Goal: Task Accomplishment & Management: Complete application form

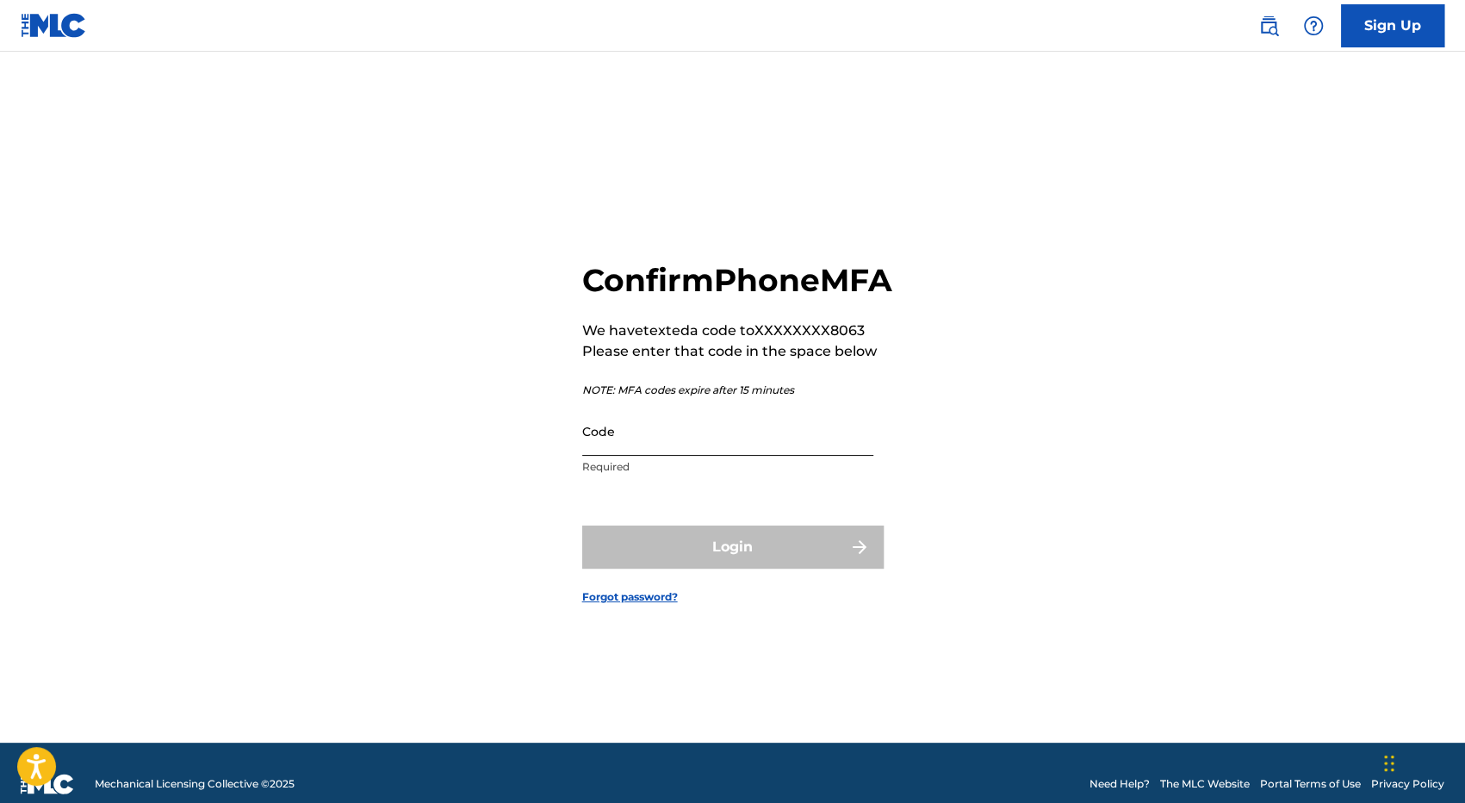
click at [679, 456] on input "Code" at bounding box center [727, 430] width 291 height 49
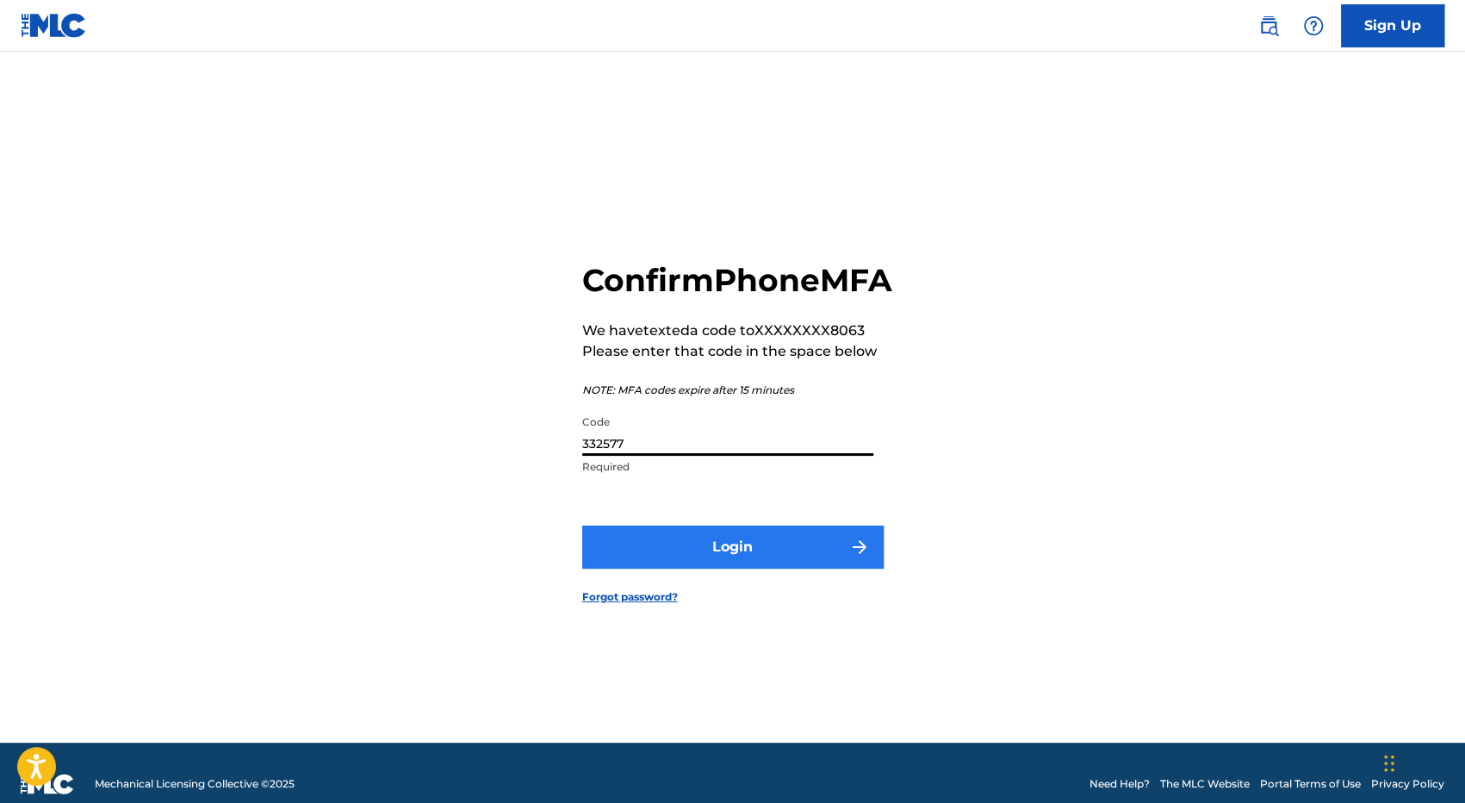
type input "332577"
click at [735, 562] on button "Login" at bounding box center [732, 546] width 301 height 43
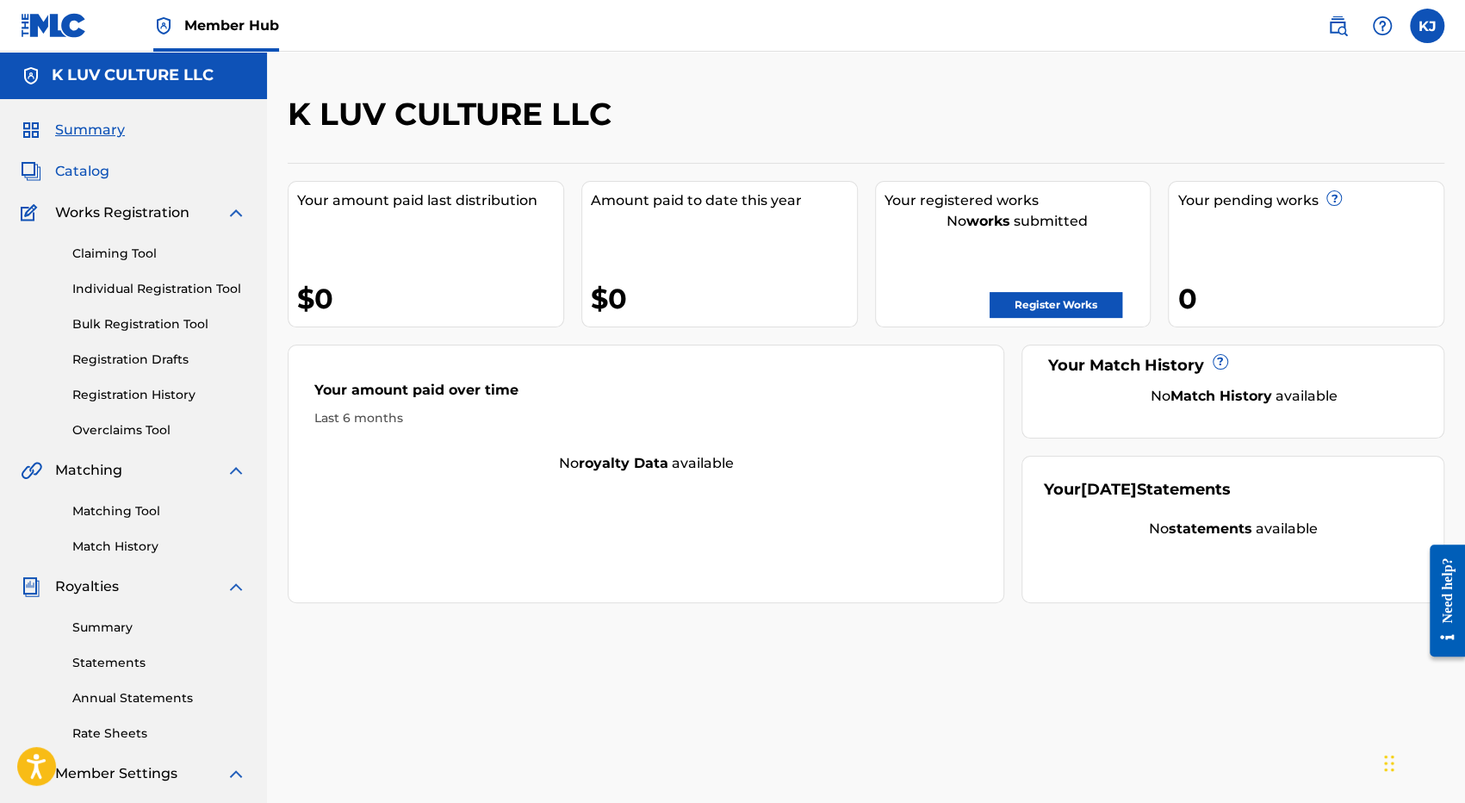
click at [87, 169] on span "Catalog" at bounding box center [82, 171] width 54 height 21
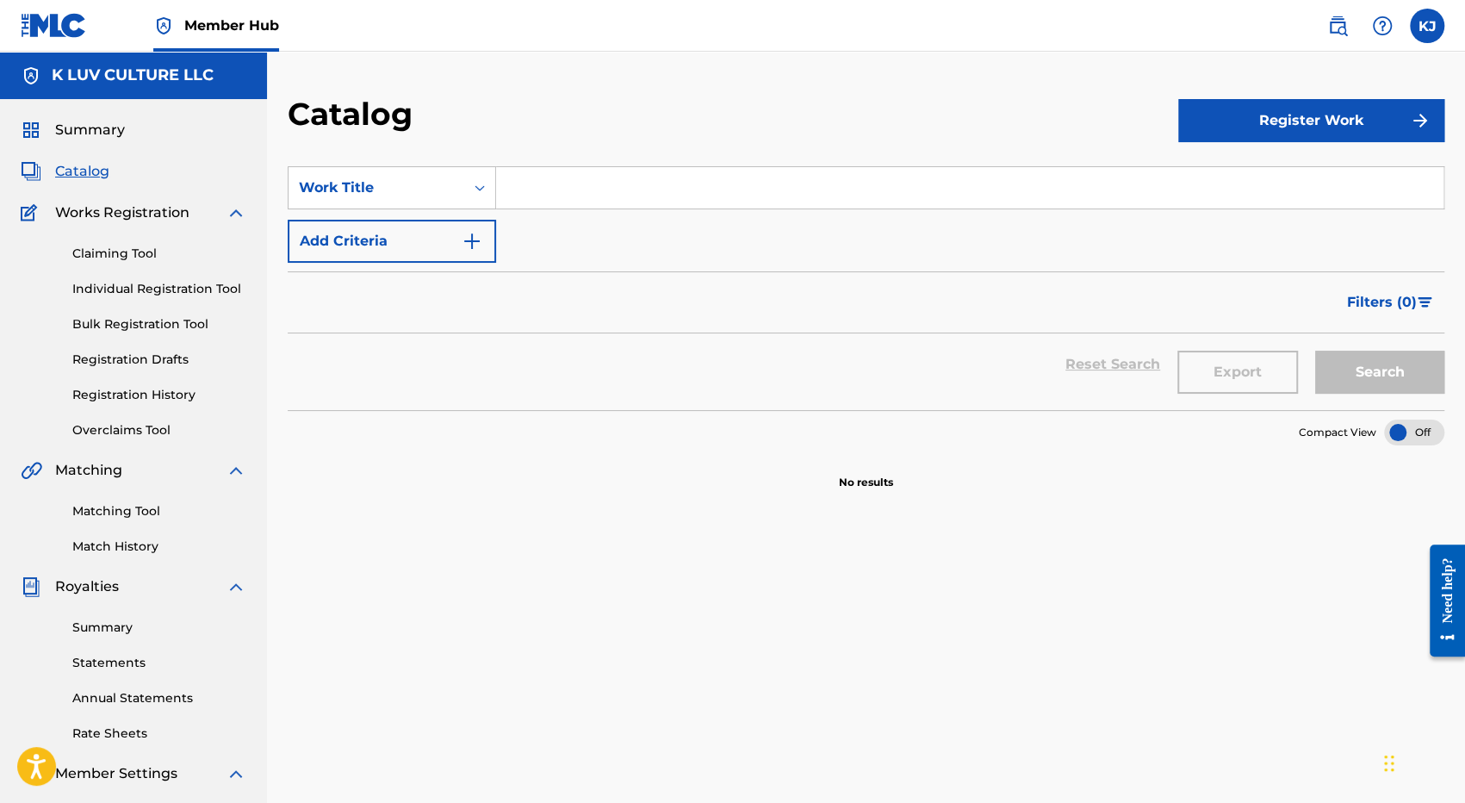
click at [105, 216] on span "Works Registration" at bounding box center [122, 212] width 134 height 21
click at [120, 214] on span "Works Registration" at bounding box center [122, 212] width 134 height 21
click at [126, 254] on link "Claiming Tool" at bounding box center [159, 254] width 174 height 18
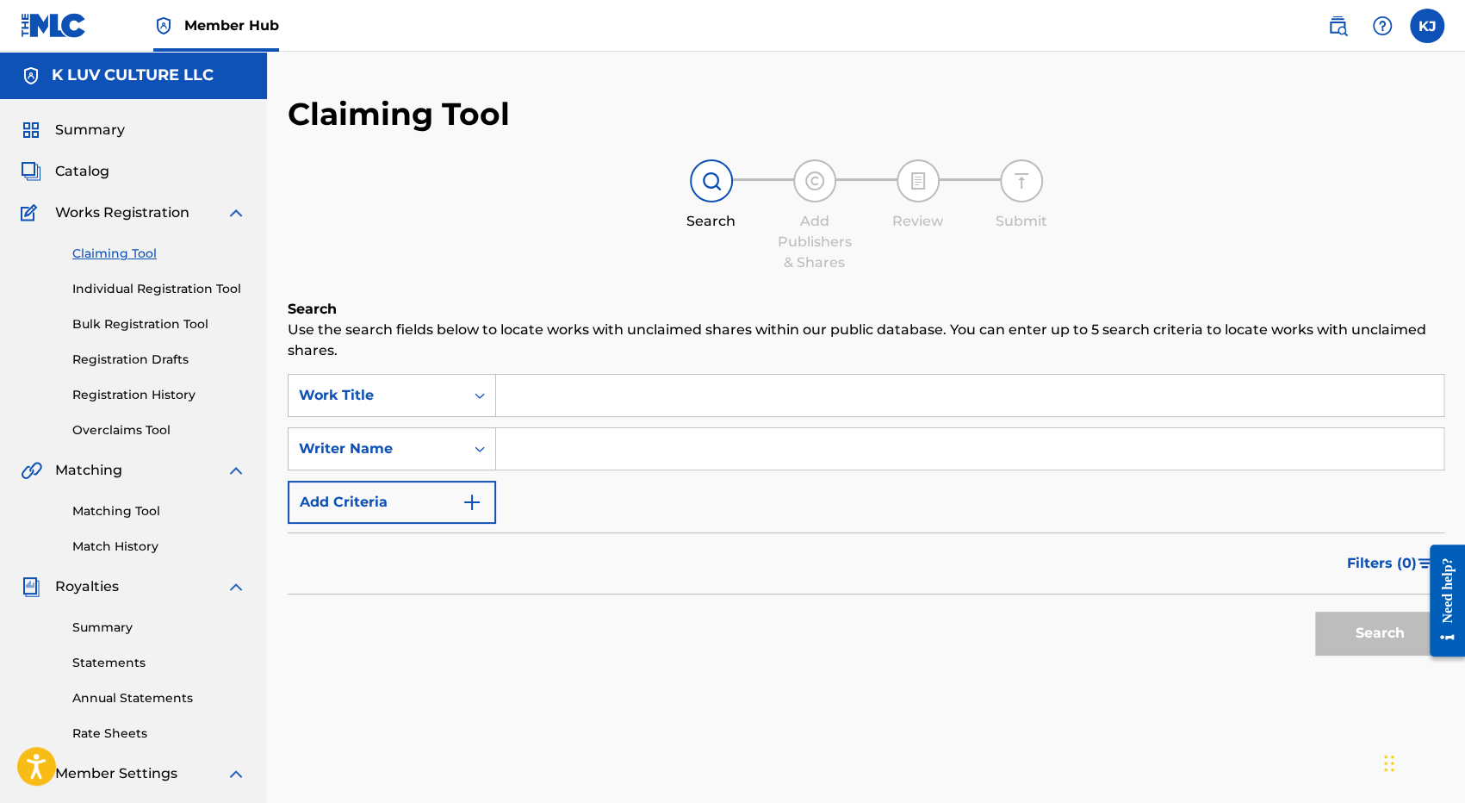
click at [536, 392] on input "Search Form" at bounding box center [969, 395] width 947 height 41
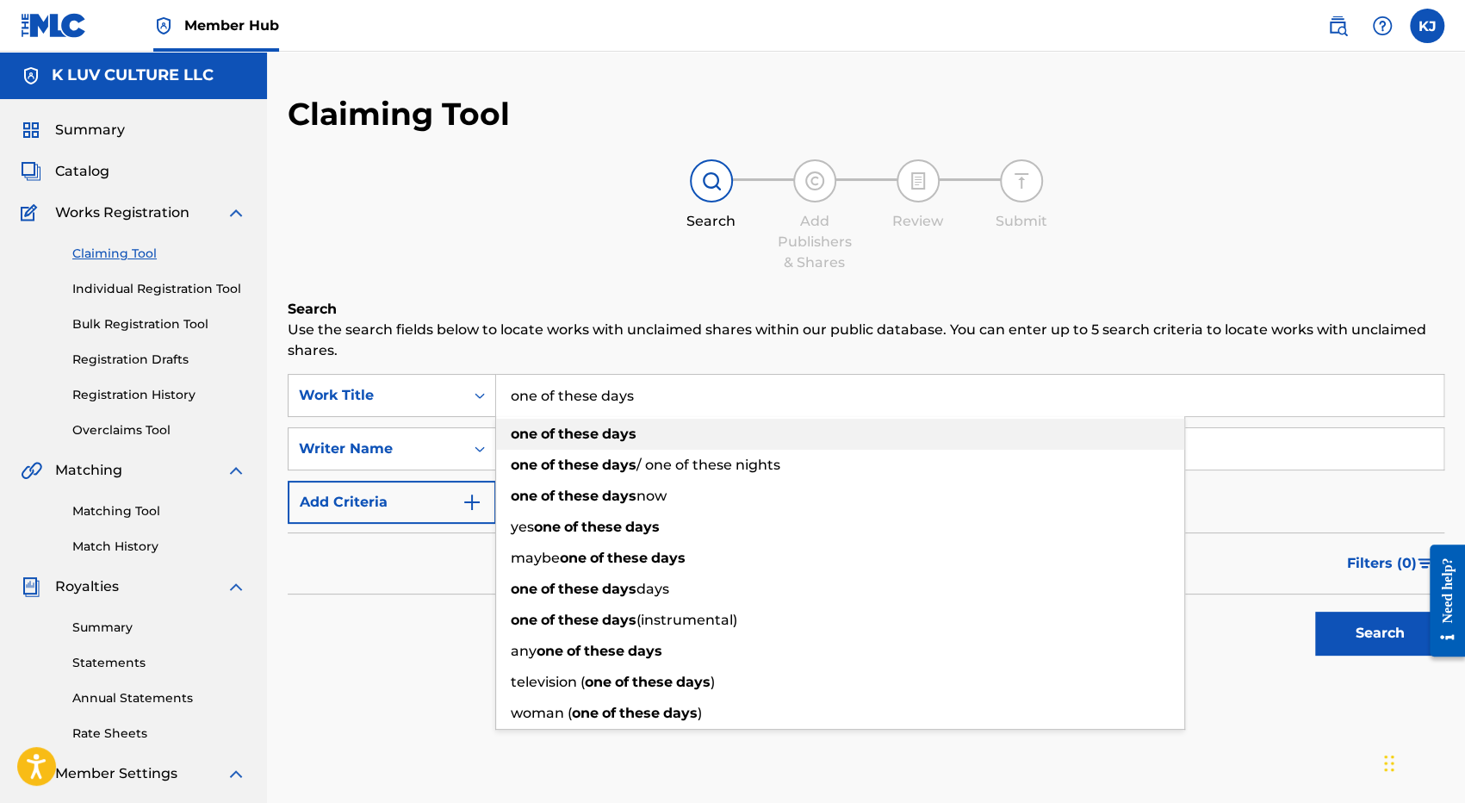
type input "one of these days"
click at [583, 430] on strong "these" at bounding box center [578, 433] width 40 height 16
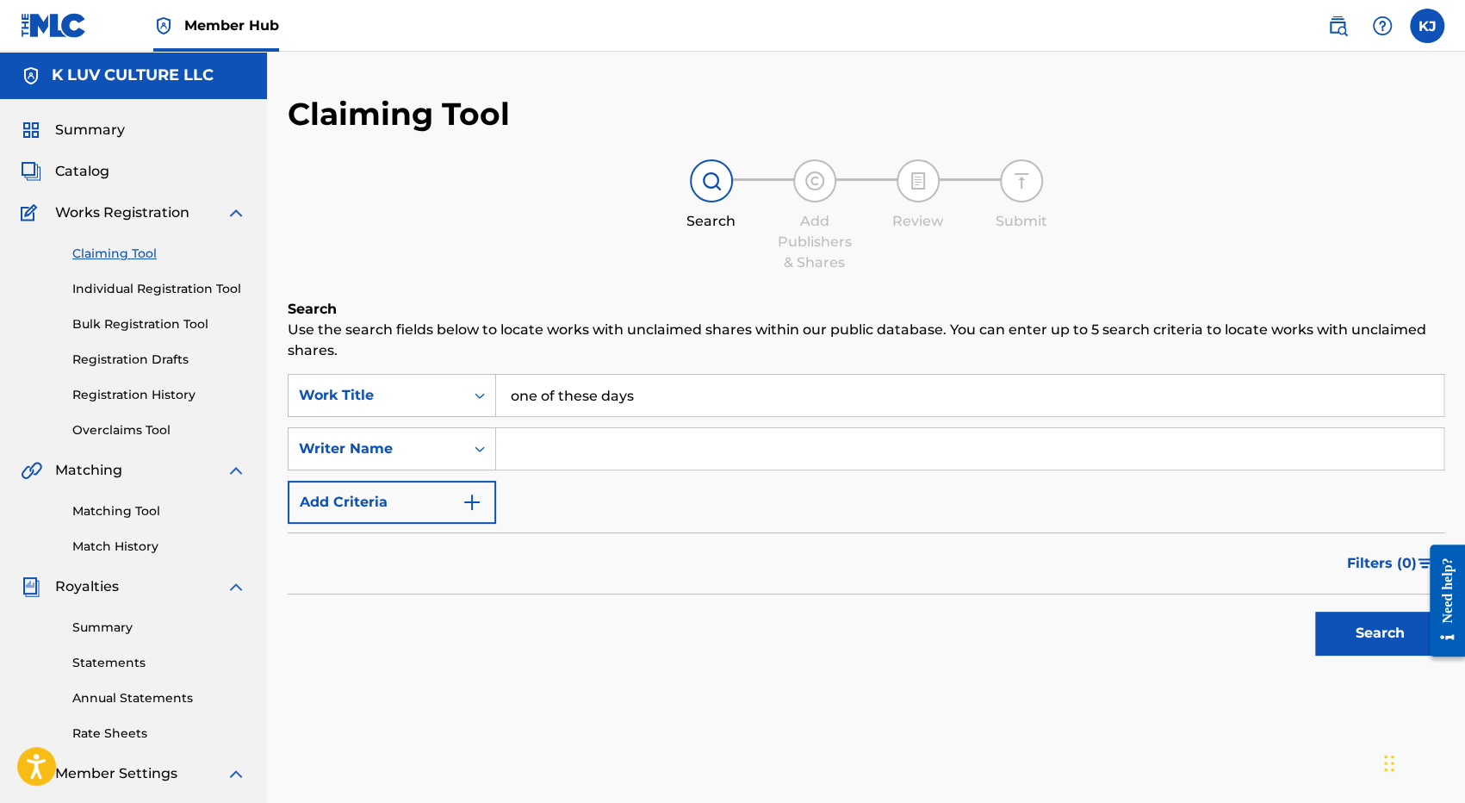
click at [568, 449] on input "Search Form" at bounding box center [969, 448] width 947 height 41
type input "[PERSON_NAME]"
click at [1315, 611] on button "Search" at bounding box center [1379, 632] width 129 height 43
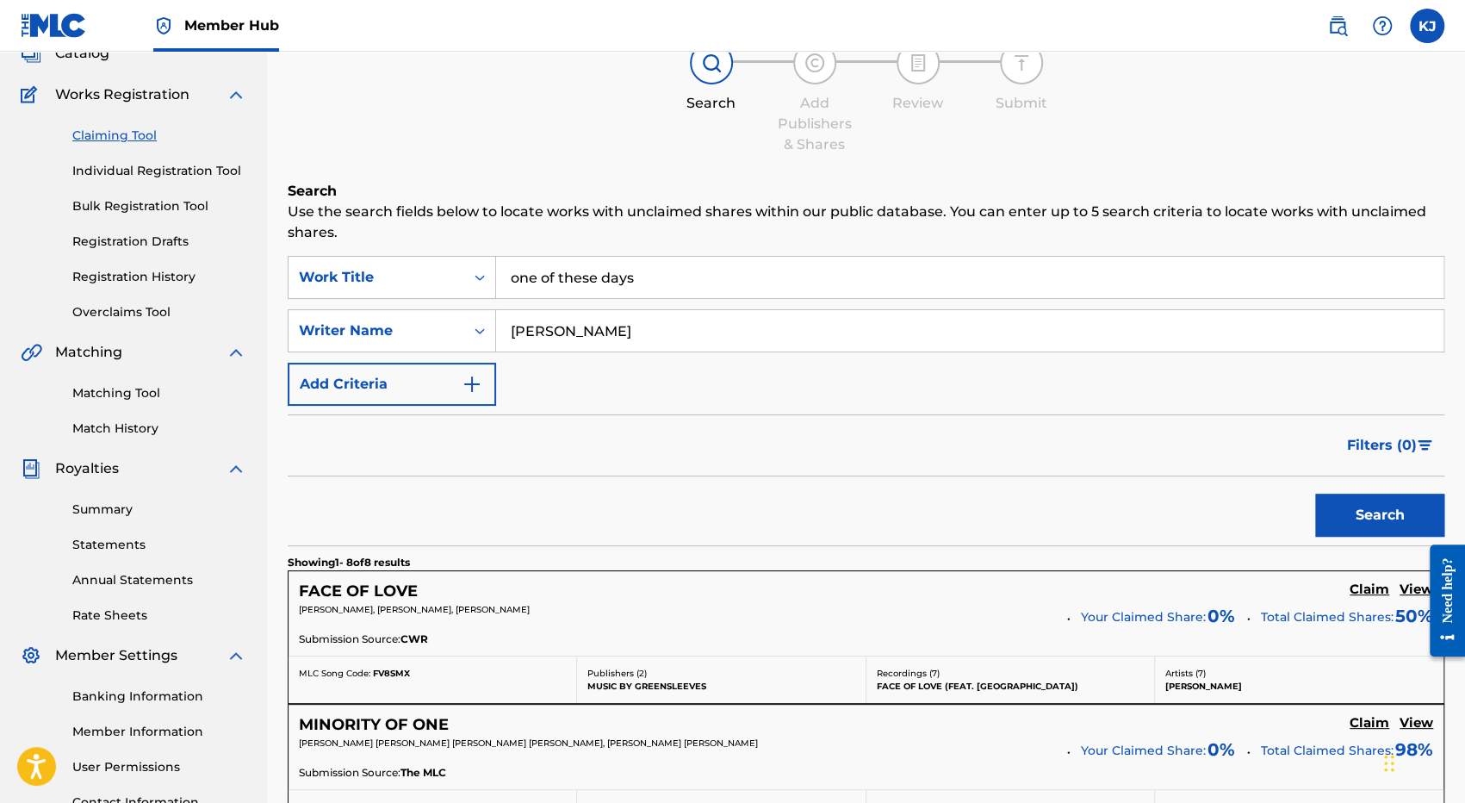
scroll to position [86, 0]
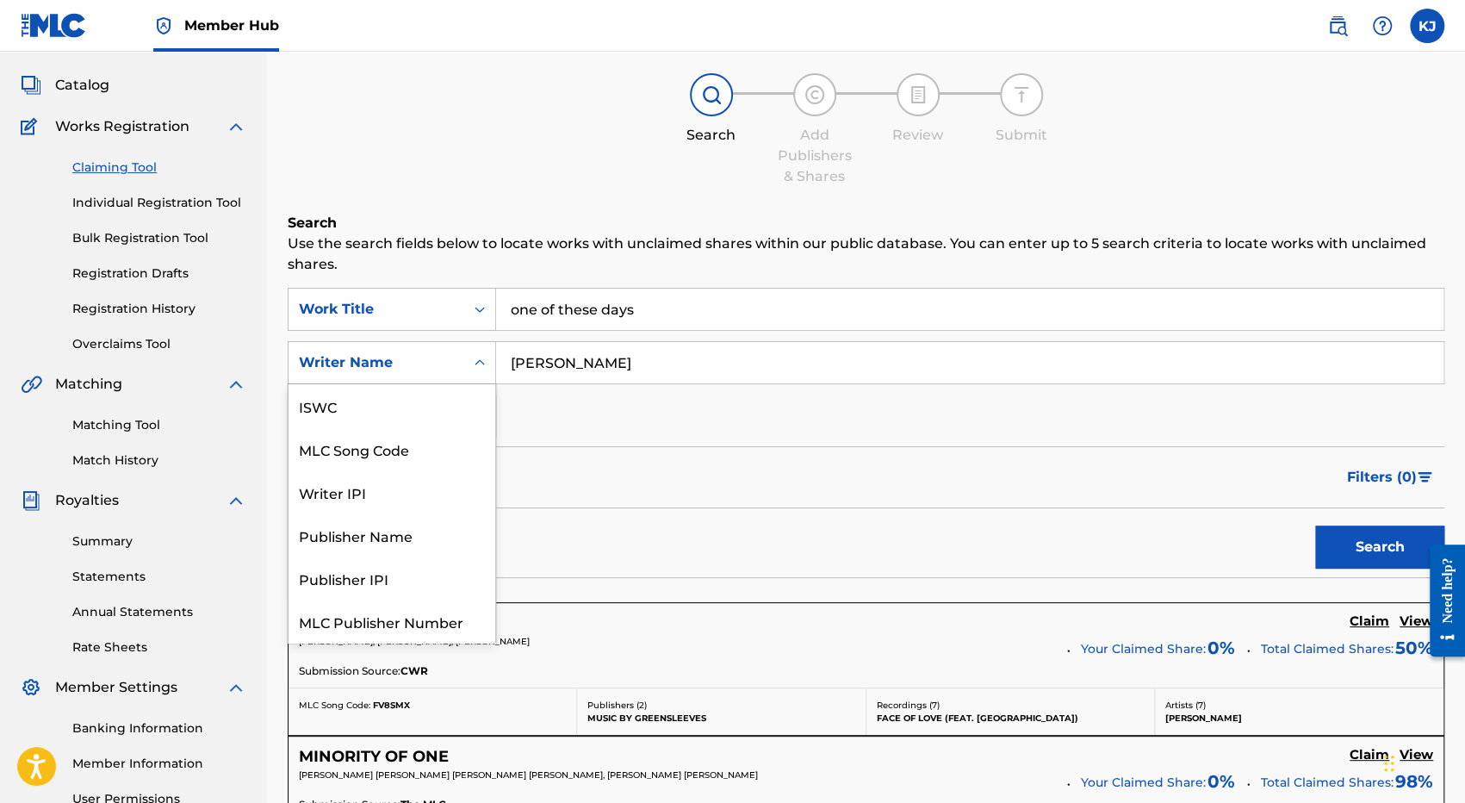
click at [479, 359] on icon "Search Form" at bounding box center [479, 362] width 17 height 17
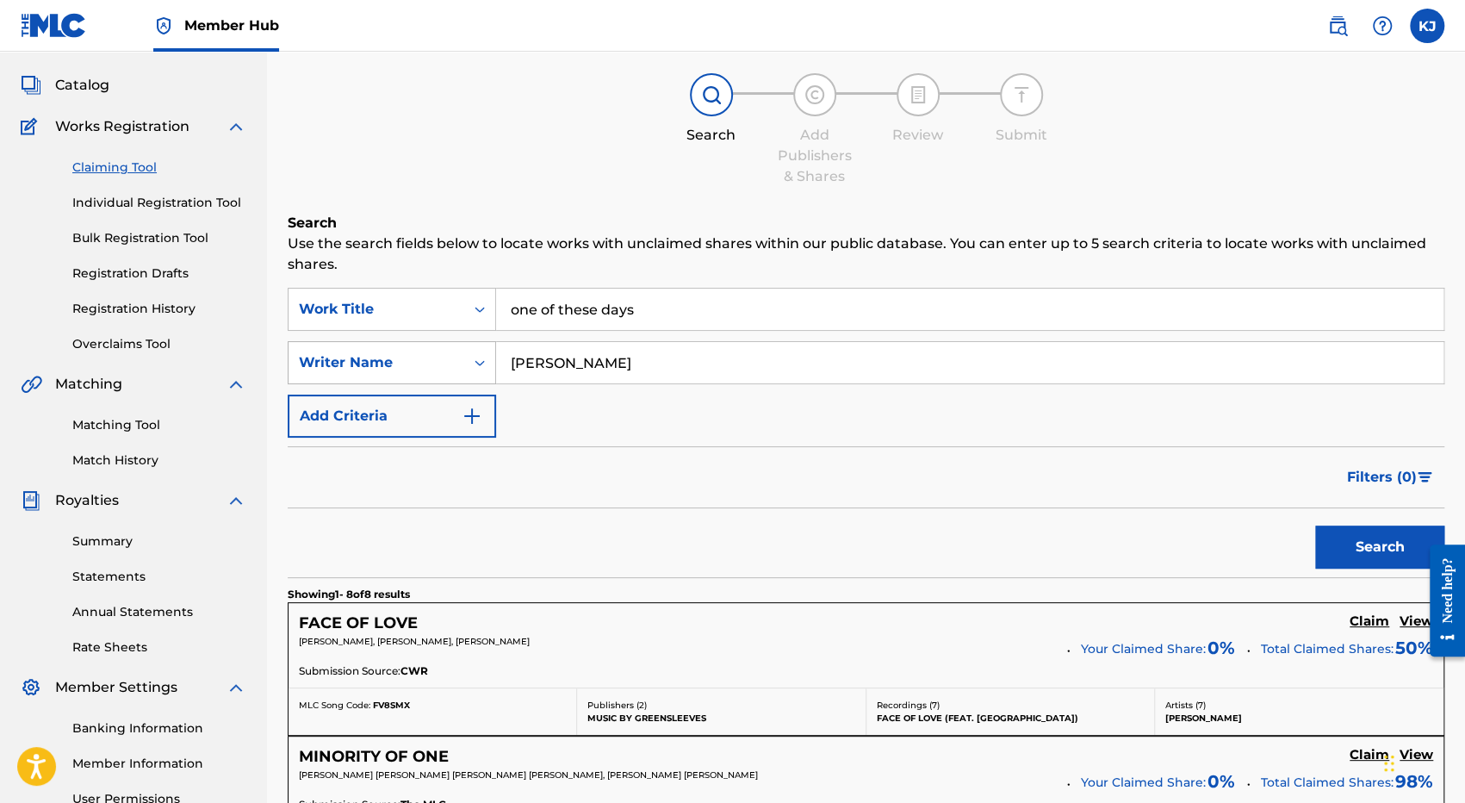
drag, startPoint x: 623, startPoint y: 351, endPoint x: 438, endPoint y: 356, distance: 184.4
click at [438, 356] on div "SearchWithCriteriab3b7440c-4777-4b89-89ab-e766d93bdb76 Writer Name robert bailey" at bounding box center [866, 362] width 1157 height 43
drag, startPoint x: 649, startPoint y: 307, endPoint x: 449, endPoint y: 305, distance: 200.7
click at [448, 305] on div "SearchWithCriteriab0d90055-9f54-4450-a024-9de77bb7755b Work Title one of these …" at bounding box center [866, 309] width 1157 height 43
click at [1421, 27] on label at bounding box center [1427, 26] width 34 height 34
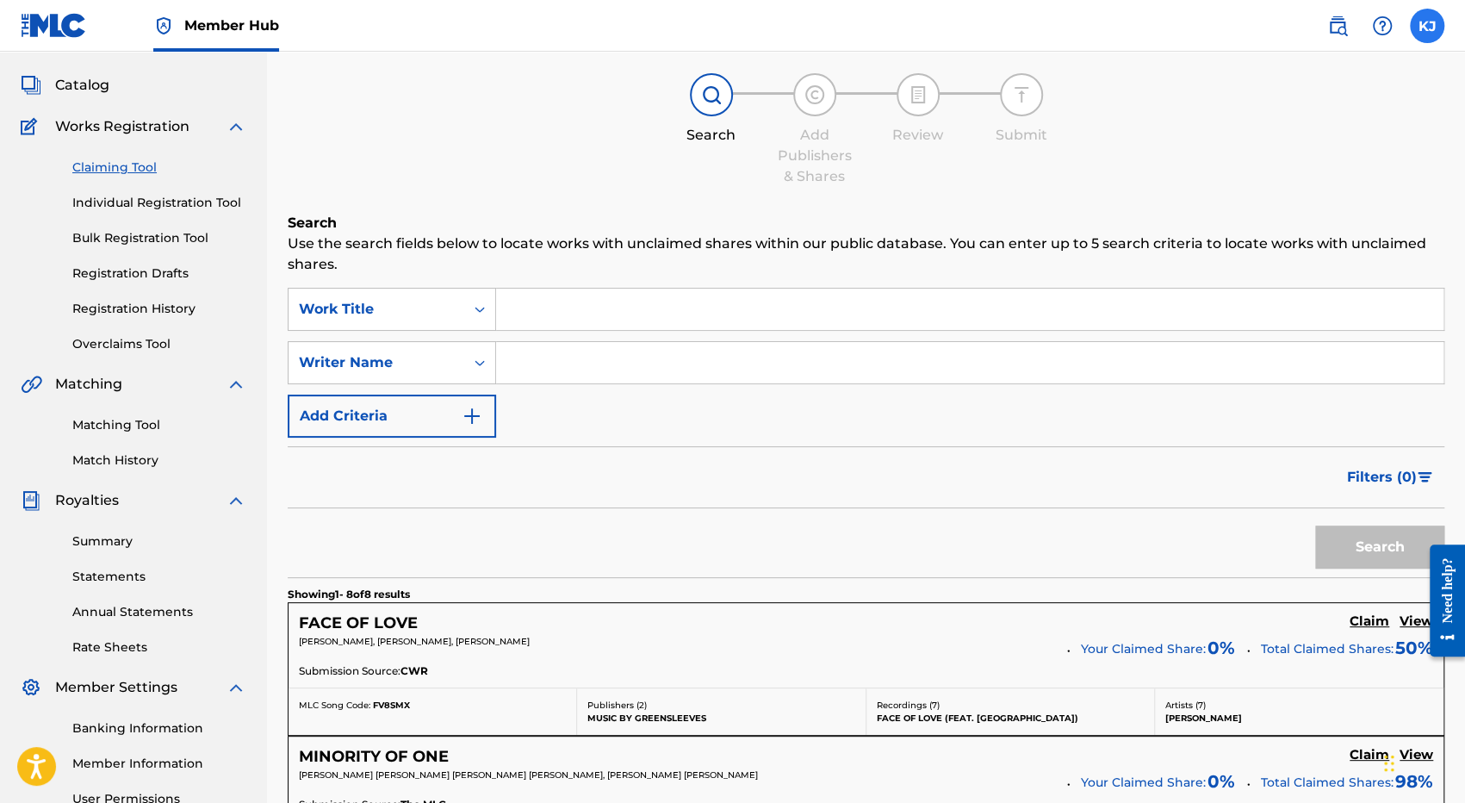
click at [1427, 26] on input "KJ Katisha Jallow katishajallow@kluvculture.com Notification Preferences Profil…" at bounding box center [1427, 26] width 0 height 0
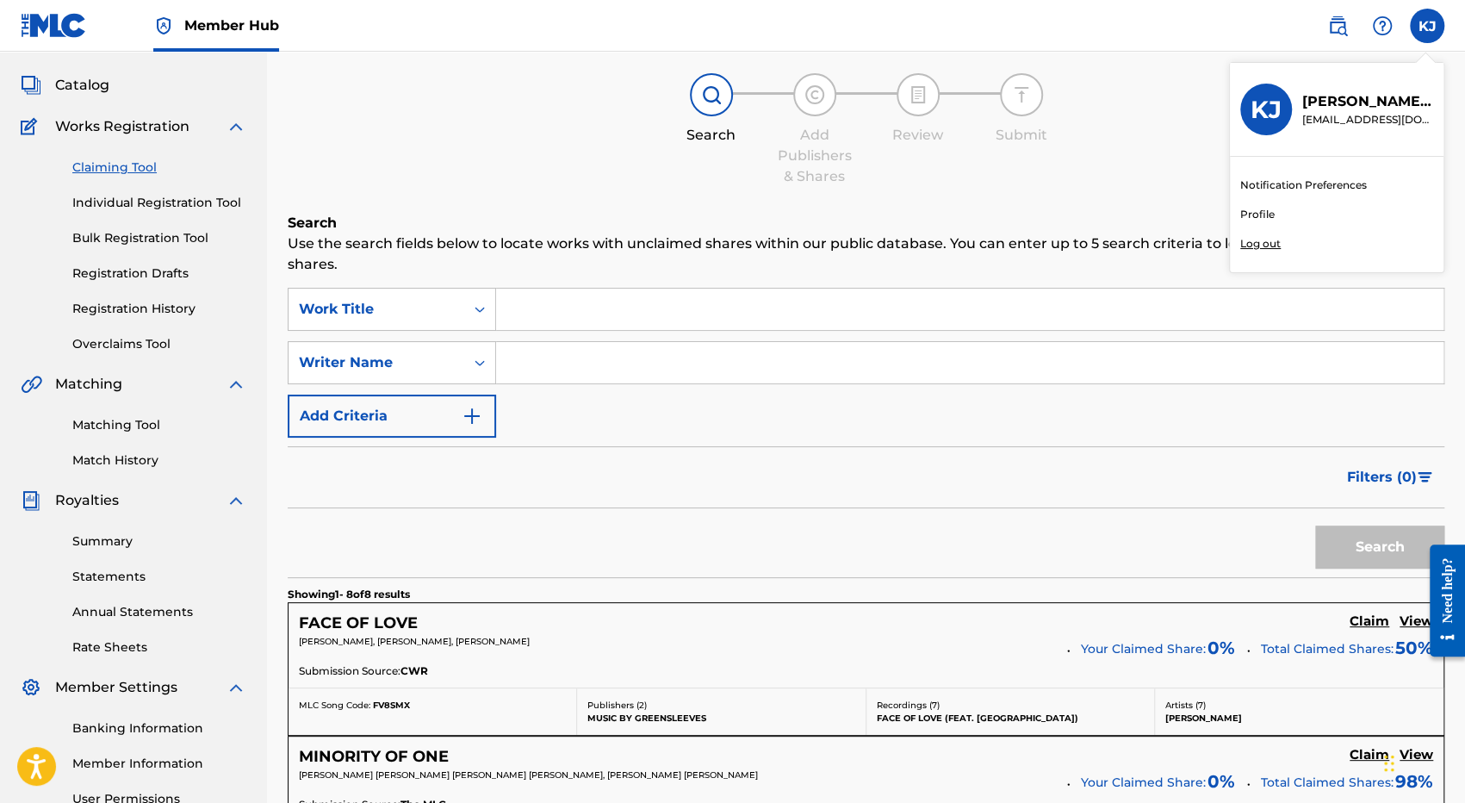
click at [1255, 240] on p "Log out" at bounding box center [1260, 244] width 40 height 16
click at [1427, 26] on input "KJ Katisha Jallow katishajallow@kluvculture.com Notification Preferences Profil…" at bounding box center [1427, 26] width 0 height 0
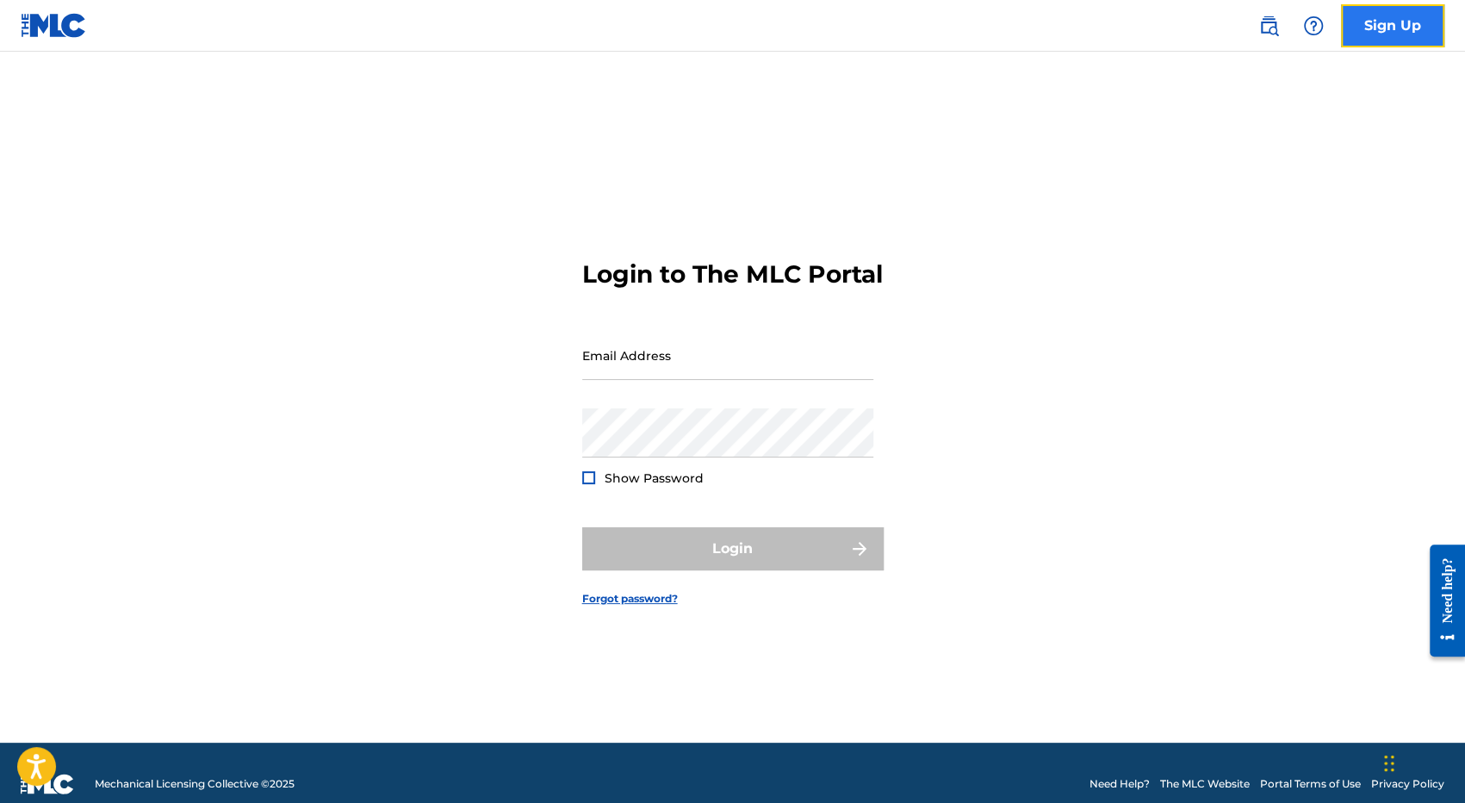
click at [1390, 26] on link "Sign Up" at bounding box center [1392, 25] width 103 height 43
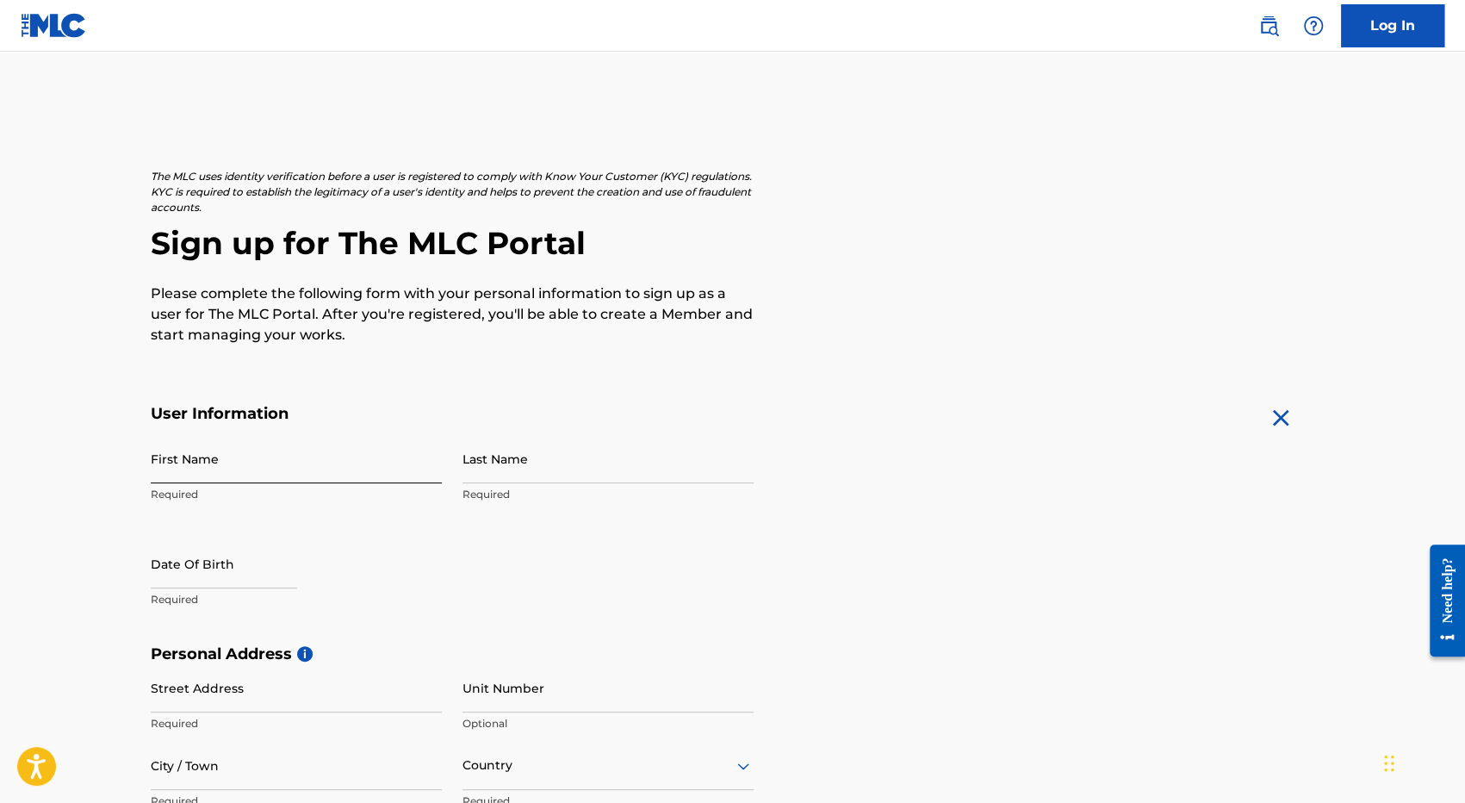
click at [183, 461] on input "First Name" at bounding box center [296, 458] width 291 height 49
type input "R"
drag, startPoint x: 167, startPoint y: 476, endPoint x: 102, endPoint y: 476, distance: 65.5
click at [102, 476] on main "The MLC uses identity verification before a user is registered to comply with K…" at bounding box center [732, 658] width 1465 height 1213
click at [1062, 365] on div "The MLC uses identity verification before a user is registered to comply with K…" at bounding box center [733, 668] width 1206 height 999
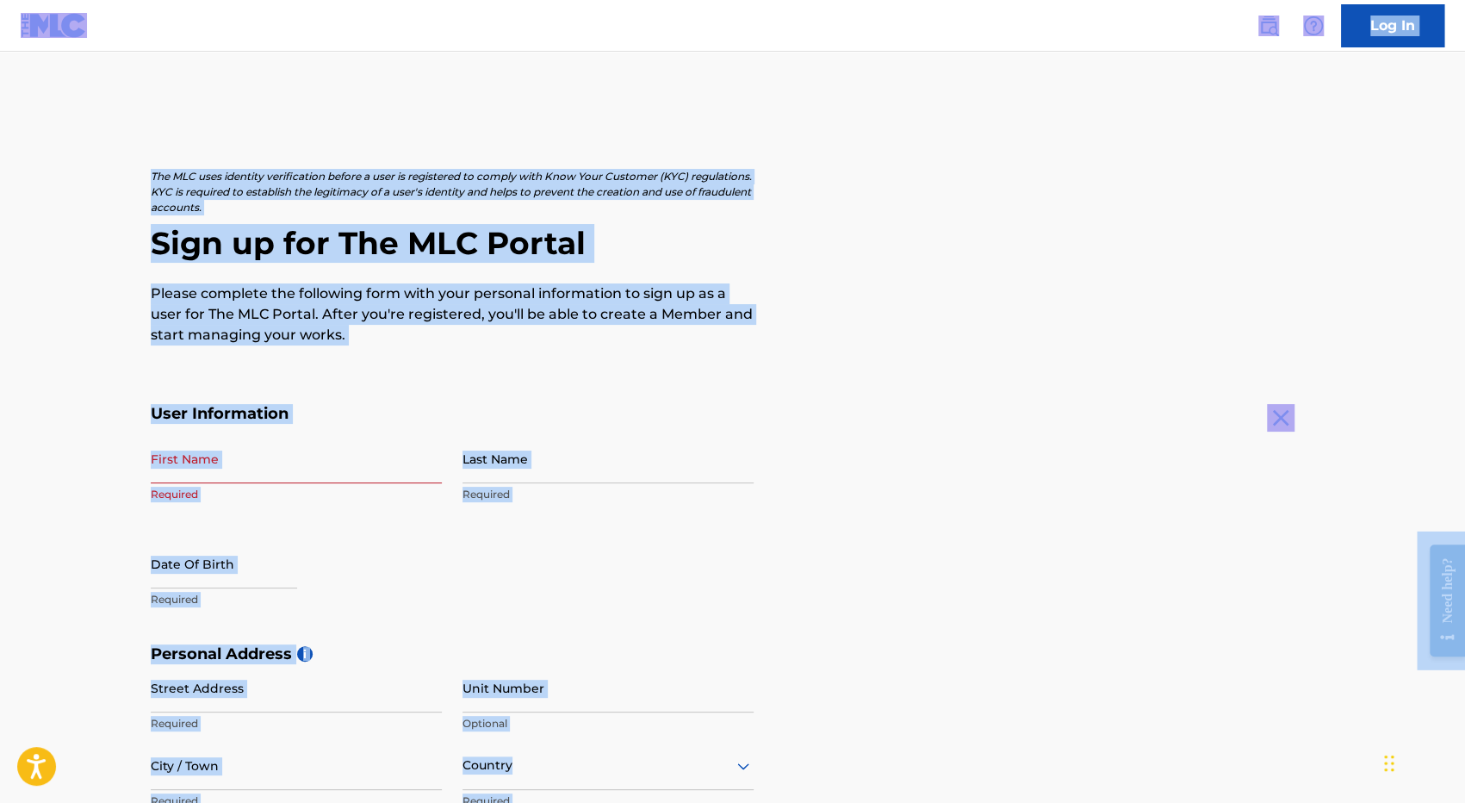
copy body "Accessibility Screen-Reader Guide, Feedback, and Issue Reporting | New window C…"
click at [392, 447] on input "First Name" at bounding box center [296, 458] width 291 height 49
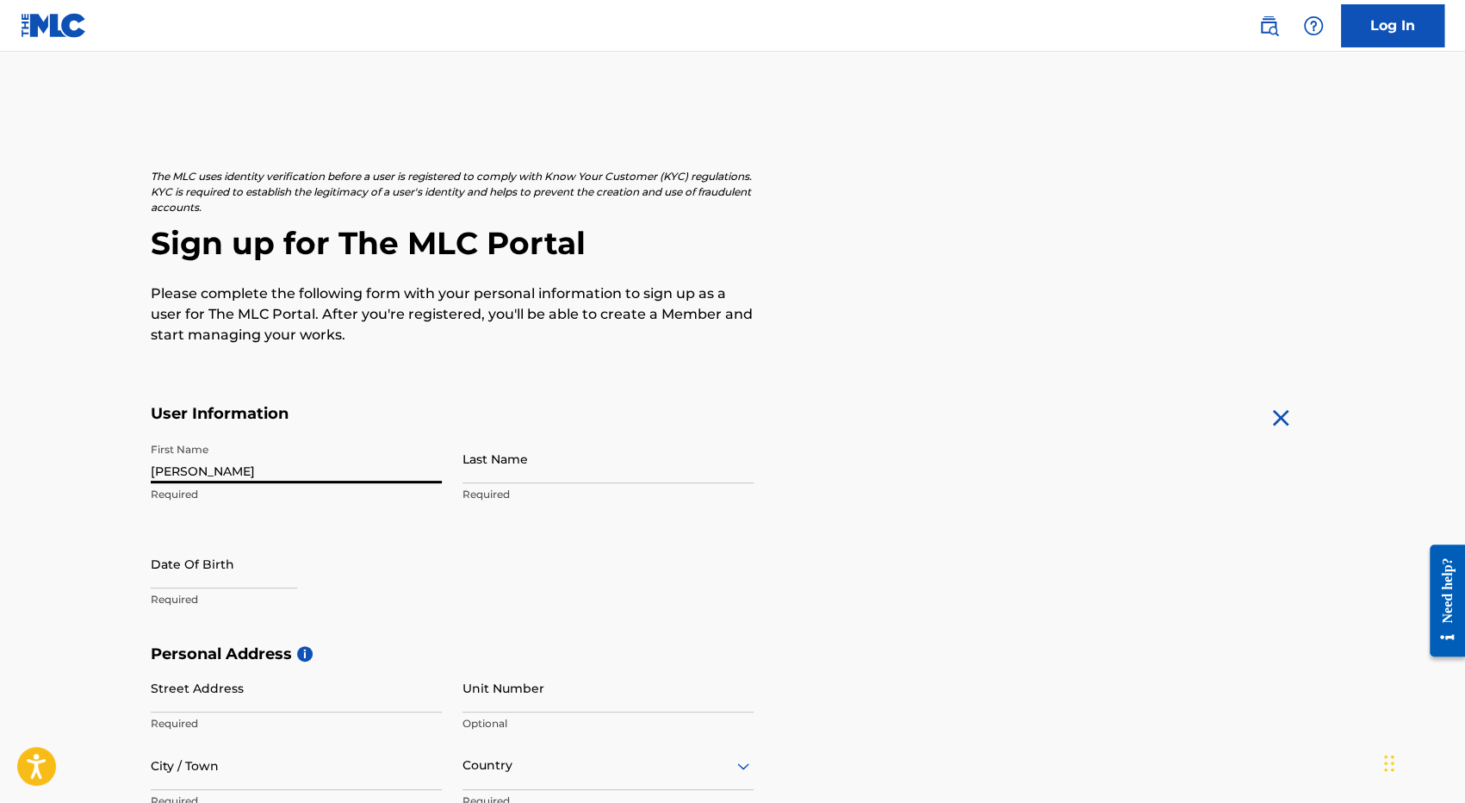
type input "[PERSON_NAME]"
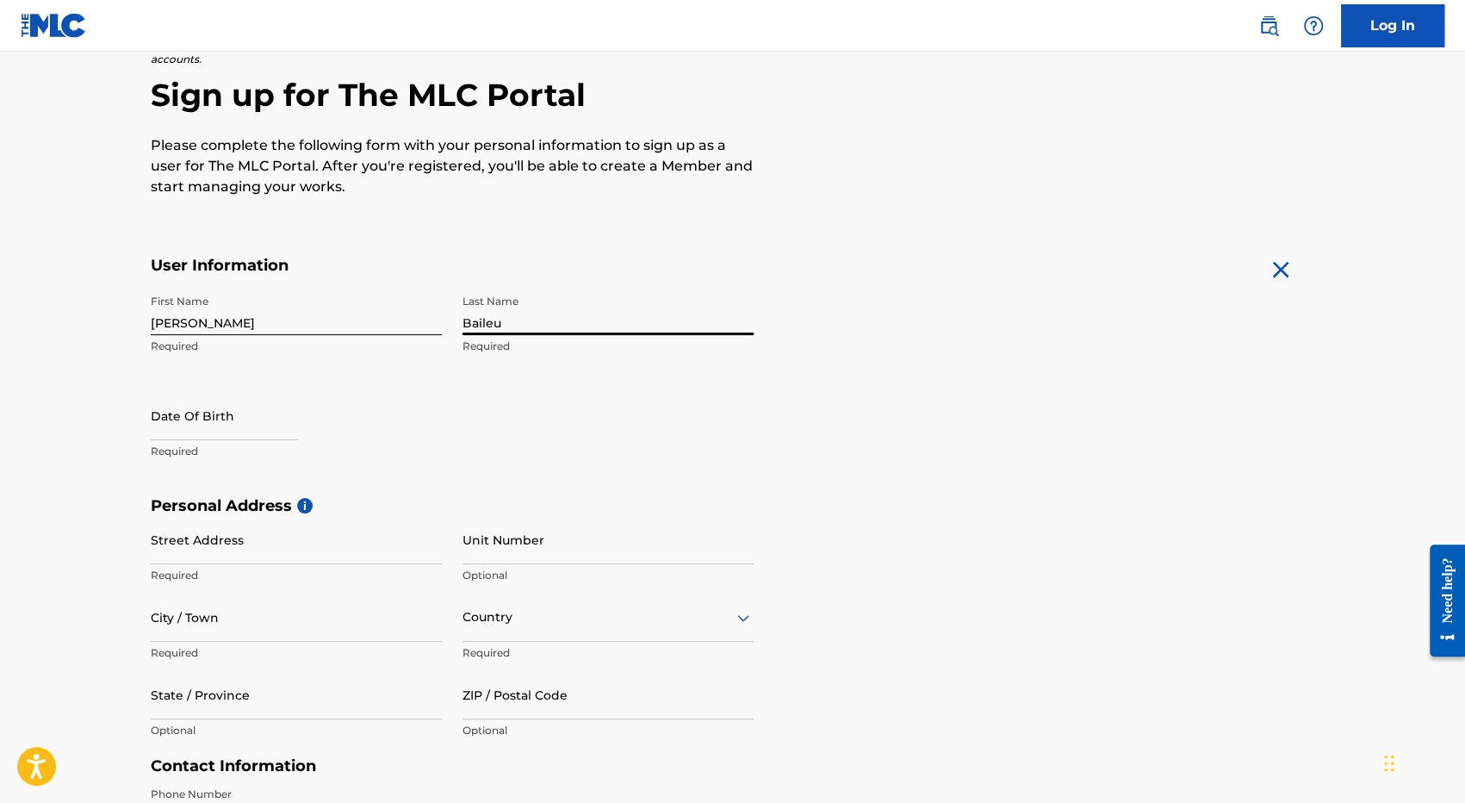
scroll to position [172, 0]
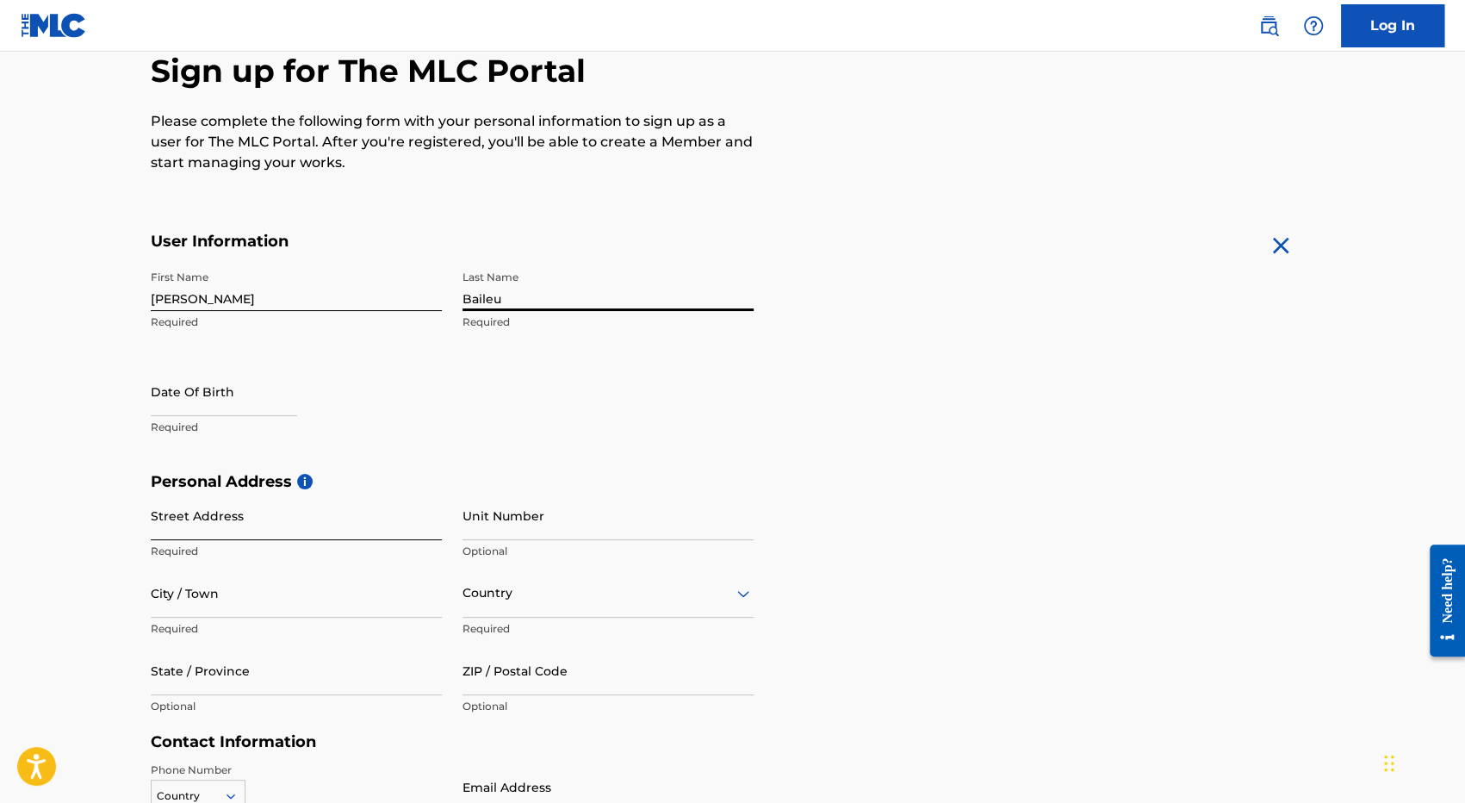
type input "Baileu"
click at [208, 517] on input "Street Address" at bounding box center [296, 515] width 291 height 49
type input "[STREET_ADDRESS][PERSON_NAME]"
type input "[GEOGRAPHIC_DATA]"
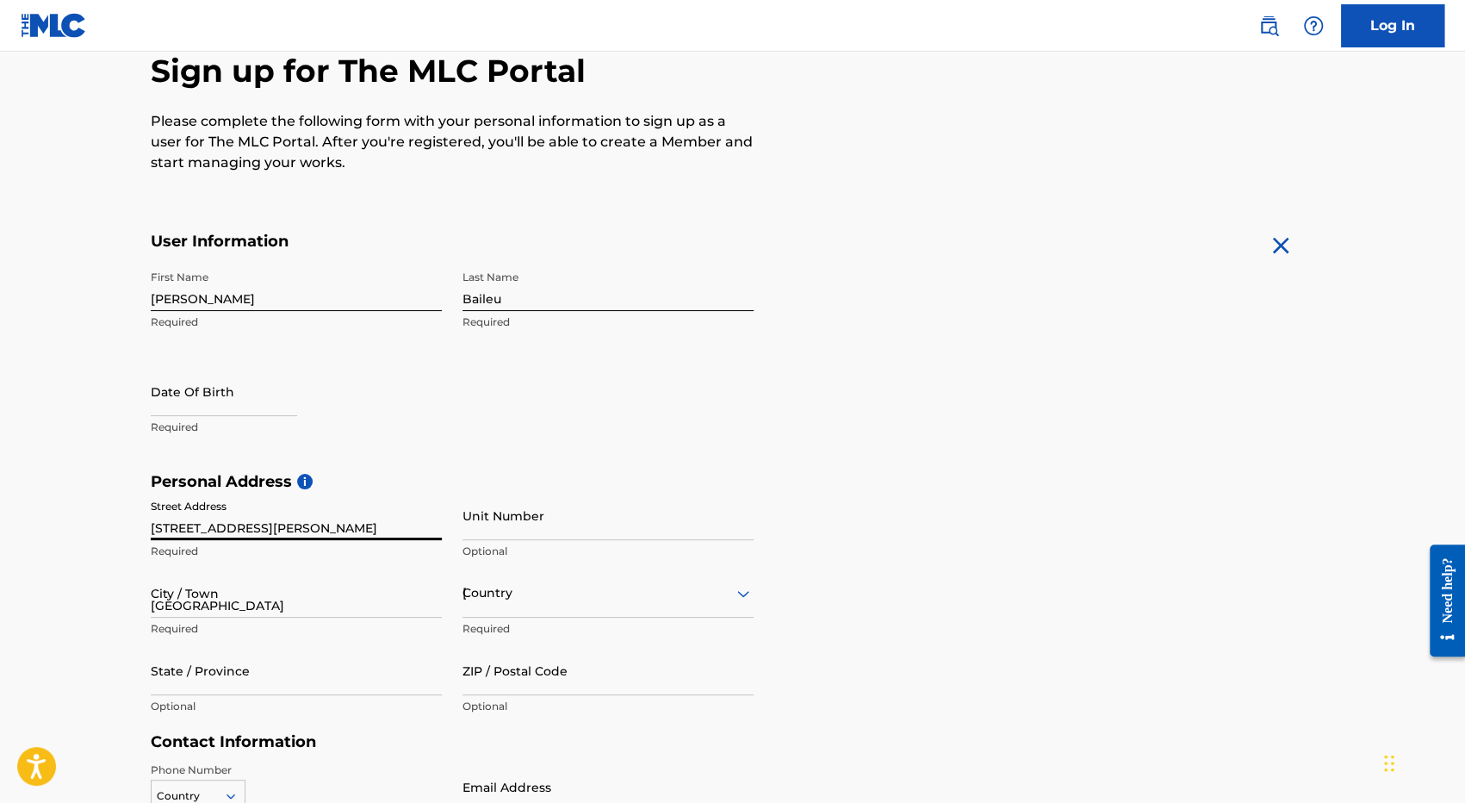
type input "CA"
type input "90029"
type input "732"
type input "3098063"
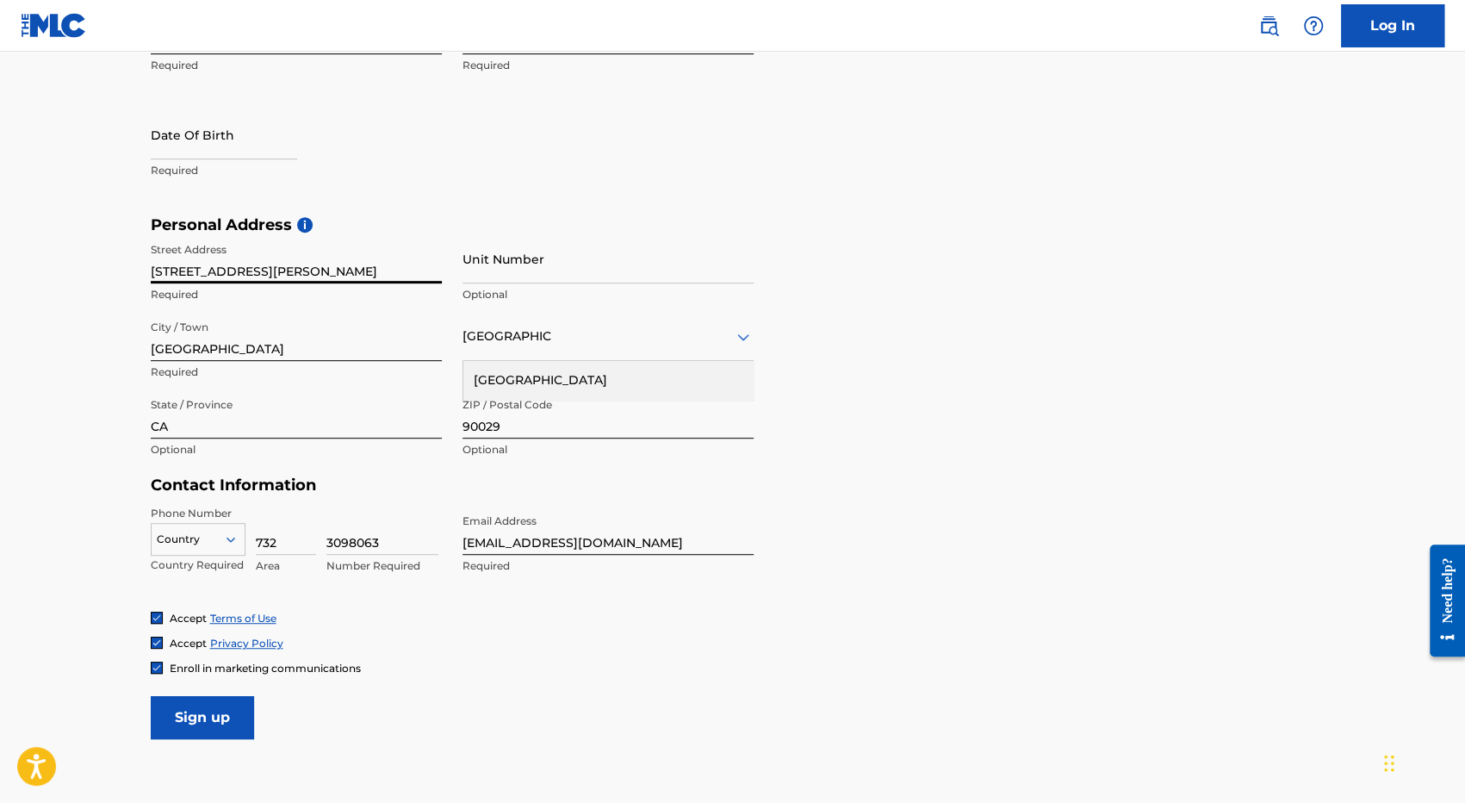
scroll to position [431, 0]
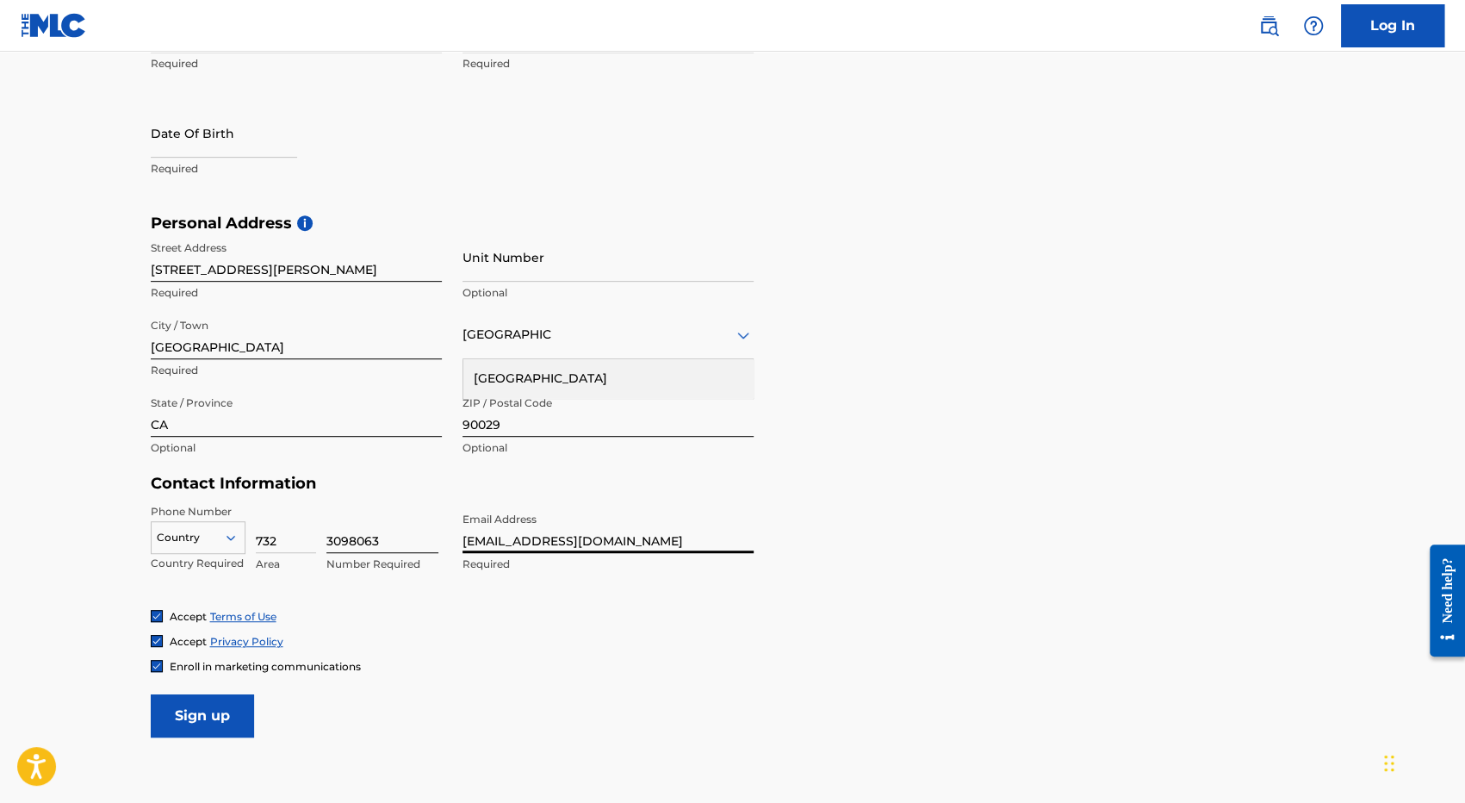
drag, startPoint x: 543, startPoint y: 542, endPoint x: 406, endPoint y: 524, distance: 137.3
click at [413, 540] on div "Phone Number Country Country Required 732 Area 3098063 Number Required Email Ad…" at bounding box center [452, 556] width 603 height 105
type input "[EMAIL_ADDRESS][DOMAIN_NAME]"
click at [209, 706] on input "Sign up" at bounding box center [202, 715] width 103 height 43
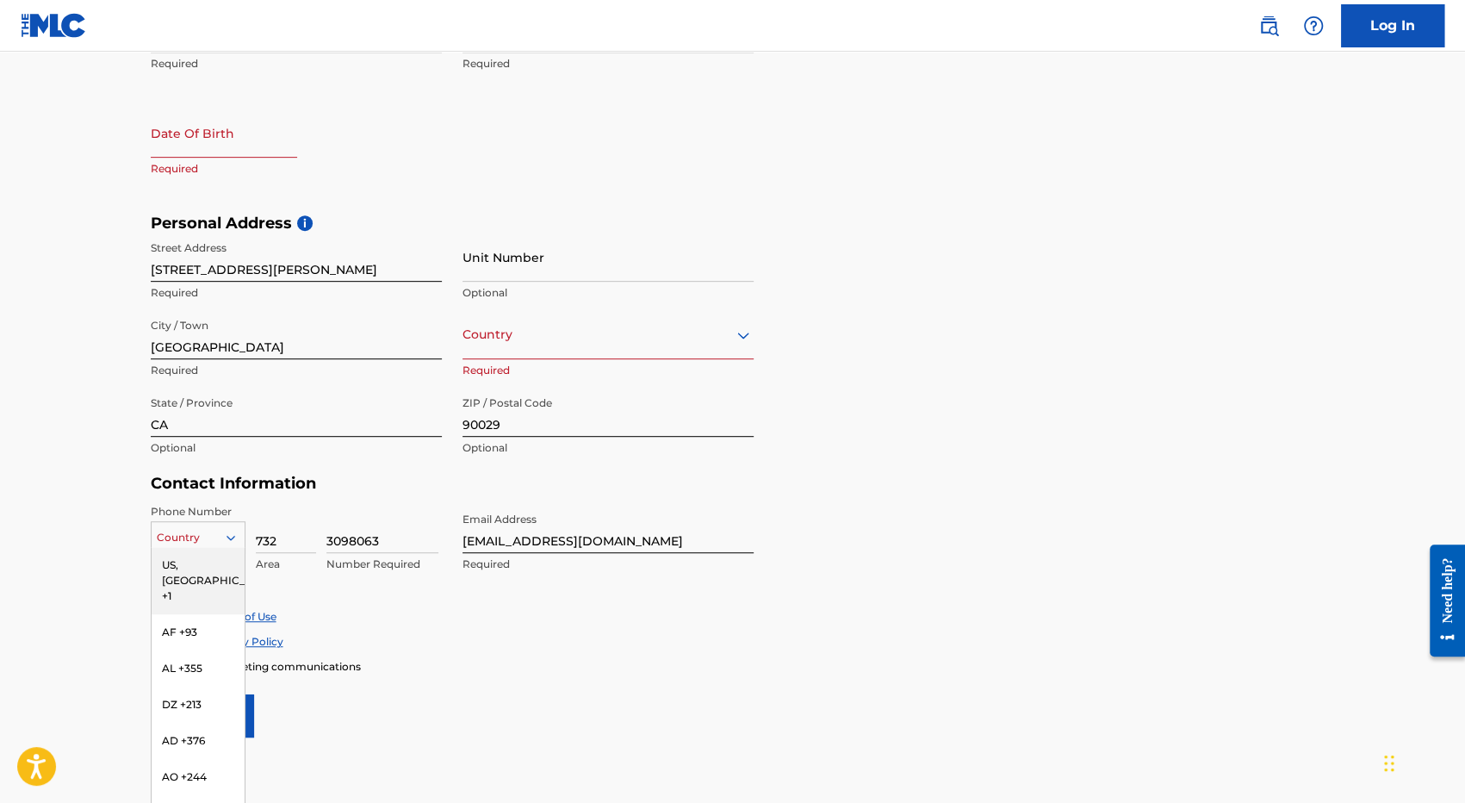
scroll to position [433, 0]
click at [214, 531] on div at bounding box center [198, 534] width 93 height 19
click at [196, 561] on div "US, [GEOGRAPHIC_DATA] +1" at bounding box center [198, 577] width 93 height 67
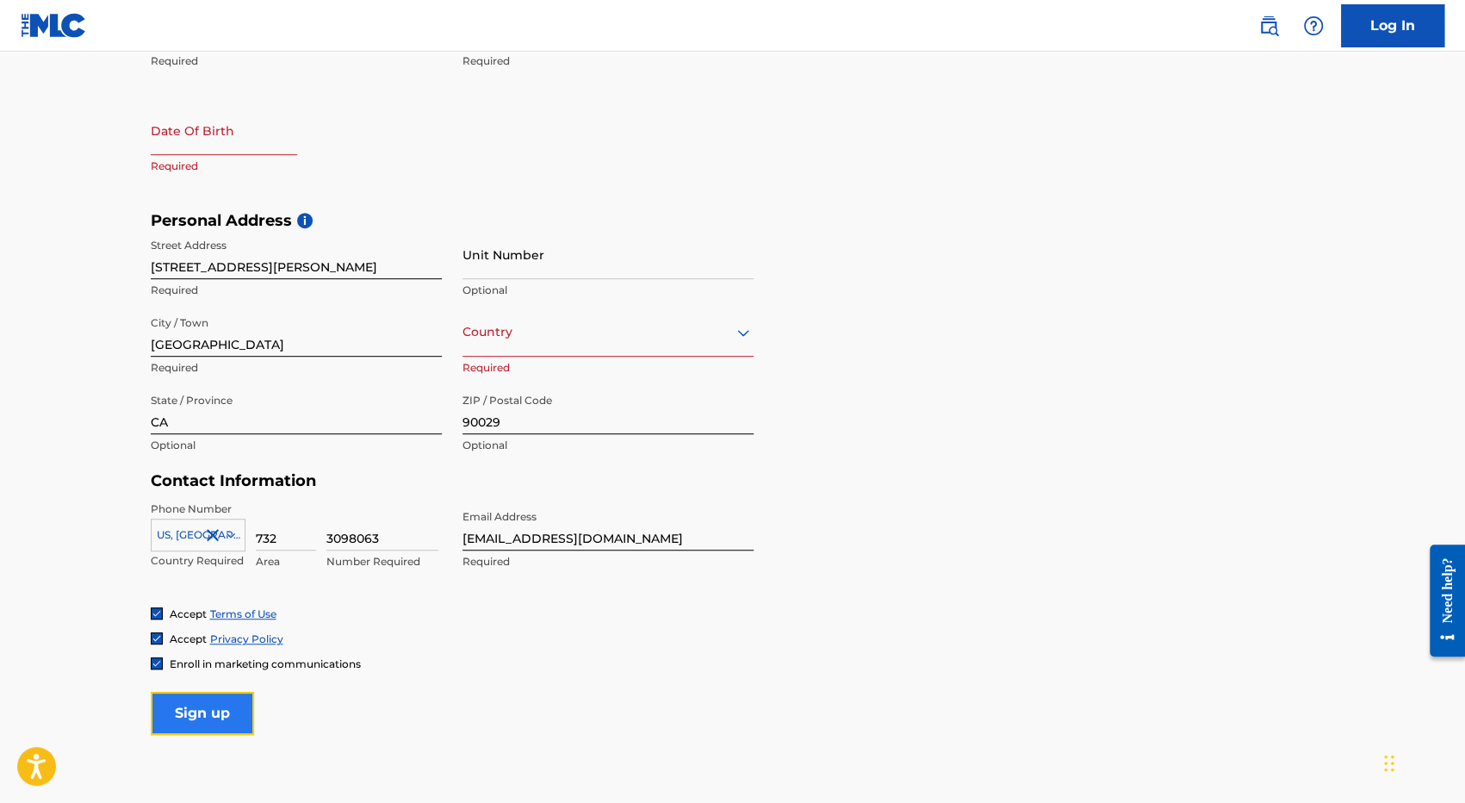
click at [210, 711] on input "Sign up" at bounding box center [202, 713] width 103 height 43
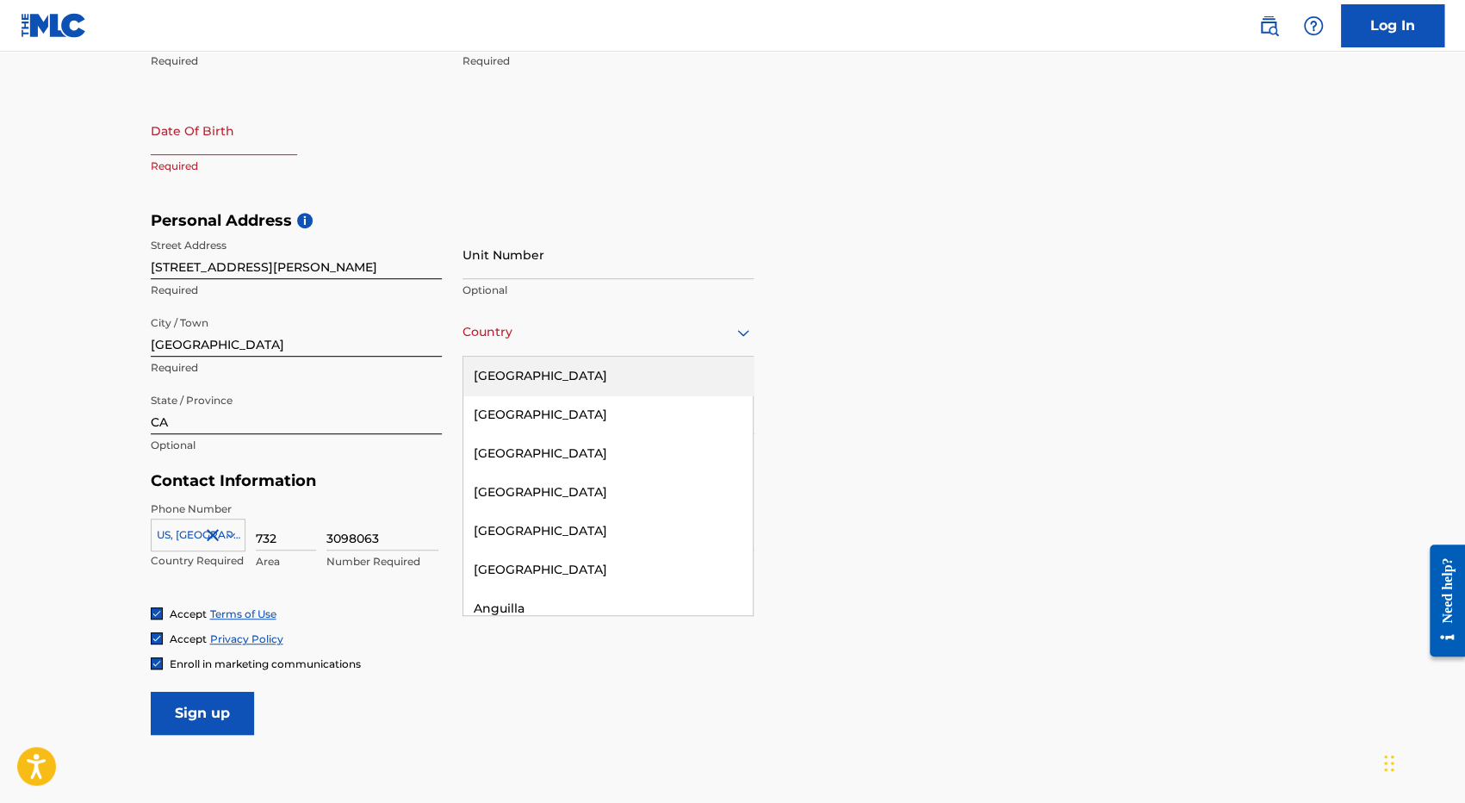
click at [556, 330] on div at bounding box center [607, 332] width 291 height 22
click at [557, 378] on div "[GEOGRAPHIC_DATA]" at bounding box center [607, 376] width 289 height 39
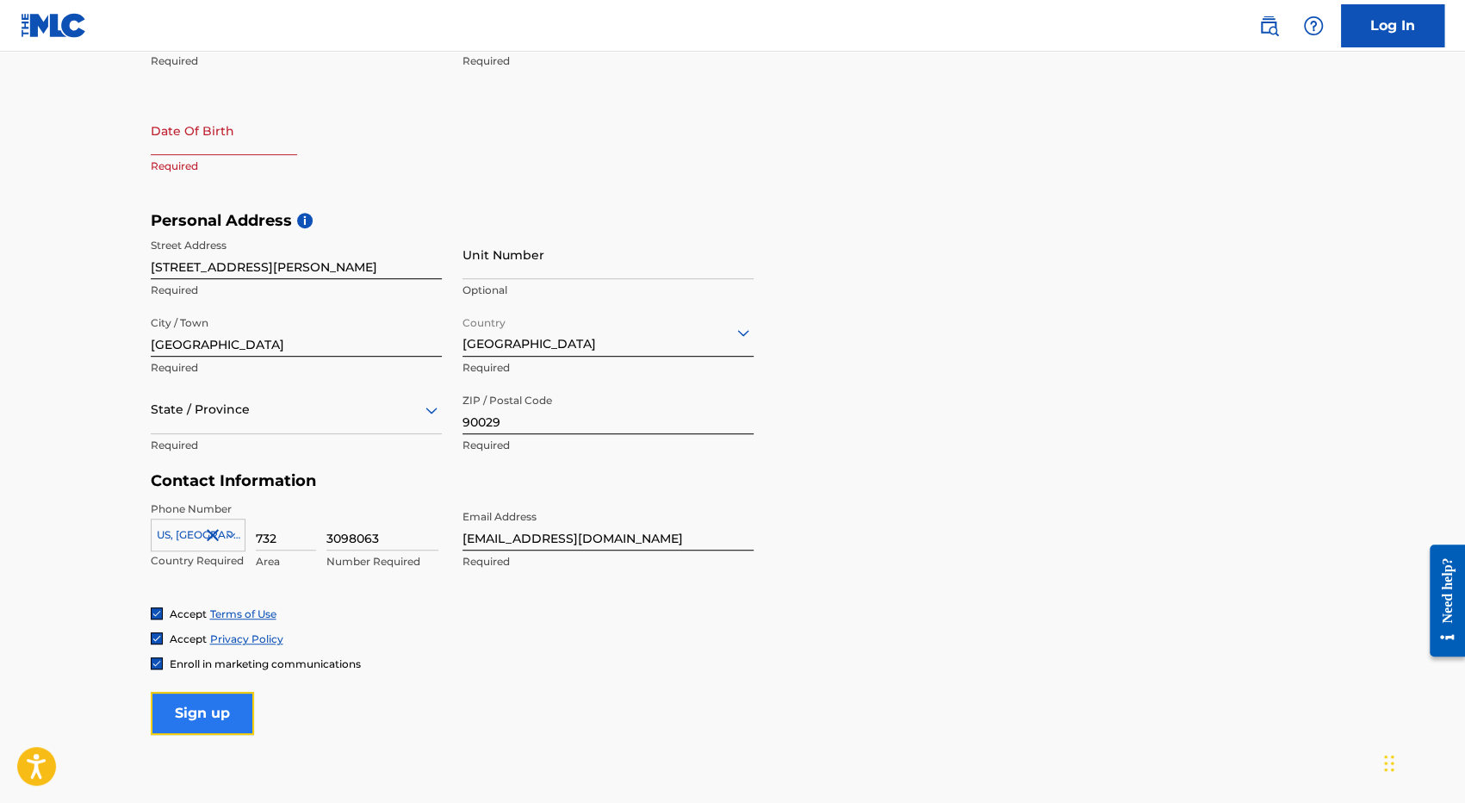
click at [195, 717] on input "Sign up" at bounding box center [202, 713] width 103 height 43
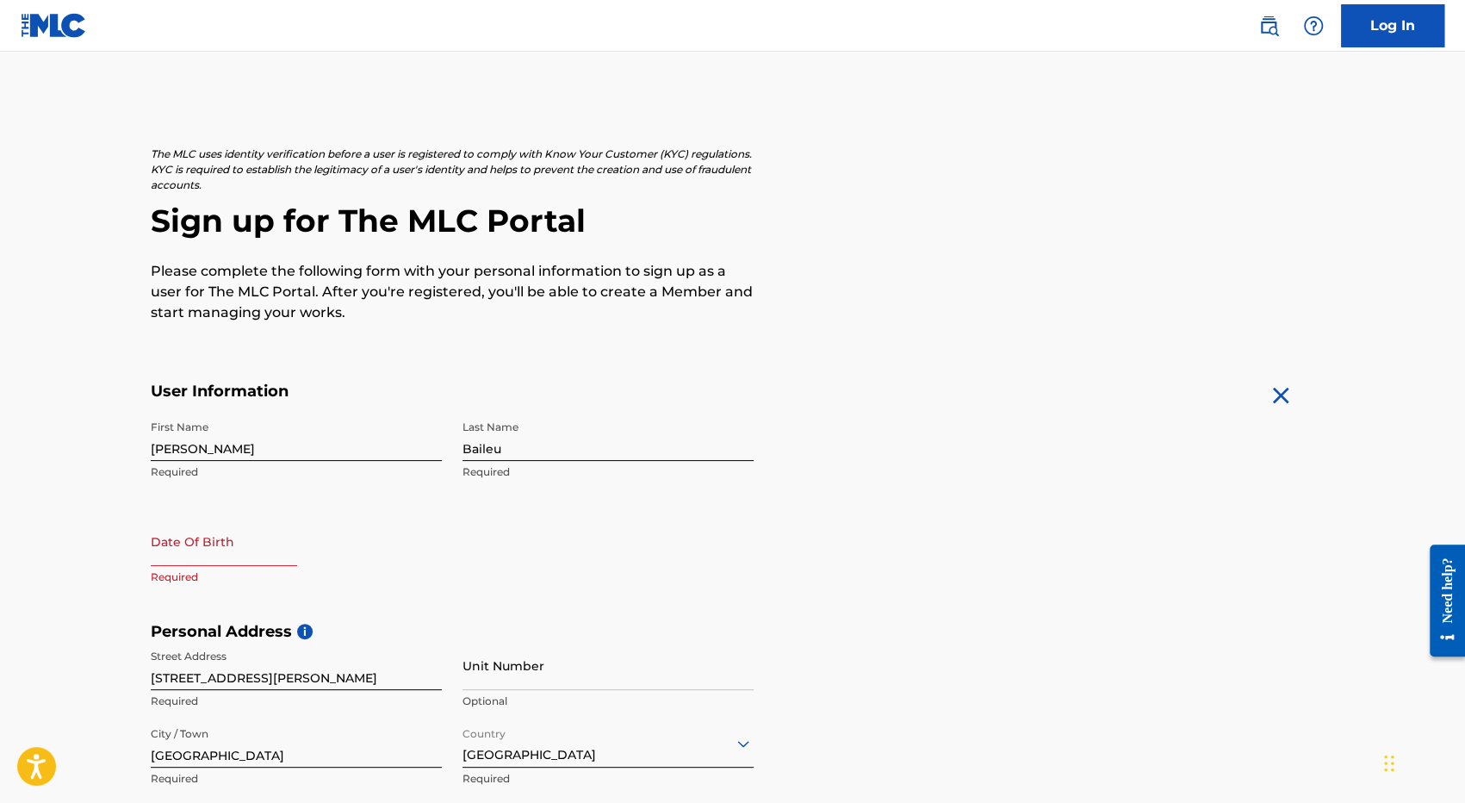
scroll to position [0, 0]
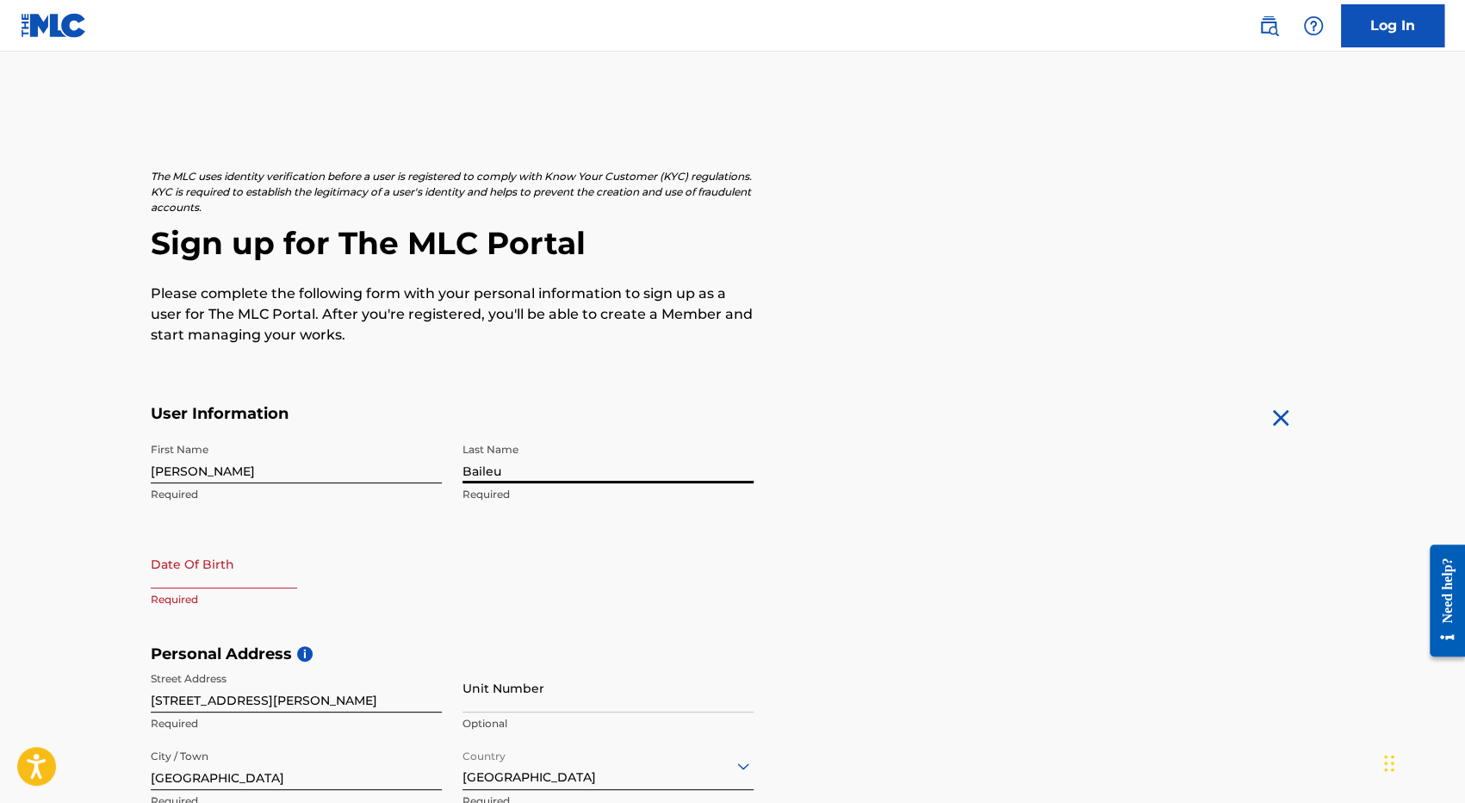
drag, startPoint x: 518, startPoint y: 475, endPoint x: 541, endPoint y: 461, distance: 26.8
click at [519, 473] on input "Baileu" at bounding box center [607, 458] width 291 height 49
type input "[PERSON_NAME]"
click at [411, 471] on input "[PERSON_NAME]" at bounding box center [296, 458] width 291 height 49
click at [770, 555] on form "User Information First Name Robert Required Last Name Bailey Required Date Of B…" at bounding box center [733, 786] width 1164 height 764
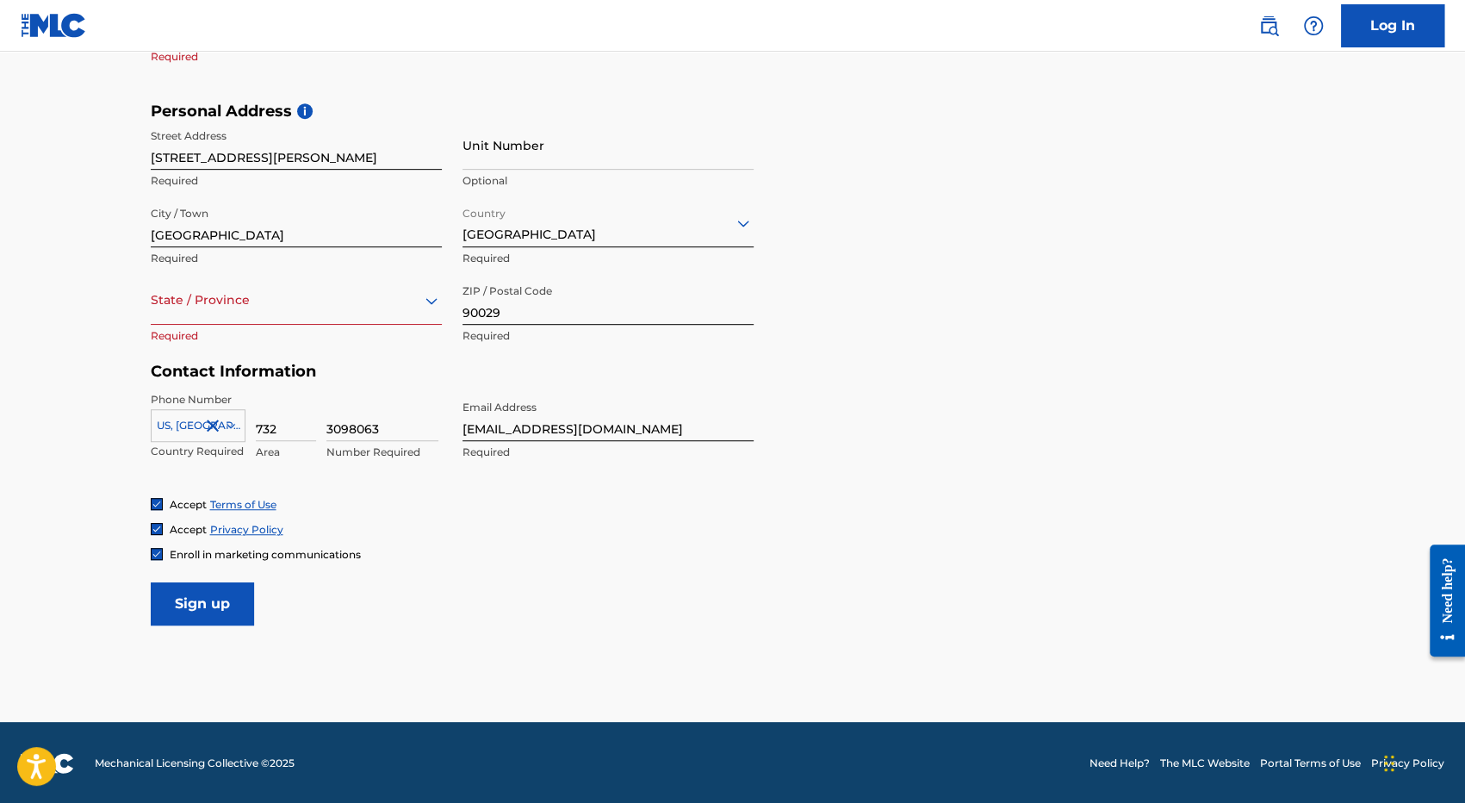
scroll to position [543, 0]
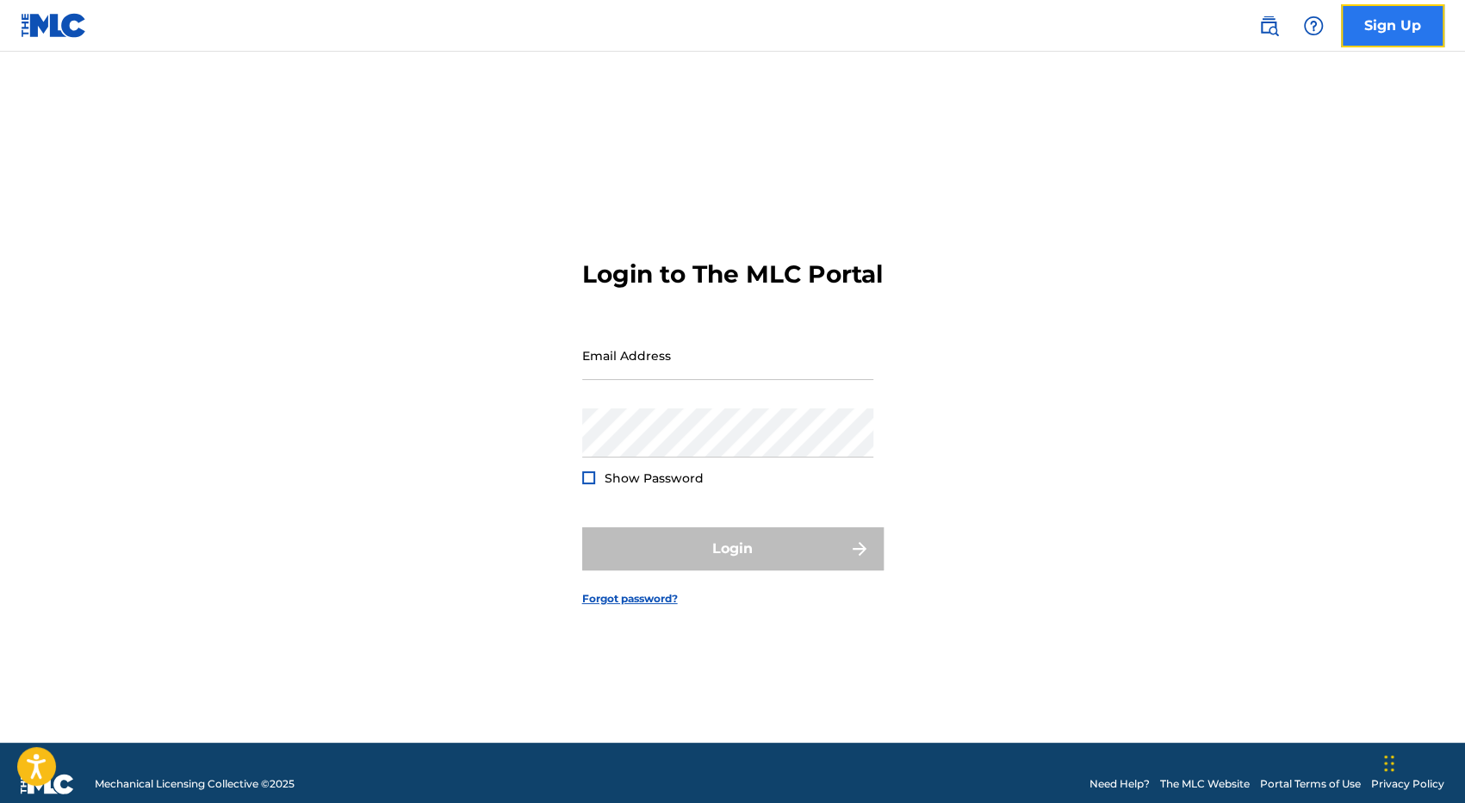
click at [1394, 13] on link "Sign Up" at bounding box center [1392, 25] width 103 height 43
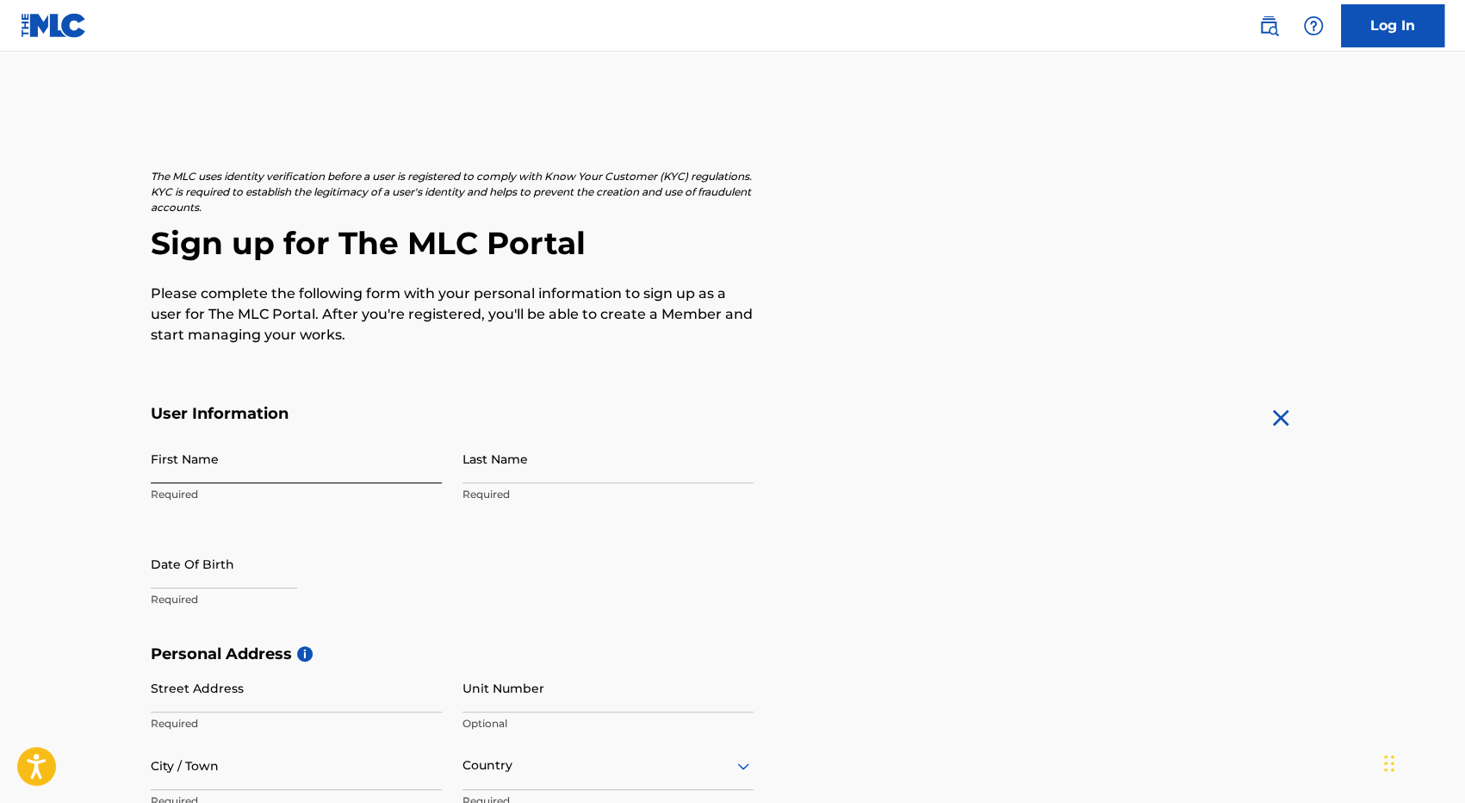
click at [202, 461] on input "First Name" at bounding box center [296, 458] width 291 height 49
type input "[PERSON_NAME]"
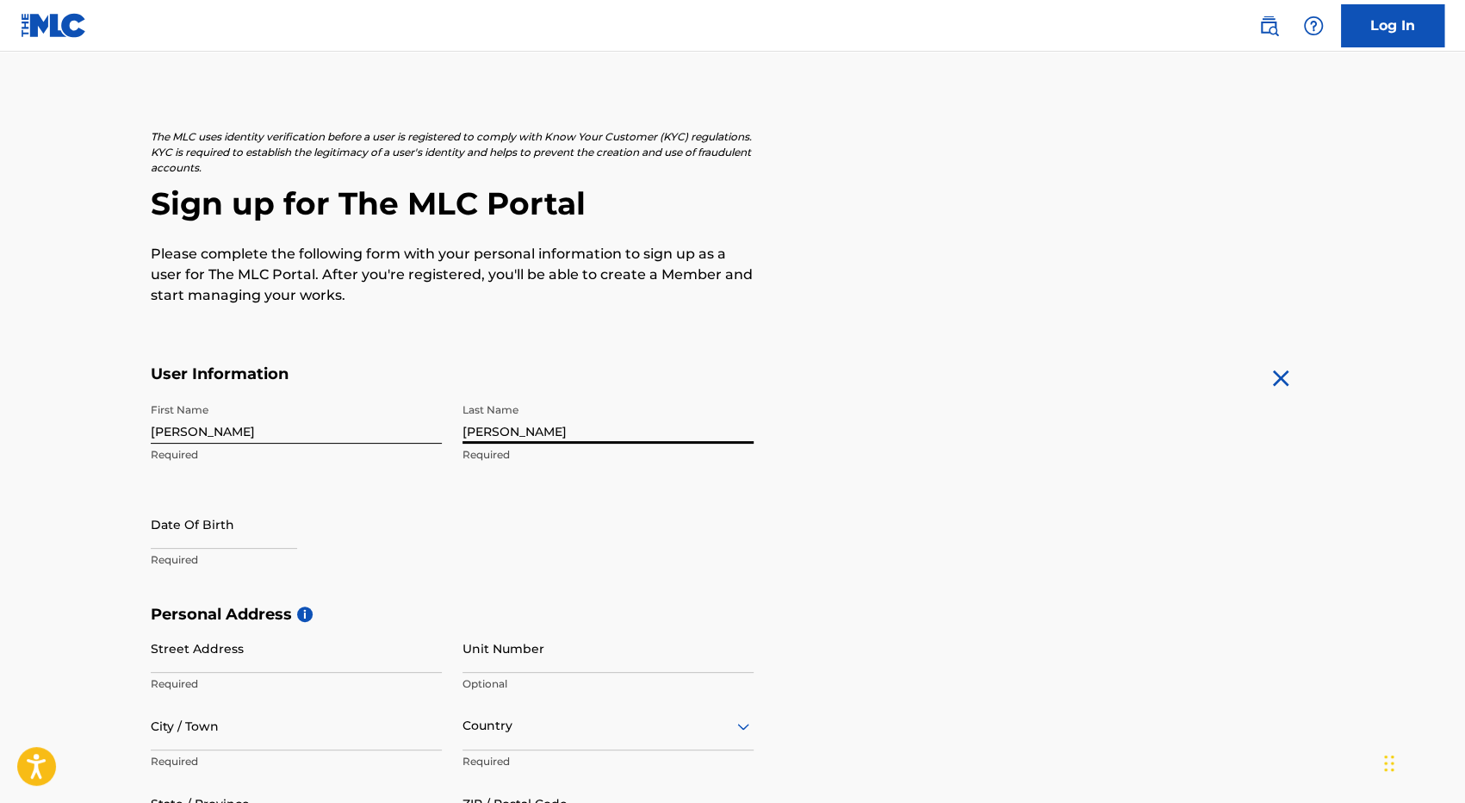
scroll to position [172, 0]
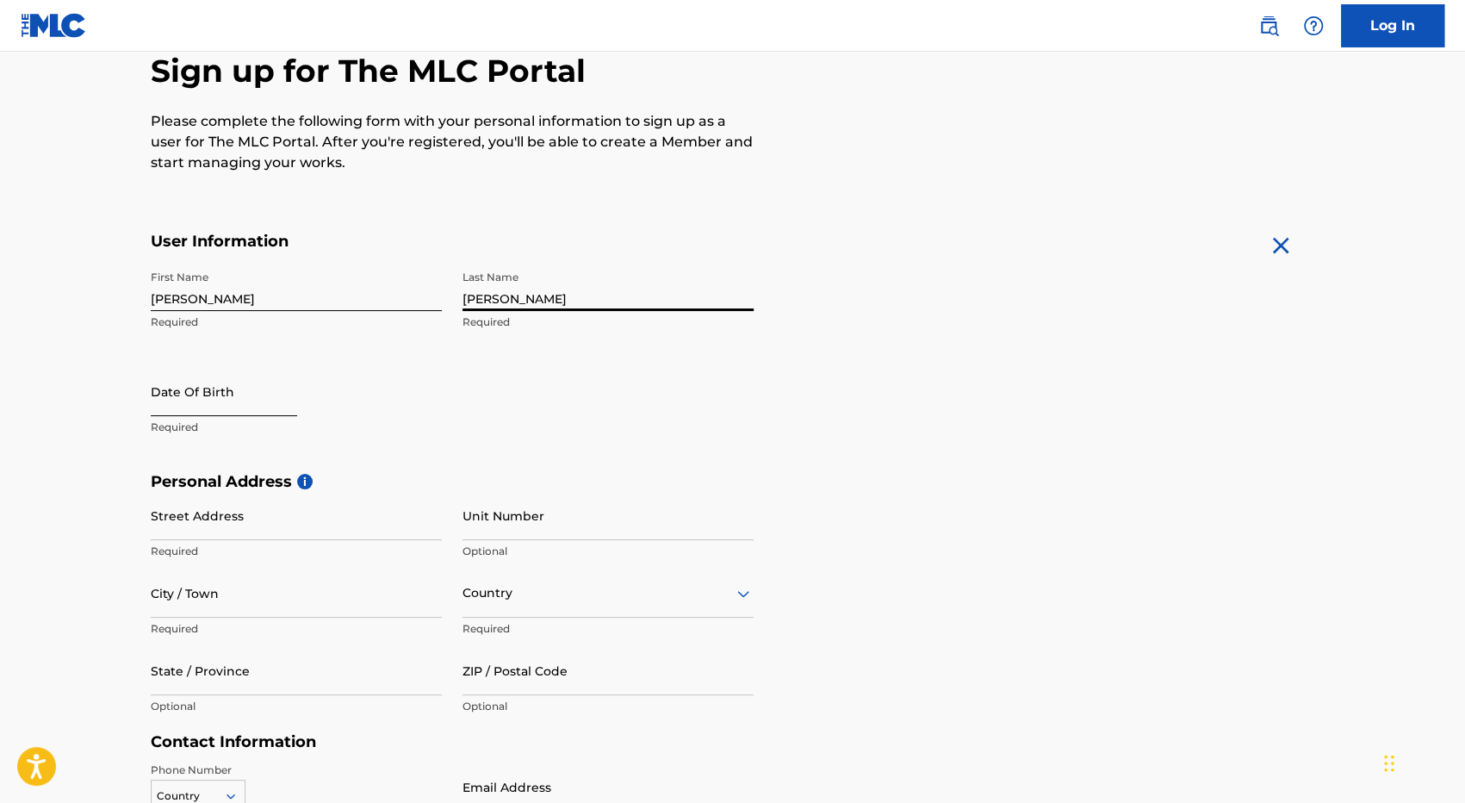
type input "[PERSON_NAME]"
click at [184, 395] on input "text" at bounding box center [224, 391] width 146 height 49
select select "8"
select select "2025"
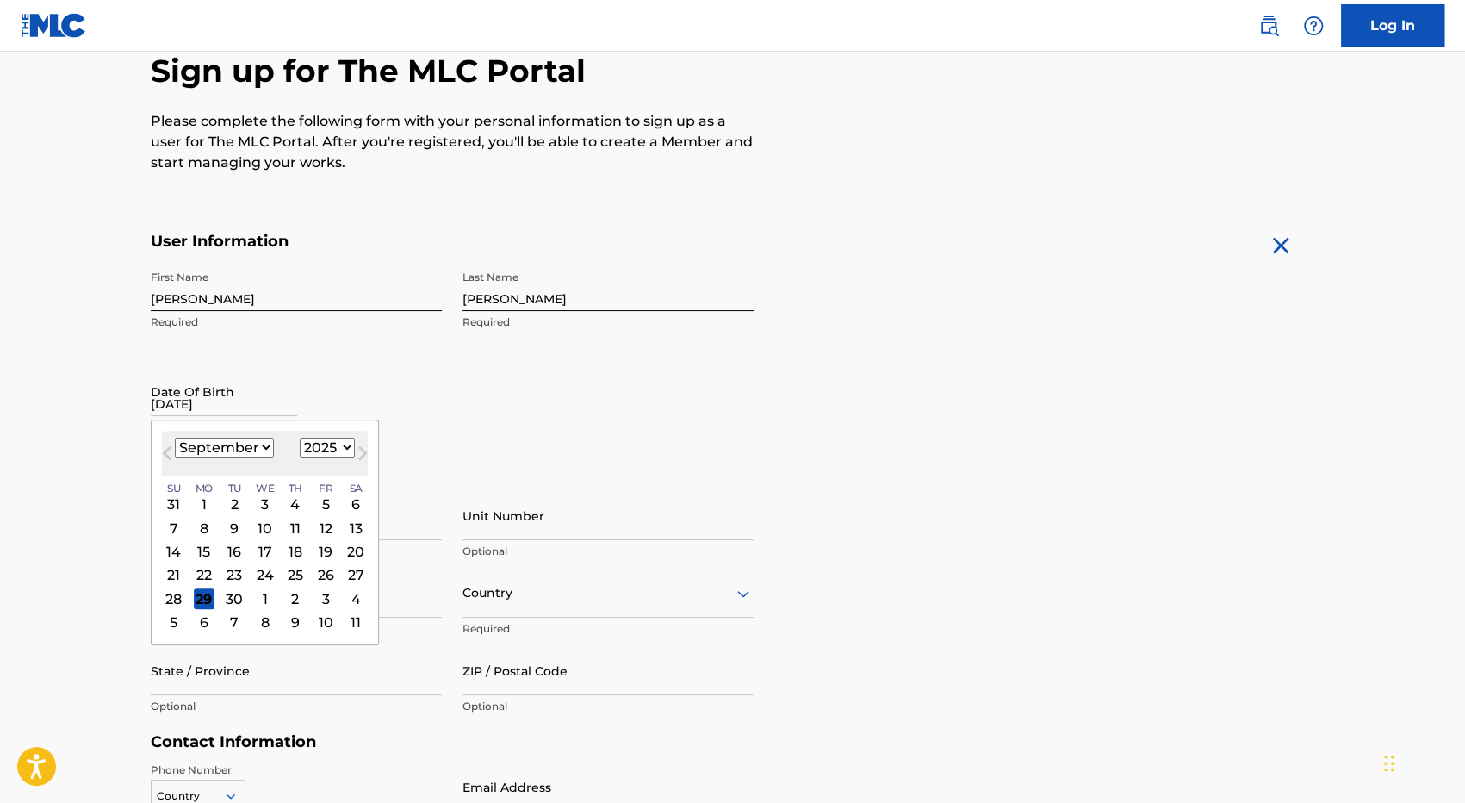
type input "03/05/1969"
click at [261, 443] on select "January February March April May June July August September October November De…" at bounding box center [224, 448] width 99 height 20
select select "2"
click at [175, 438] on select "January February March April May June July August September October November De…" at bounding box center [224, 448] width 99 height 20
click at [259, 526] on div "5" at bounding box center [264, 528] width 21 height 21
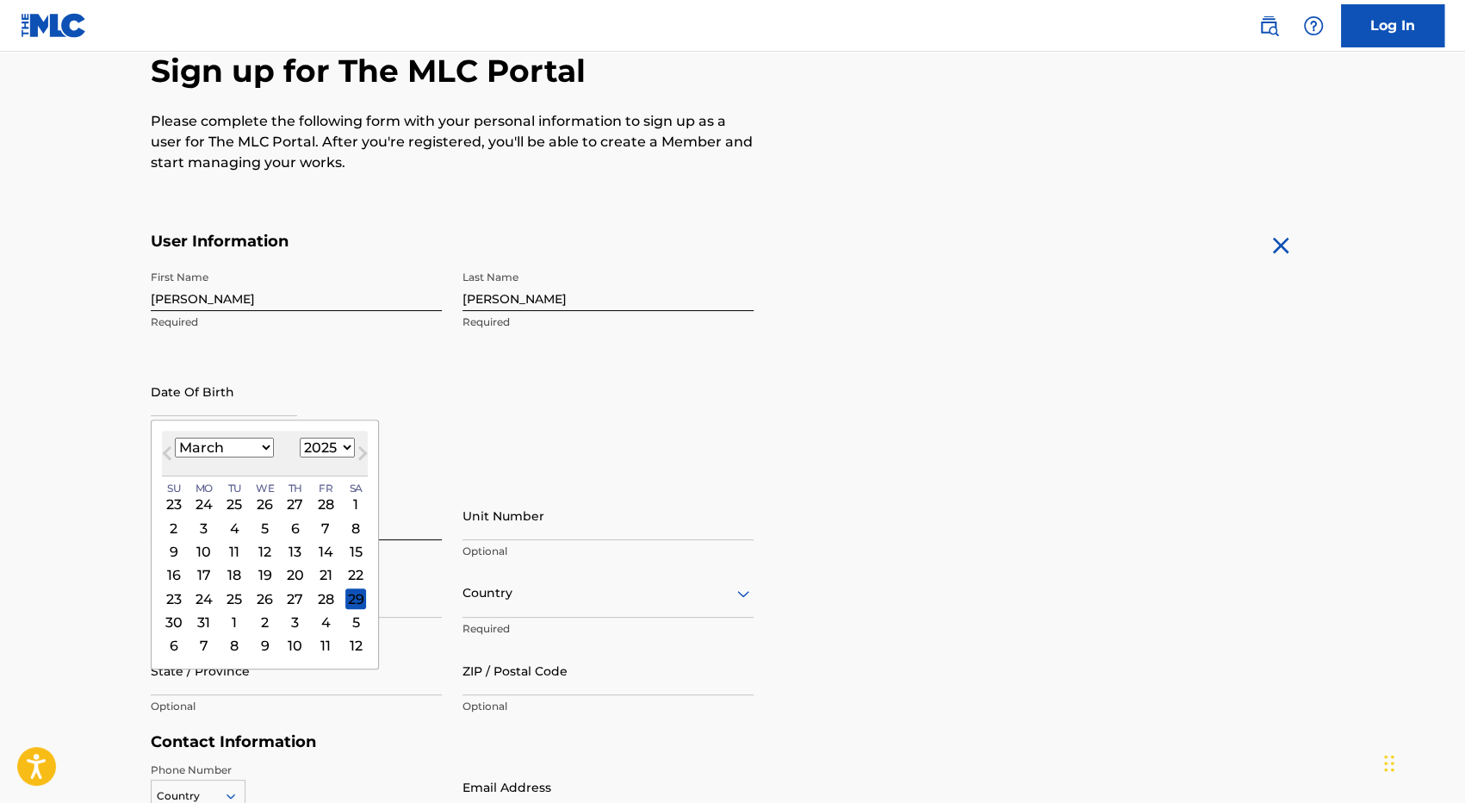
type input "March 5 2025"
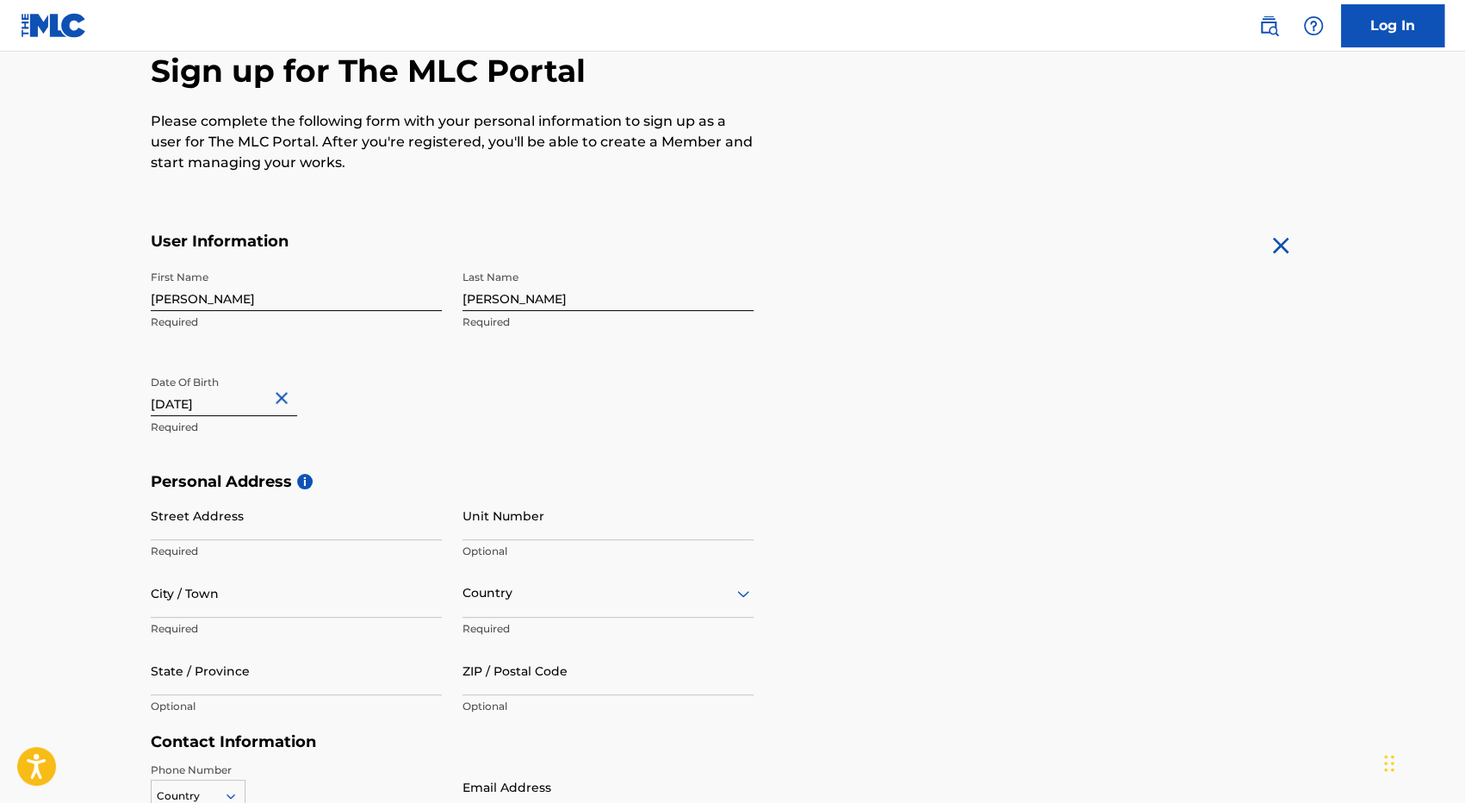
click at [229, 404] on input "March 5 2025" at bounding box center [224, 391] width 146 height 49
select select "2"
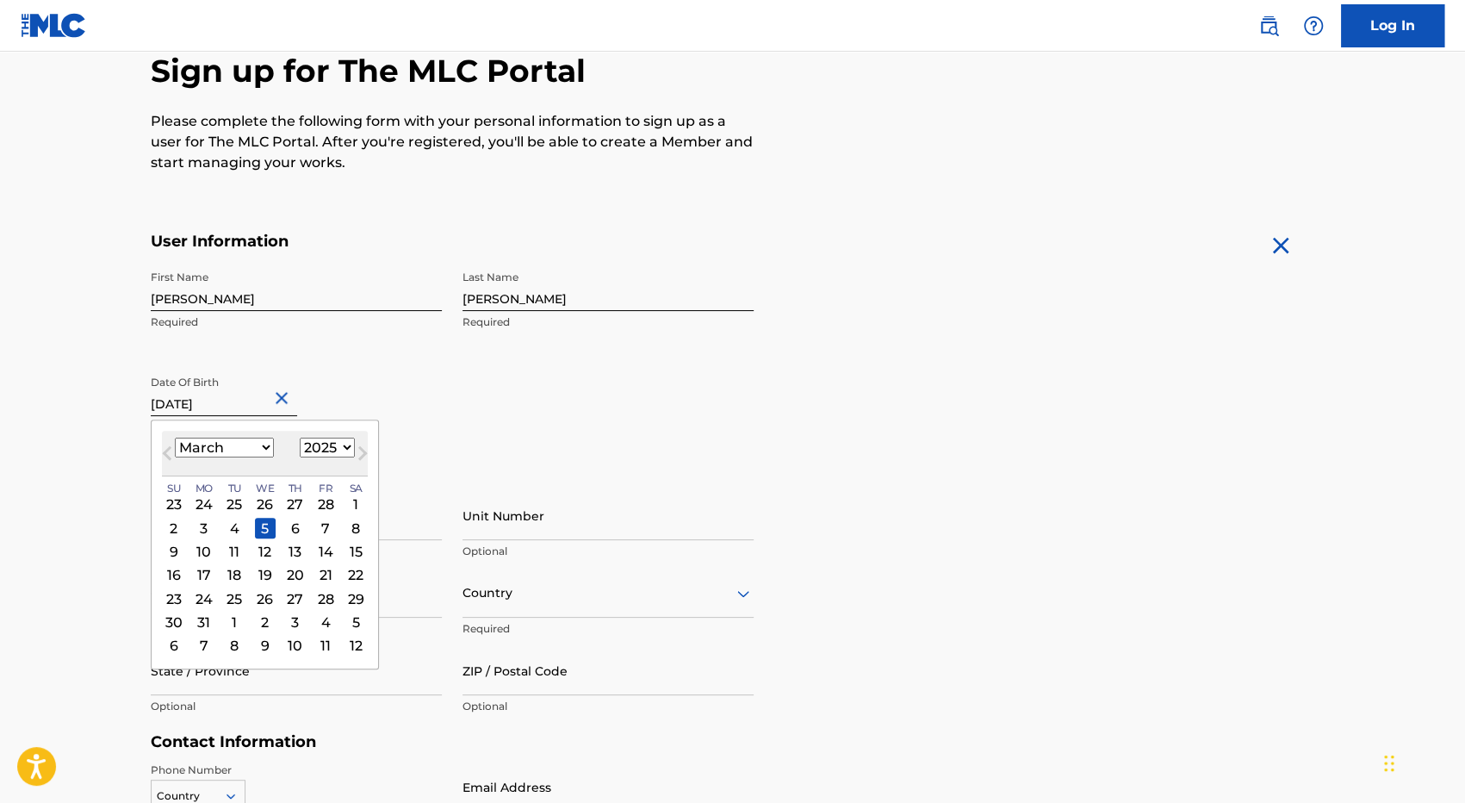
click at [319, 447] on select "1899 1900 1901 1902 1903 1904 1905 1906 1907 1908 1909 1910 1911 1912 1913 1914…" at bounding box center [327, 448] width 55 height 20
select select "1969"
click at [300, 438] on select "1899 1900 1901 1902 1903 1904 1905 1906 1907 1908 1909 1910 1911 1912 1913 1914…" at bounding box center [327, 448] width 55 height 20
click at [259, 524] on div "5" at bounding box center [264, 528] width 21 height 21
type input "March 5 1969"
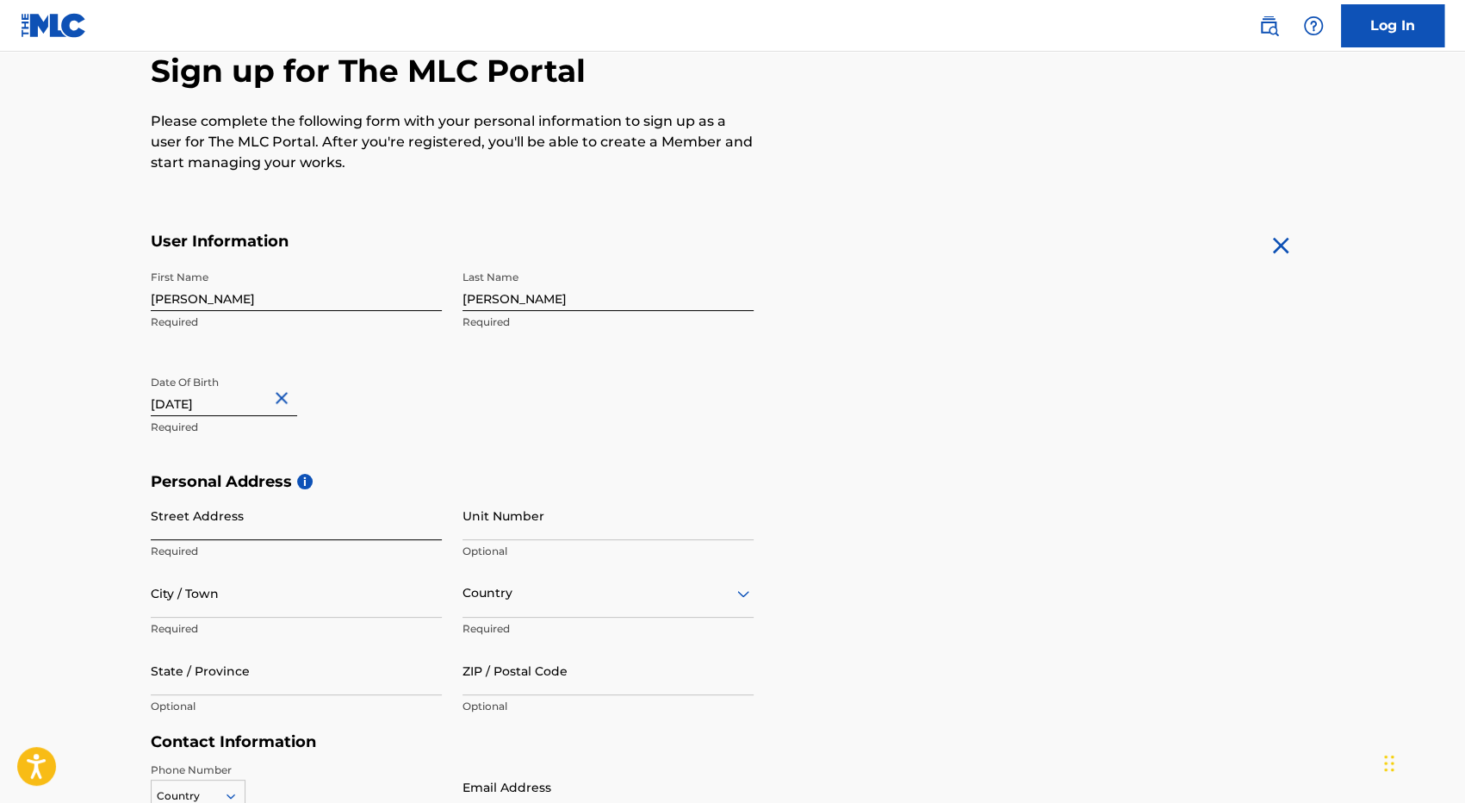
click at [226, 523] on input "Street Address" at bounding box center [296, 515] width 291 height 49
type input "[STREET_ADDRESS][PERSON_NAME]"
type input "[GEOGRAPHIC_DATA]"
type input "CA"
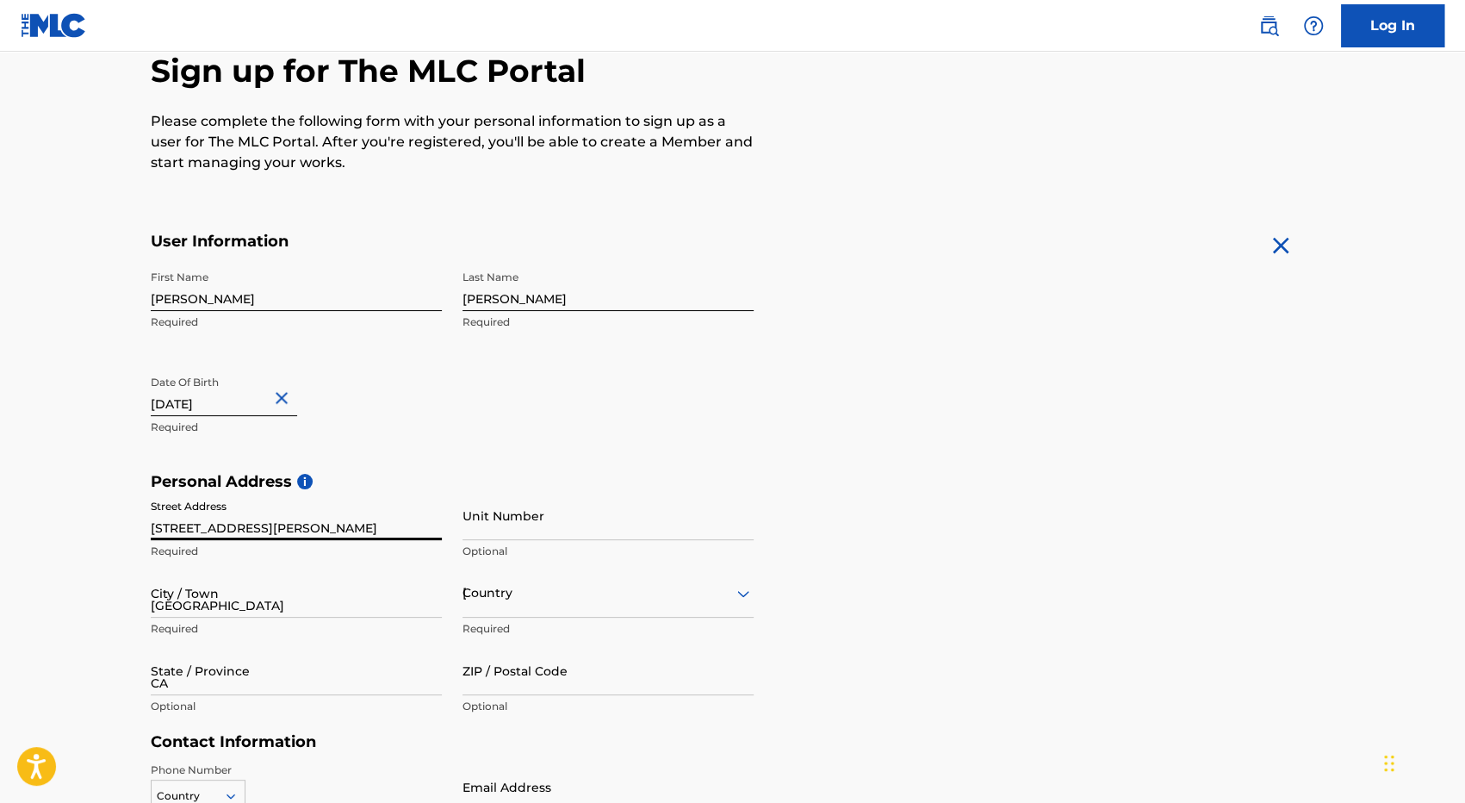
type input "90029"
type input "732"
type input "3098063"
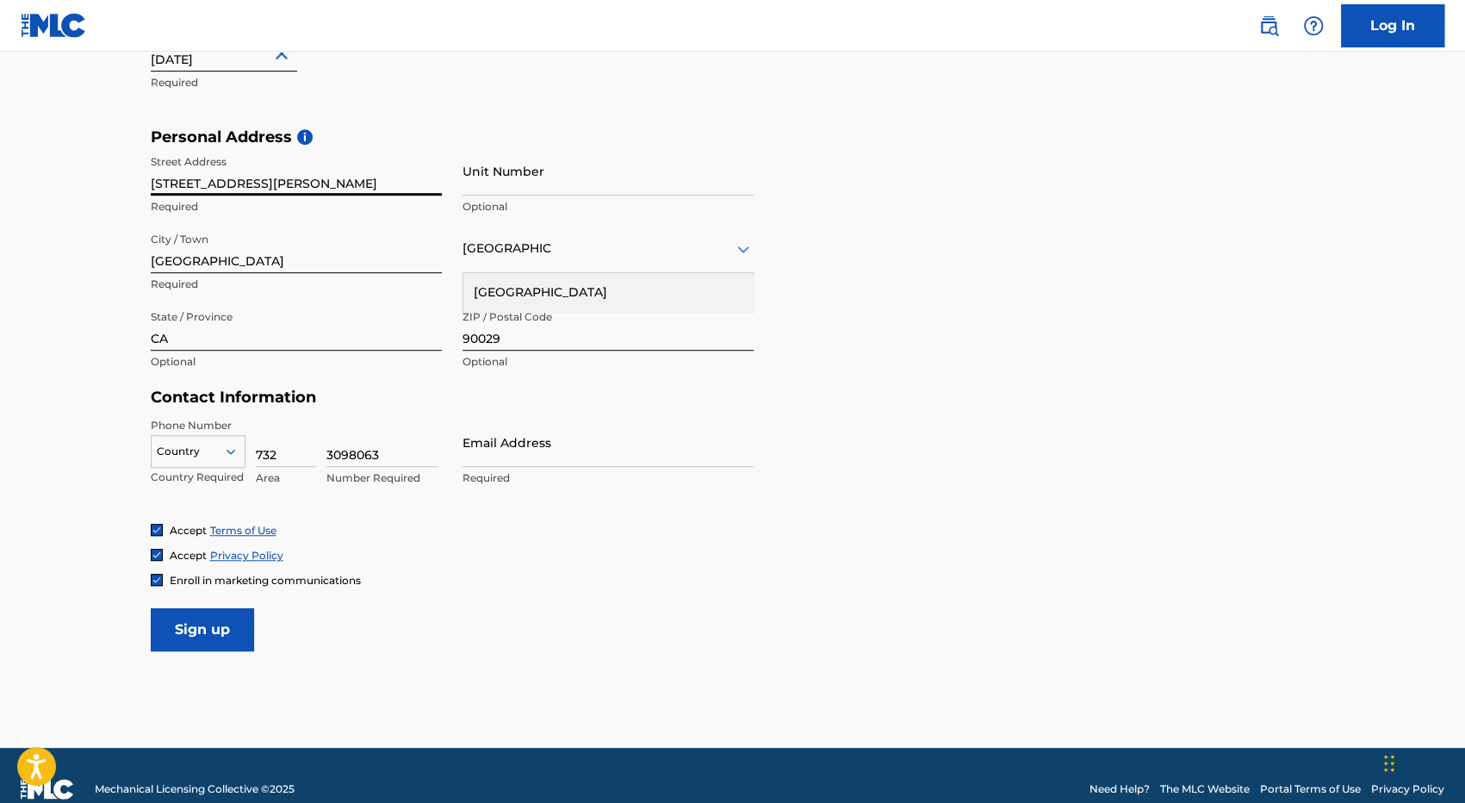
scroll to position [543, 0]
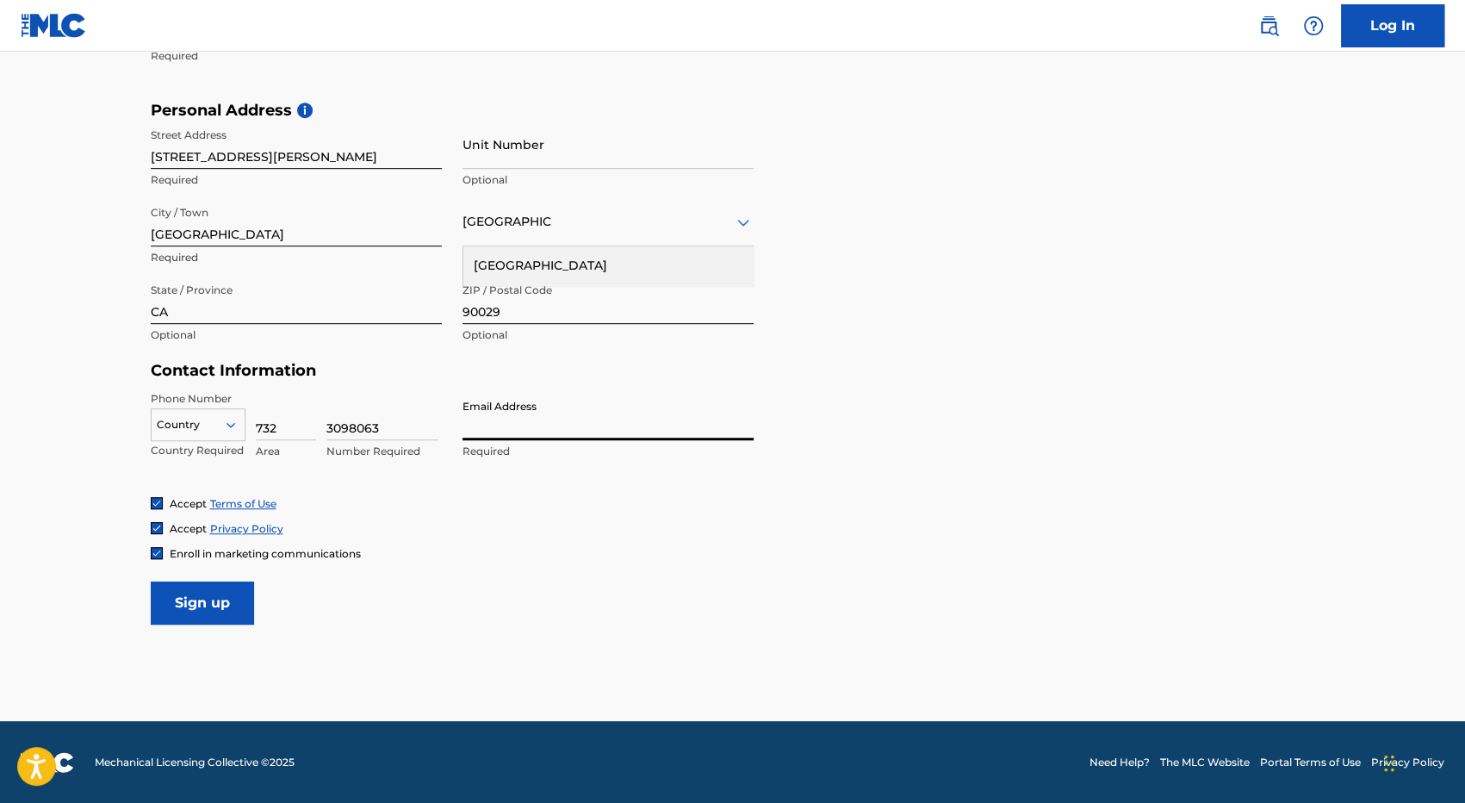
click at [500, 417] on input "Email Address" at bounding box center [607, 415] width 291 height 49
type input "[EMAIL_ADDRESS][DOMAIN_NAME]"
click at [208, 605] on input "Sign up" at bounding box center [202, 602] width 103 height 43
click at [220, 417] on div at bounding box center [198, 424] width 93 height 19
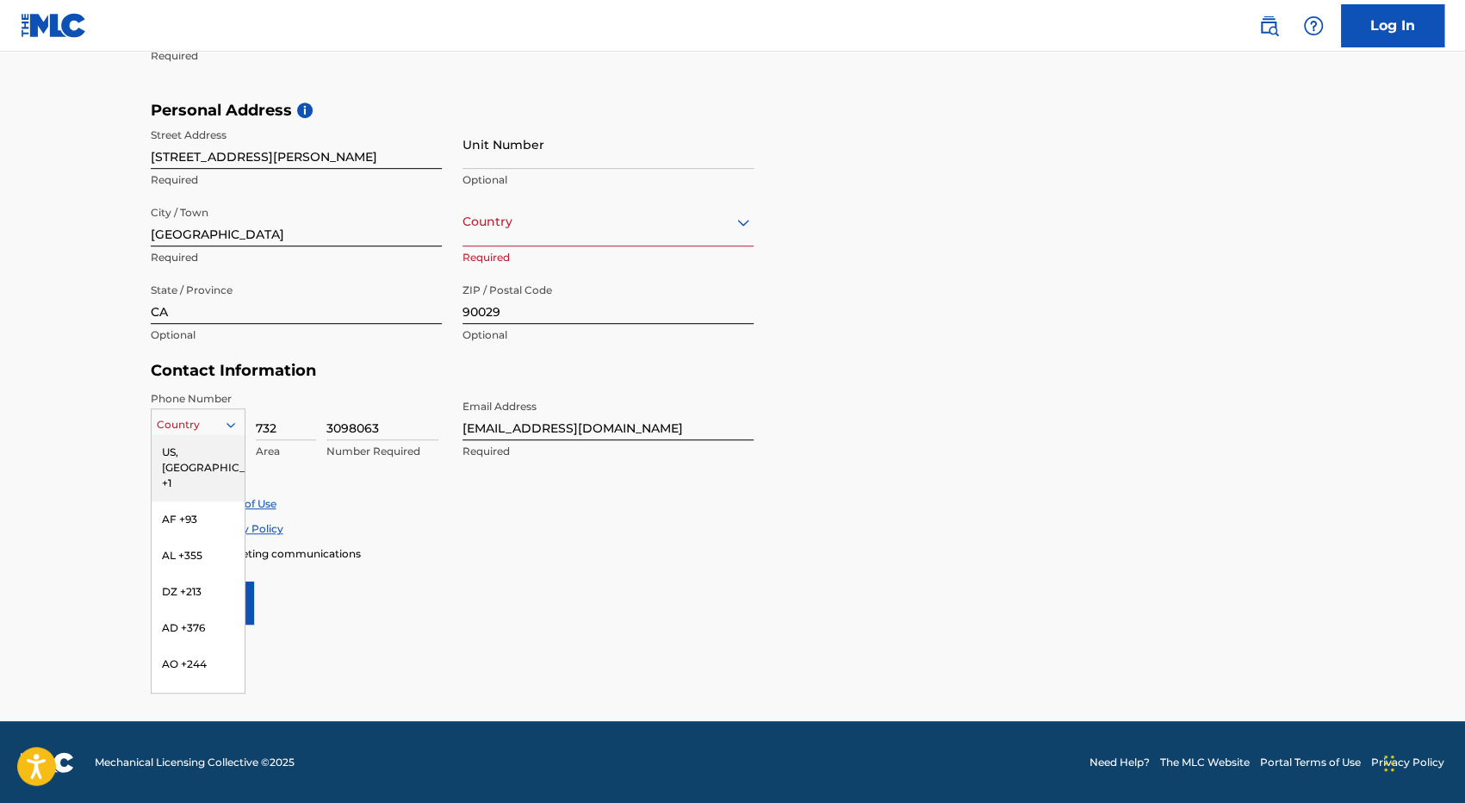
click at [198, 457] on div "US, [GEOGRAPHIC_DATA] +1" at bounding box center [198, 467] width 93 height 67
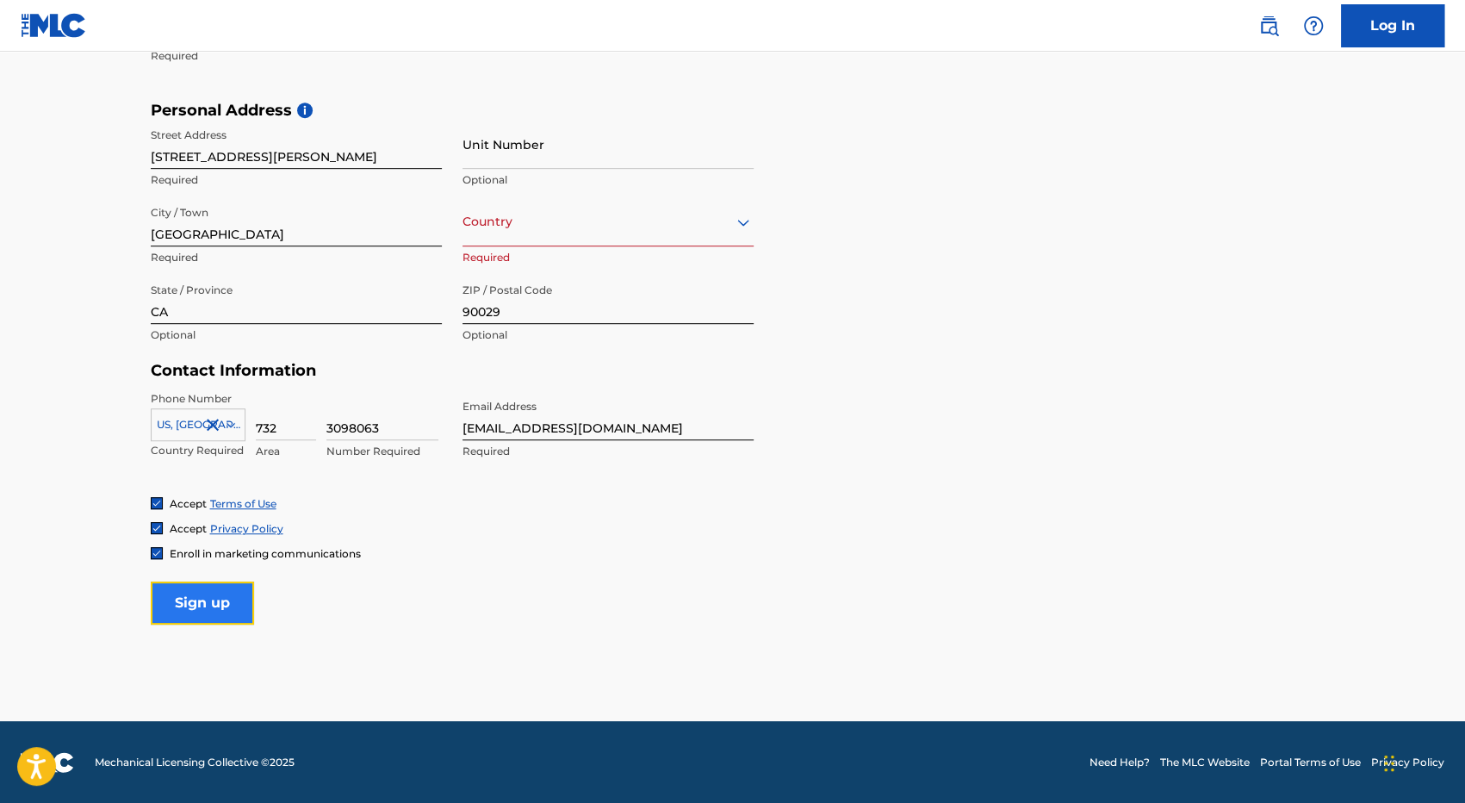
click at [203, 602] on input "Sign up" at bounding box center [202, 602] width 103 height 43
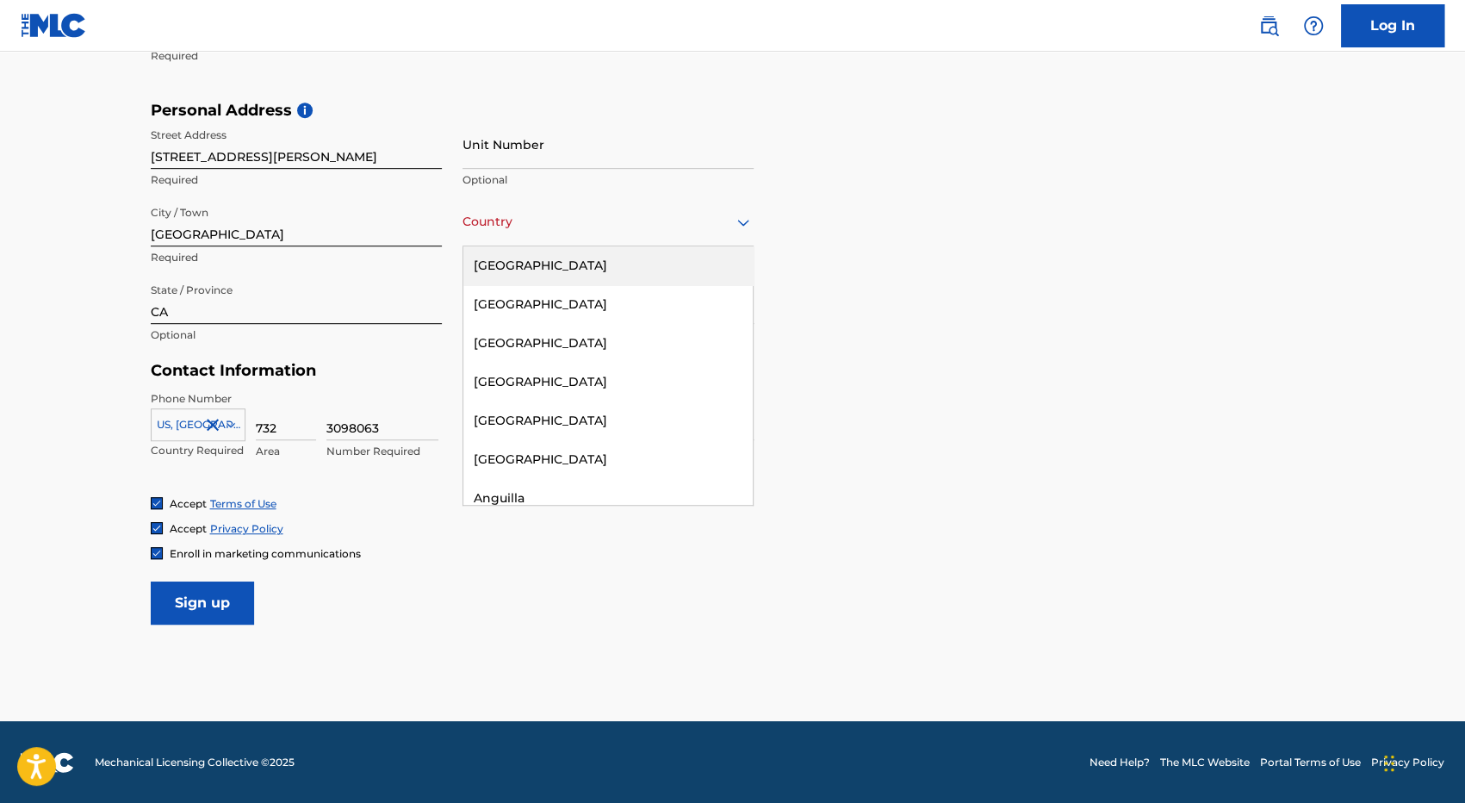
click at [540, 220] on div at bounding box center [607, 222] width 291 height 22
click at [542, 266] on div "[GEOGRAPHIC_DATA]" at bounding box center [607, 265] width 289 height 39
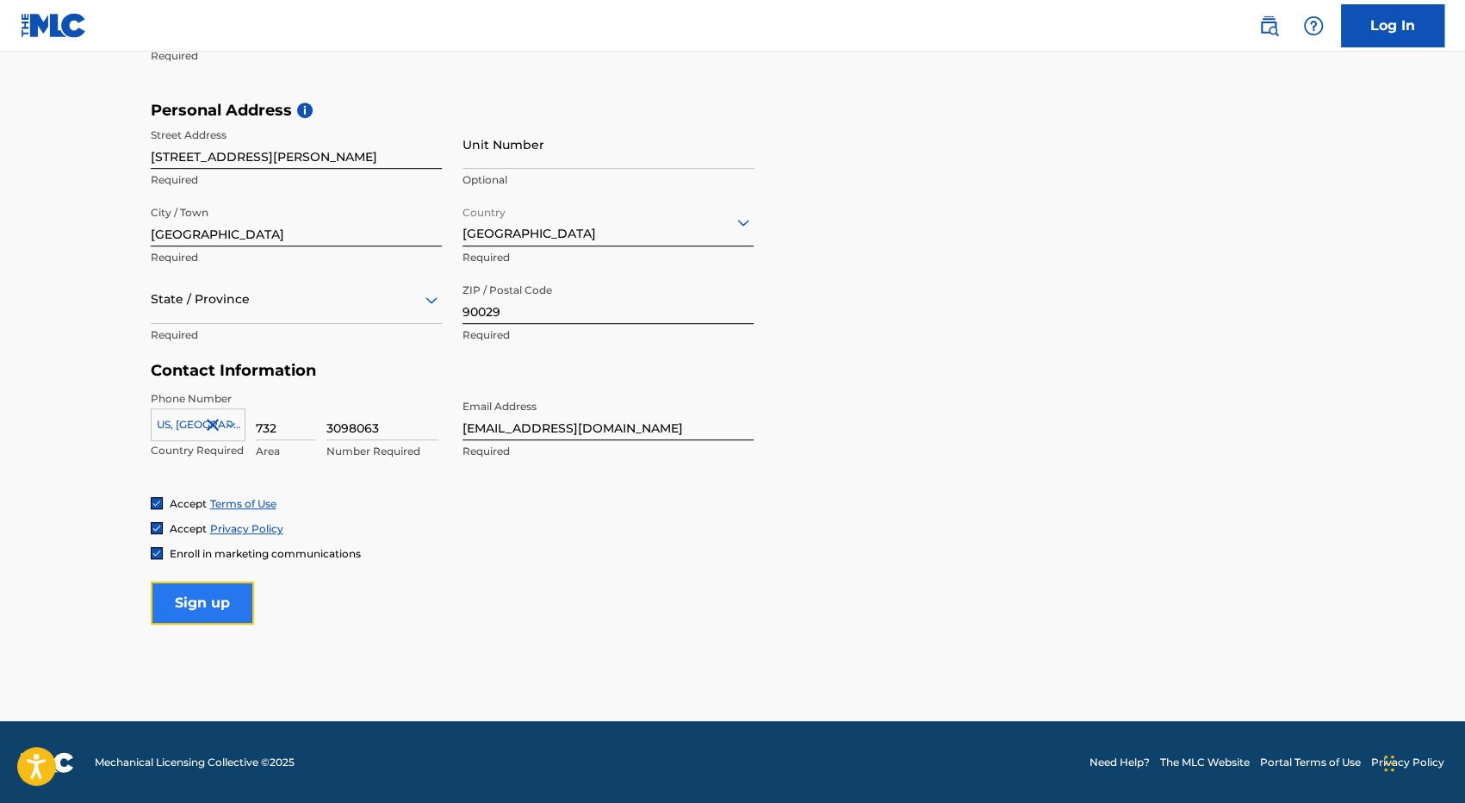
click at [208, 599] on input "Sign up" at bounding box center [202, 602] width 103 height 43
click at [265, 313] on div "State / Province" at bounding box center [296, 299] width 291 height 49
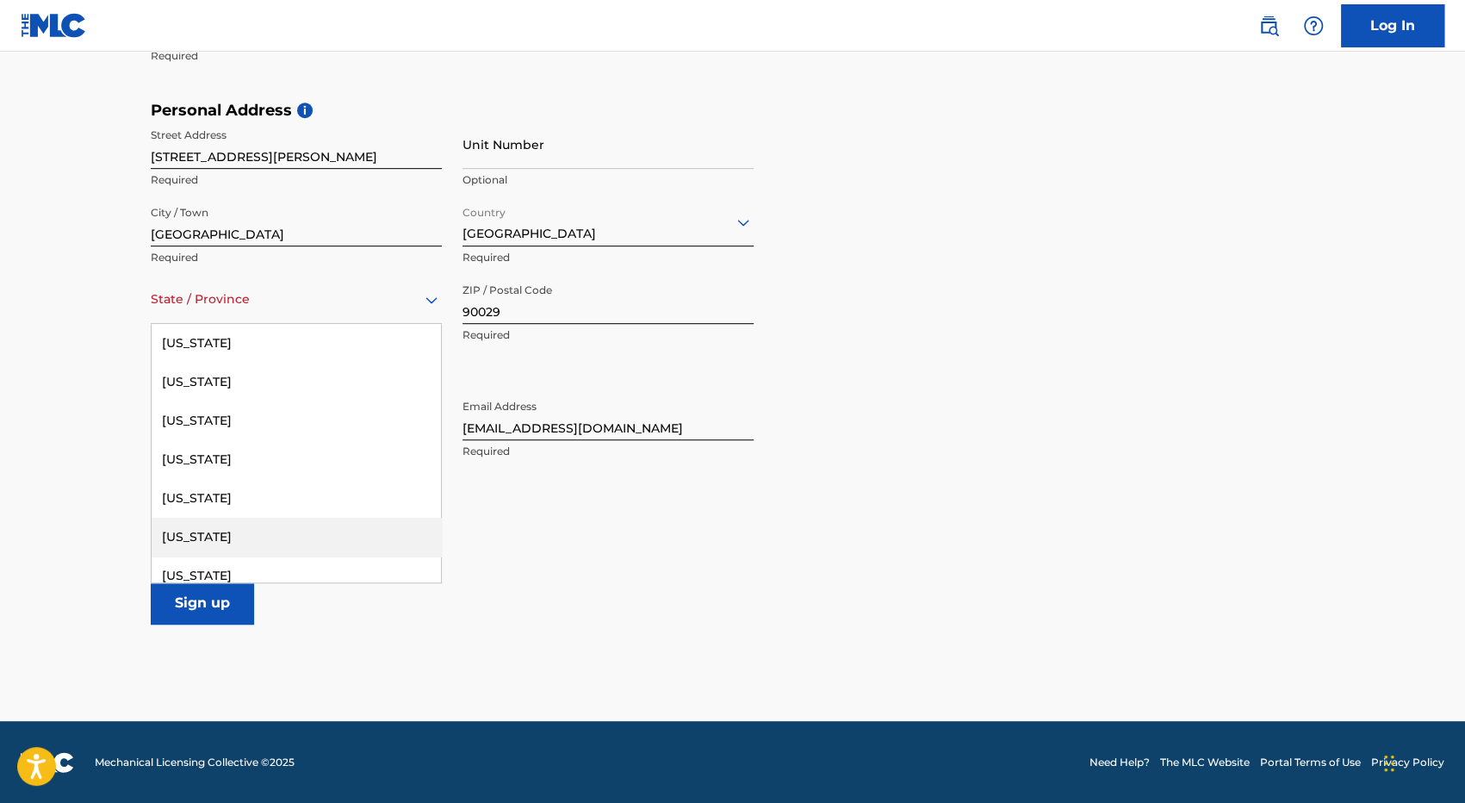
click at [192, 525] on div "[US_STATE]" at bounding box center [296, 537] width 289 height 39
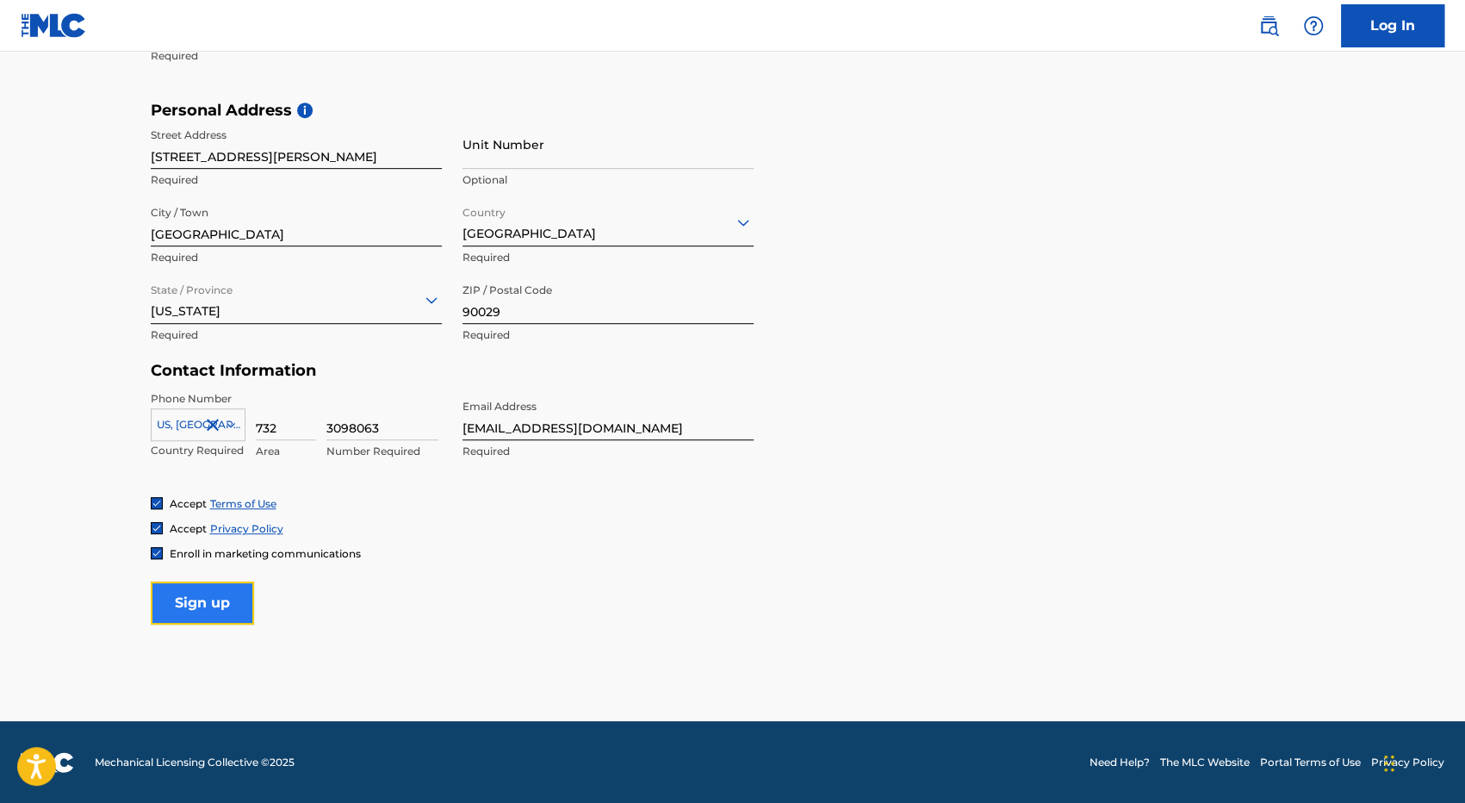
click at [212, 596] on input "Sign up" at bounding box center [202, 602] width 103 height 43
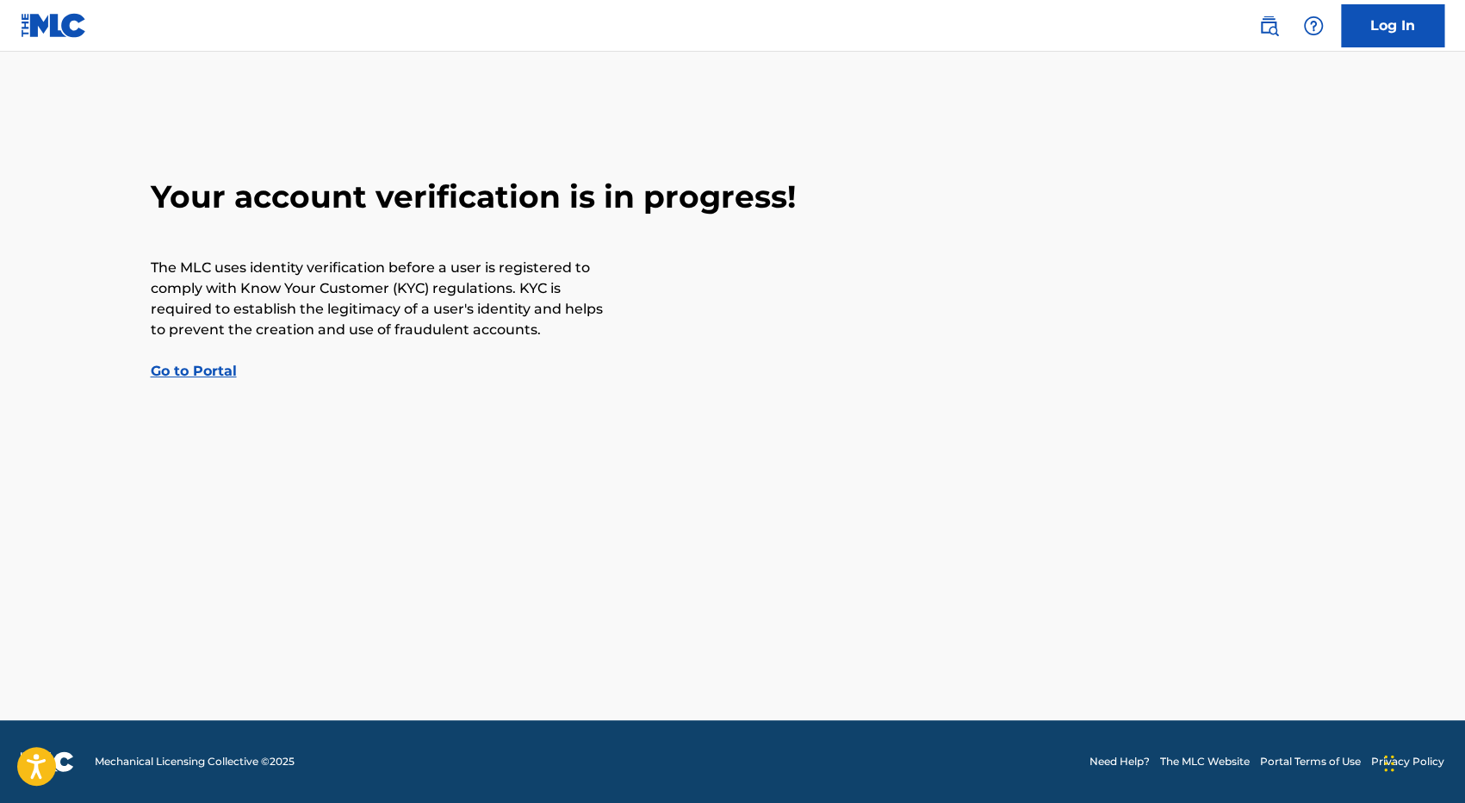
click at [204, 372] on link "Go to Portal" at bounding box center [194, 371] width 86 height 16
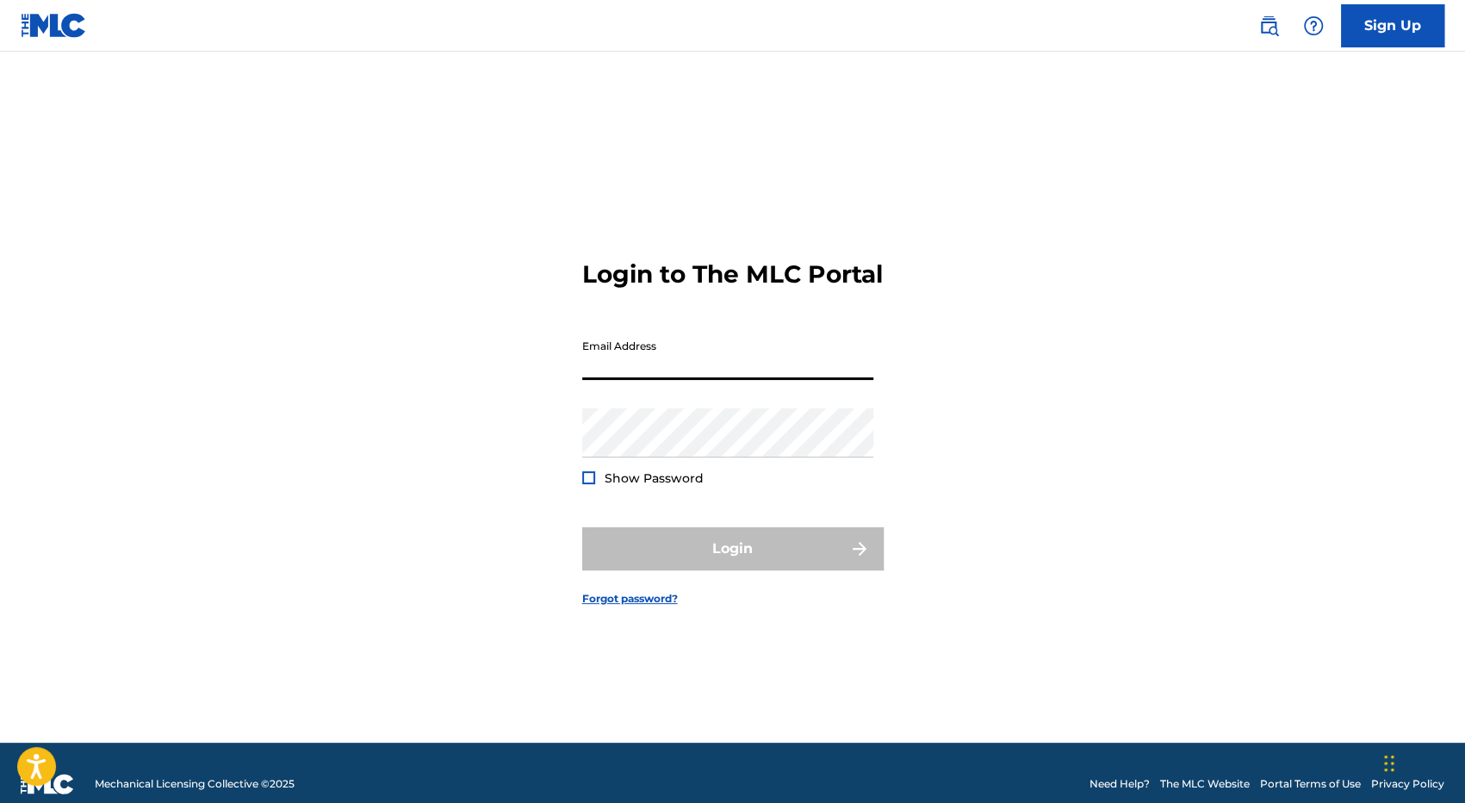
click at [619, 380] on input "Email Address" at bounding box center [727, 355] width 291 height 49
type input "[EMAIL_ADDRESS][DOMAIN_NAME]"
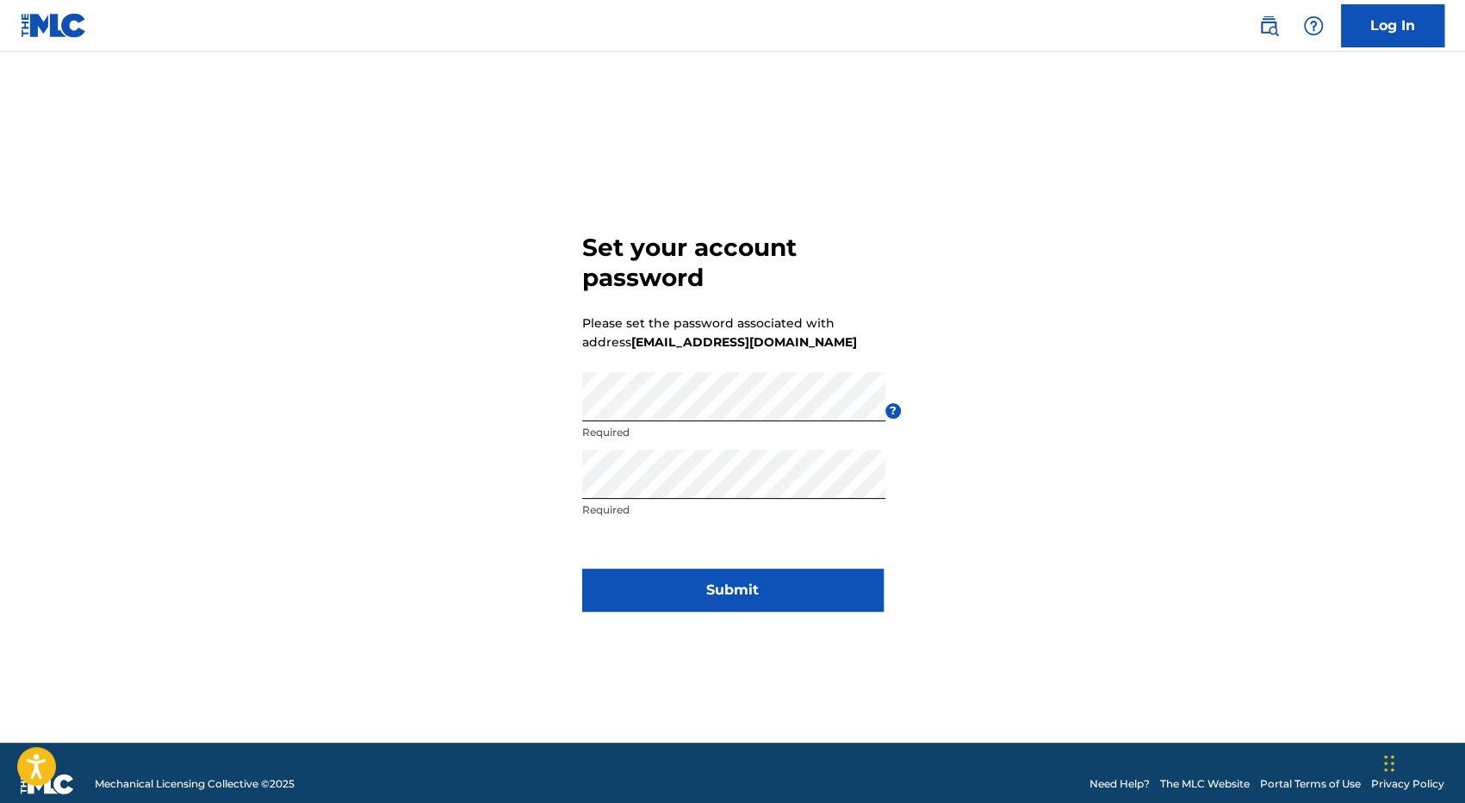
click at [1091, 373] on div "Set your account password Please set the password associated with address [EMAI…" at bounding box center [733, 419] width 1206 height 648
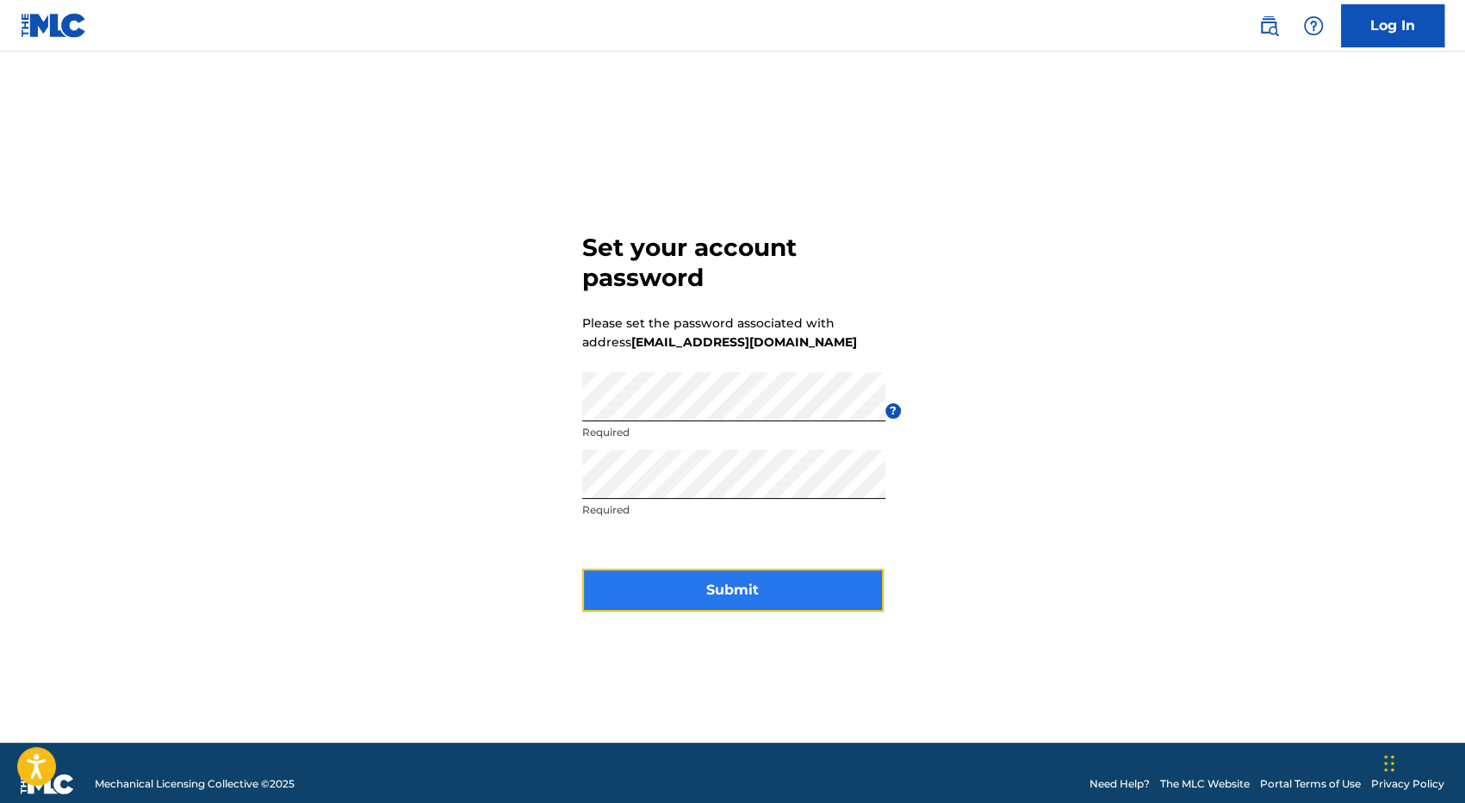
click at [720, 586] on button "Submit" at bounding box center [732, 589] width 301 height 43
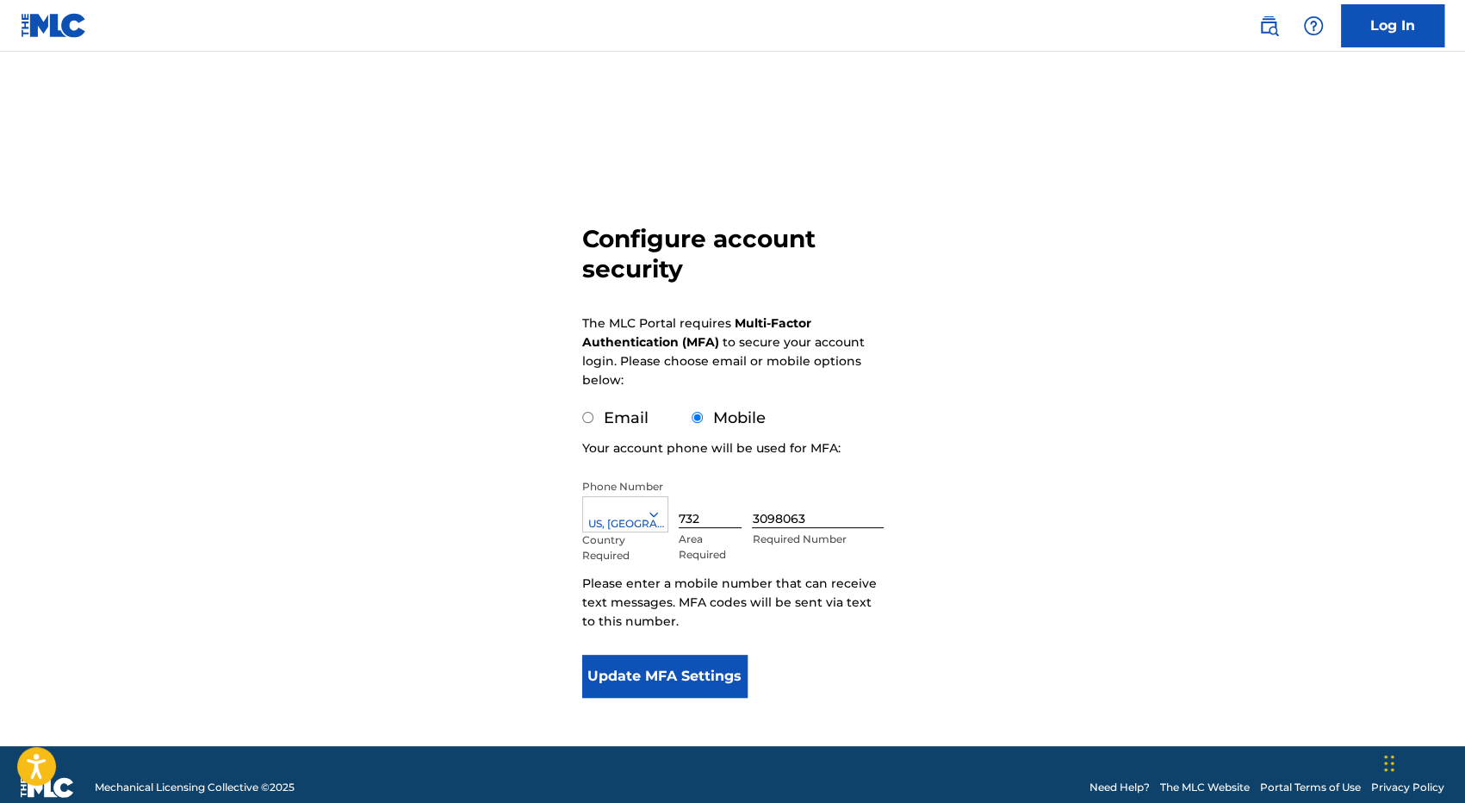
drag, startPoint x: 586, startPoint y: 416, endPoint x: 680, endPoint y: 410, distance: 94.9
click at [608, 416] on div "Email" at bounding box center [615, 417] width 66 height 23
click at [699, 414] on input "Mobile" at bounding box center [697, 417] width 11 height 11
click at [648, 679] on button "Update MFA Settings" at bounding box center [665, 676] width 166 height 43
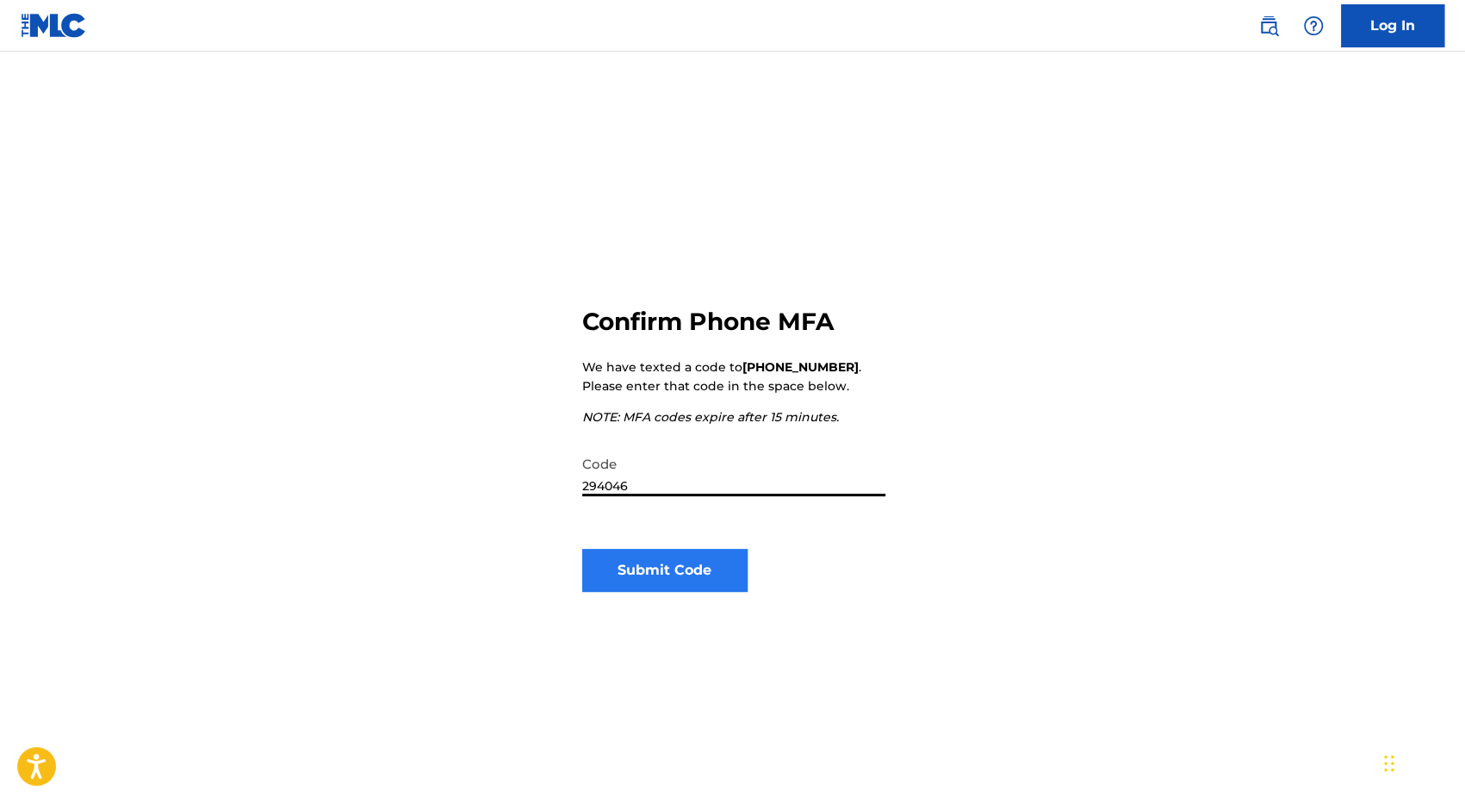
type input "294046"
click at [651, 555] on button "Submit Code" at bounding box center [665, 570] width 166 height 43
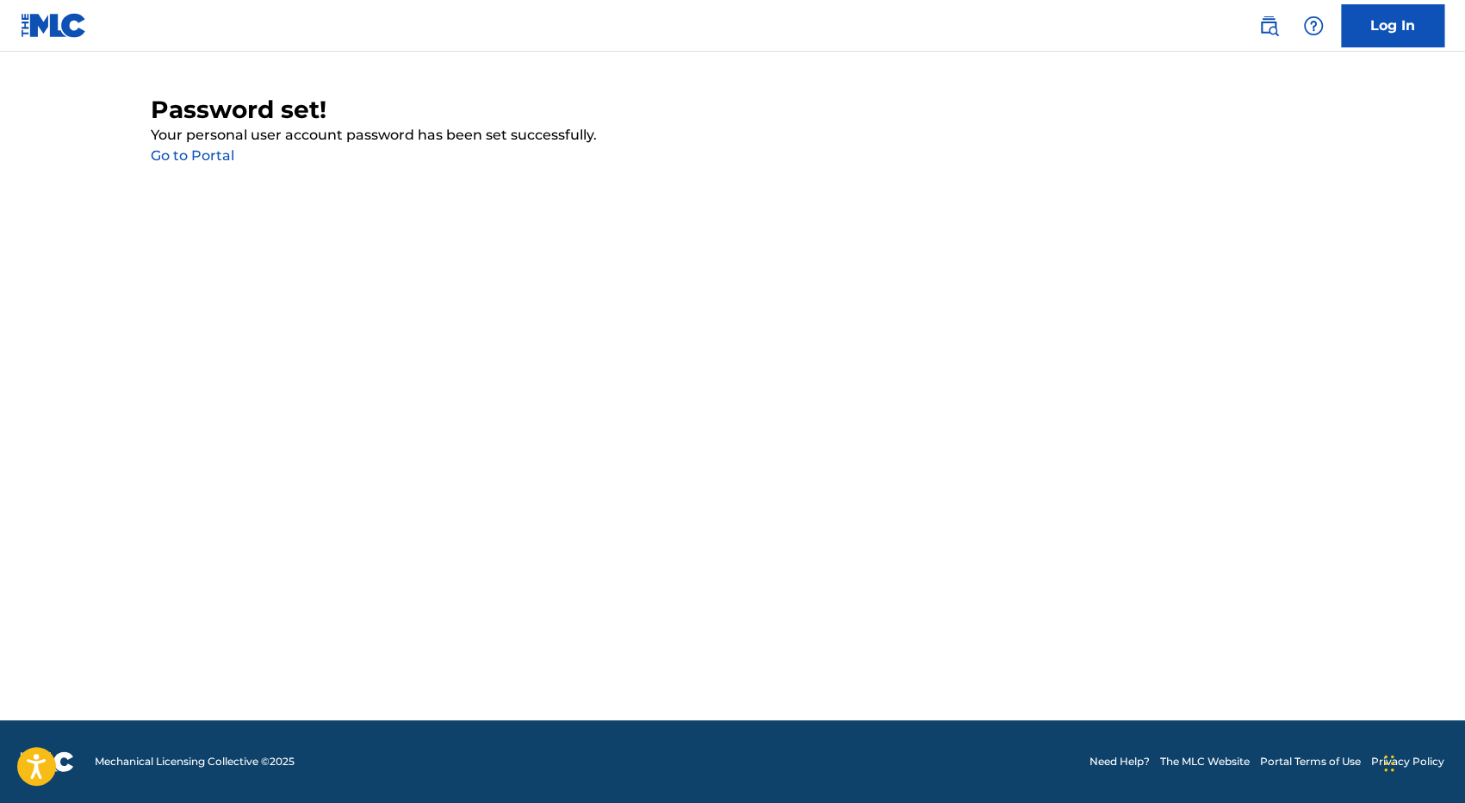
click at [214, 156] on link "Go to Portal" at bounding box center [193, 155] width 84 height 16
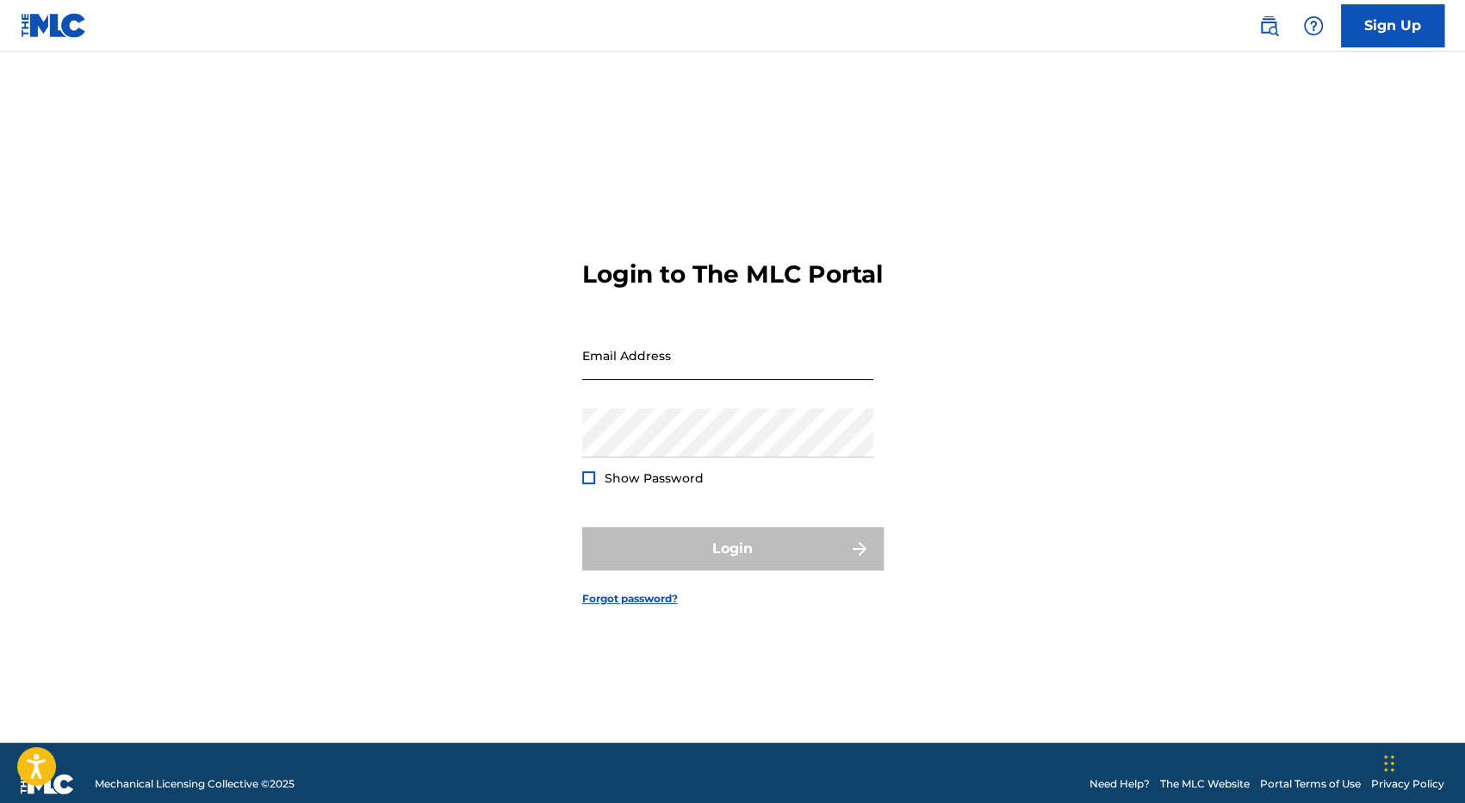
click at [673, 373] on input "Email Address" at bounding box center [727, 355] width 291 height 49
type input "[EMAIL_ADDRESS][DOMAIN_NAME]"
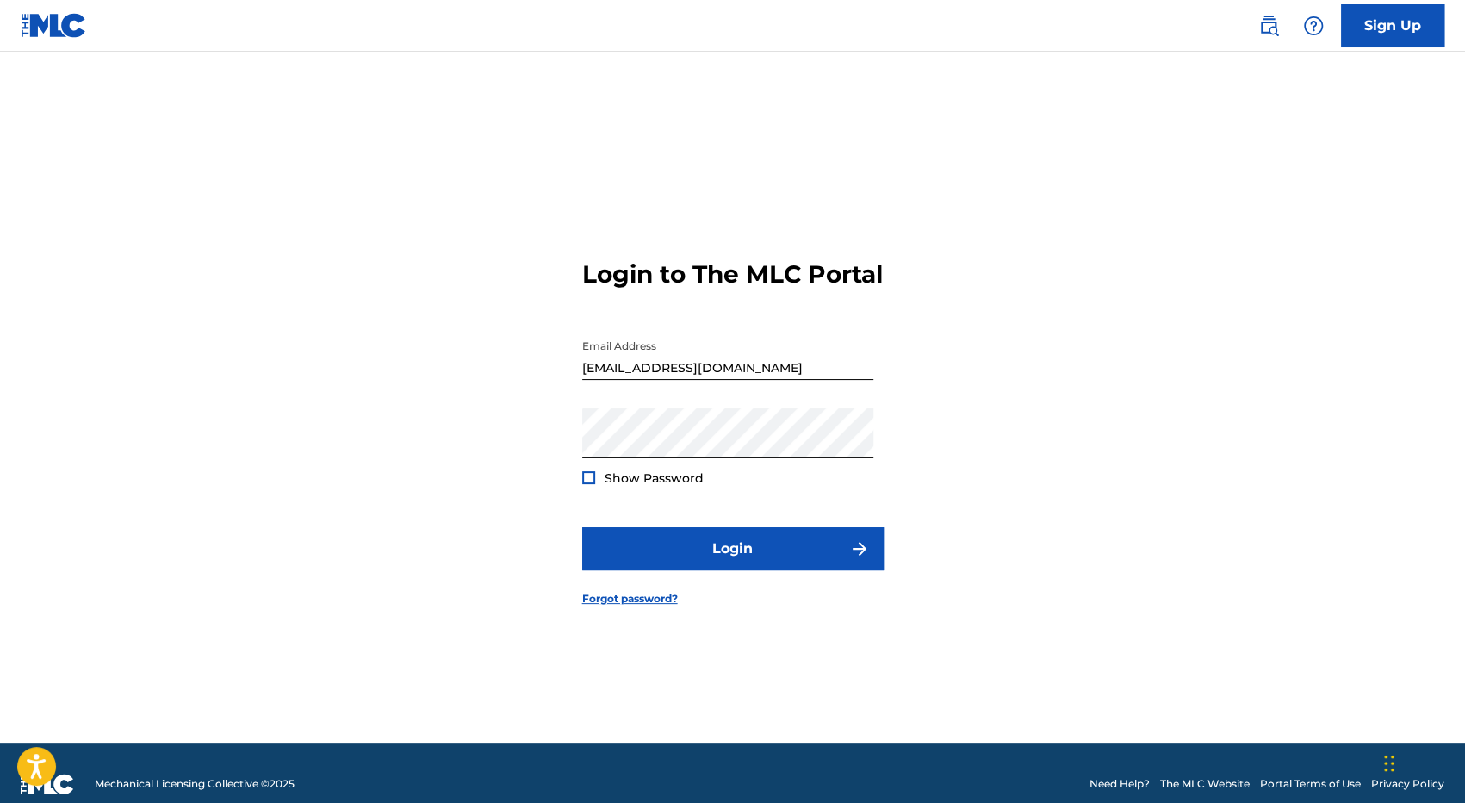
click at [586, 484] on div at bounding box center [588, 477] width 13 height 13
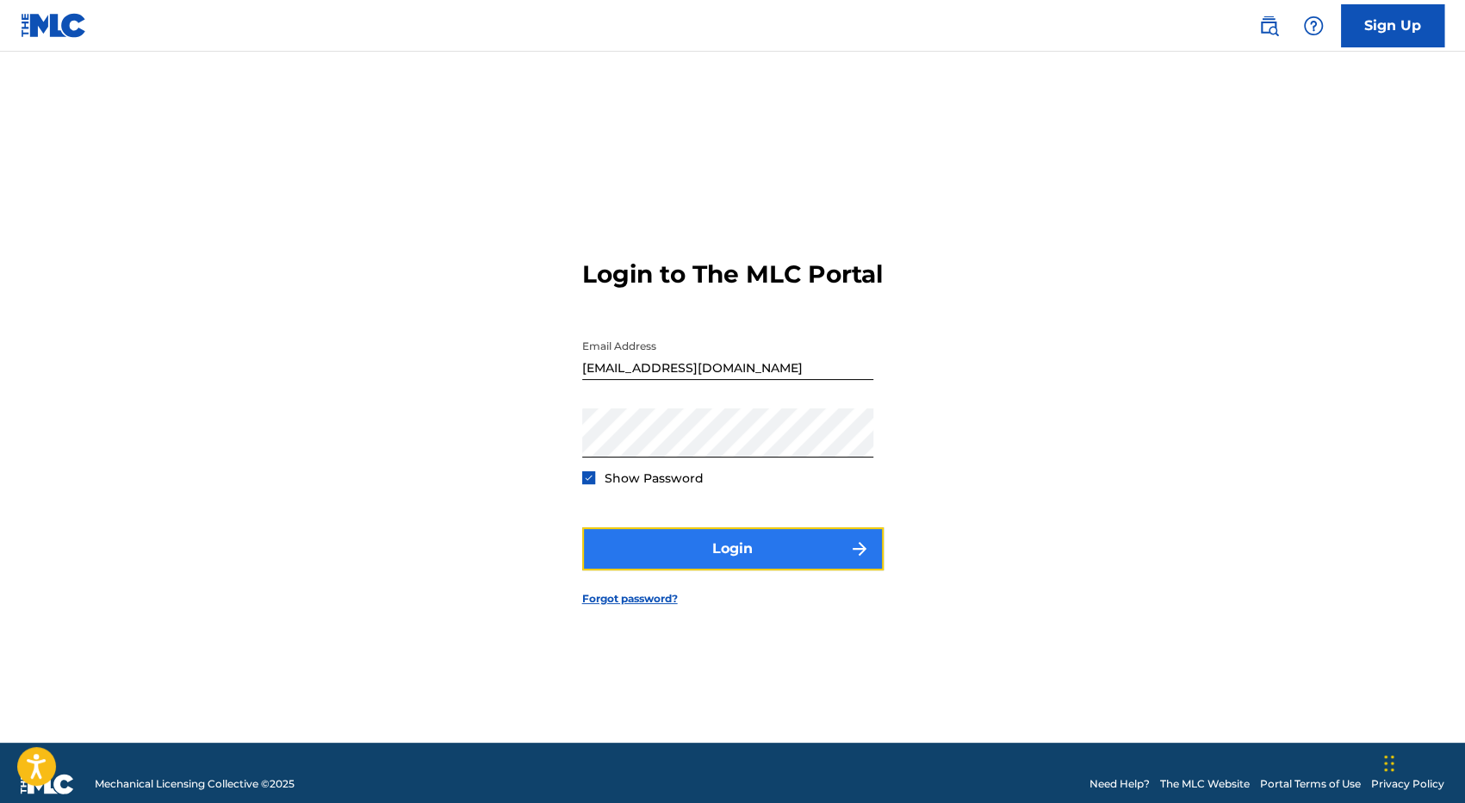
click at [734, 558] on button "Login" at bounding box center [732, 548] width 301 height 43
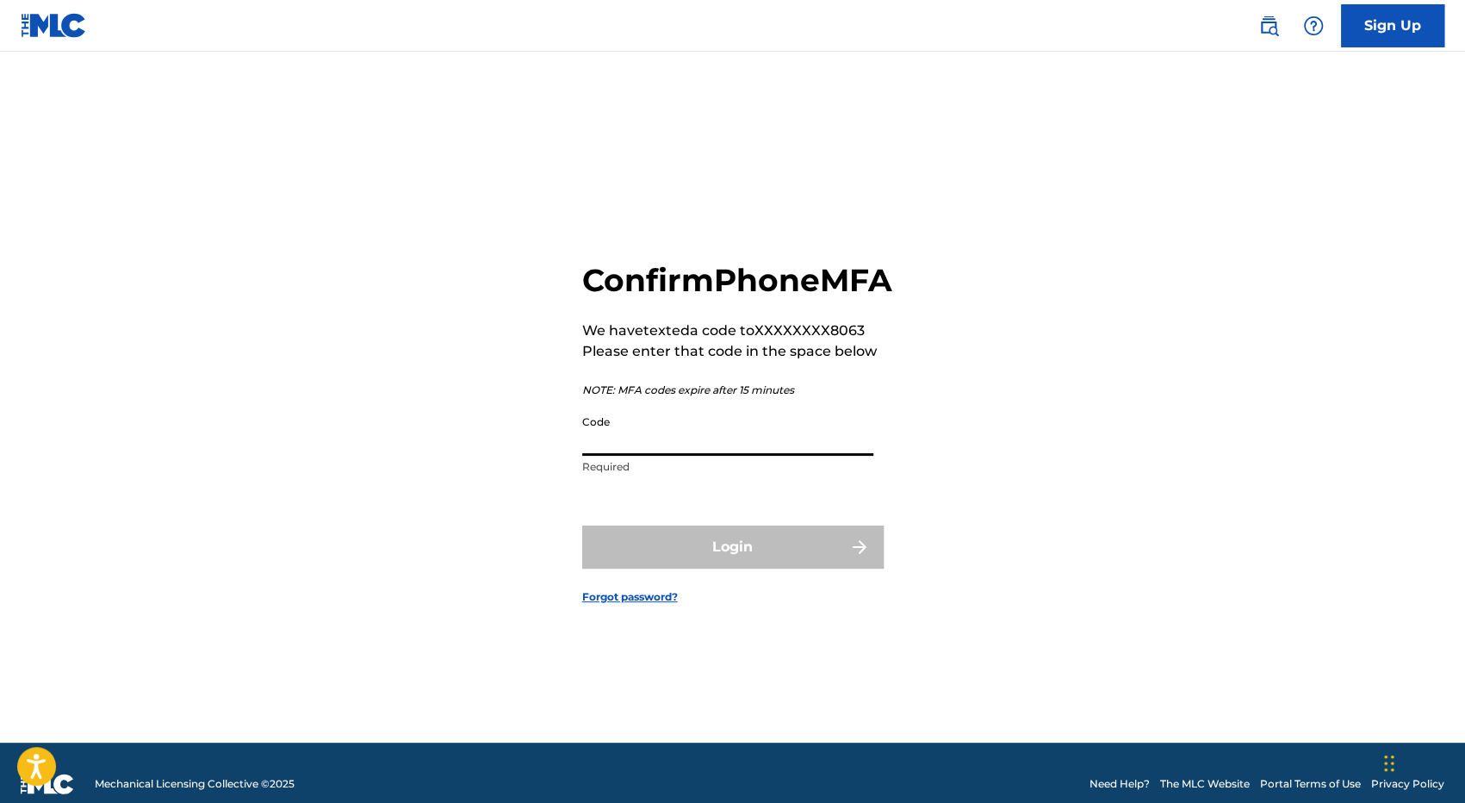
click at [630, 454] on input "Code" at bounding box center [727, 430] width 291 height 49
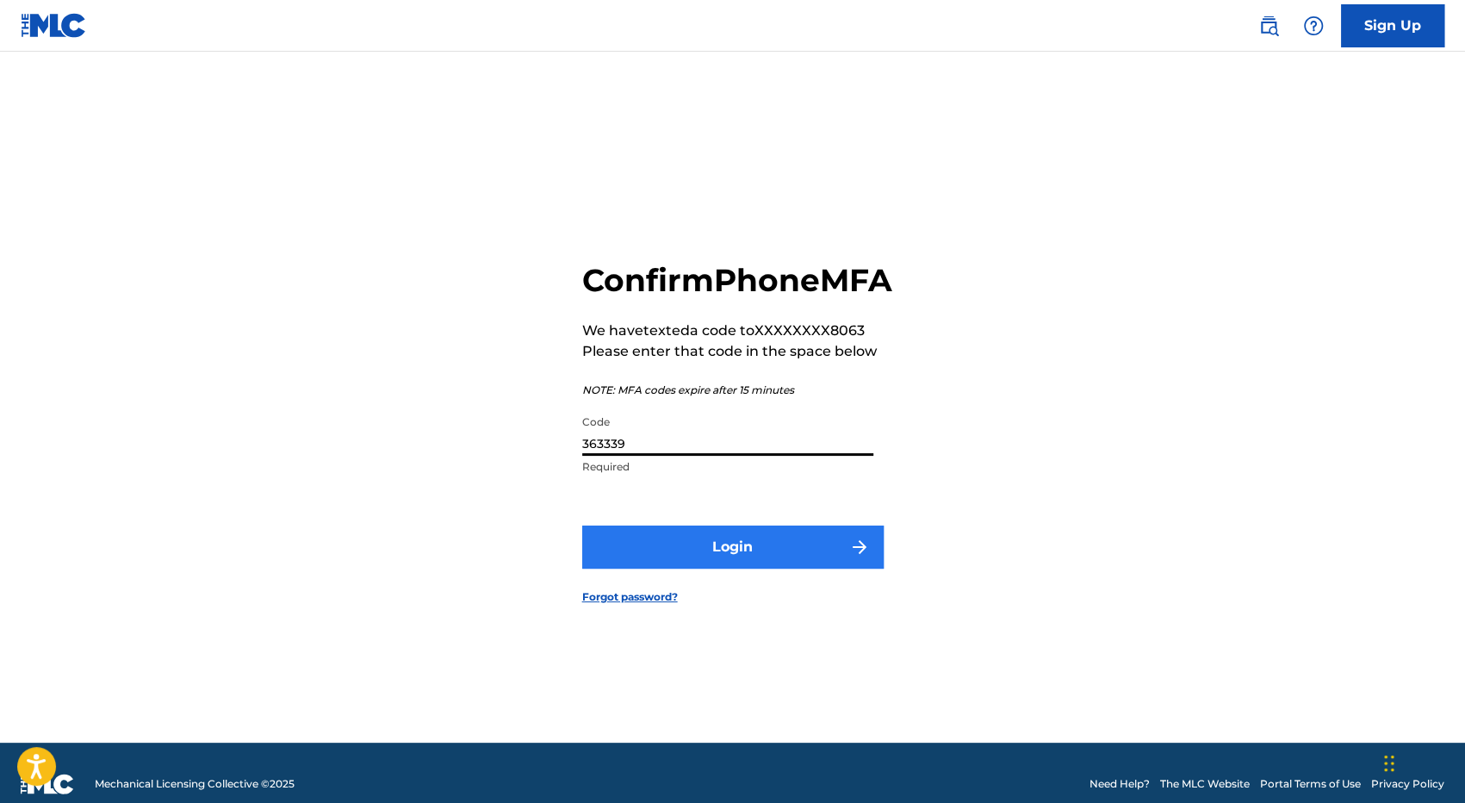
type input "363339"
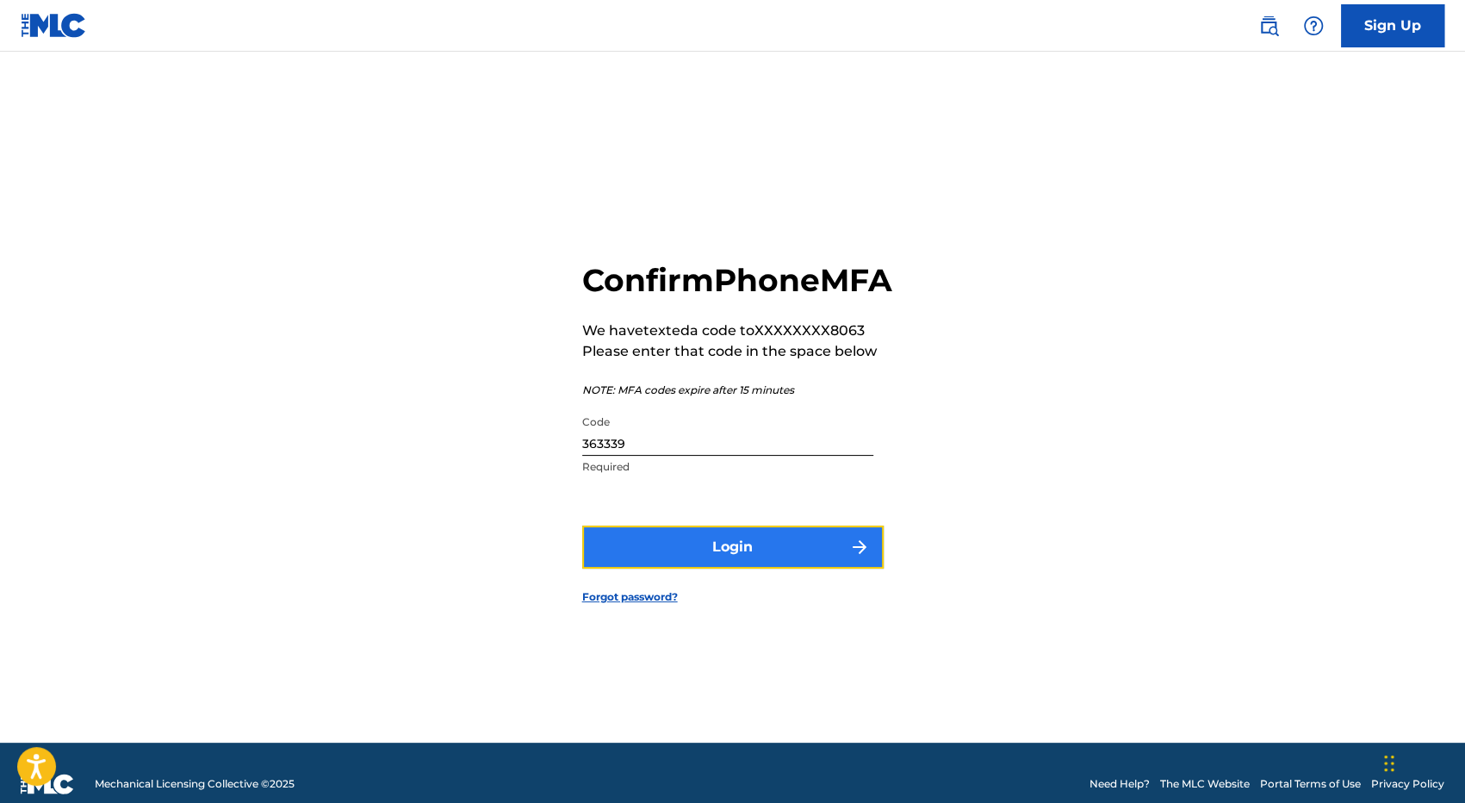
click at [741, 568] on button "Login" at bounding box center [732, 546] width 301 height 43
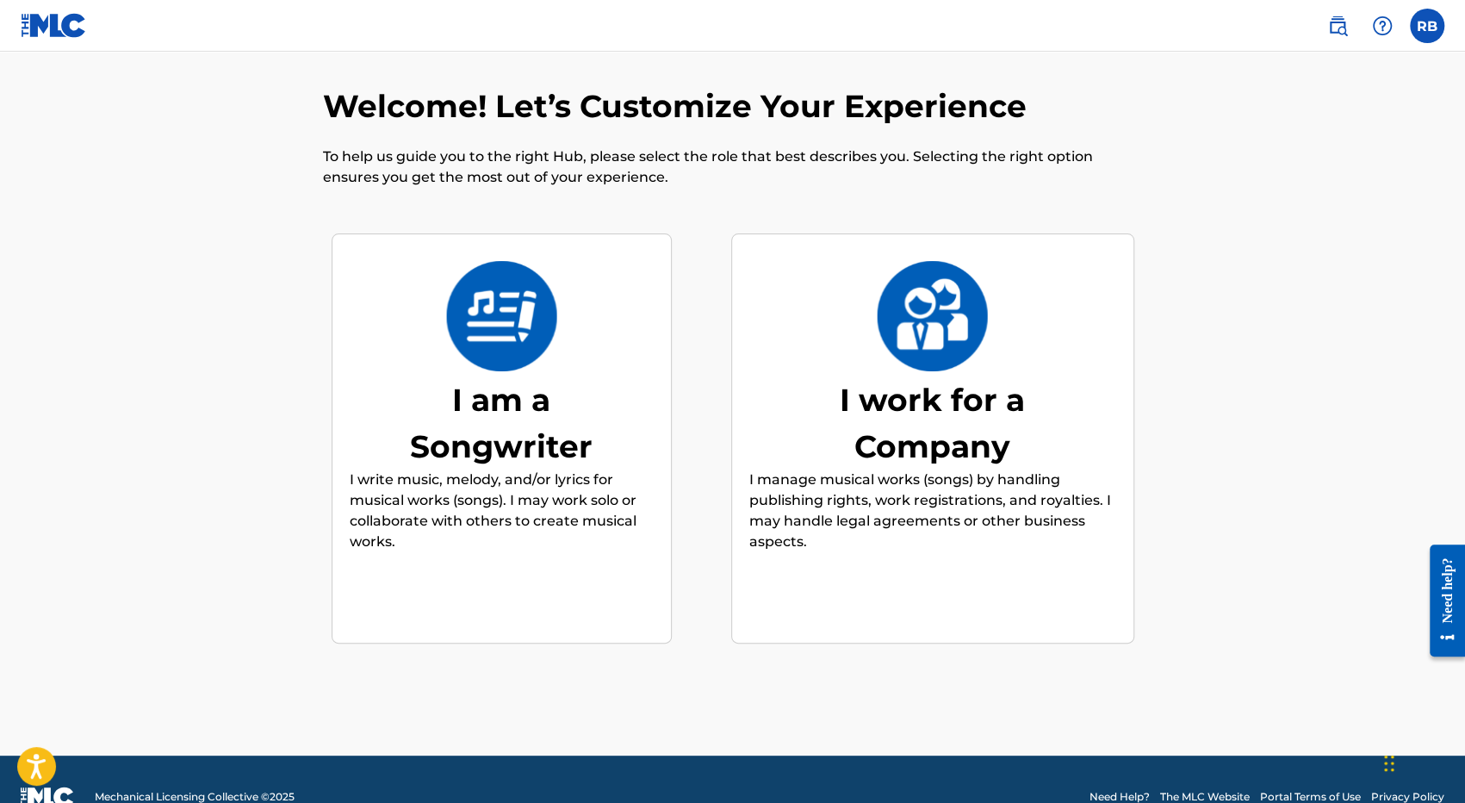
click at [935, 431] on div "I work for a Company" at bounding box center [933, 422] width 258 height 93
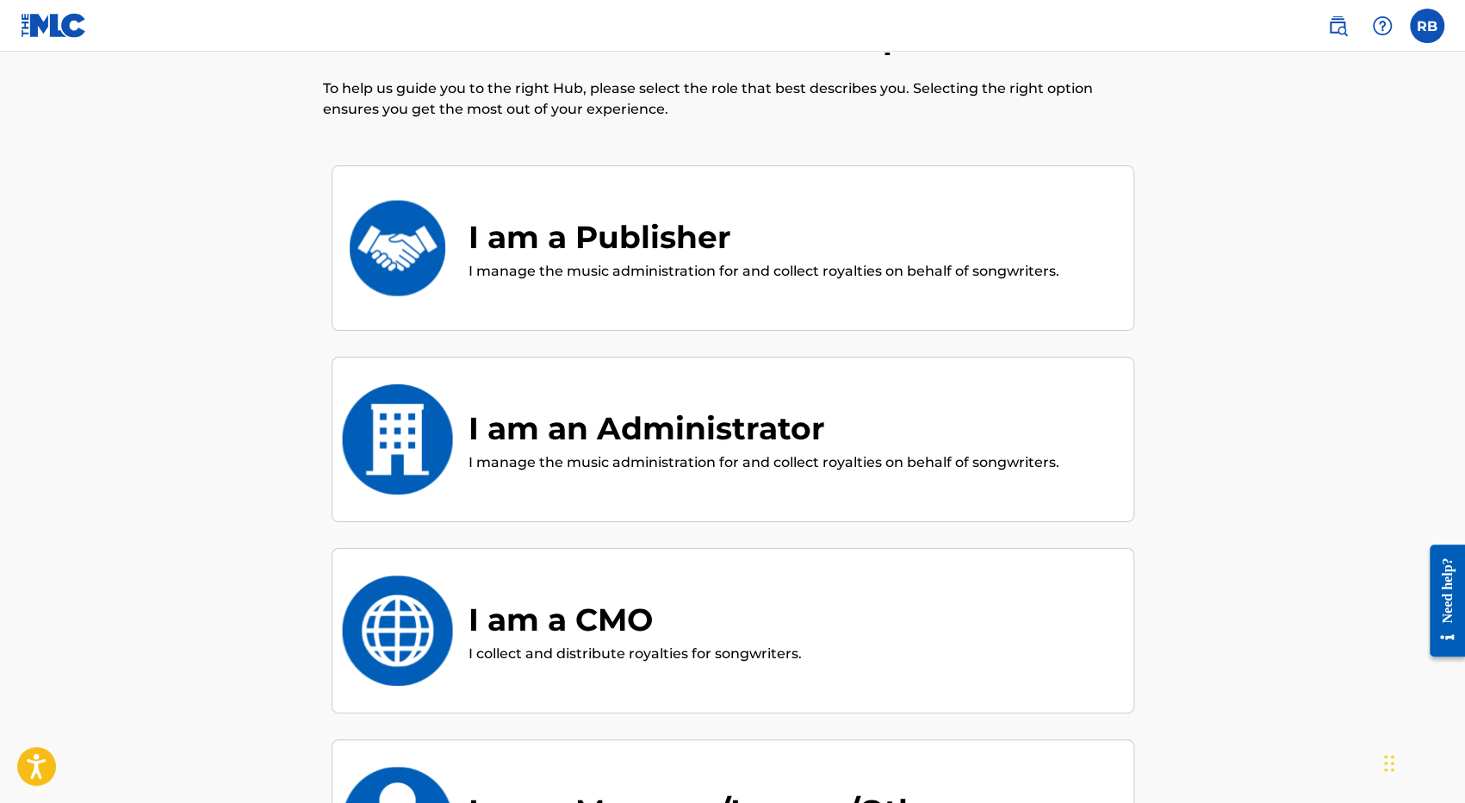
scroll to position [78, 0]
click at [720, 258] on div "I am a Publisher" at bounding box center [764, 236] width 591 height 47
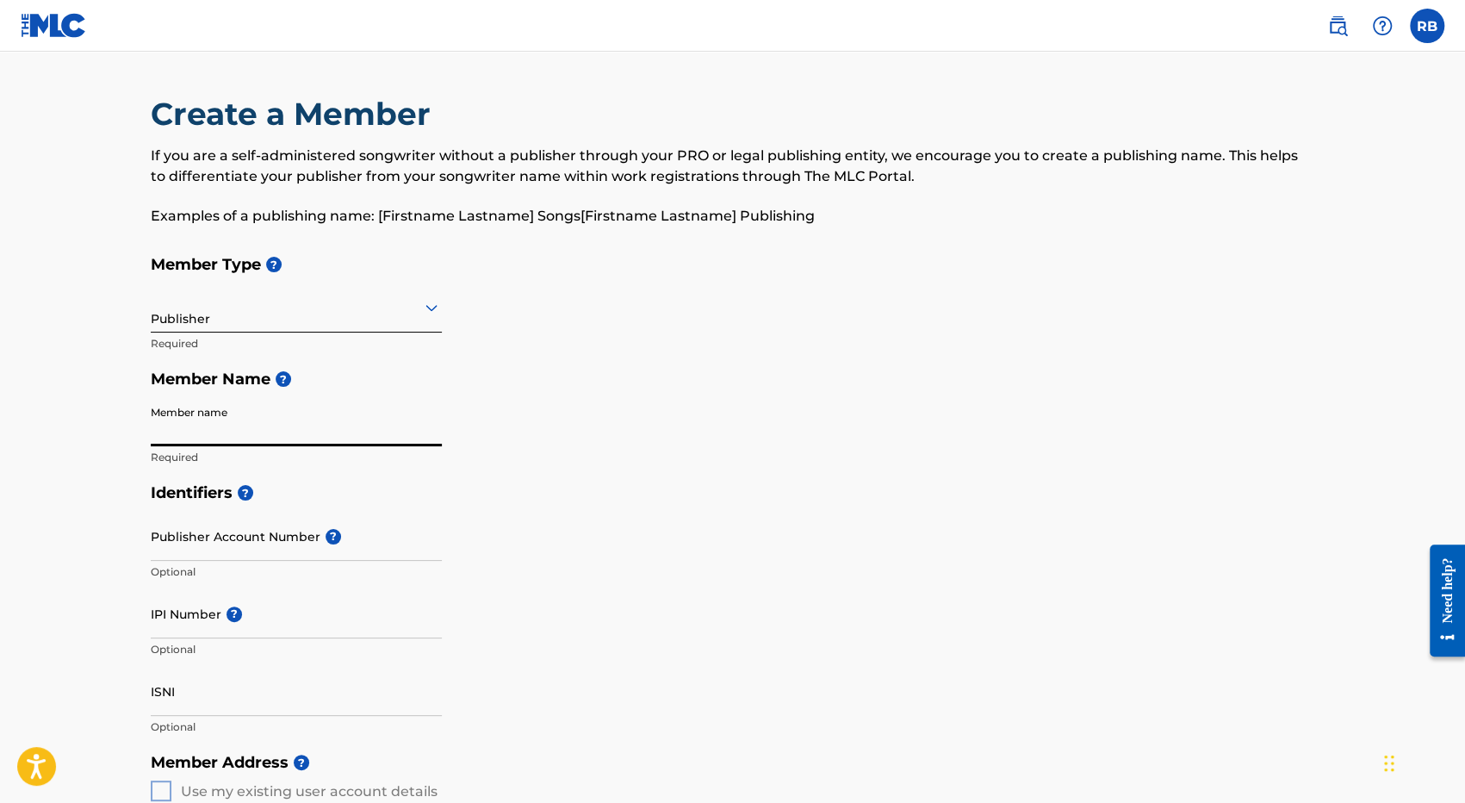
click at [238, 431] on input "Member name" at bounding box center [296, 421] width 291 height 49
type input "Kaylei Music"
click at [240, 540] on input "Publisher Account Number ?" at bounding box center [296, 536] width 291 height 49
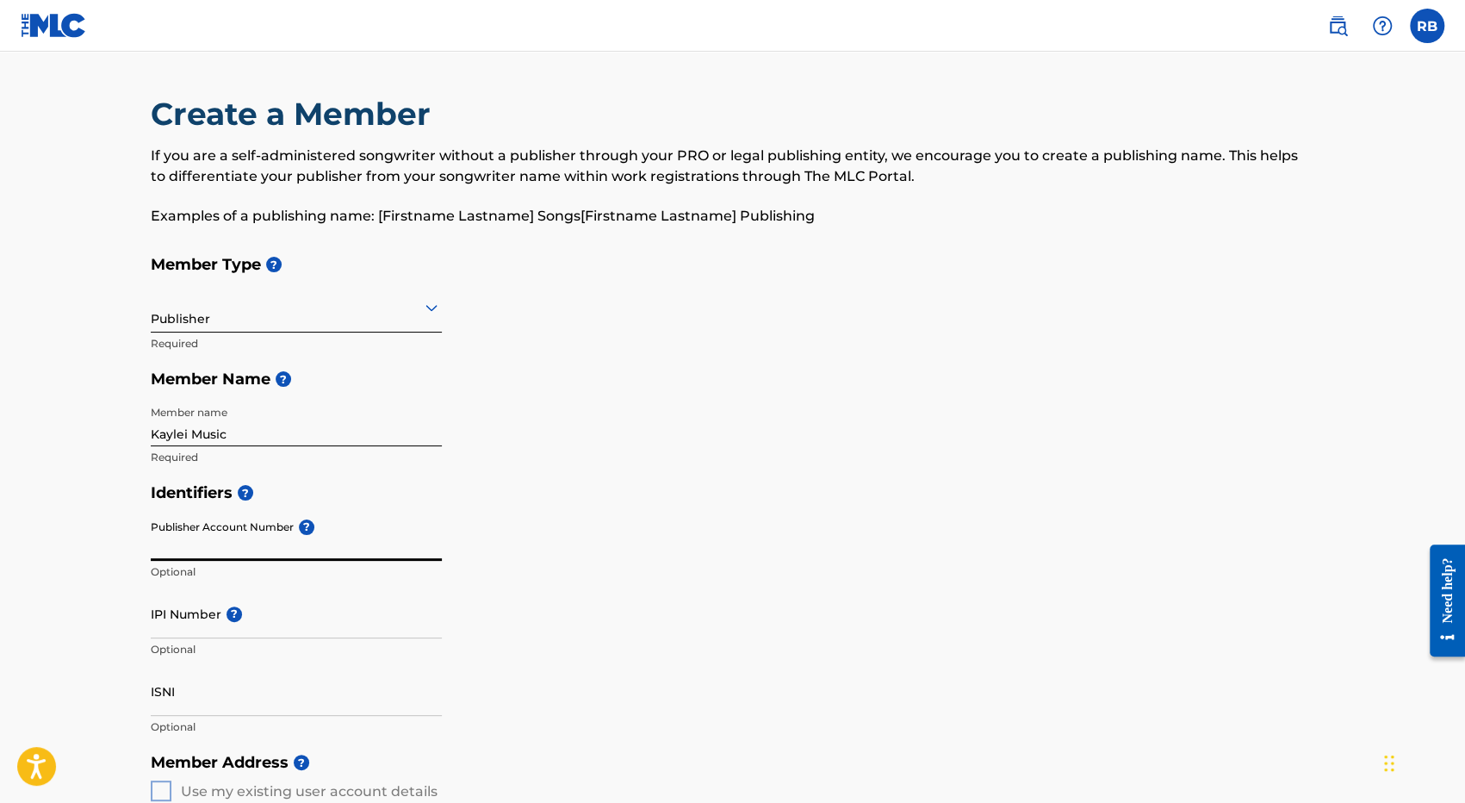
drag, startPoint x: 240, startPoint y: 540, endPoint x: 227, endPoint y: 543, distance: 14.0
click at [227, 543] on input "Publisher Account Number ?" at bounding box center [296, 536] width 291 height 49
click at [220, 627] on input "IPI Number ?" at bounding box center [296, 613] width 291 height 49
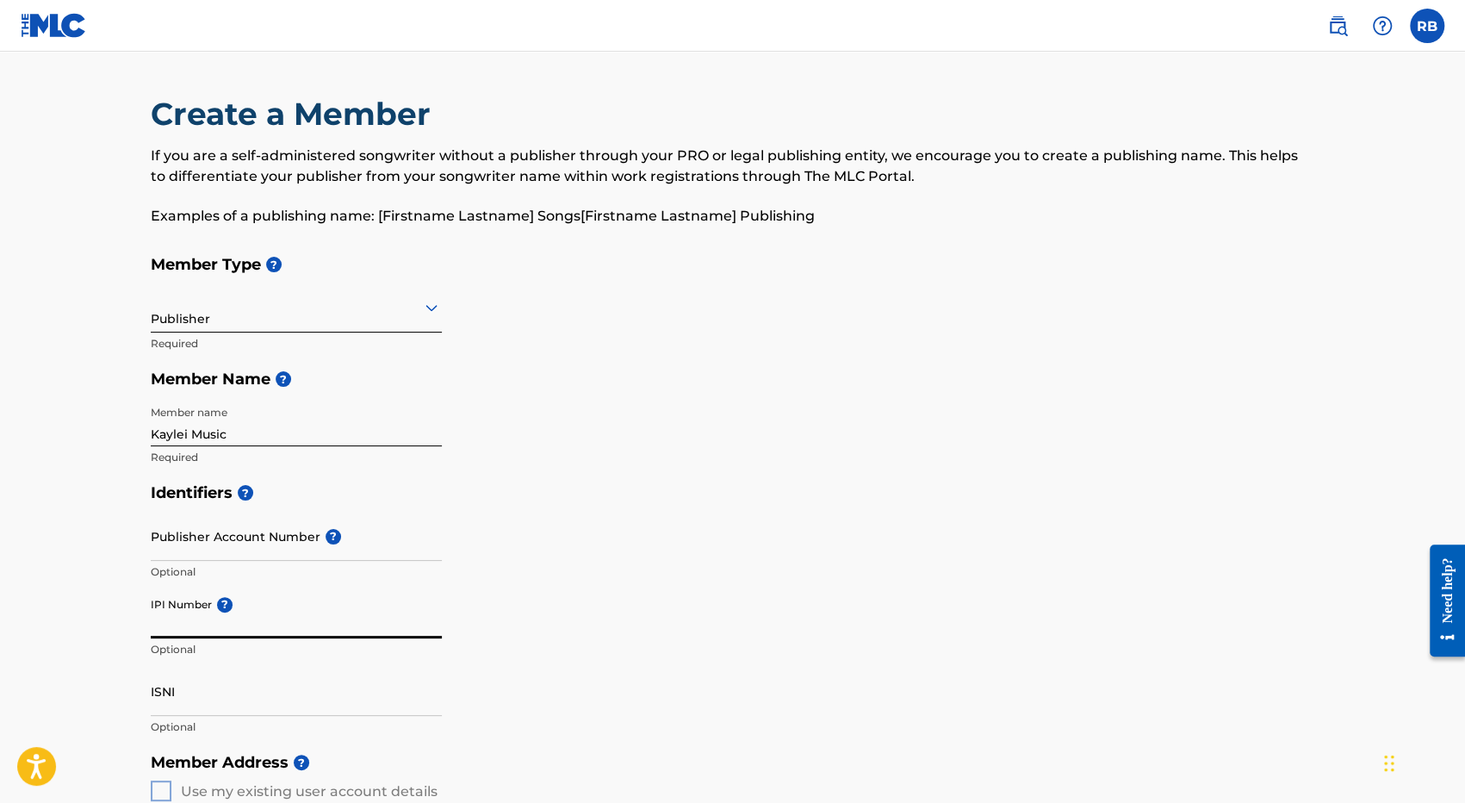
paste input "716868113"
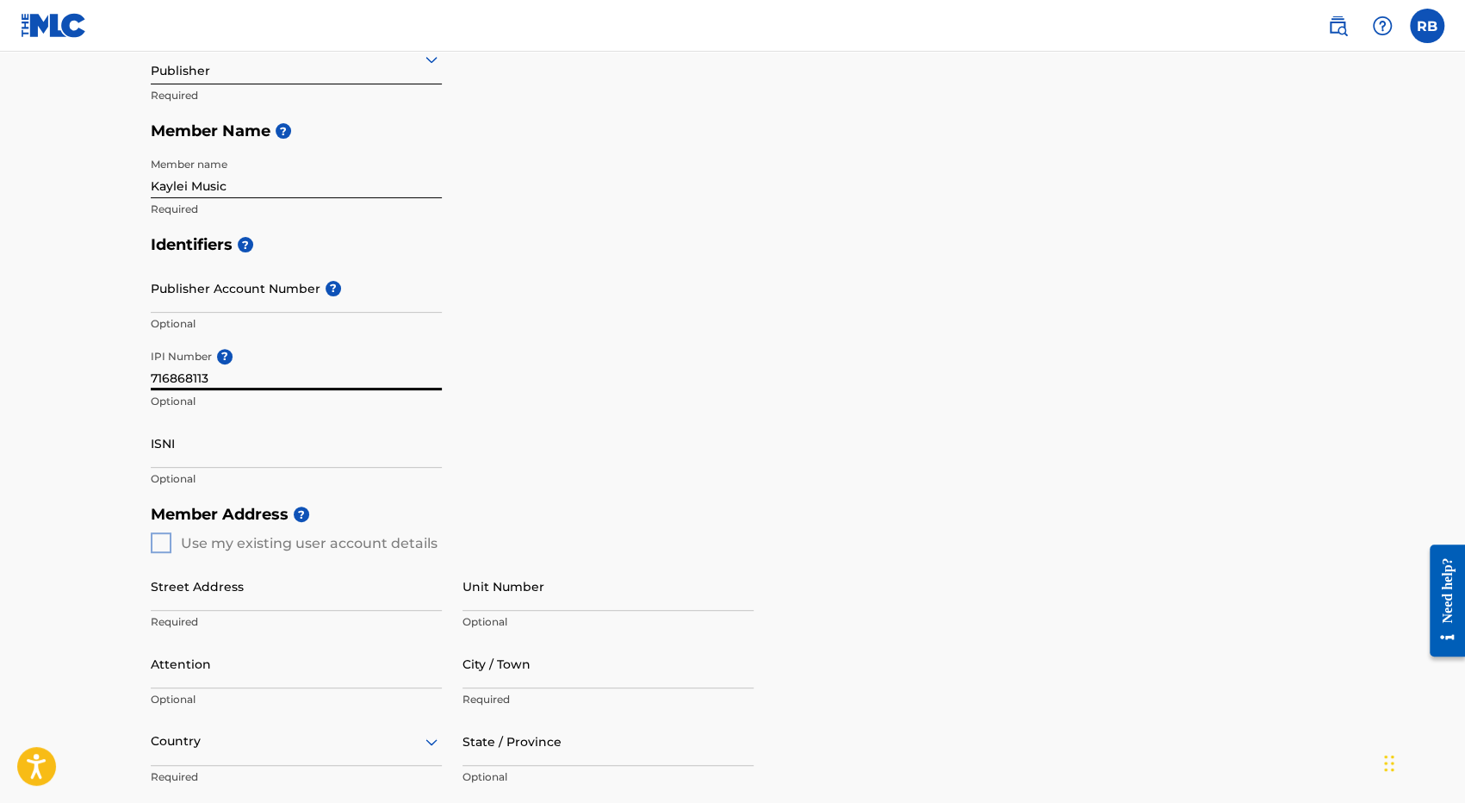
scroll to position [258, 0]
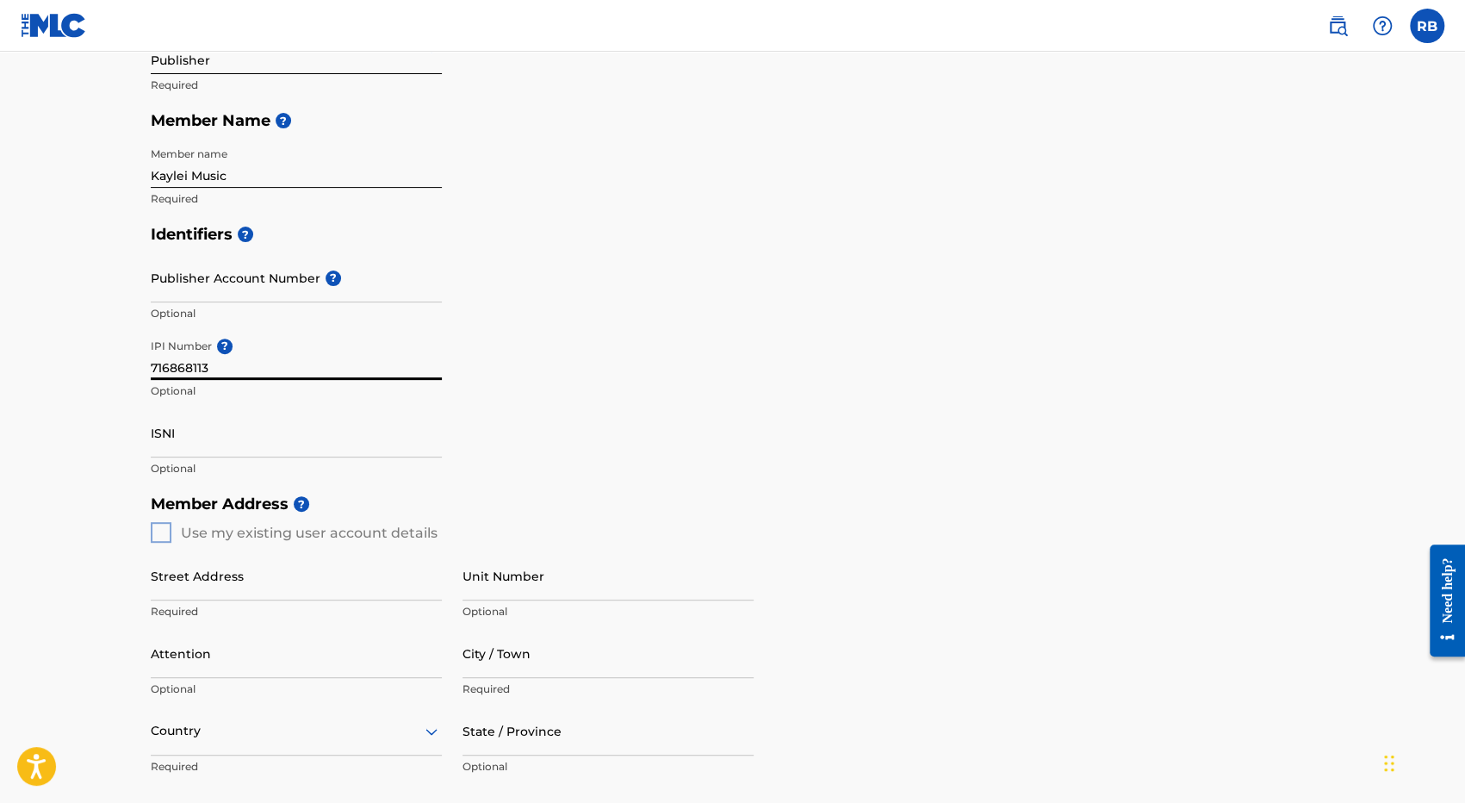
type input "716868113"
click at [161, 531] on div "Member Address ? Use my existing user account details Street Address Required U…" at bounding box center [733, 683] width 1164 height 394
click at [161, 533] on div "Member Address ? Use my existing user account details Street Address Required U…" at bounding box center [733, 683] width 1164 height 394
drag, startPoint x: 406, startPoint y: 430, endPoint x: 351, endPoint y: 444, distance: 56.0
click at [393, 435] on input "ISNI" at bounding box center [296, 432] width 291 height 49
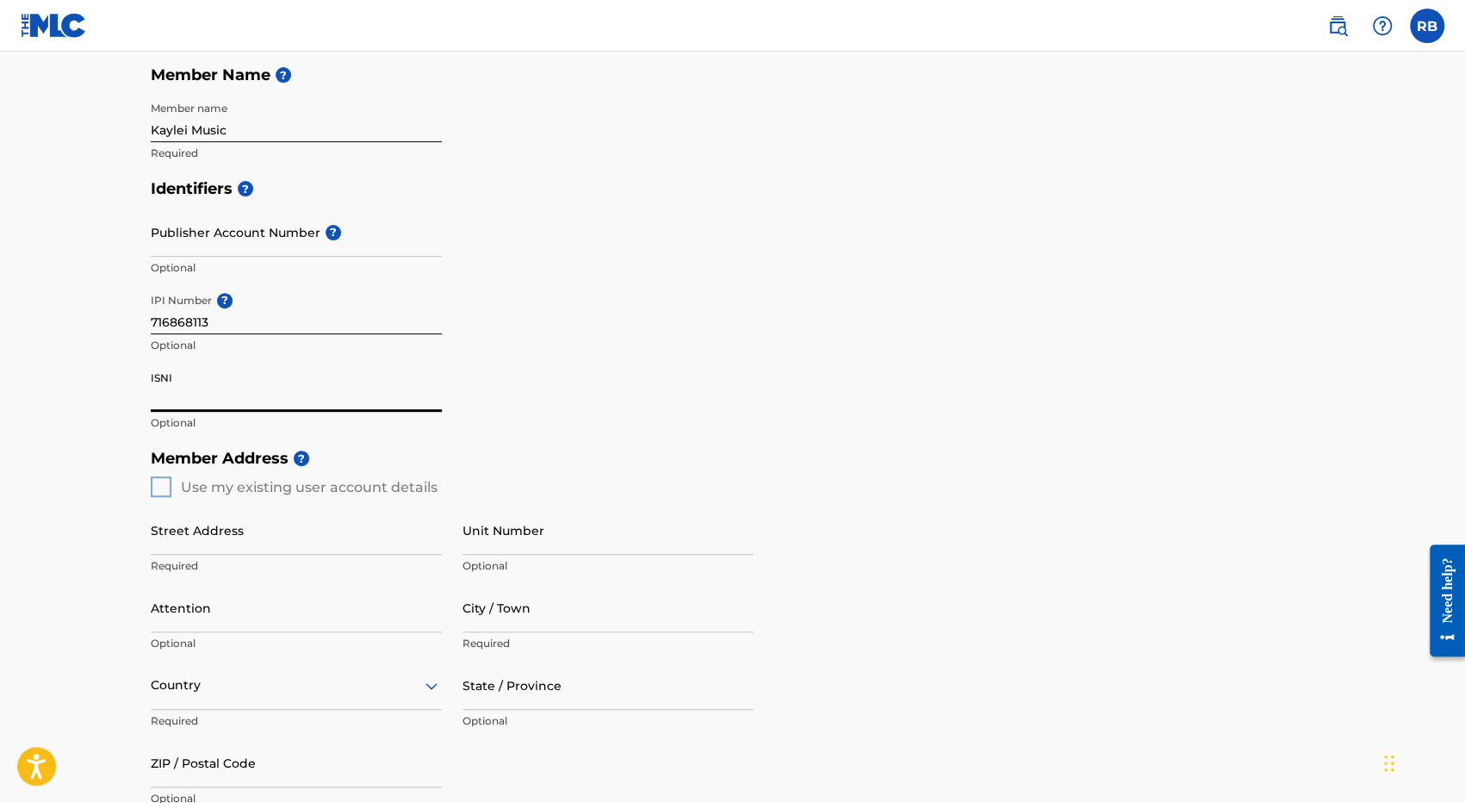
scroll to position [431, 0]
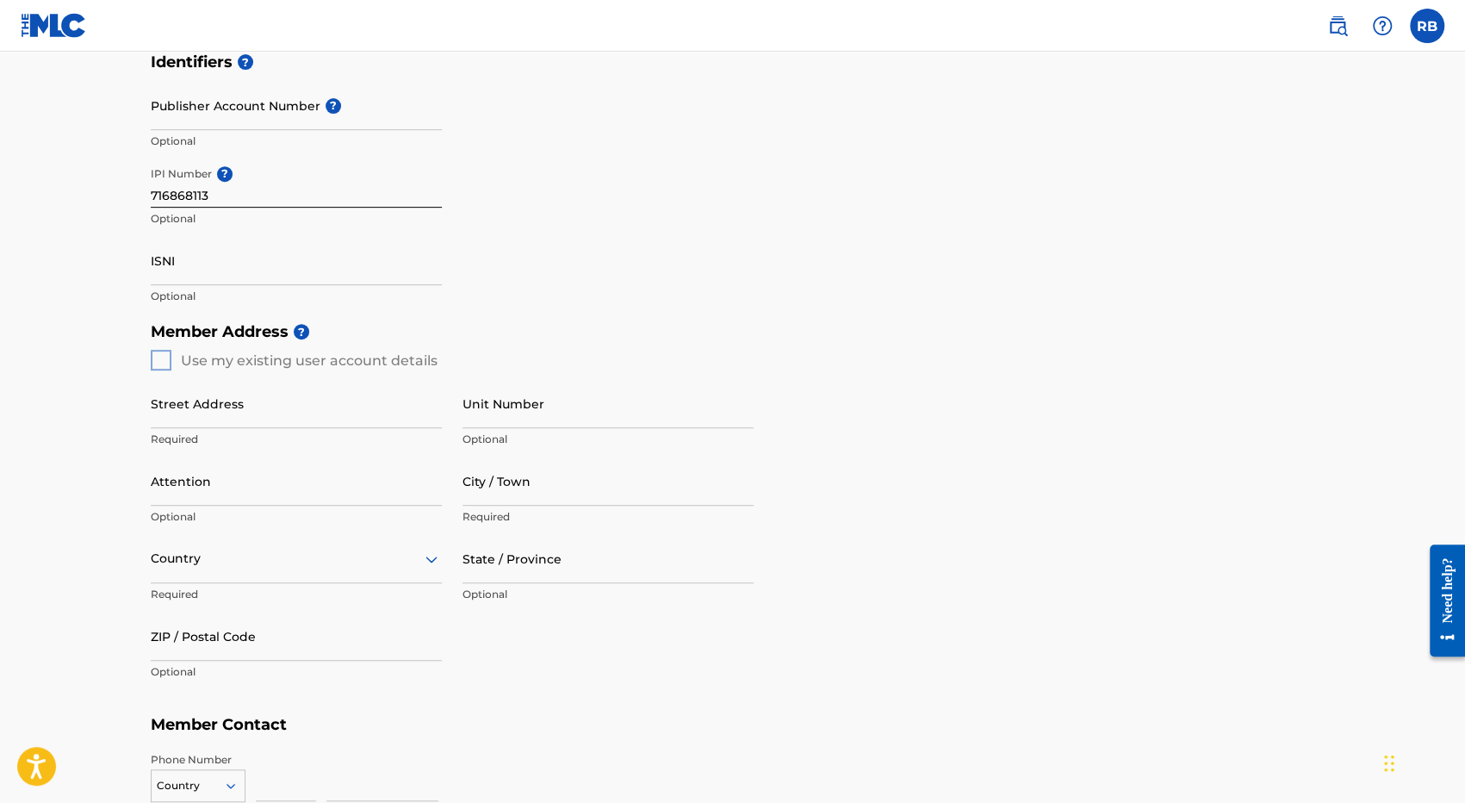
click at [163, 359] on div "Member Address ? Use my existing user account details Street Address Required U…" at bounding box center [733, 510] width 1164 height 394
click at [186, 415] on input "Street Address" at bounding box center [296, 403] width 291 height 49
type input "[STREET_ADDRESS][PERSON_NAME]"
click at [184, 487] on input "Attention" at bounding box center [296, 480] width 291 height 49
type input "K"
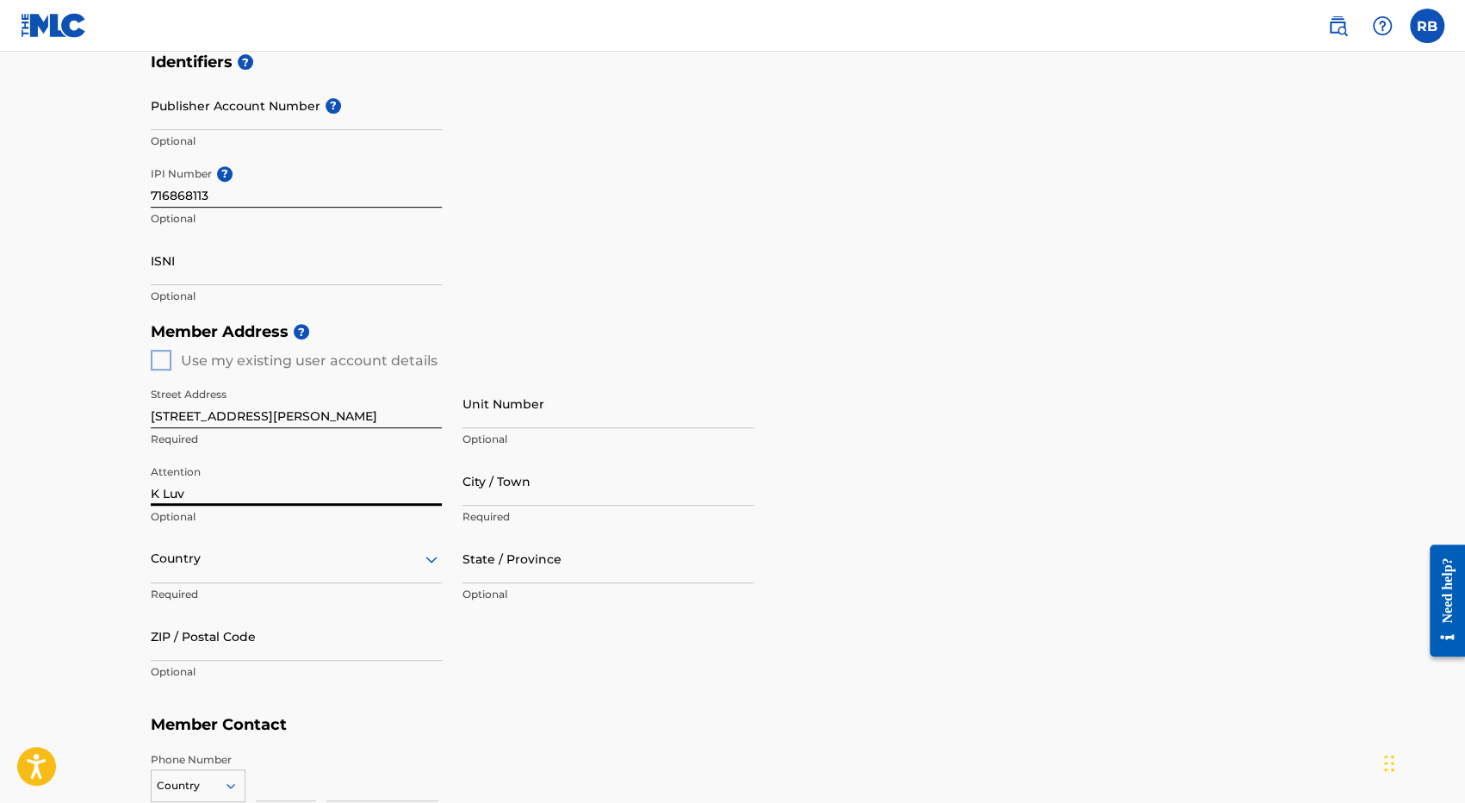
type input "K Luv Culture LLC"
type input "[GEOGRAPHIC_DATA]"
type input "CA"
type input "90029"
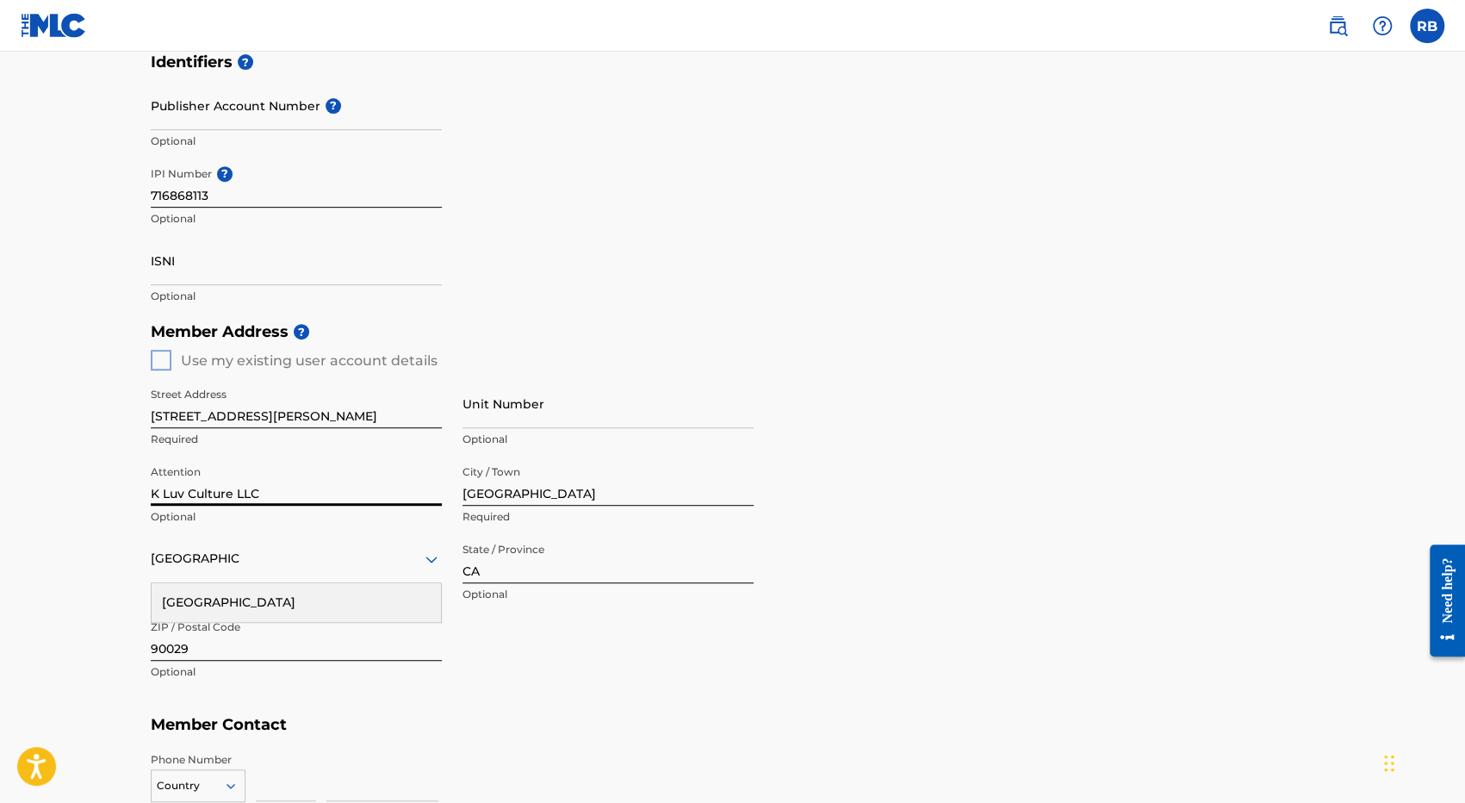
click at [830, 605] on div "Member Address ? Use my existing user account details Street Address [STREET_AD…" at bounding box center [733, 510] width 1164 height 394
click at [322, 488] on input "K Luv Culture LLC" at bounding box center [296, 480] width 291 height 49
type input "K Luv Culture LLC- Dillgin (Artist)"
click at [892, 674] on div "Member Address ? Use my existing user account details Street Address [STREET_AD…" at bounding box center [733, 510] width 1164 height 394
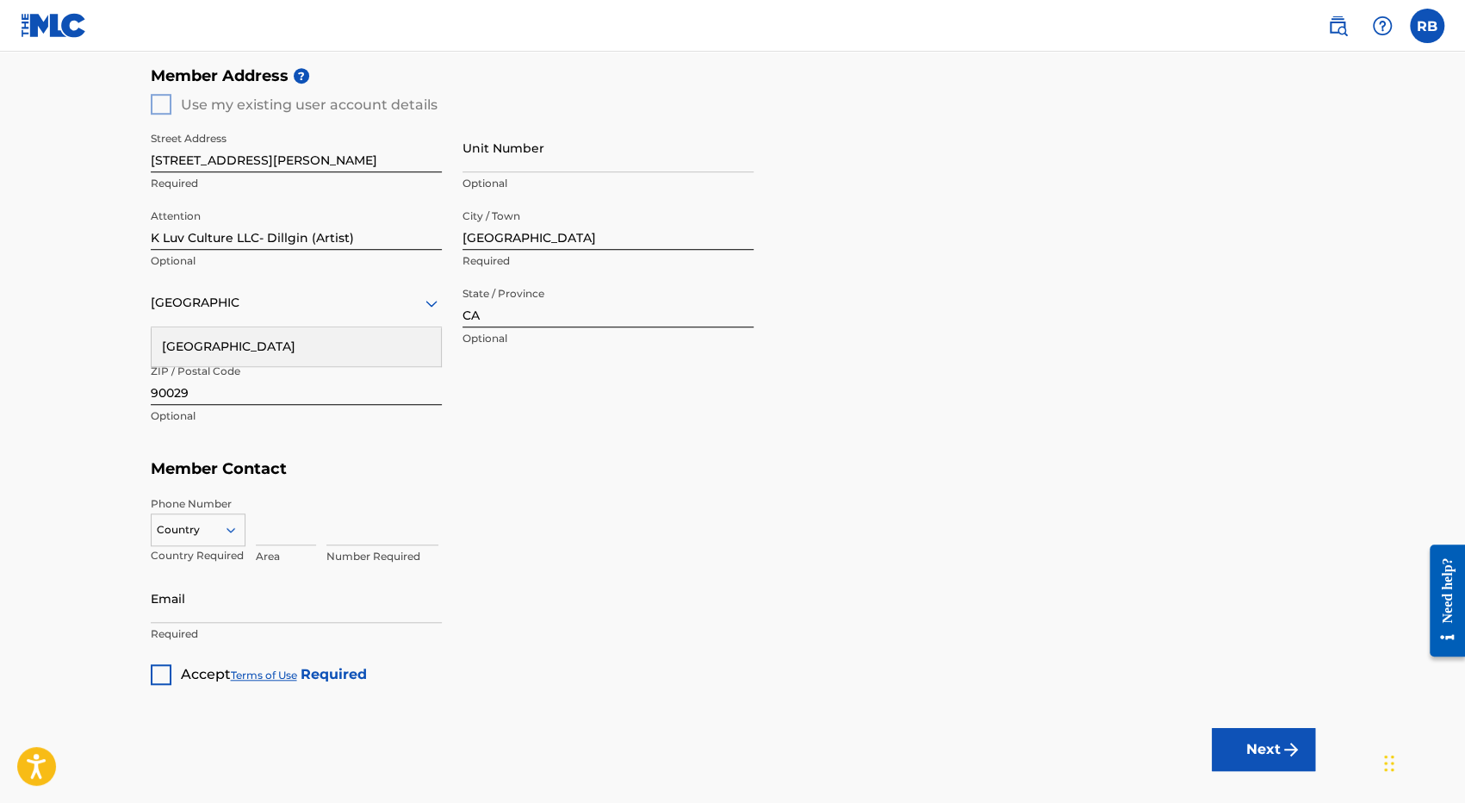
scroll to position [689, 0]
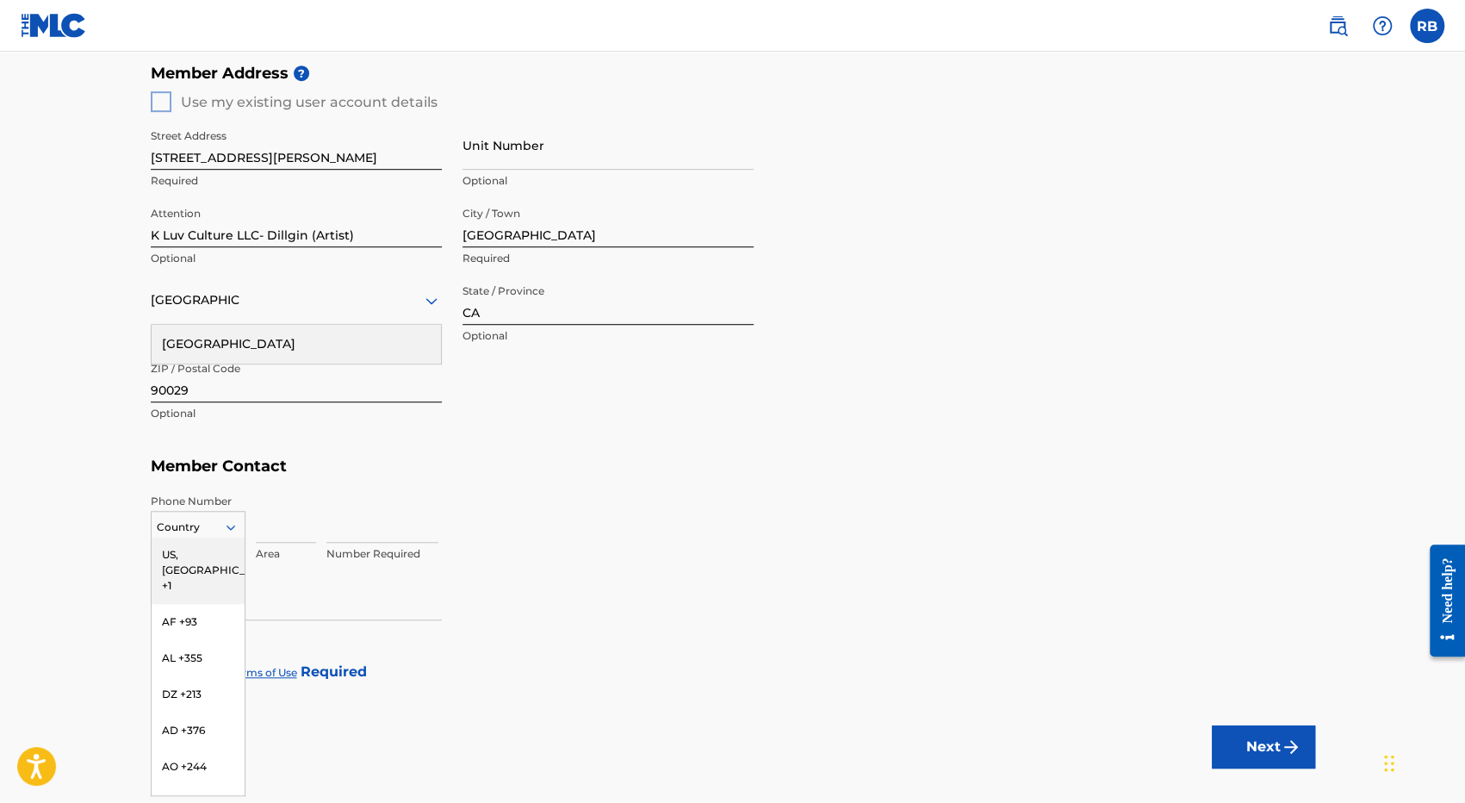
click at [234, 531] on icon at bounding box center [231, 527] width 16 height 16
click at [214, 555] on div "US, [GEOGRAPHIC_DATA] +1" at bounding box center [198, 570] width 93 height 67
click at [333, 531] on input at bounding box center [382, 517] width 112 height 49
type input "3098063"
type input "732"
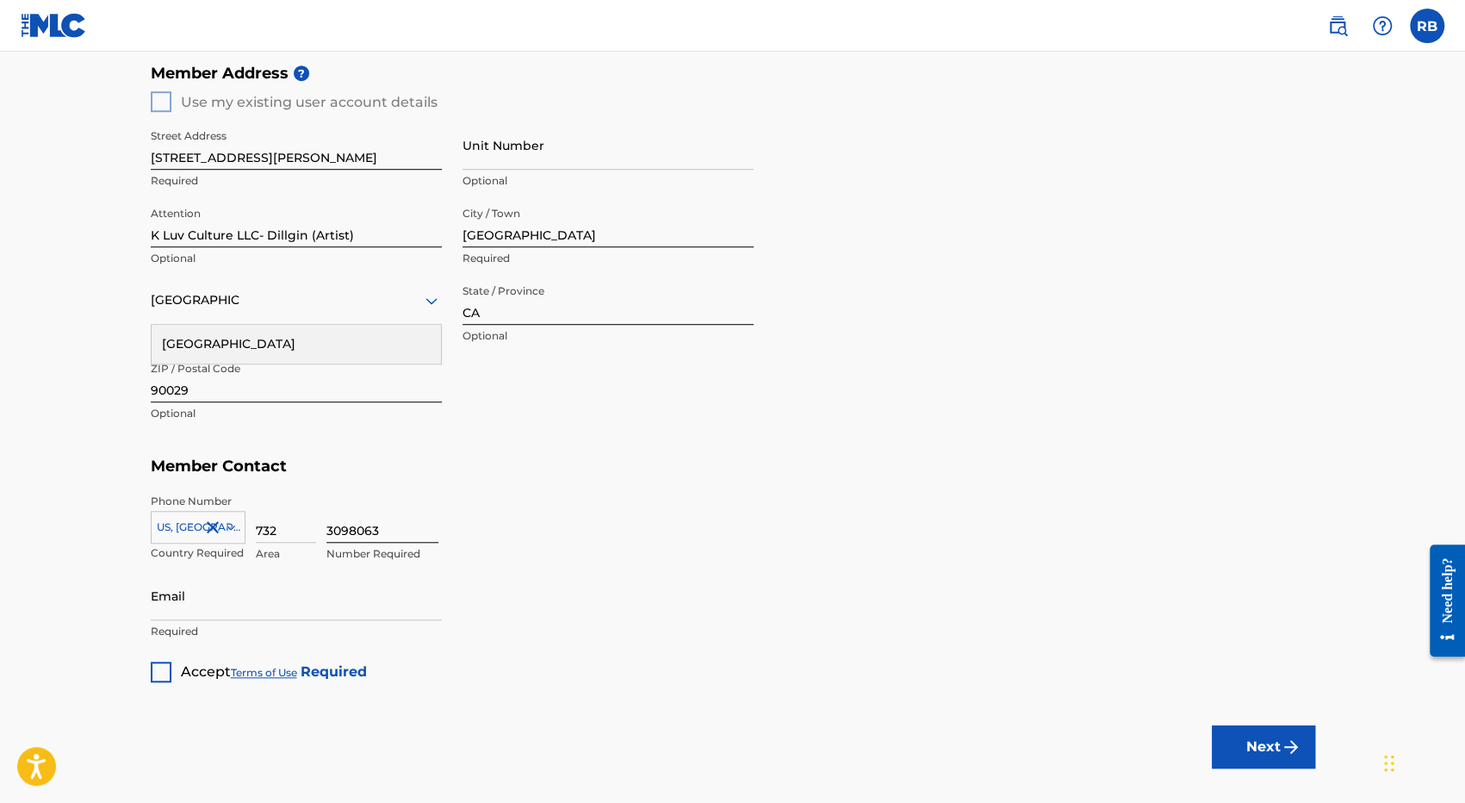
type input "[EMAIL_ADDRESS][DOMAIN_NAME]"
click at [162, 666] on div at bounding box center [161, 671] width 21 height 21
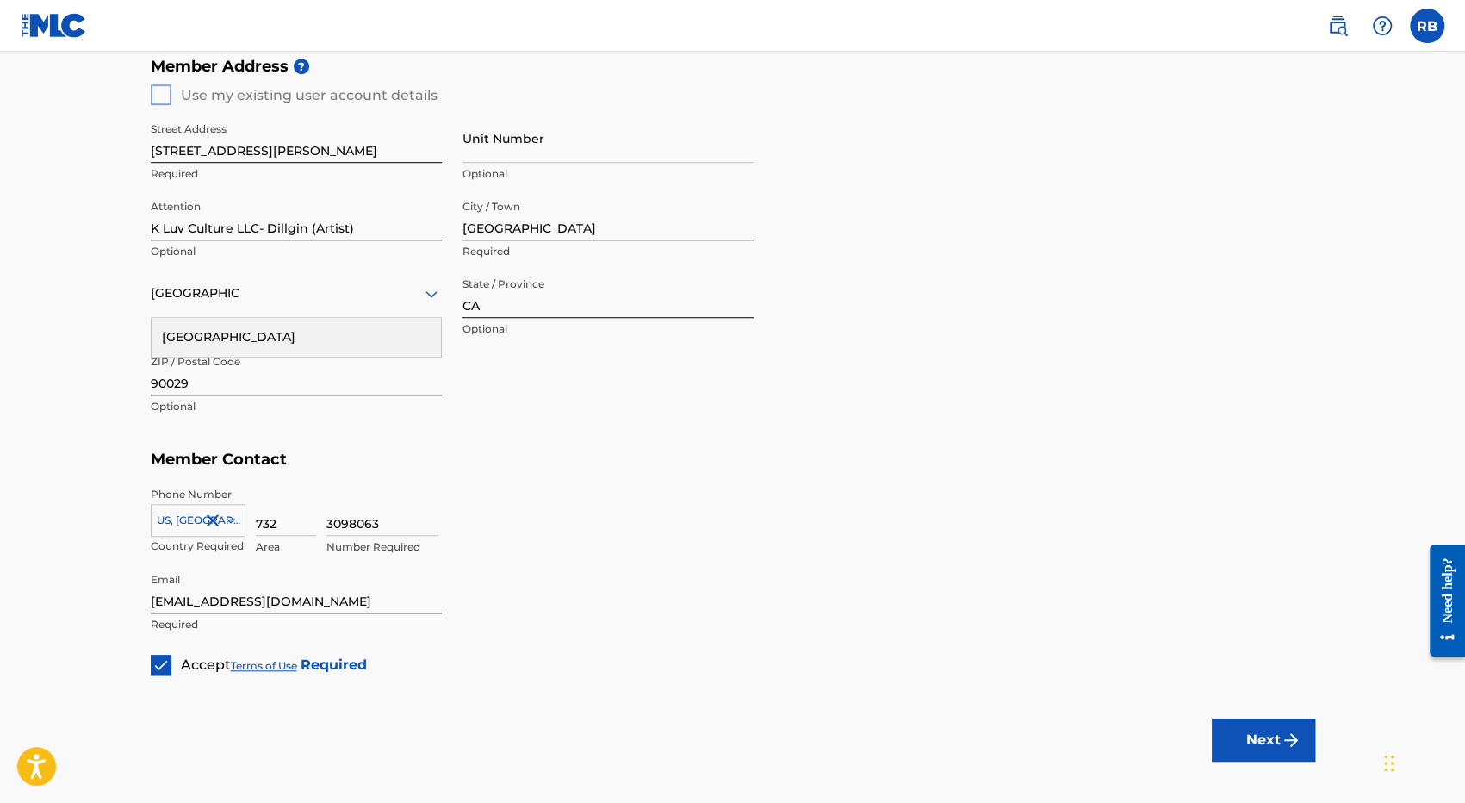
scroll to position [775, 0]
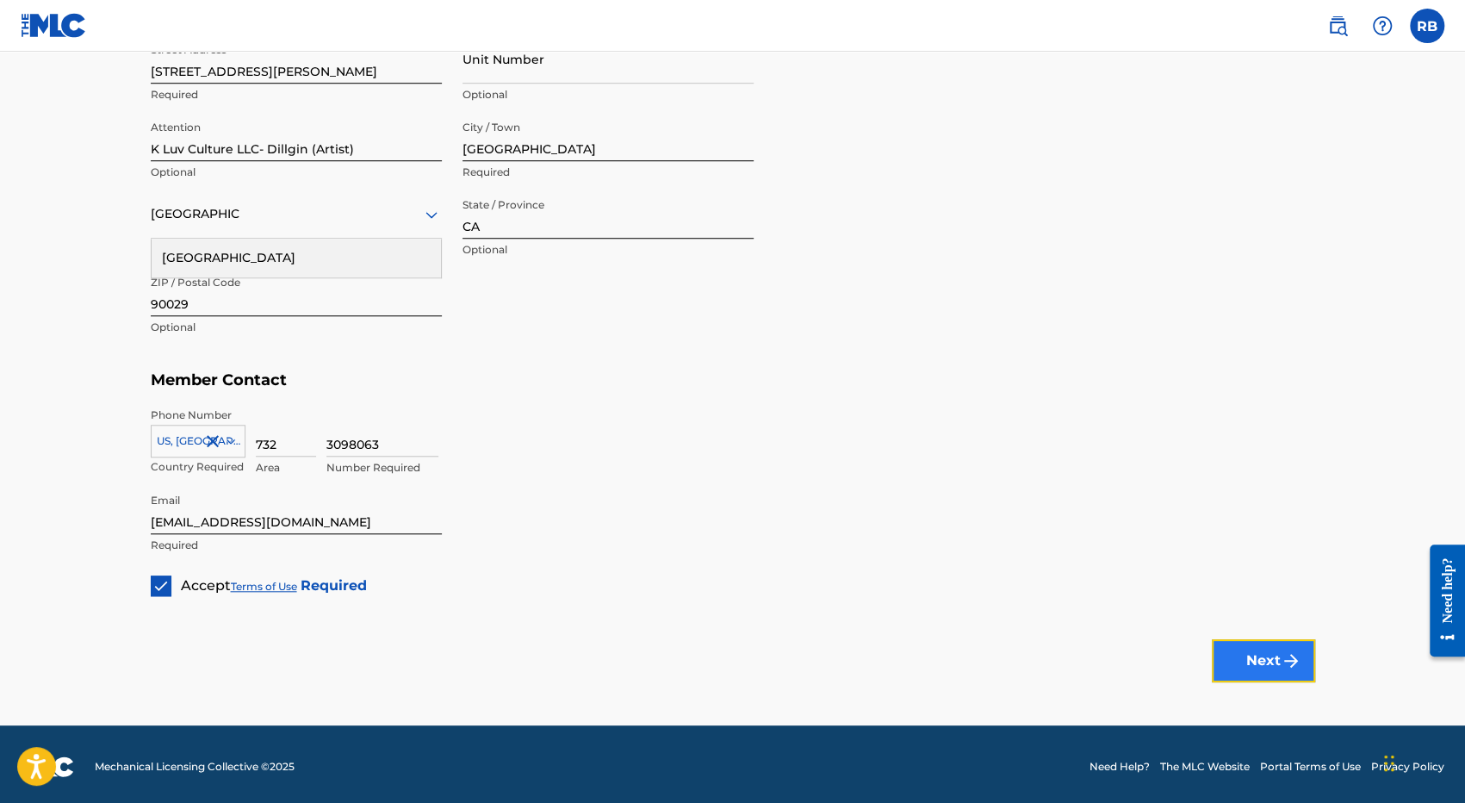
click at [1272, 662] on button "Next" at bounding box center [1263, 660] width 103 height 43
click at [1269, 649] on button "Next" at bounding box center [1263, 660] width 103 height 43
click at [389, 212] on div at bounding box center [296, 214] width 291 height 22
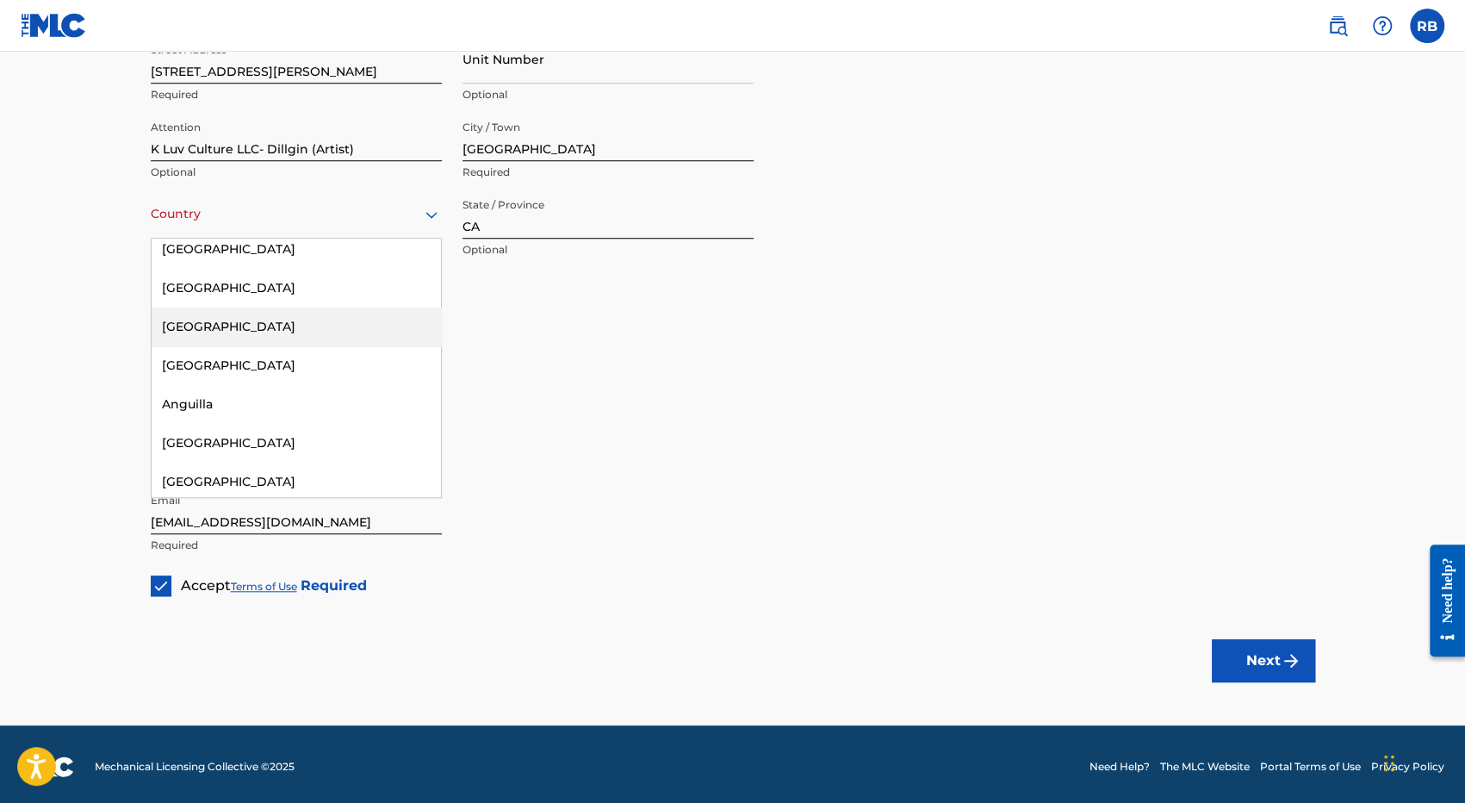
scroll to position [0, 0]
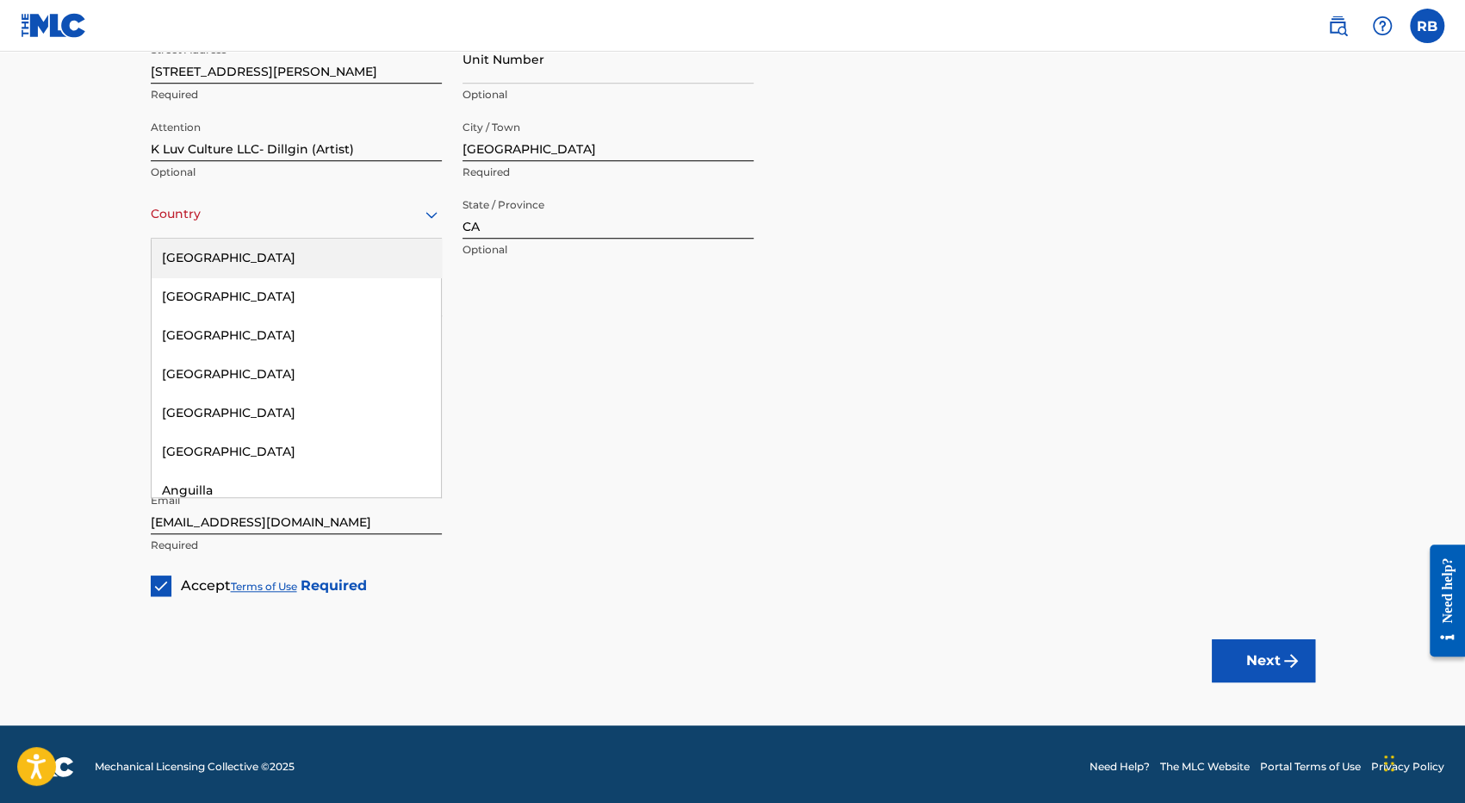
click at [327, 256] on div "[GEOGRAPHIC_DATA]" at bounding box center [296, 258] width 289 height 39
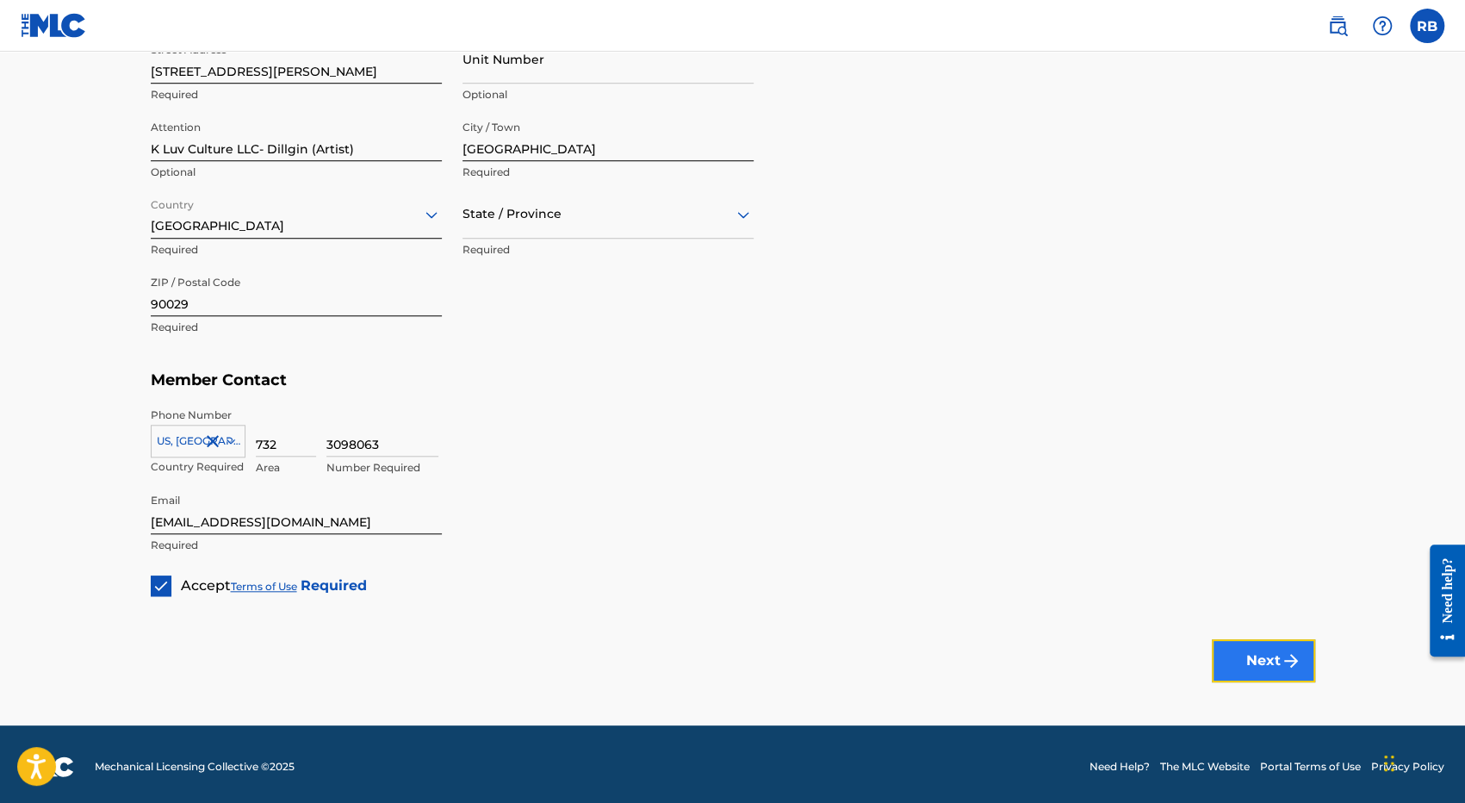
click at [1252, 654] on button "Next" at bounding box center [1263, 660] width 103 height 43
click at [647, 217] on div at bounding box center [607, 214] width 291 height 22
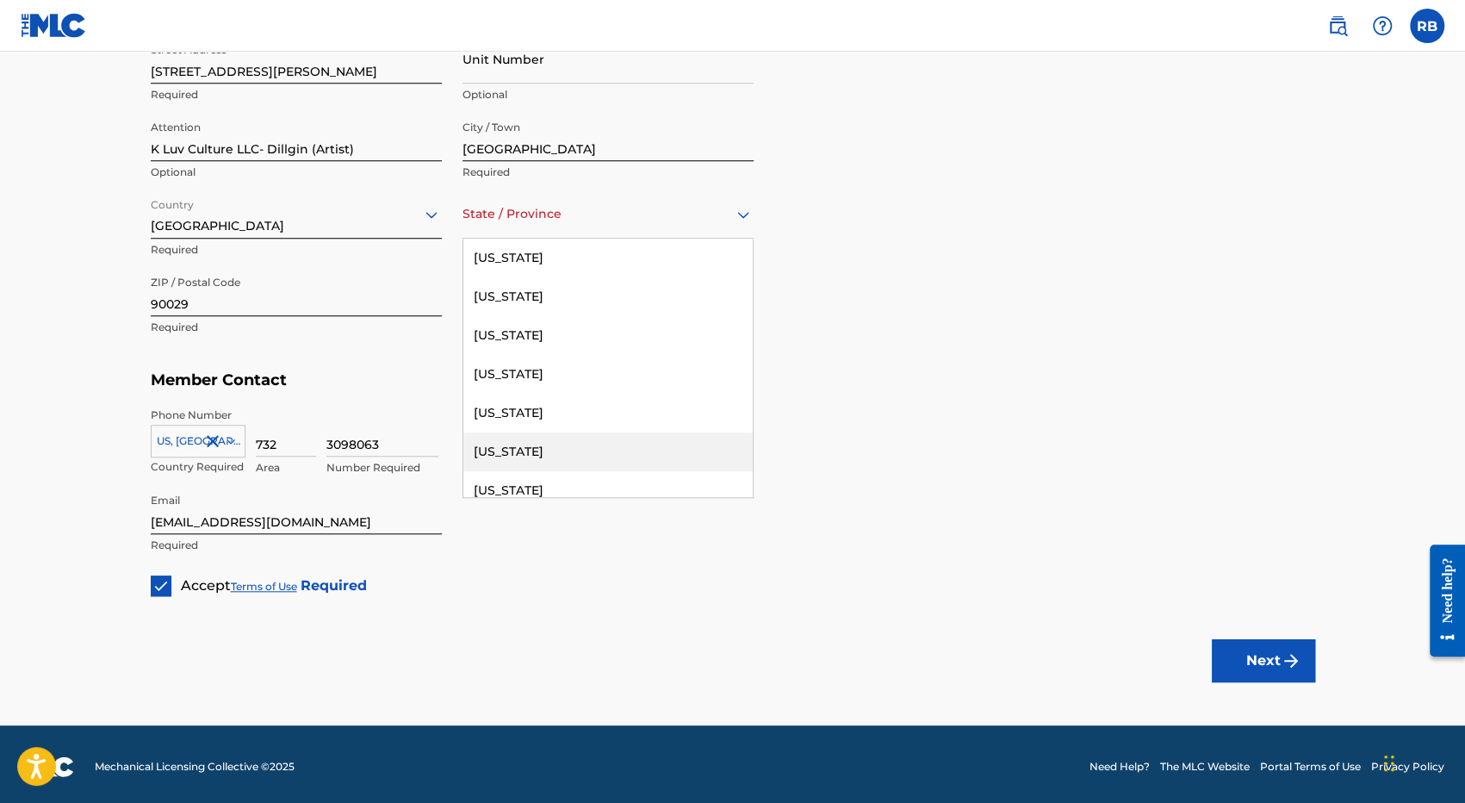
click at [597, 453] on div "[US_STATE]" at bounding box center [607, 451] width 289 height 39
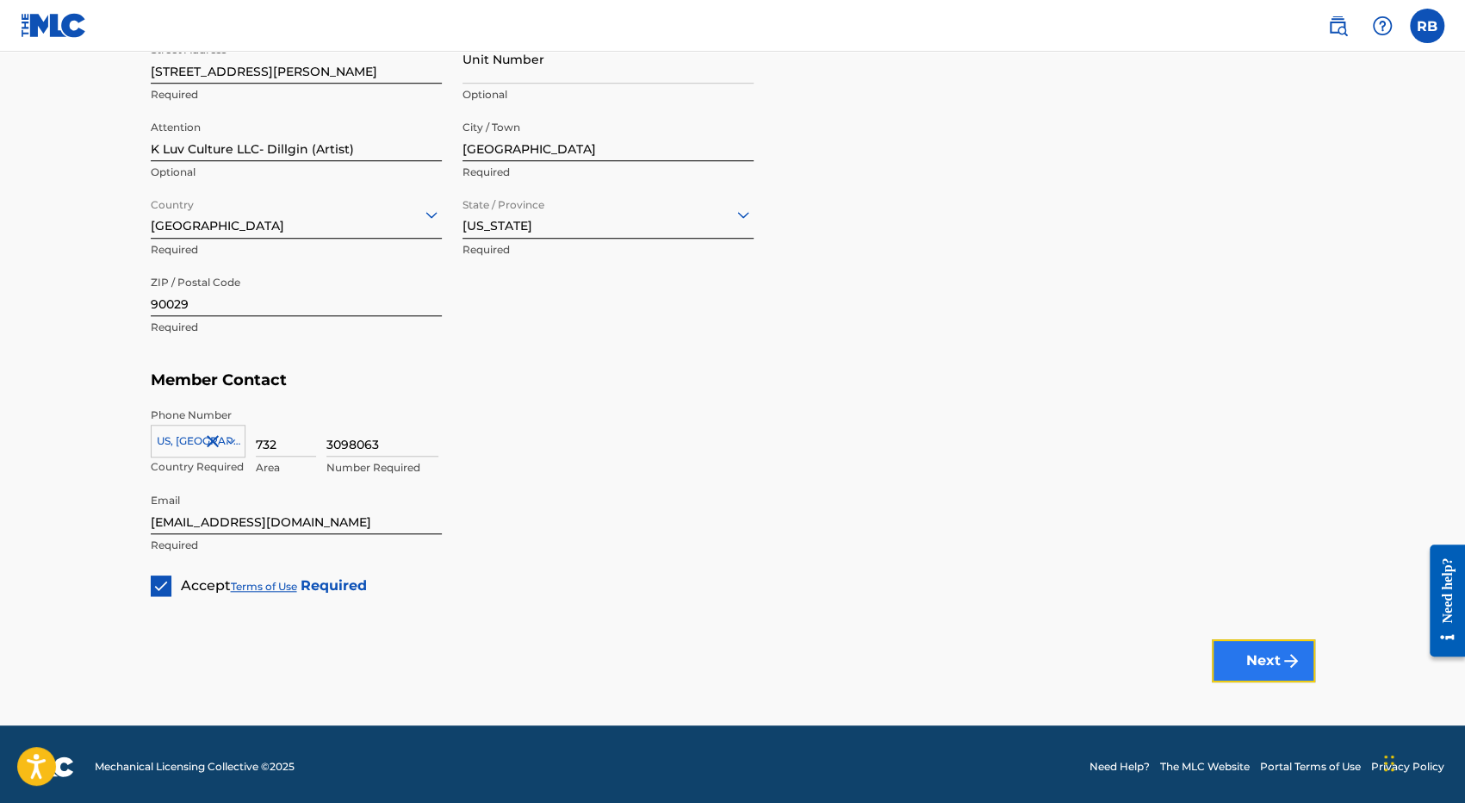
click at [1266, 657] on button "Next" at bounding box center [1263, 660] width 103 height 43
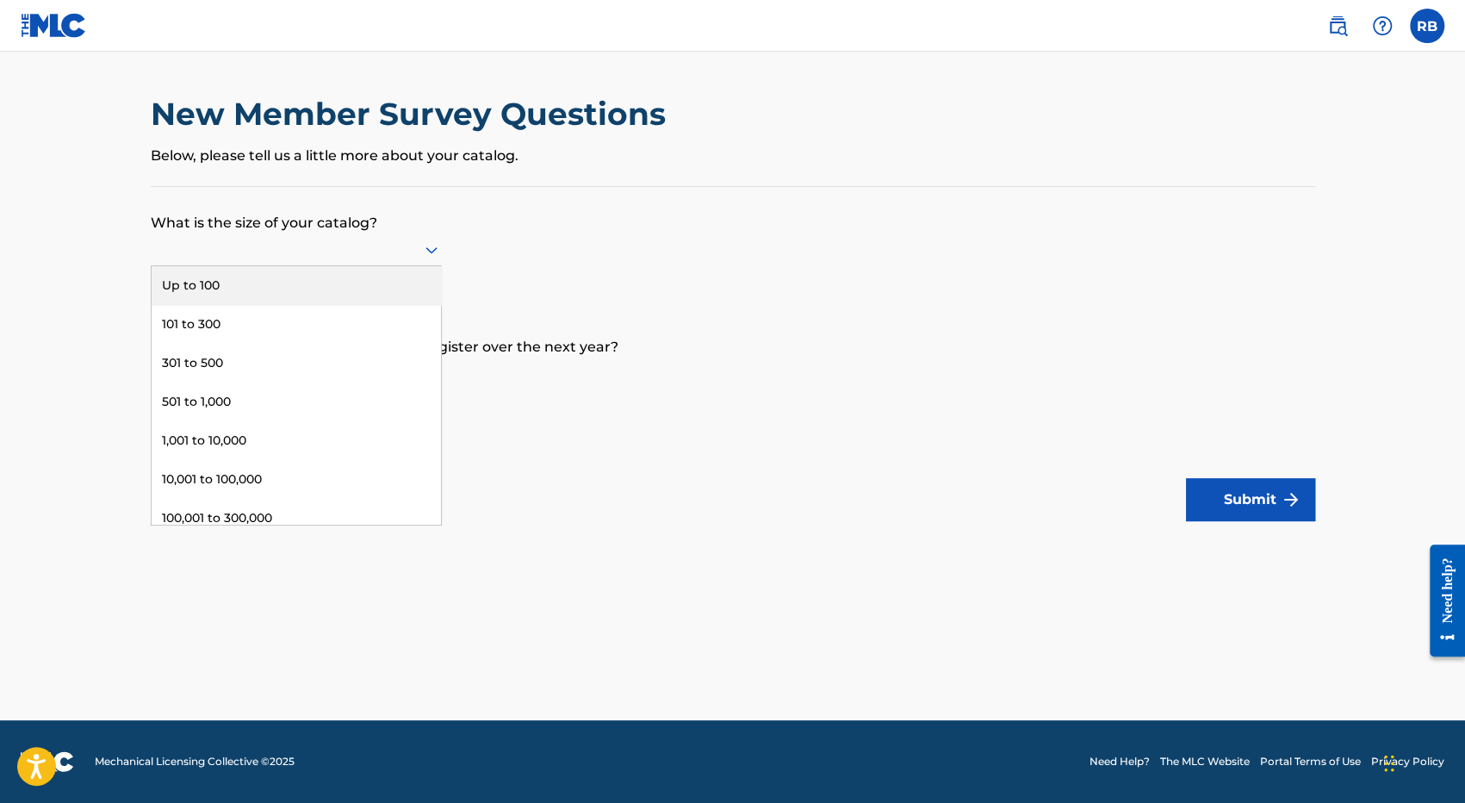
click at [434, 246] on icon at bounding box center [431, 249] width 21 height 21
click at [357, 287] on div "Up to 100" at bounding box center [296, 285] width 289 height 39
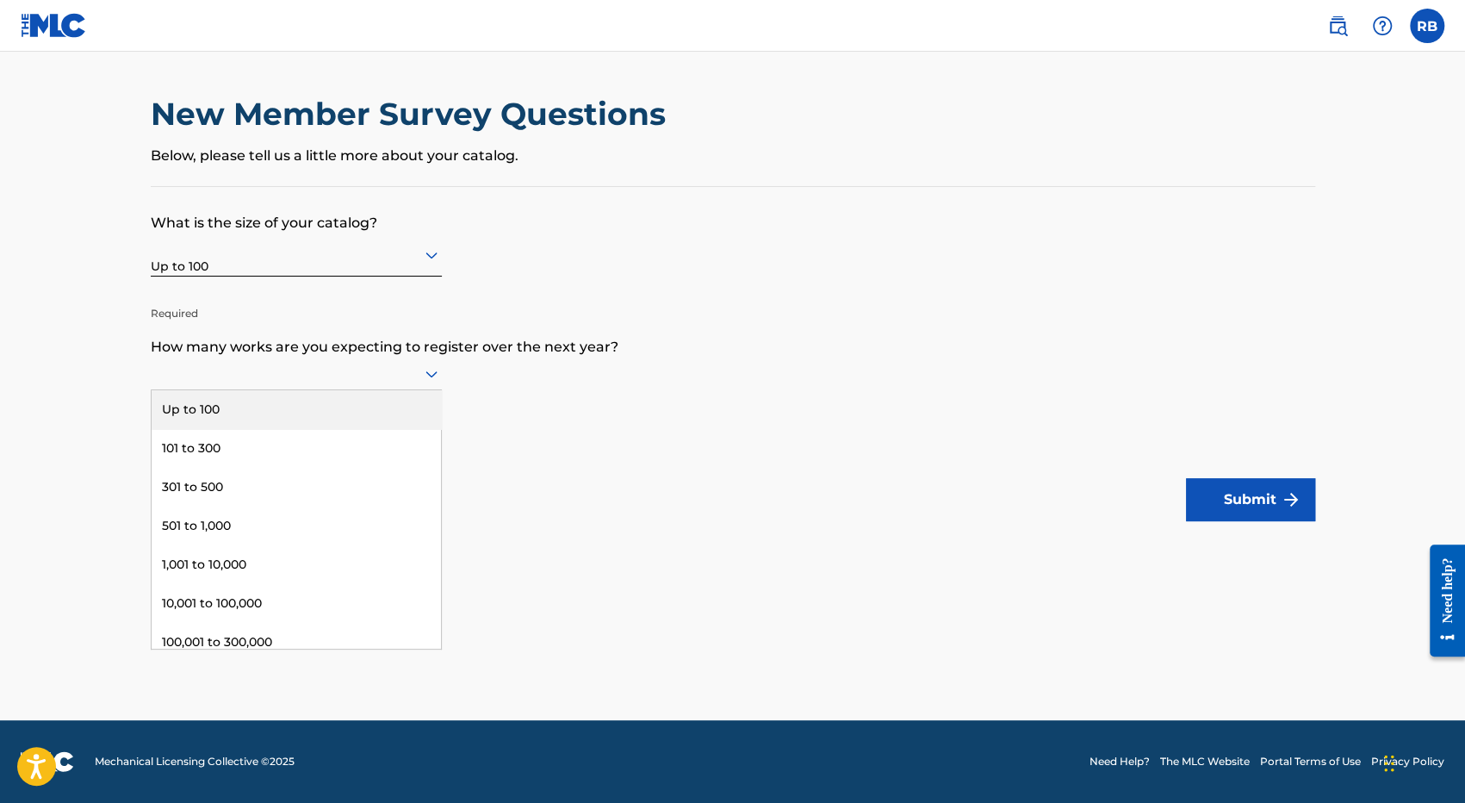
click at [357, 381] on div at bounding box center [296, 374] width 291 height 22
click at [354, 402] on div "Up to 100" at bounding box center [296, 409] width 289 height 39
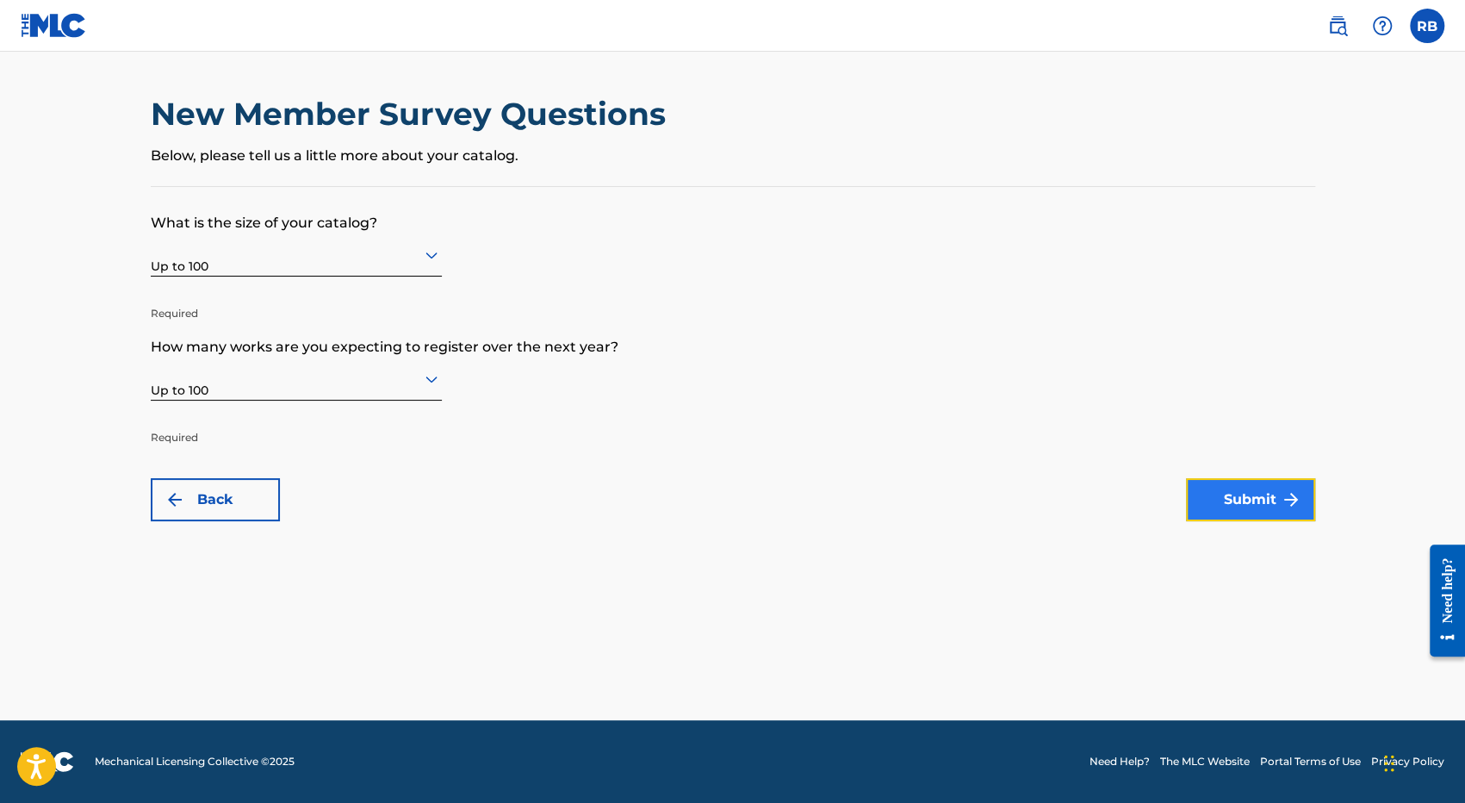
click at [1257, 504] on button "Submit" at bounding box center [1250, 499] width 129 height 43
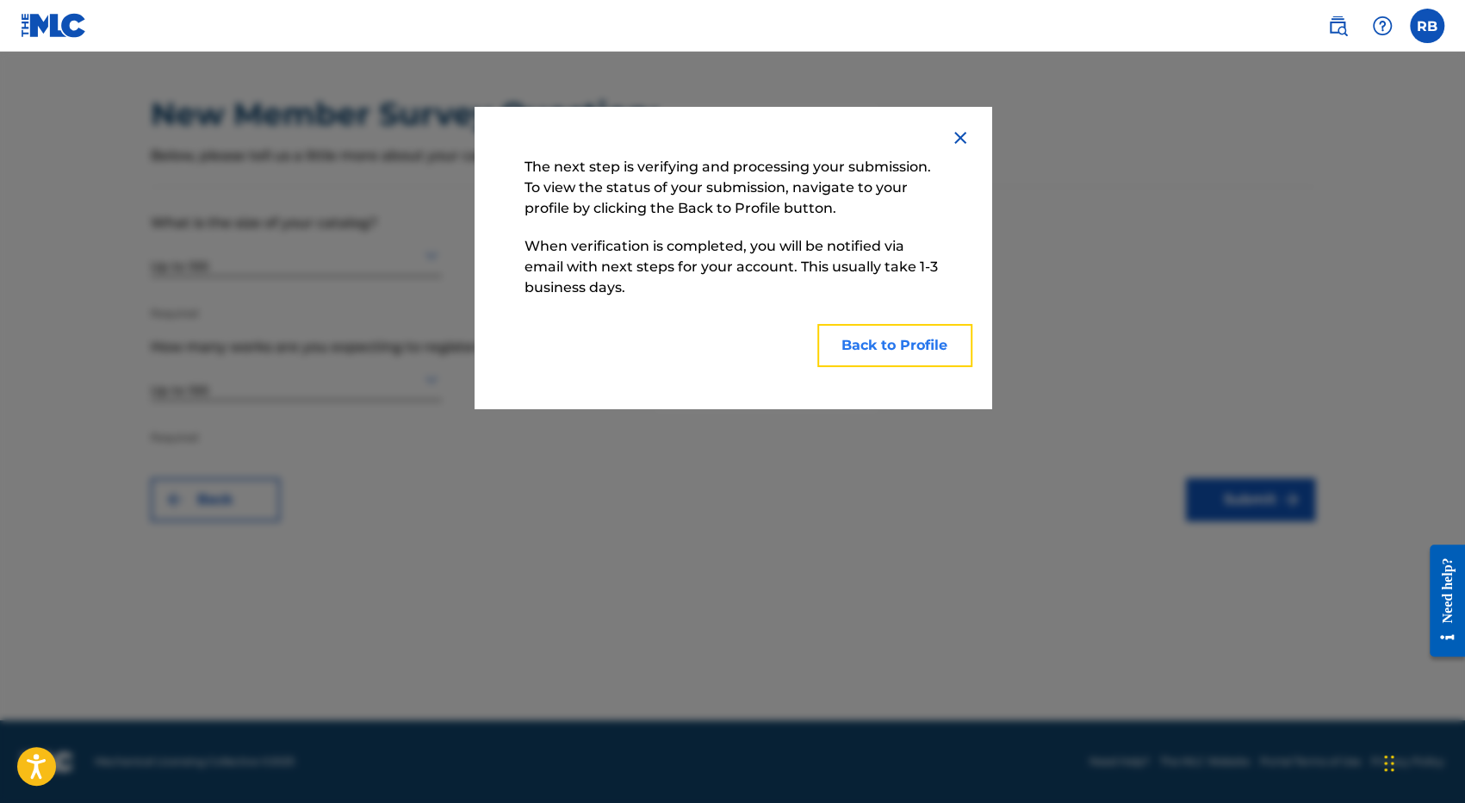
click at [909, 347] on button "Back to Profile" at bounding box center [894, 345] width 155 height 43
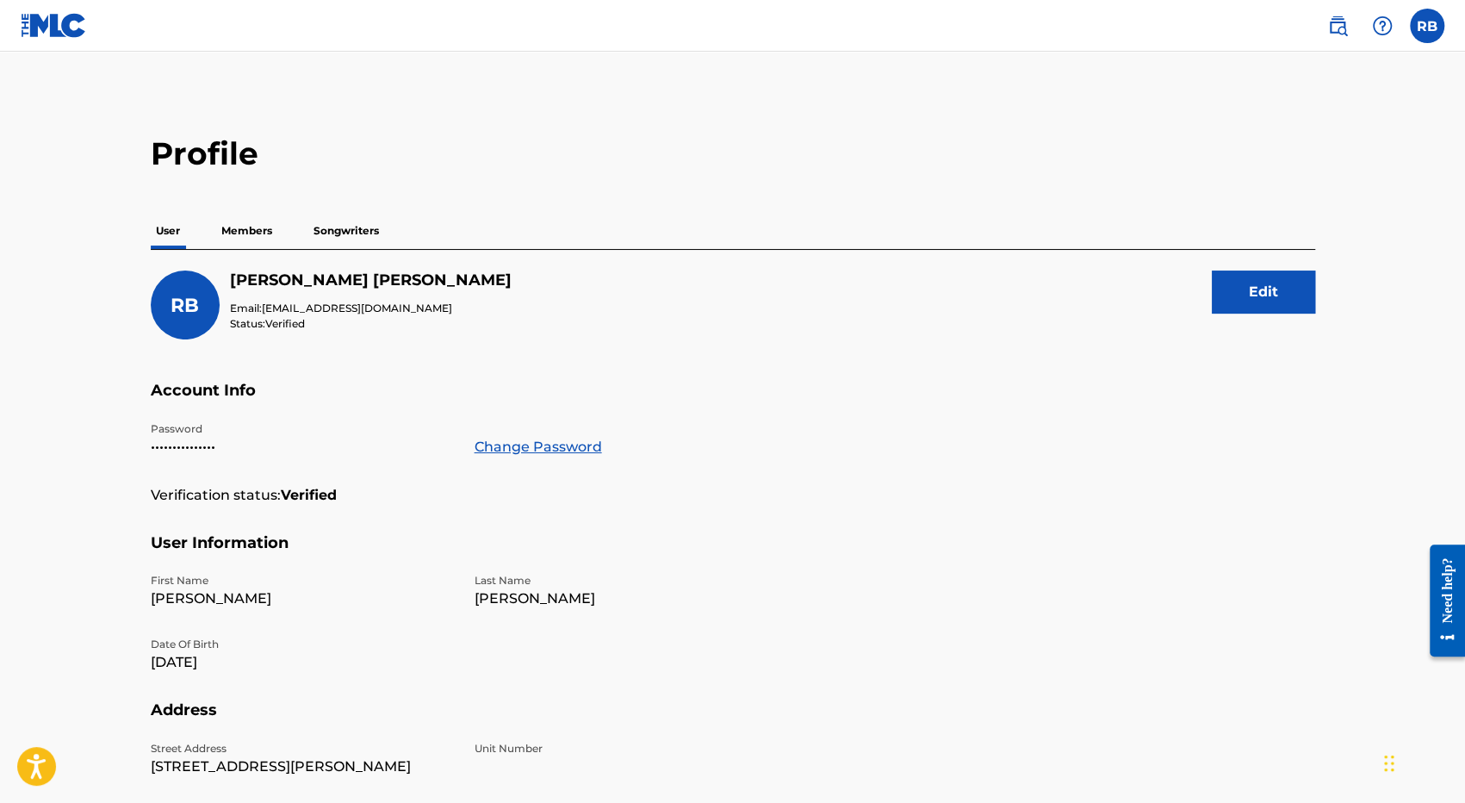
click at [246, 228] on p "Members" at bounding box center [246, 231] width 61 height 36
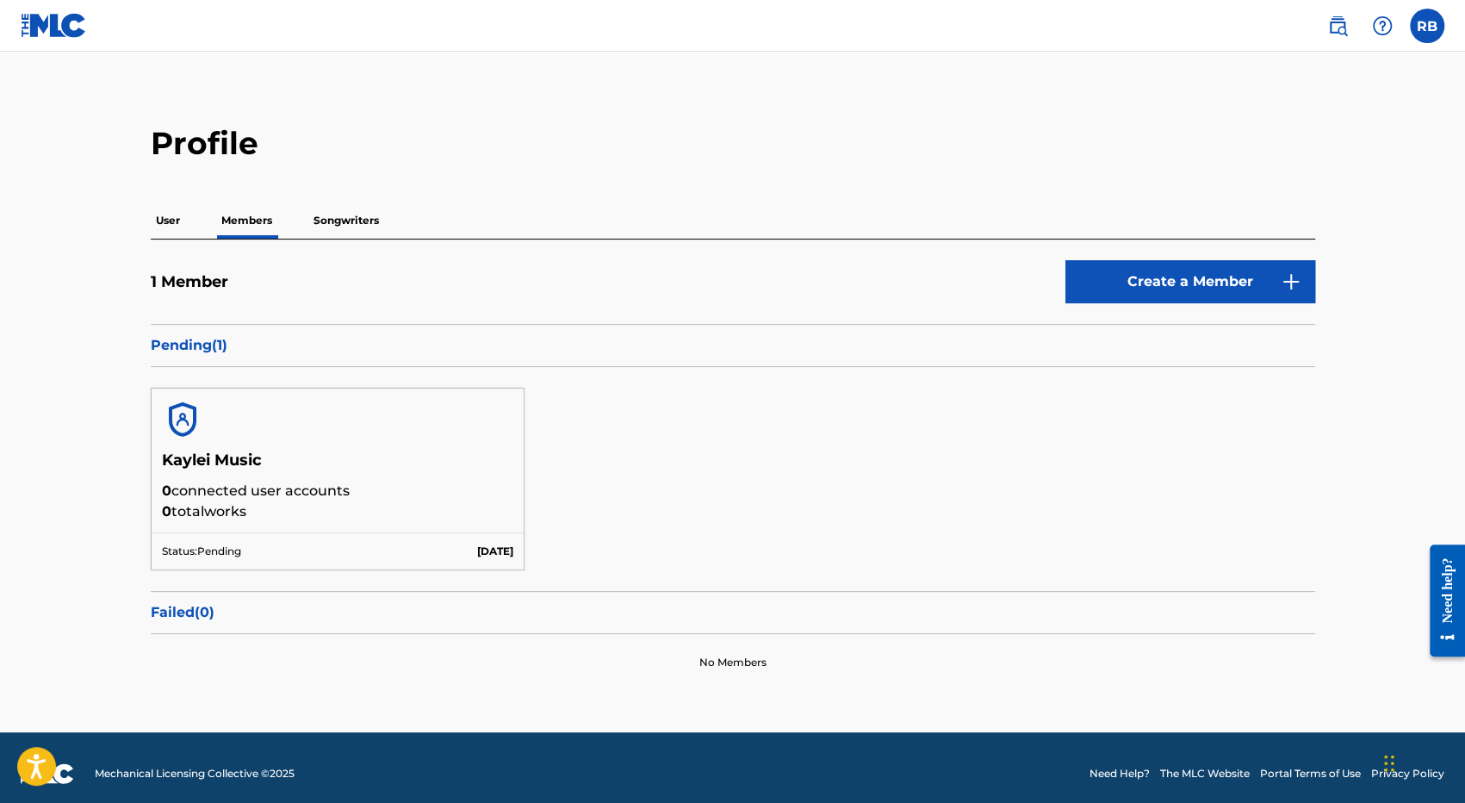
scroll to position [19, 0]
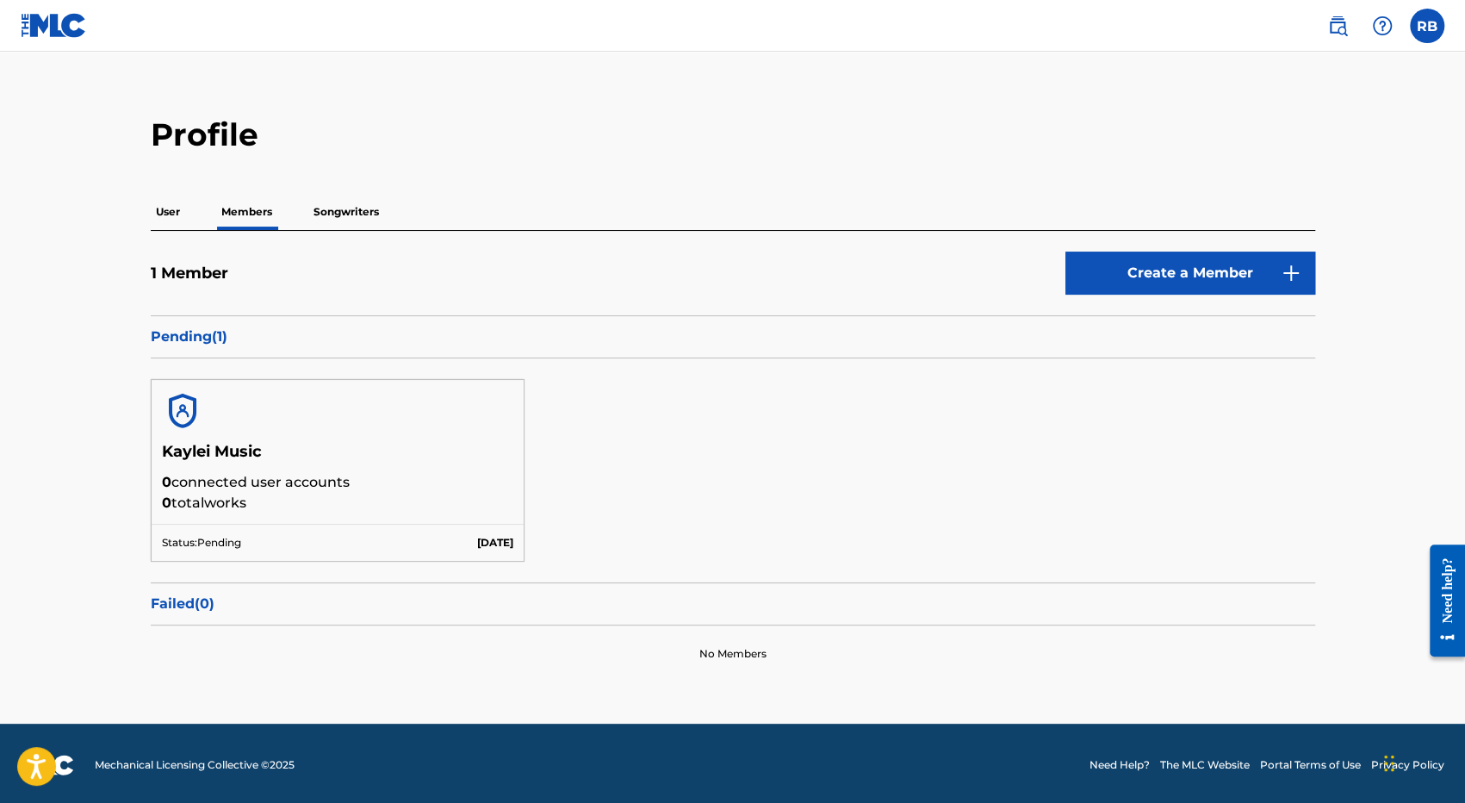
click at [335, 208] on p "Songwriters" at bounding box center [346, 212] width 76 height 36
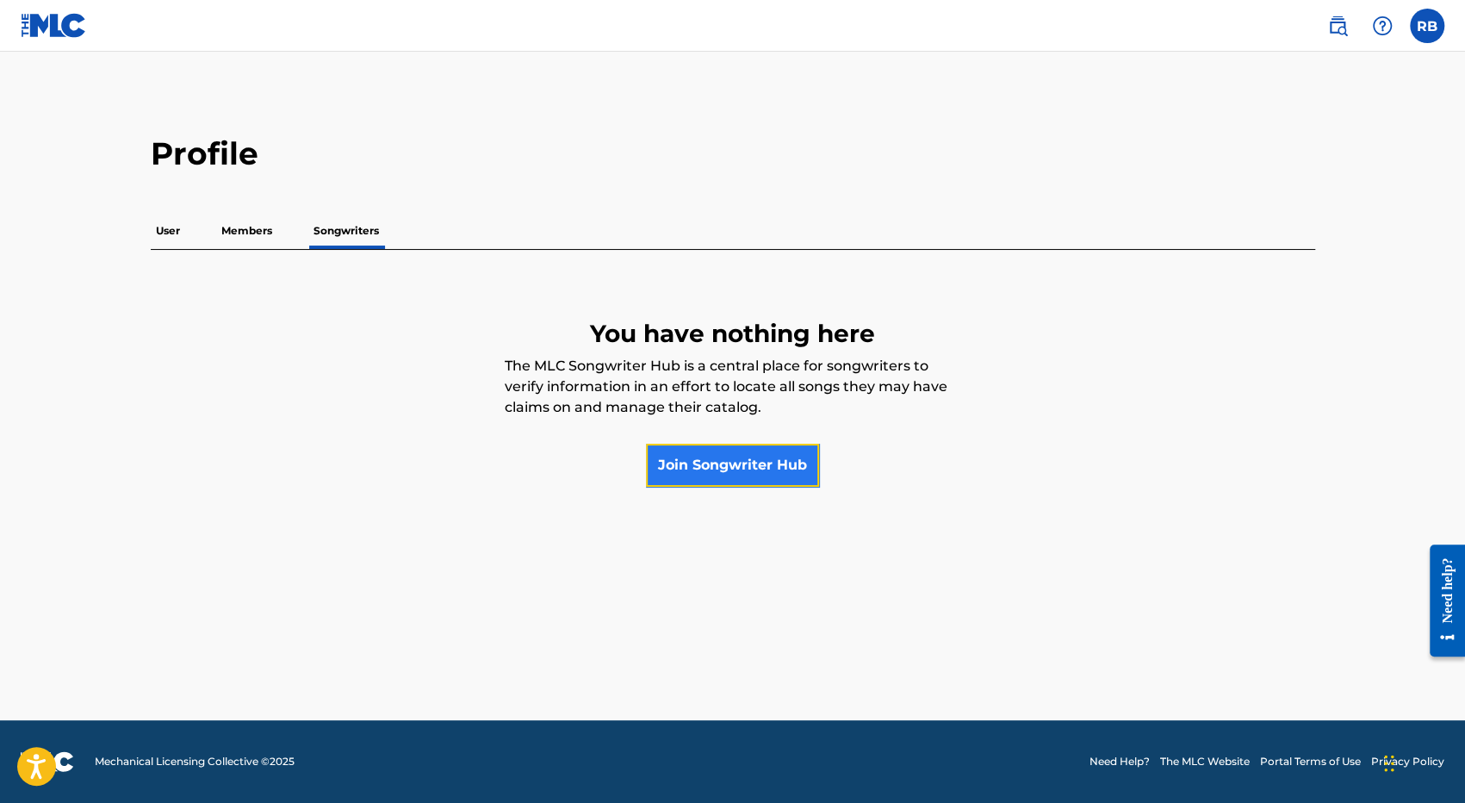
click at [738, 464] on link "Join Songwriter Hub" at bounding box center [732, 465] width 173 height 43
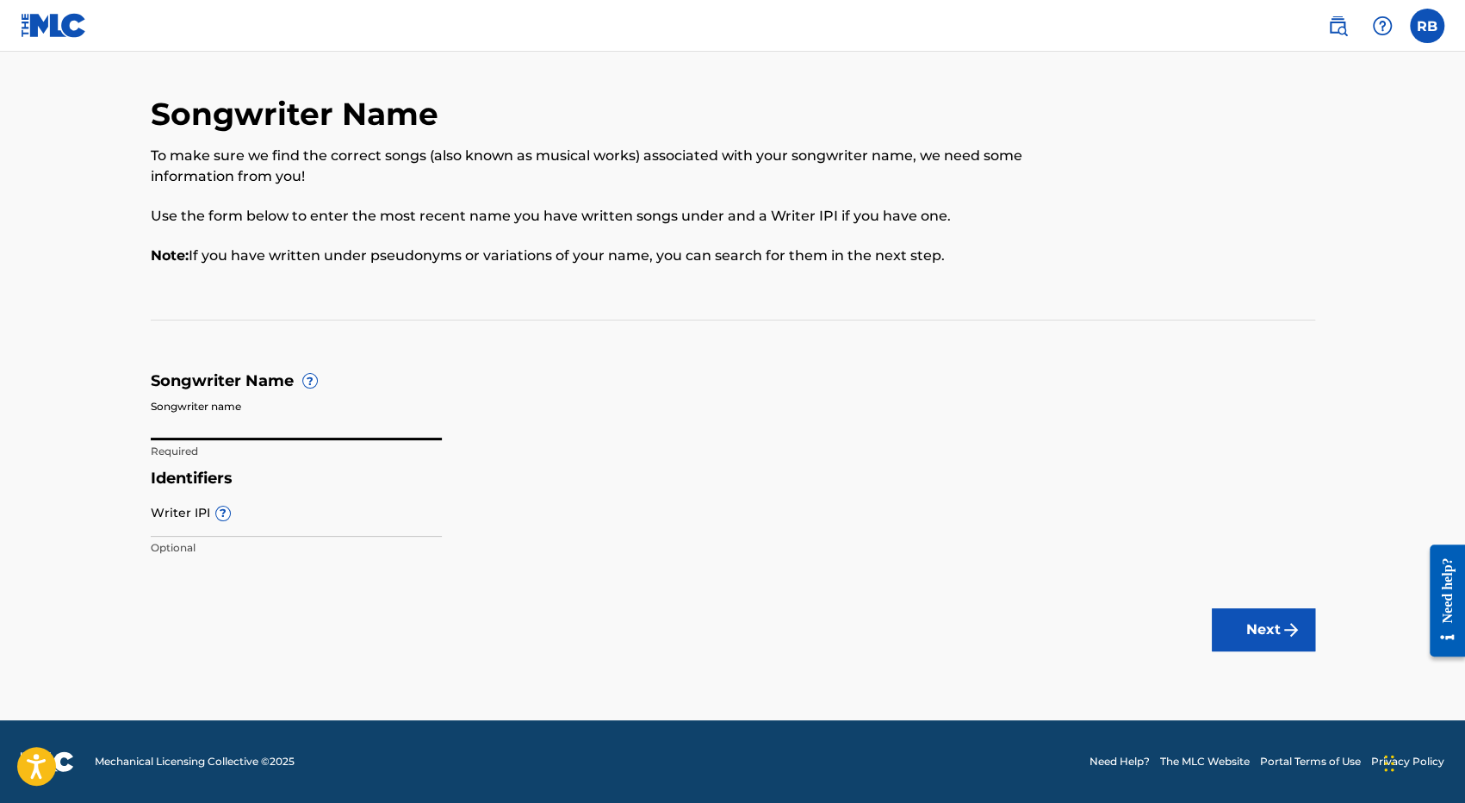
click at [238, 425] on input "Songwriter name" at bounding box center [296, 415] width 291 height 49
click at [164, 445] on p "Required" at bounding box center [296, 452] width 291 height 16
click at [174, 520] on input "Writer IPI ?" at bounding box center [296, 511] width 291 height 49
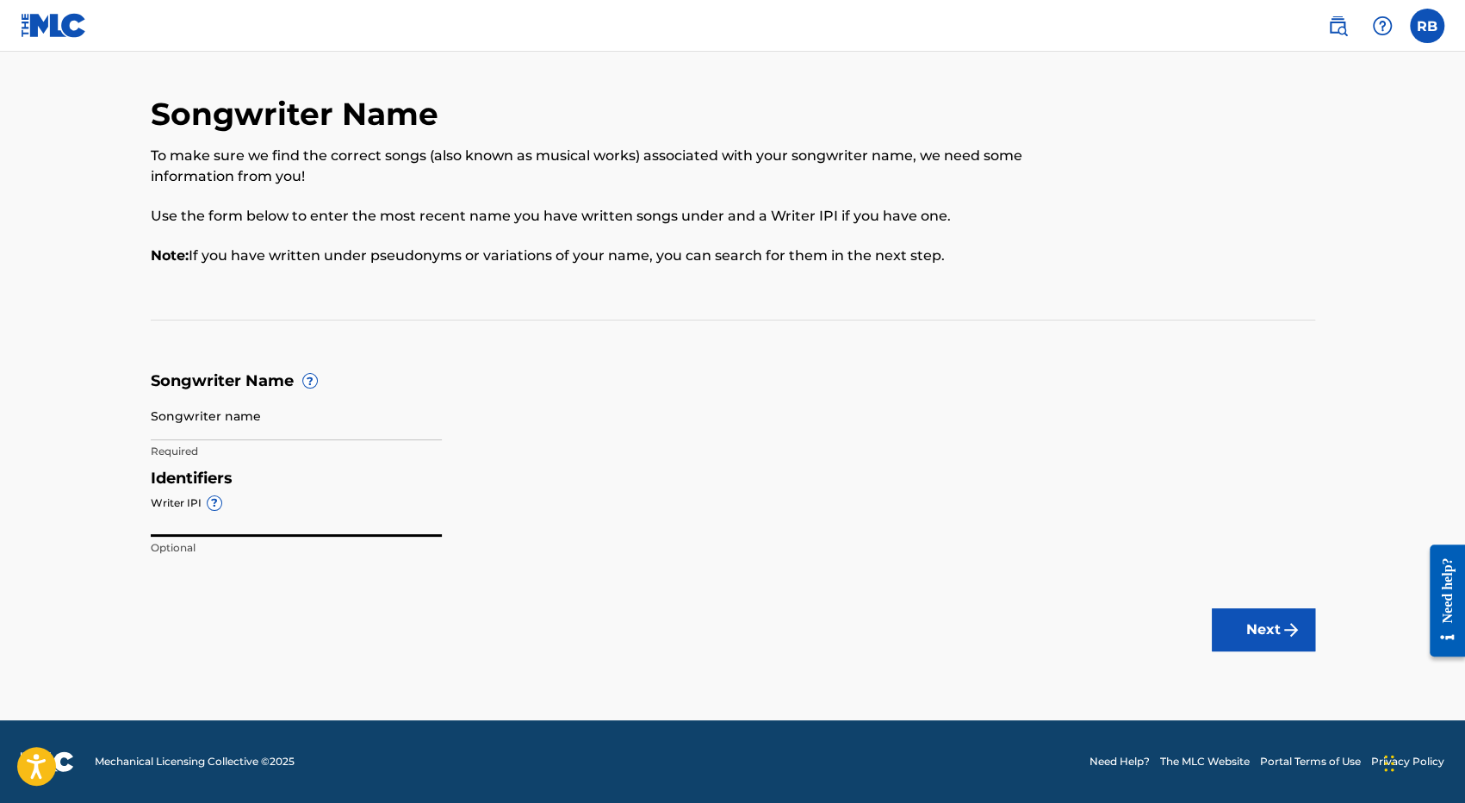
paste input "472843730,"
type input "472843730,"
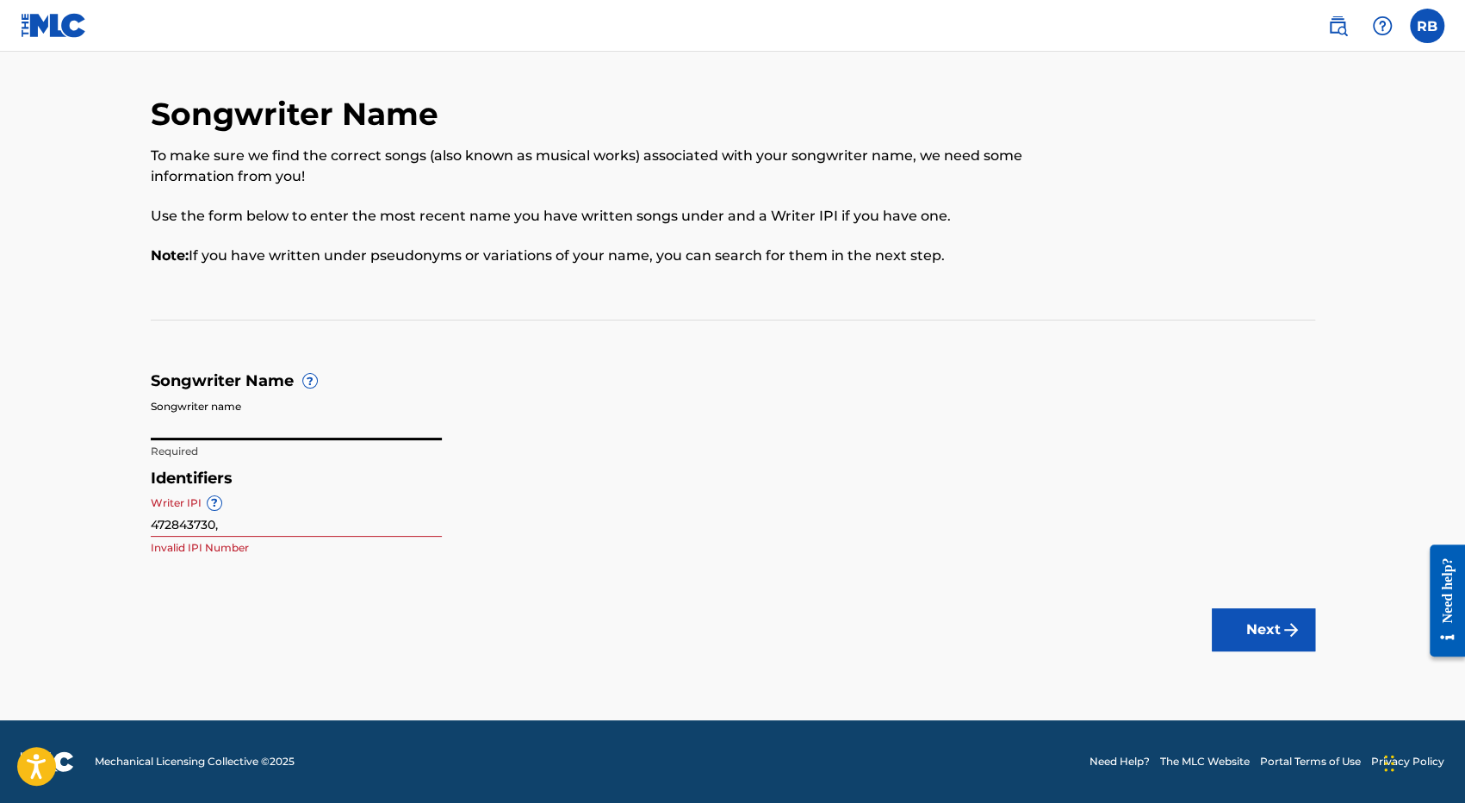
click at [205, 421] on input "Songwriter name" at bounding box center [296, 415] width 291 height 49
type input "[PERSON_NAME]"
click at [1278, 635] on button "Next" at bounding box center [1263, 629] width 103 height 43
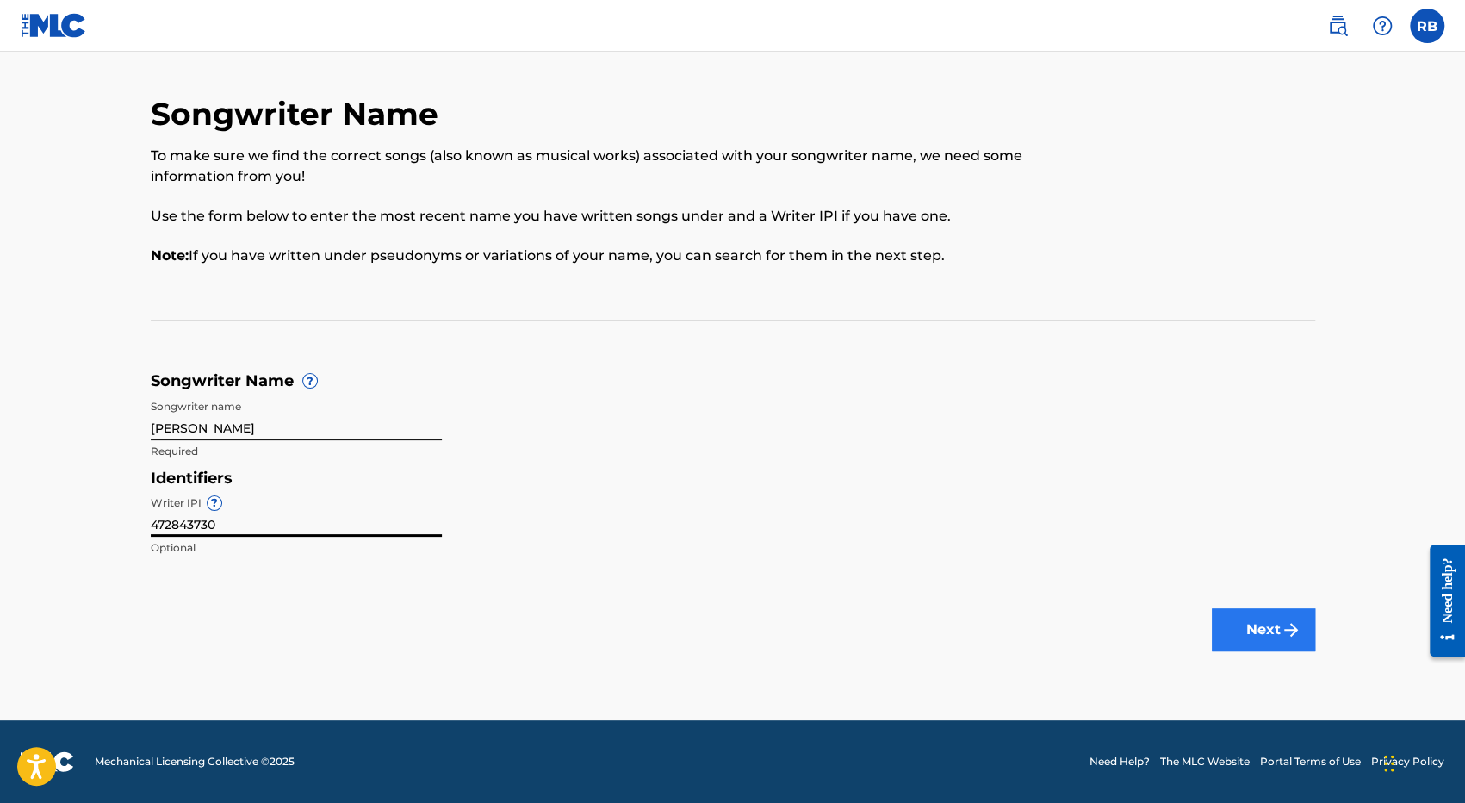
type input "472843730"
click at [1269, 639] on button "Next" at bounding box center [1263, 629] width 103 height 43
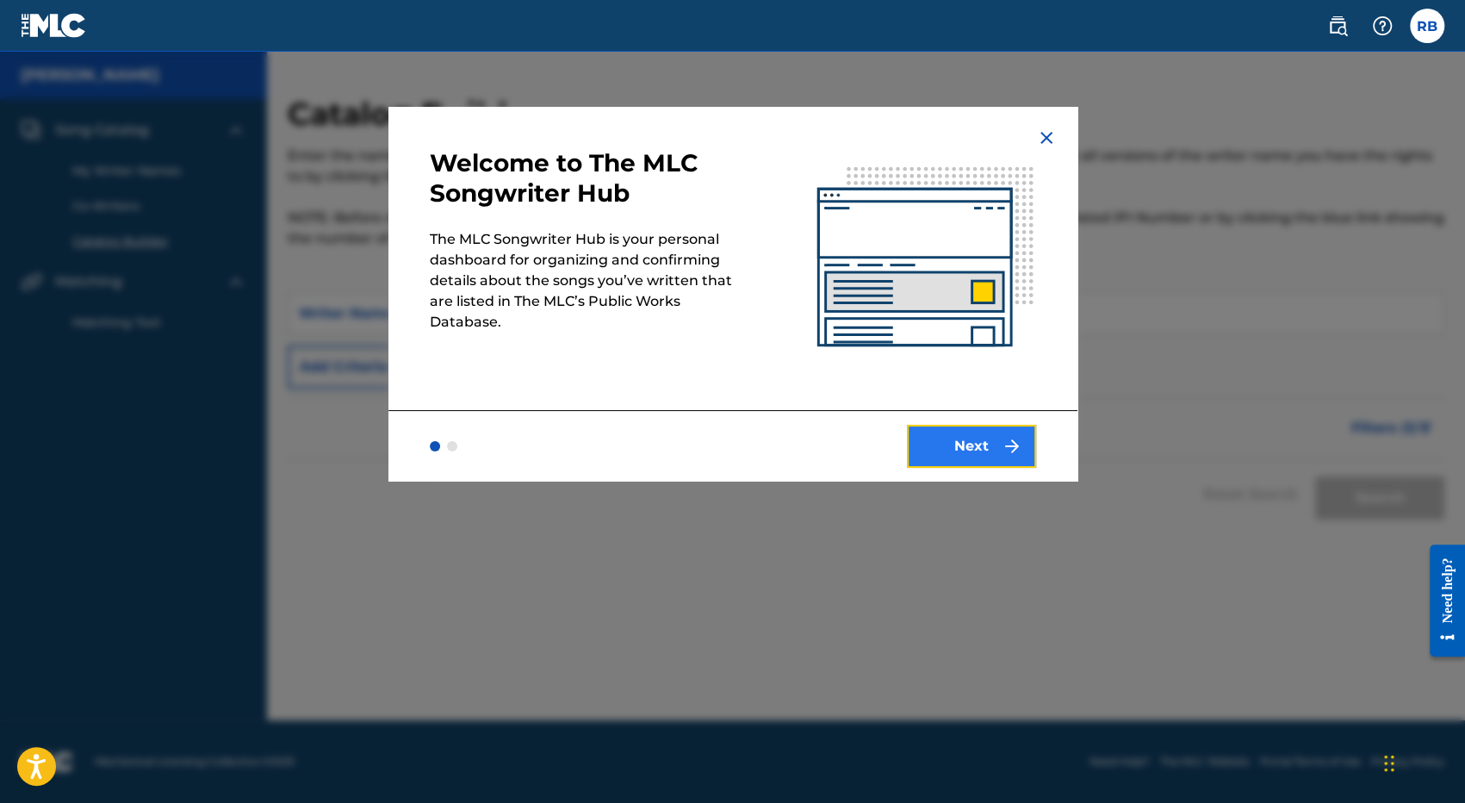
click at [969, 447] on button "Next" at bounding box center [971, 446] width 129 height 43
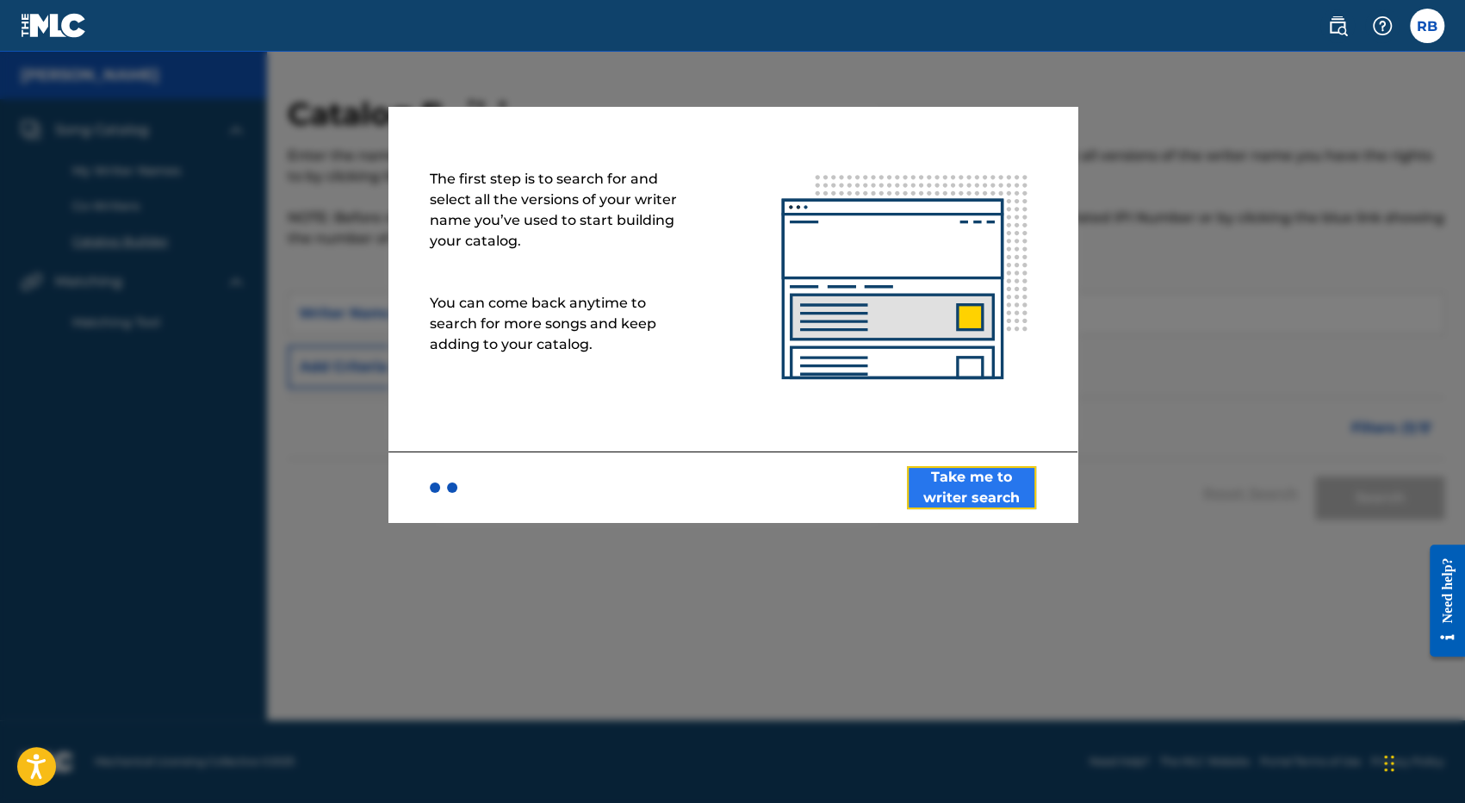
click at [970, 488] on button "Take me to writer search" at bounding box center [971, 487] width 129 height 43
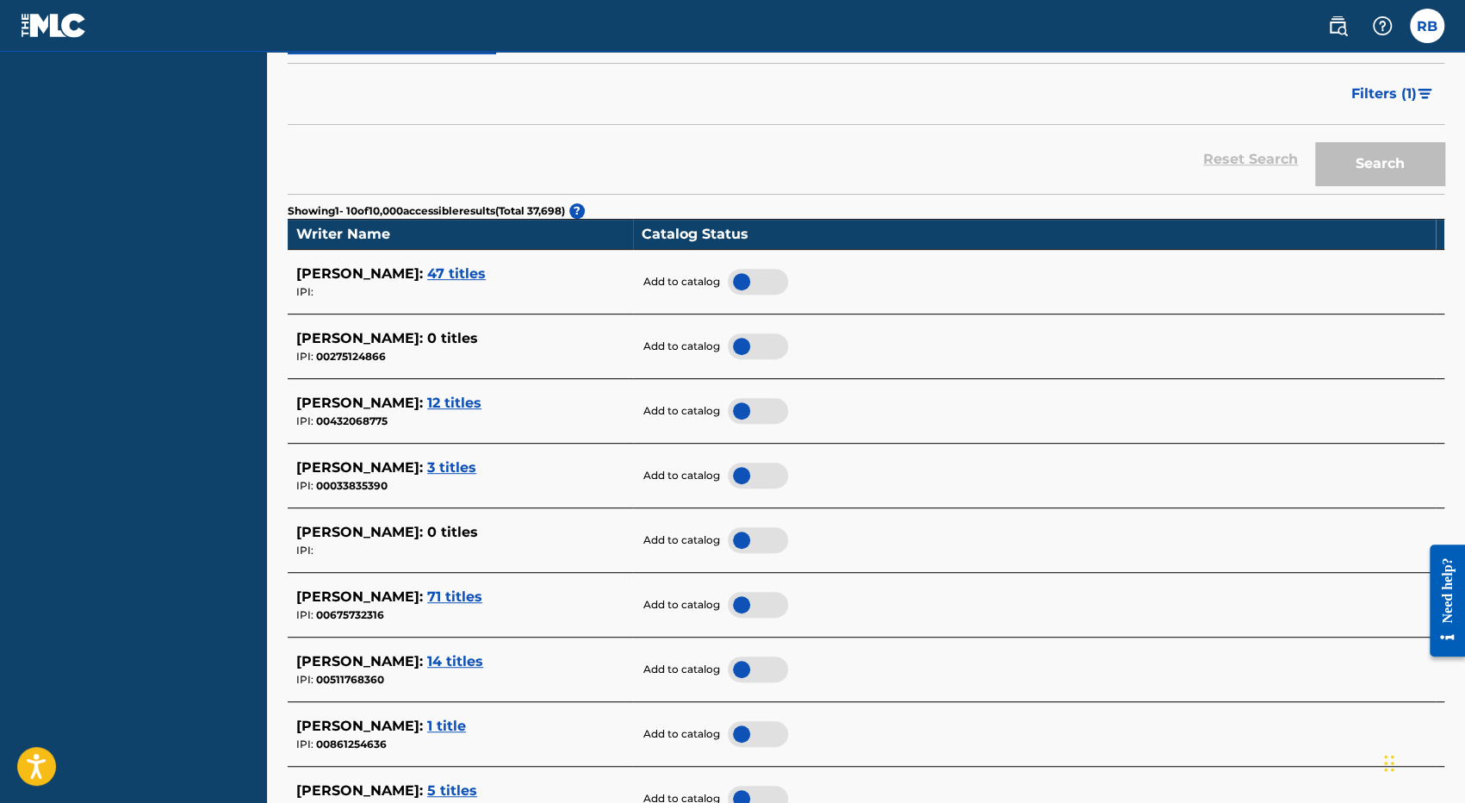
scroll to position [331, 0]
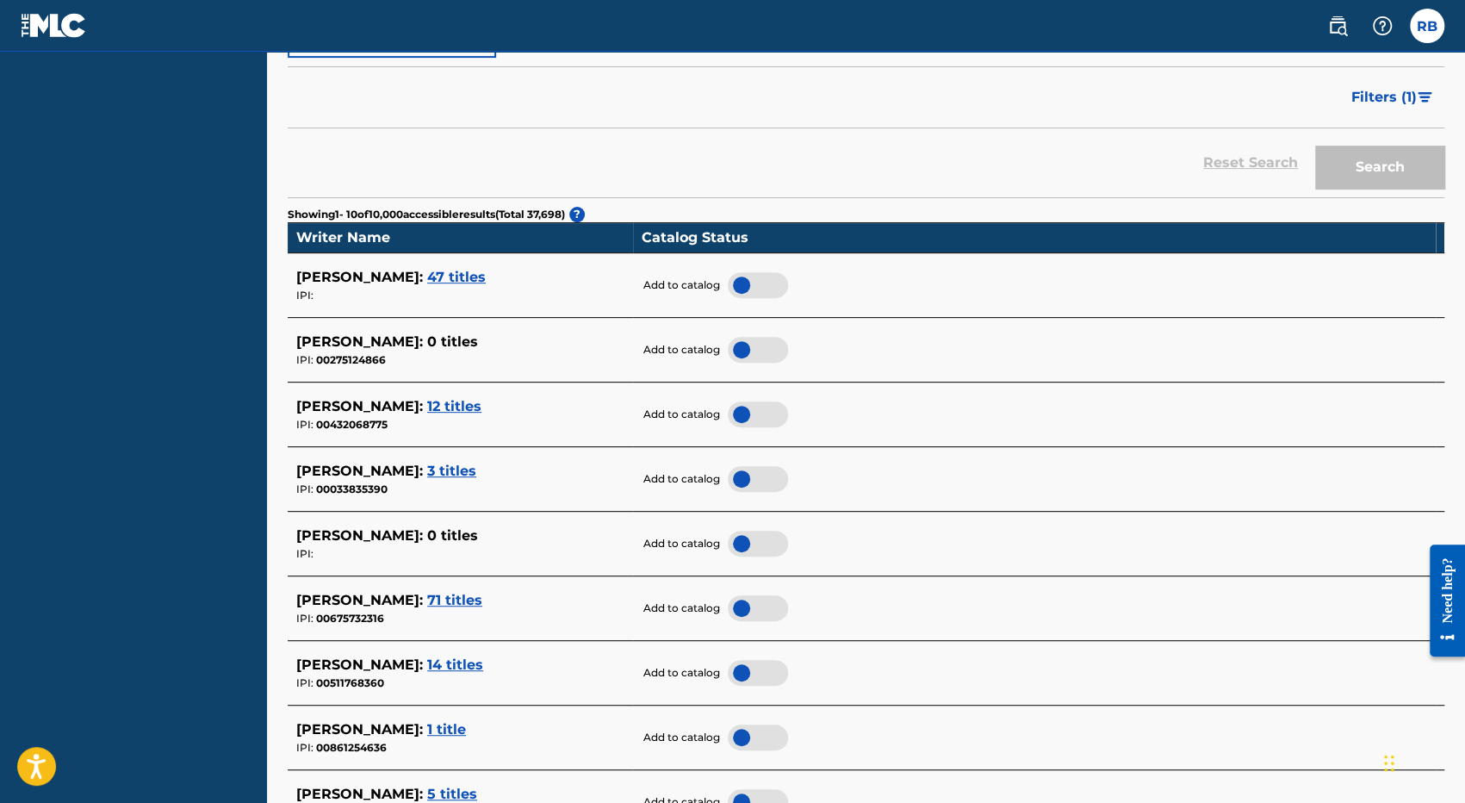
click at [456, 275] on span "47 titles" at bounding box center [456, 277] width 59 height 16
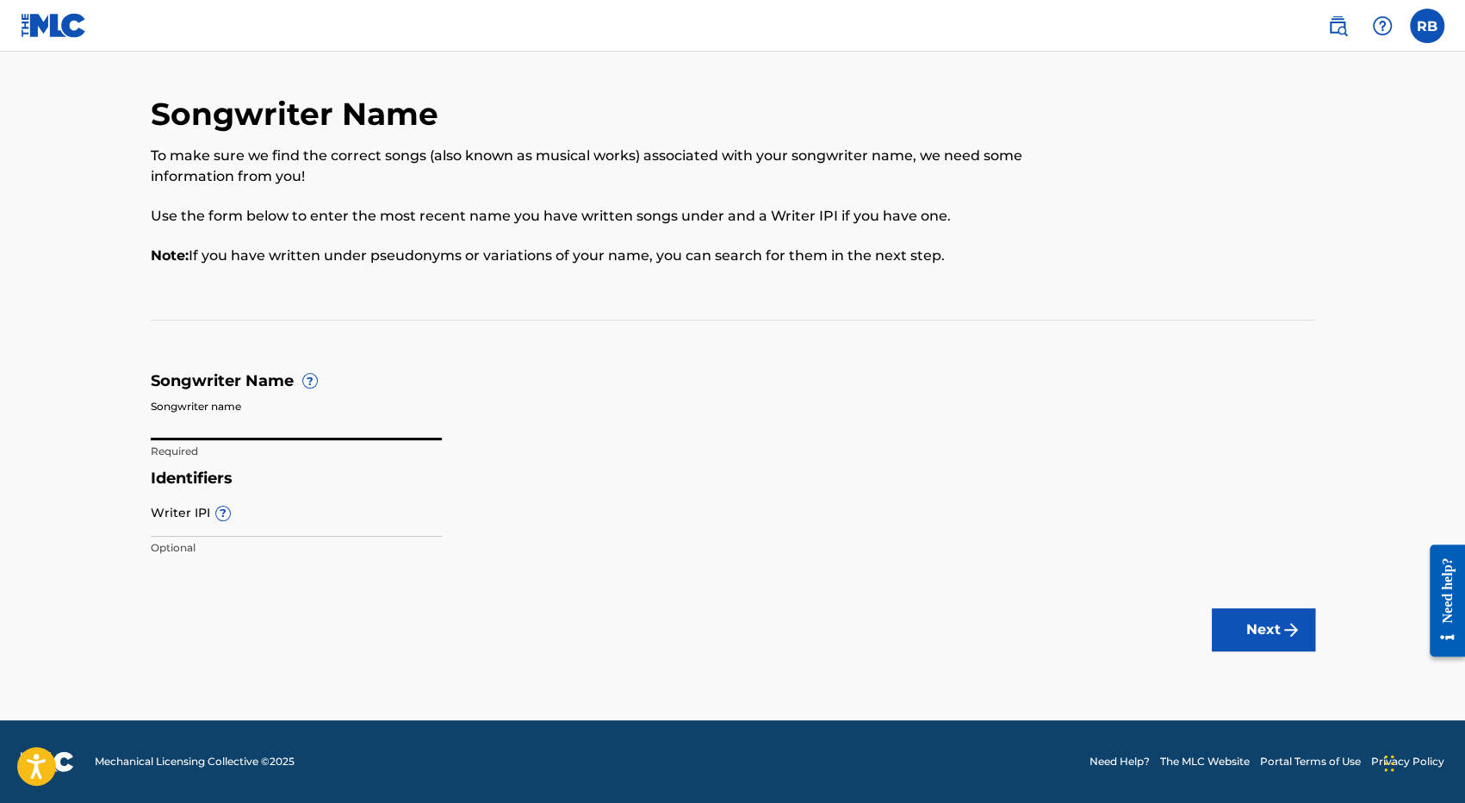
click at [248, 420] on input "Songwriter name" at bounding box center [296, 415] width 291 height 49
paste input "[PERSON_NAME]"
type input "[PERSON_NAME]"
click at [181, 528] on input "Writer IPI ?" at bounding box center [296, 511] width 291 height 49
paste input "472843730"
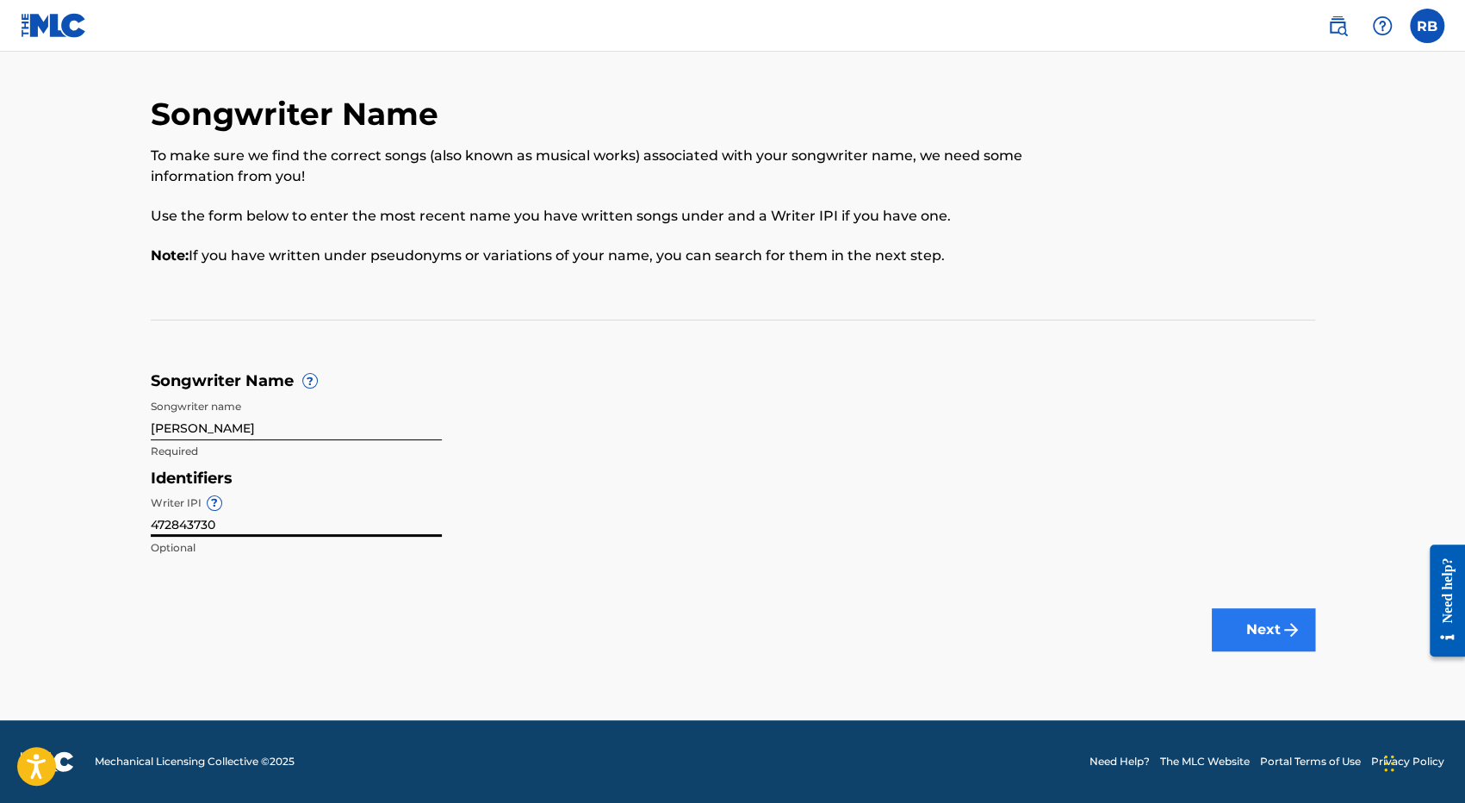
type input "472843730"
click at [1263, 633] on button "Next" at bounding box center [1263, 629] width 103 height 43
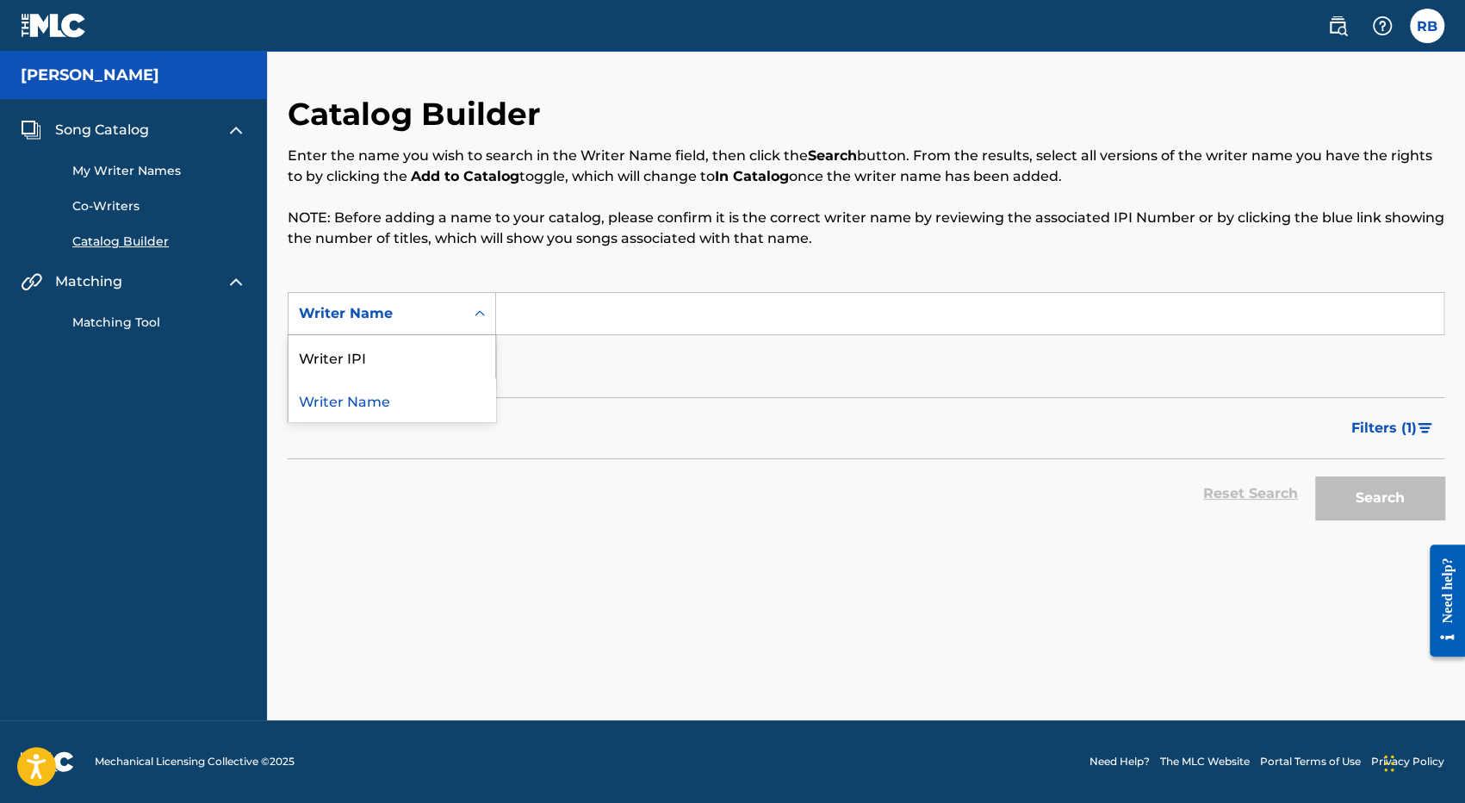
click at [472, 313] on icon "Search Form" at bounding box center [479, 313] width 17 height 17
click at [359, 356] on div "Writer IPI" at bounding box center [392, 356] width 207 height 43
click at [534, 316] on input "Search Form" at bounding box center [969, 313] width 947 height 41
paste input "472843730"
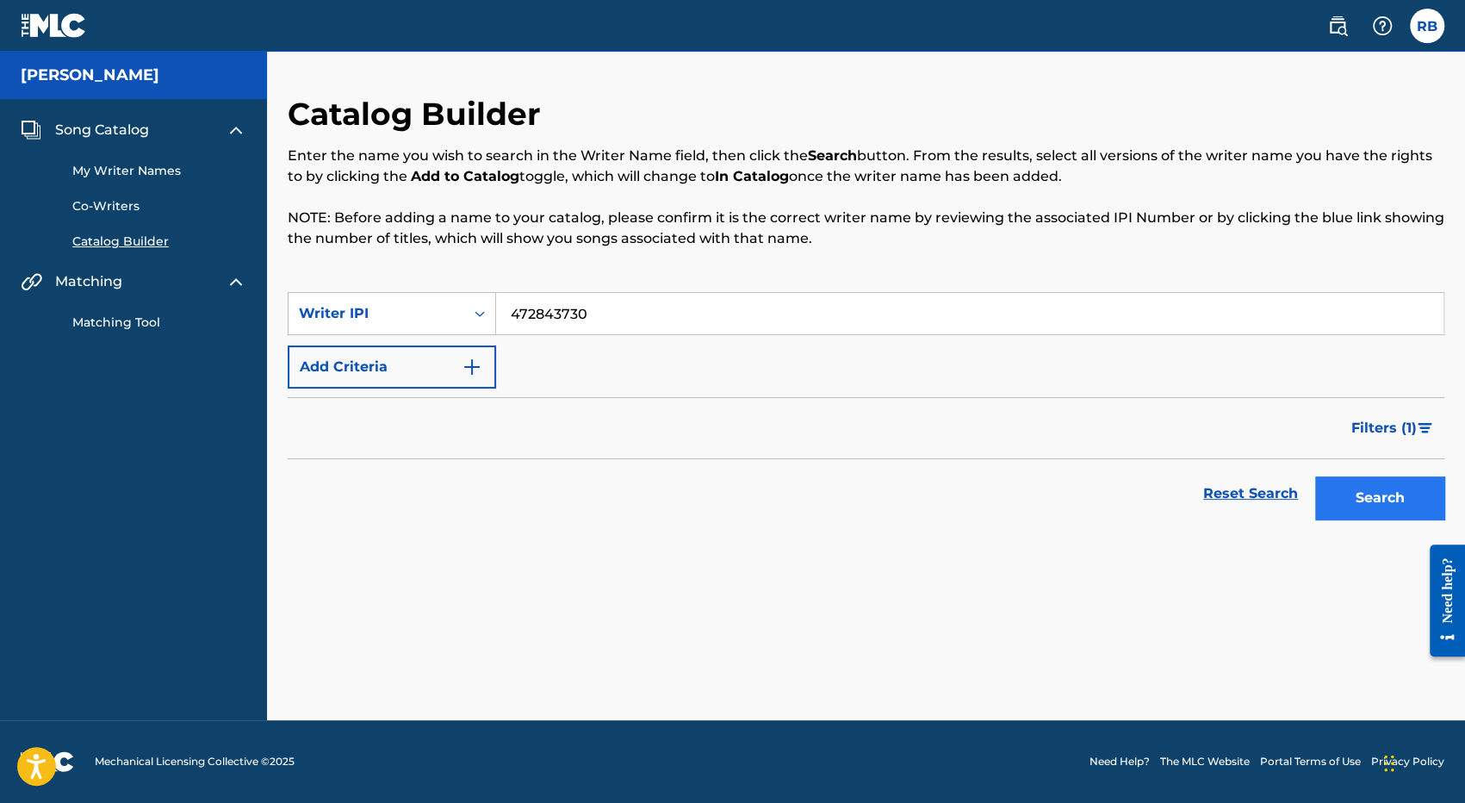
type input "472843730"
click at [1376, 499] on button "Search" at bounding box center [1379, 497] width 129 height 43
click at [479, 305] on icon "Search Form" at bounding box center [479, 313] width 17 height 17
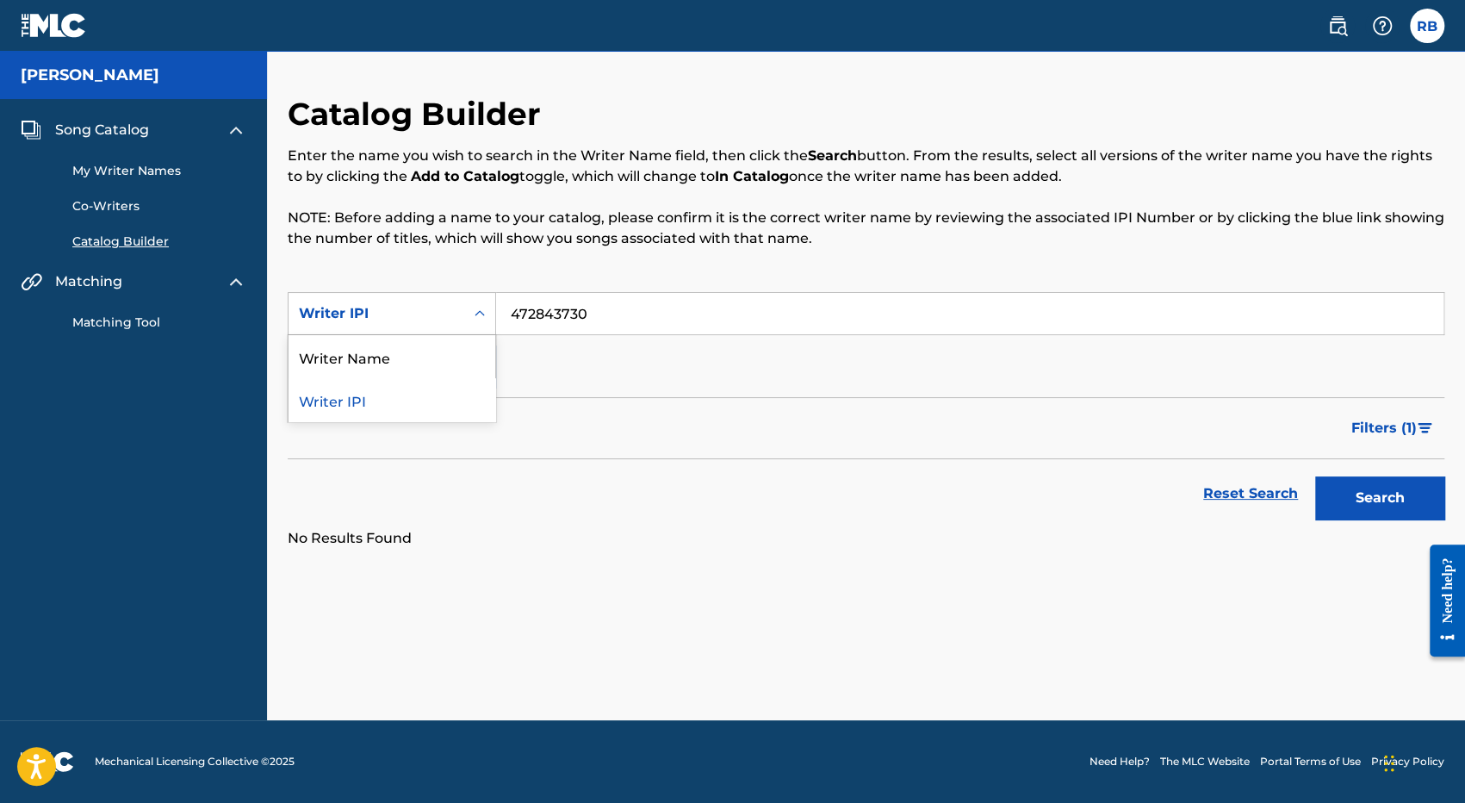
click at [368, 403] on div "Writer IPI" at bounding box center [392, 399] width 207 height 43
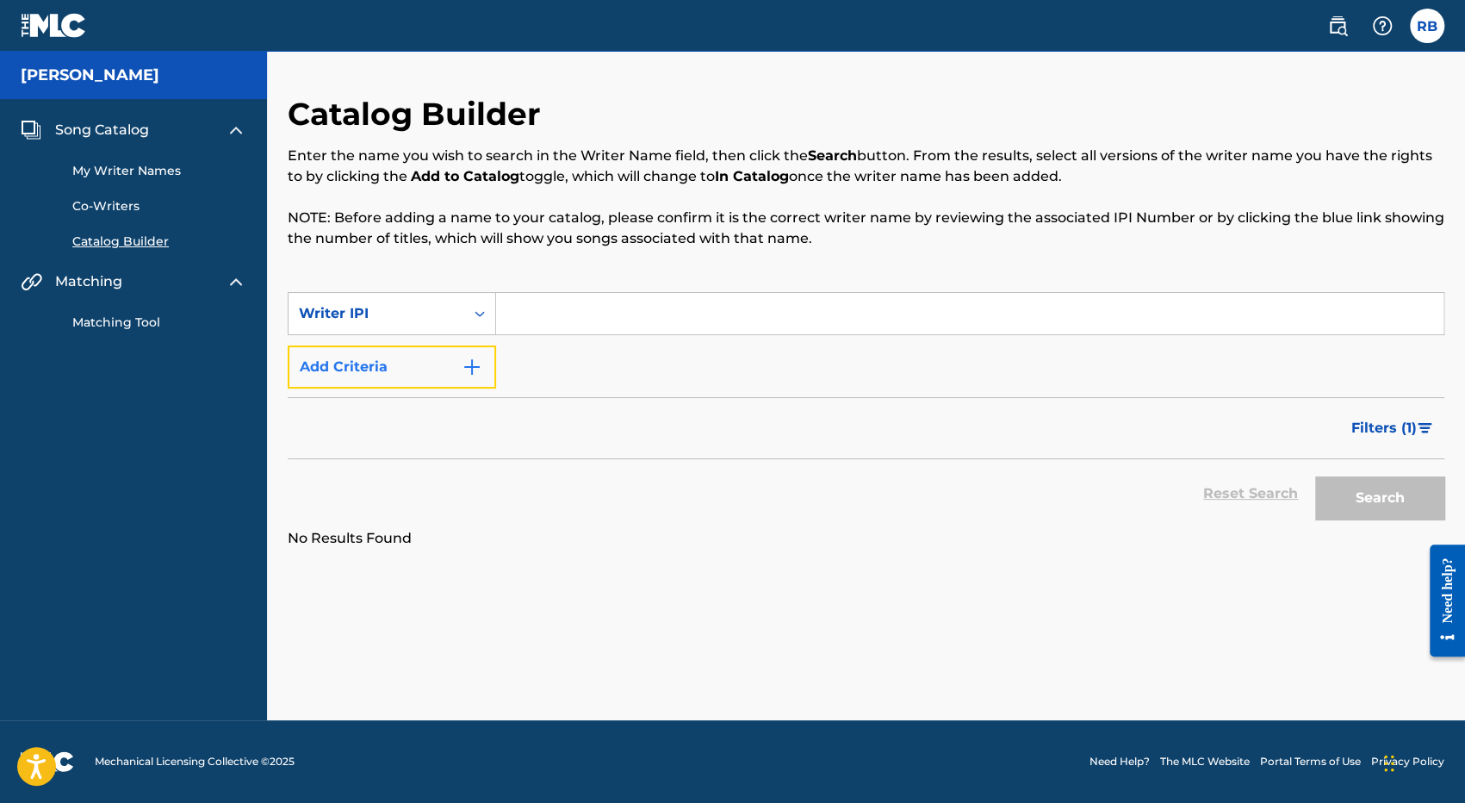
click at [473, 366] on img "Search Form" at bounding box center [472, 367] width 21 height 21
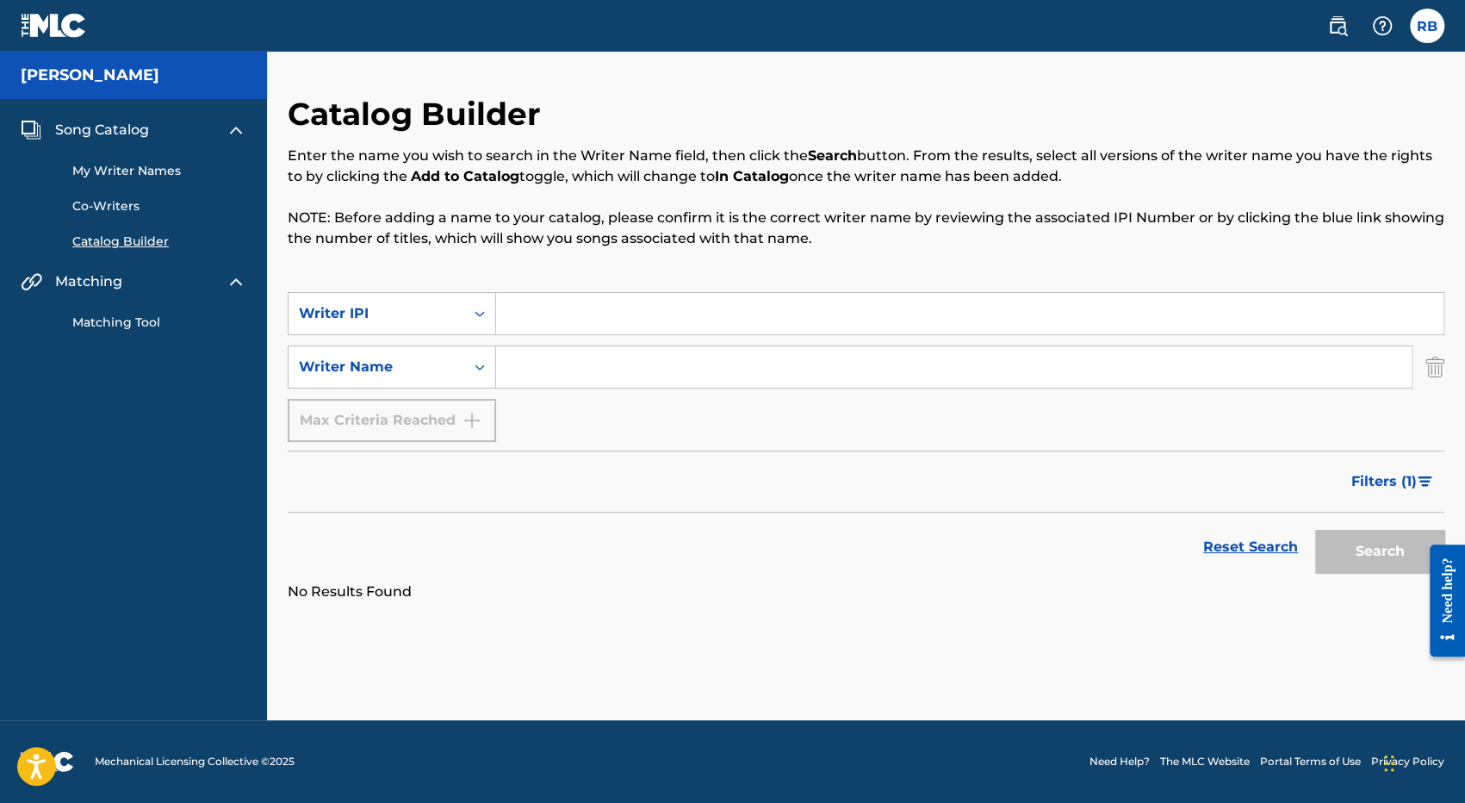
click at [510, 306] on input "Search Form" at bounding box center [969, 313] width 947 height 41
click at [510, 307] on input "Search Form" at bounding box center [969, 313] width 947 height 41
paste input "472843730"
type input "472843730"
click at [543, 364] on input "Search Form" at bounding box center [953, 366] width 915 height 41
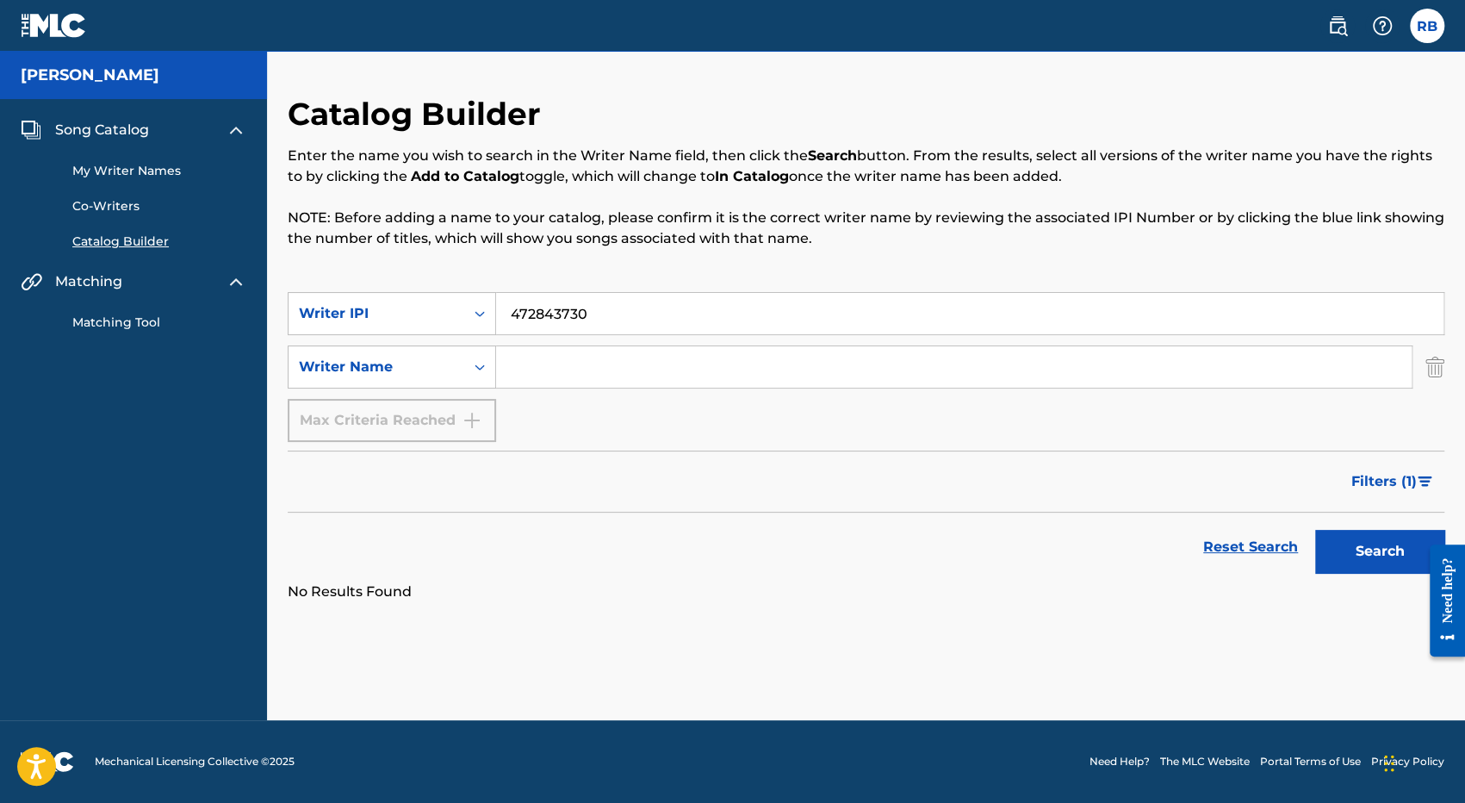
type input "[PERSON_NAME]"
click at [1378, 549] on button "Search" at bounding box center [1379, 551] width 129 height 43
drag, startPoint x: 639, startPoint y: 369, endPoint x: 505, endPoint y: 371, distance: 134.4
click at [505, 371] on input "[PERSON_NAME]" at bounding box center [953, 366] width 915 height 41
drag, startPoint x: 622, startPoint y: 323, endPoint x: 444, endPoint y: 319, distance: 178.3
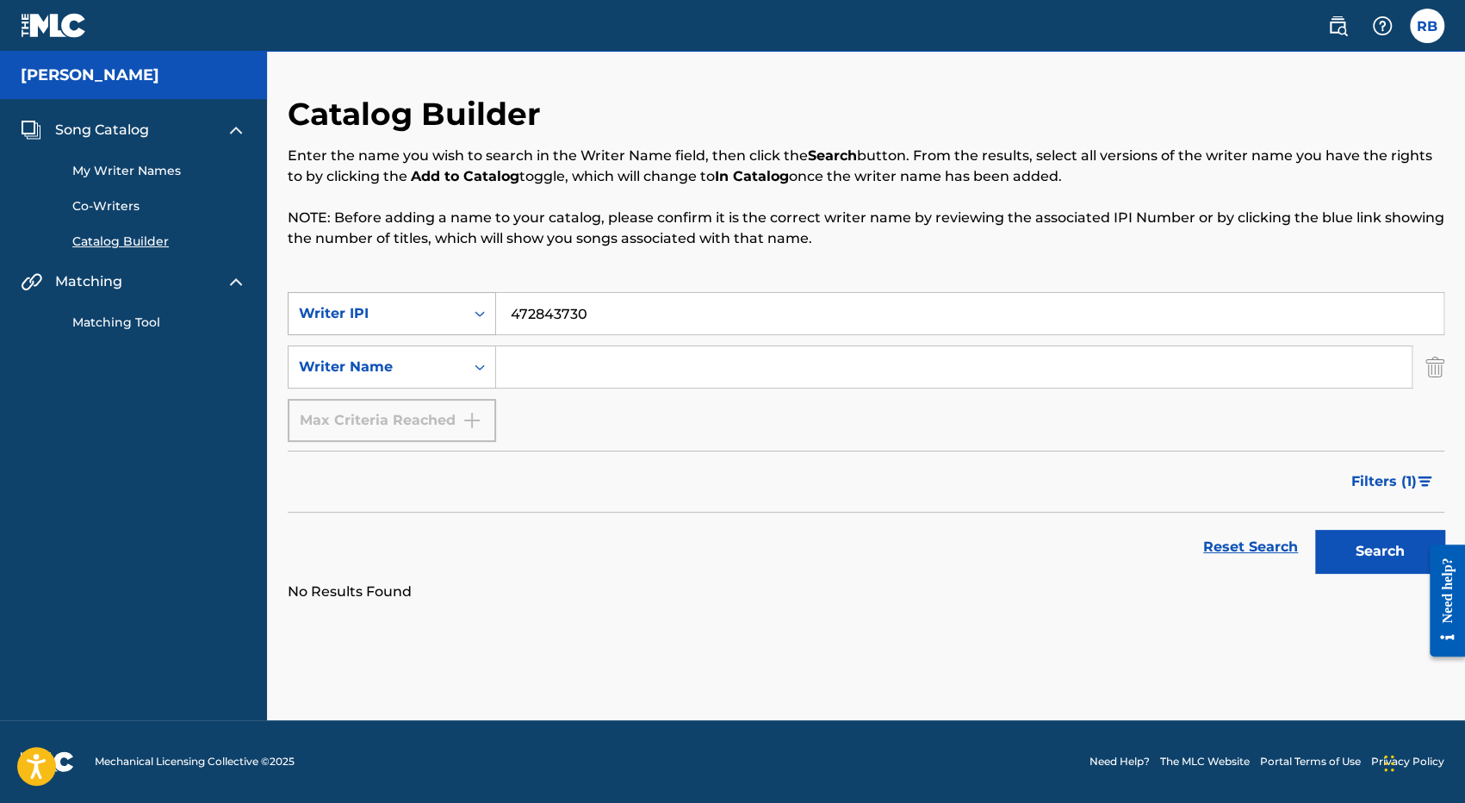
click at [444, 319] on div "SearchWithCriteriaa586be2b-cb96-4c79-87c1-77f6f4515764 Writer IPI 472843730" at bounding box center [866, 313] width 1157 height 43
click at [518, 366] on input "Search Form" at bounding box center [953, 366] width 915 height 41
type input "dillgin"
click at [1377, 549] on button "Search" at bounding box center [1379, 551] width 129 height 43
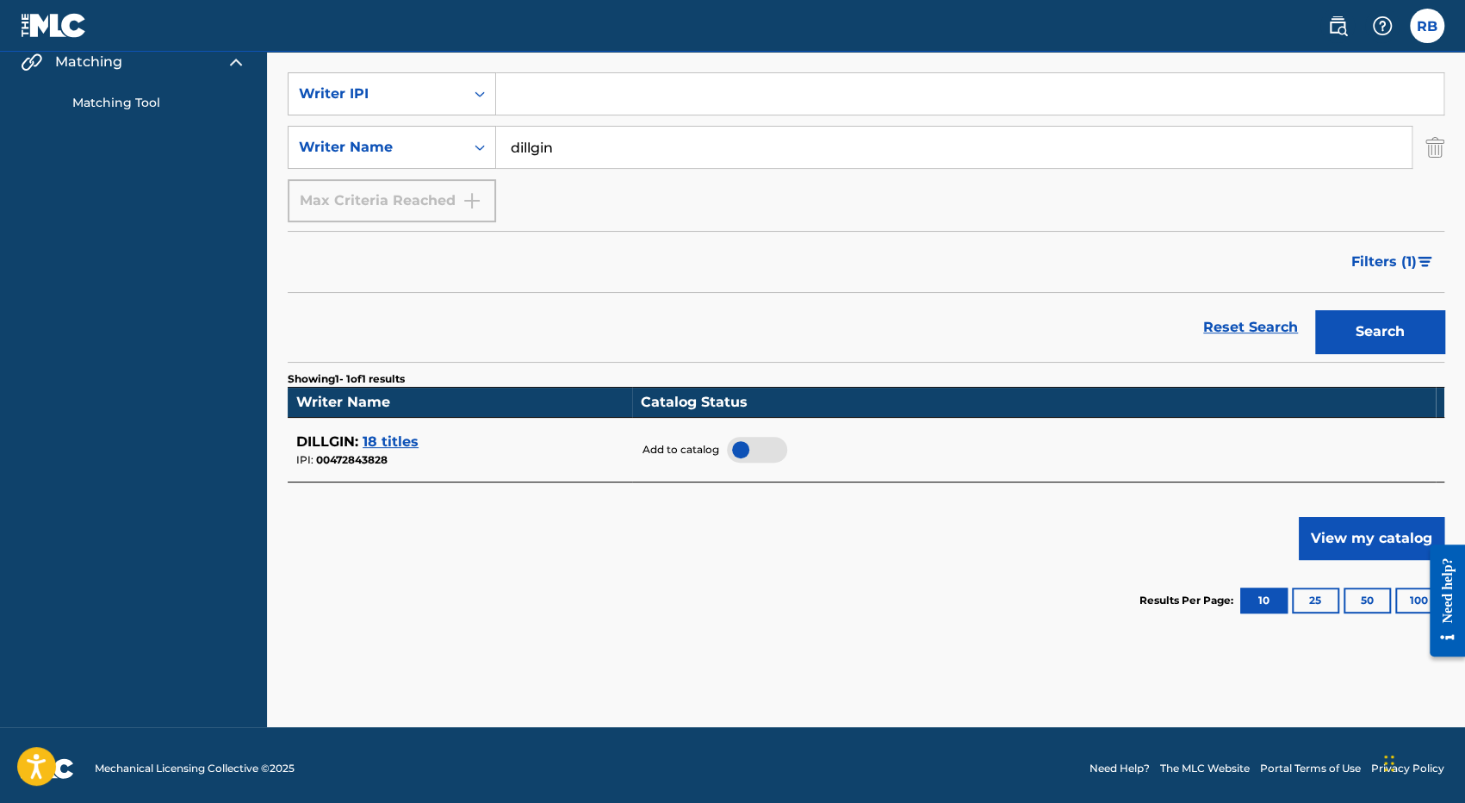
scroll to position [226, 0]
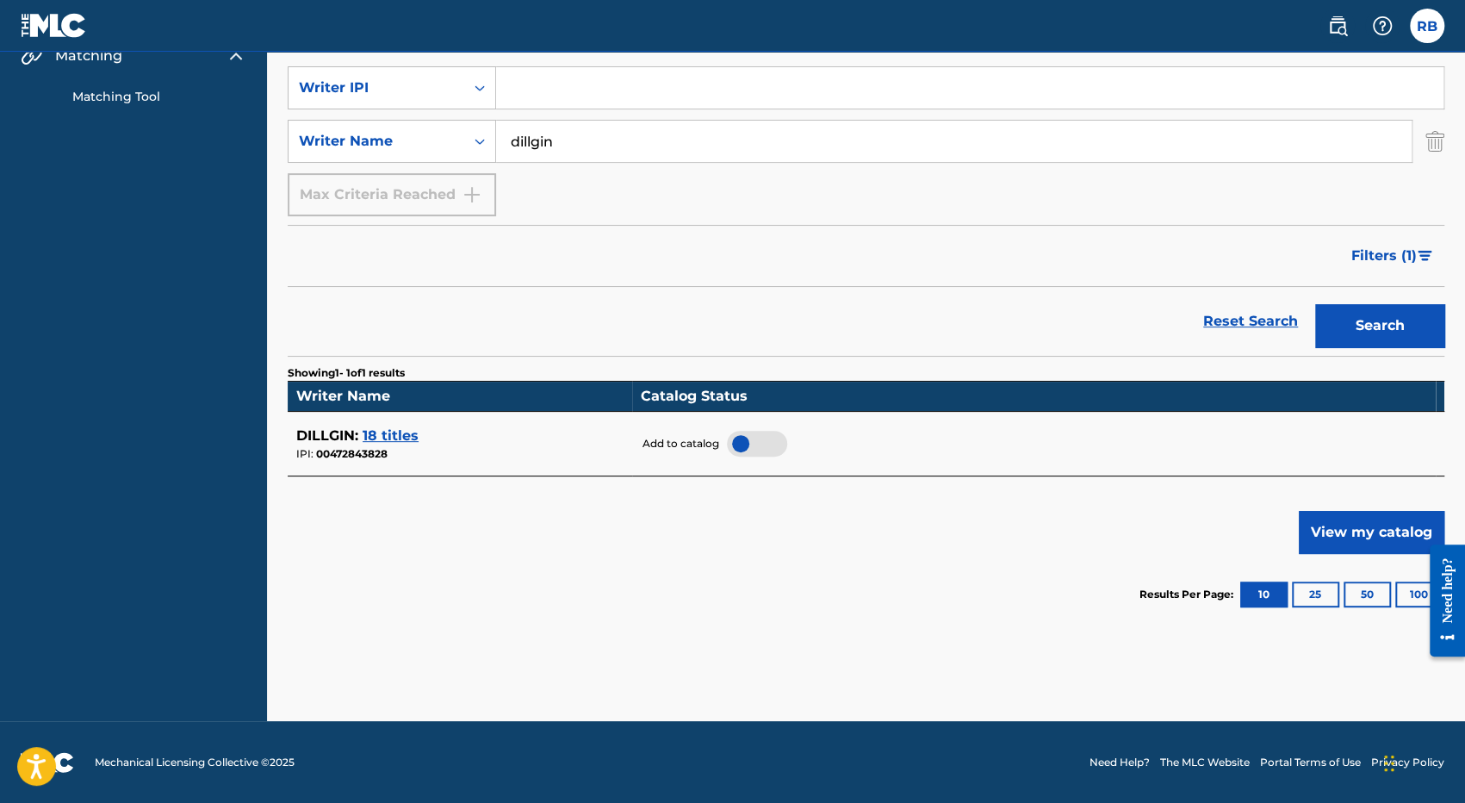
click at [394, 431] on span "18 titles" at bounding box center [391, 435] width 56 height 16
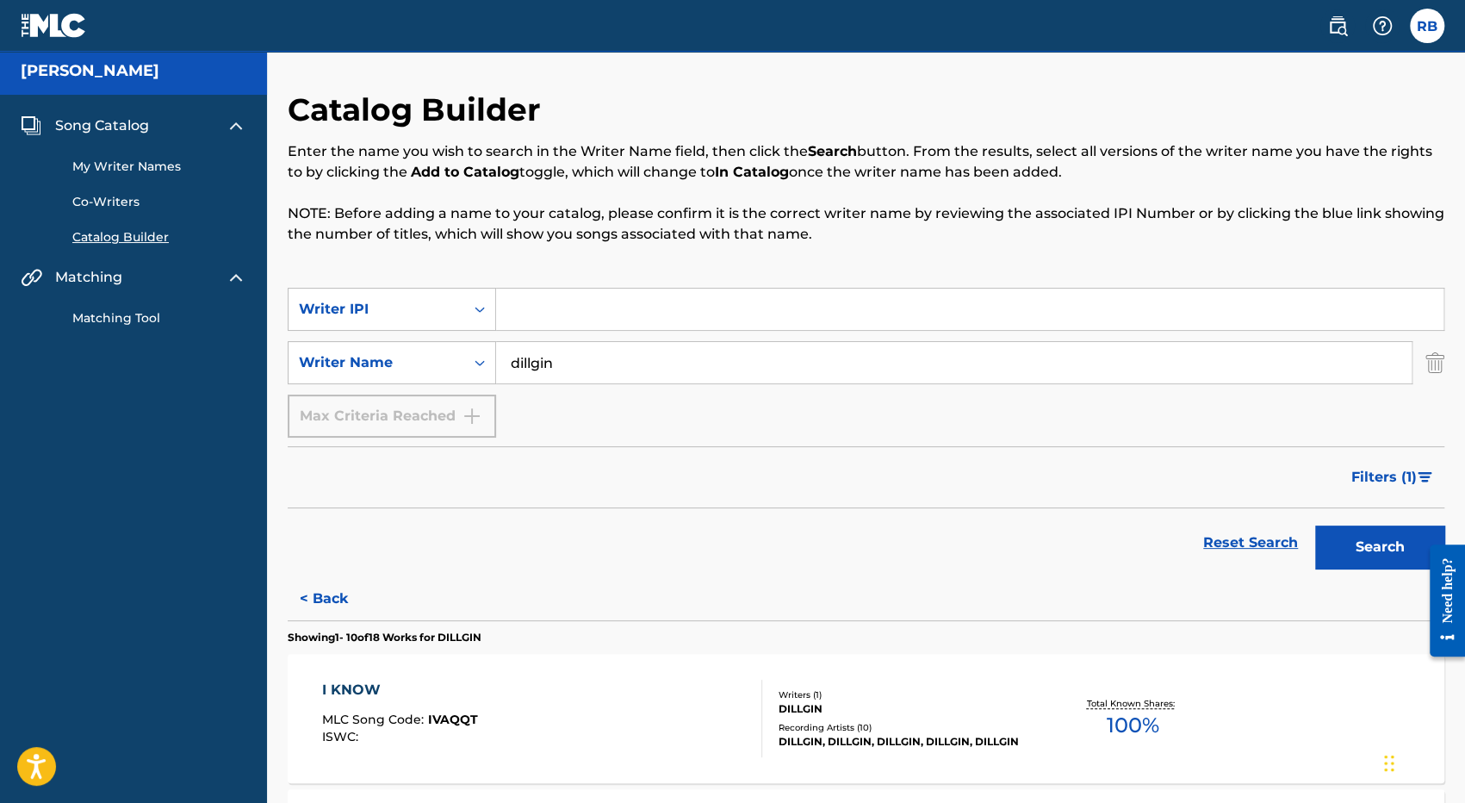
scroll to position [0, 0]
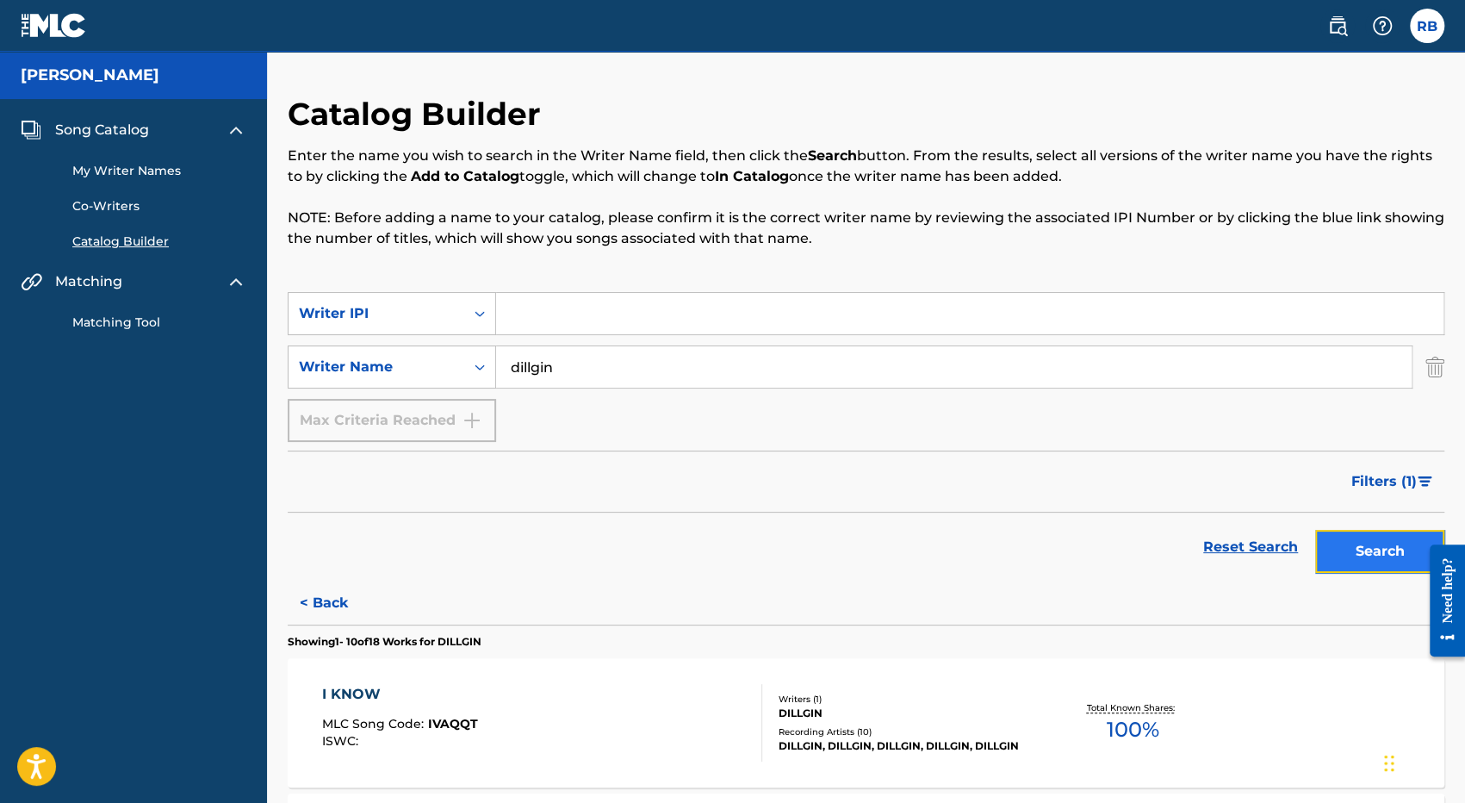
click at [1378, 550] on button "Search" at bounding box center [1379, 551] width 129 height 43
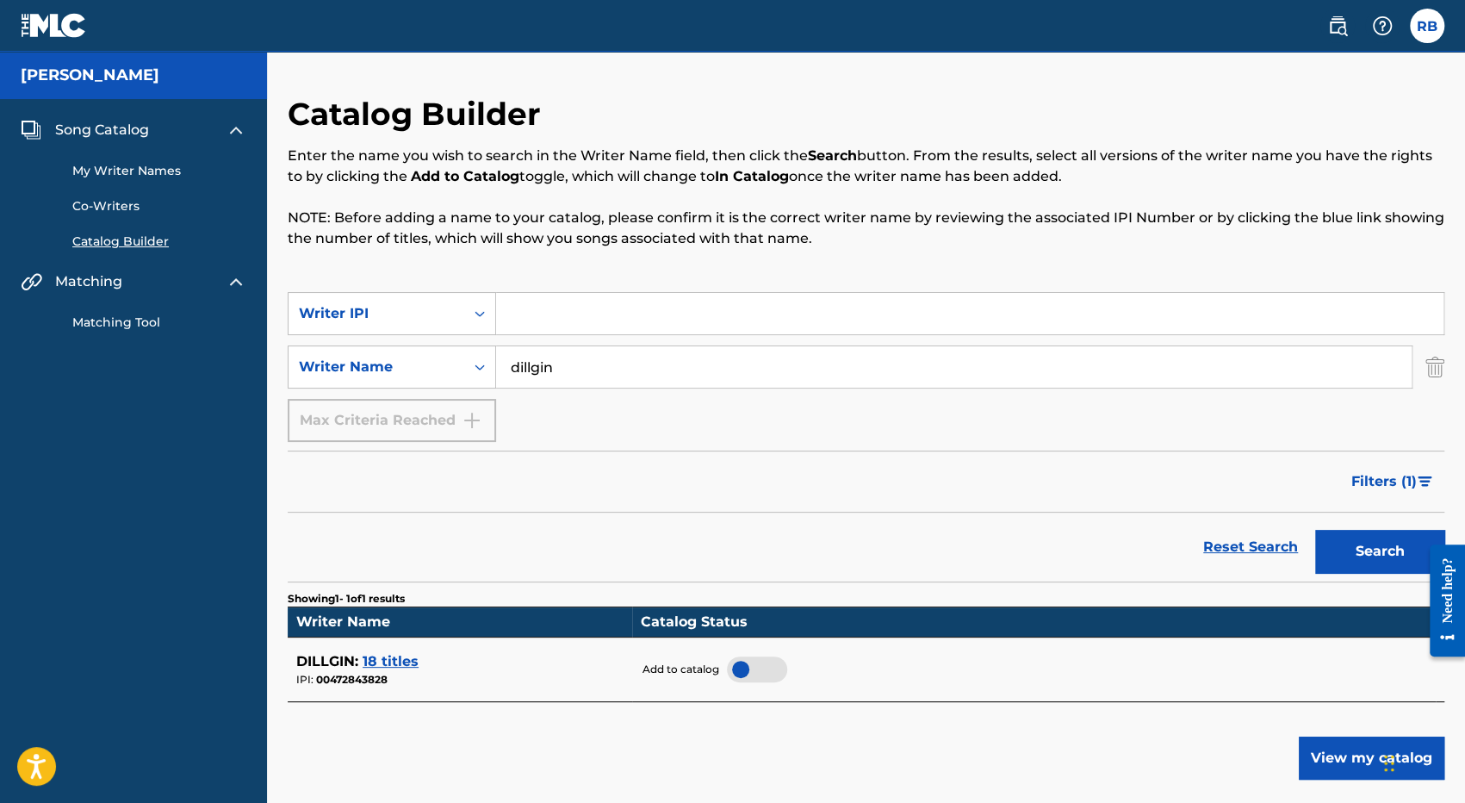
click at [751, 665] on div at bounding box center [757, 669] width 60 height 26
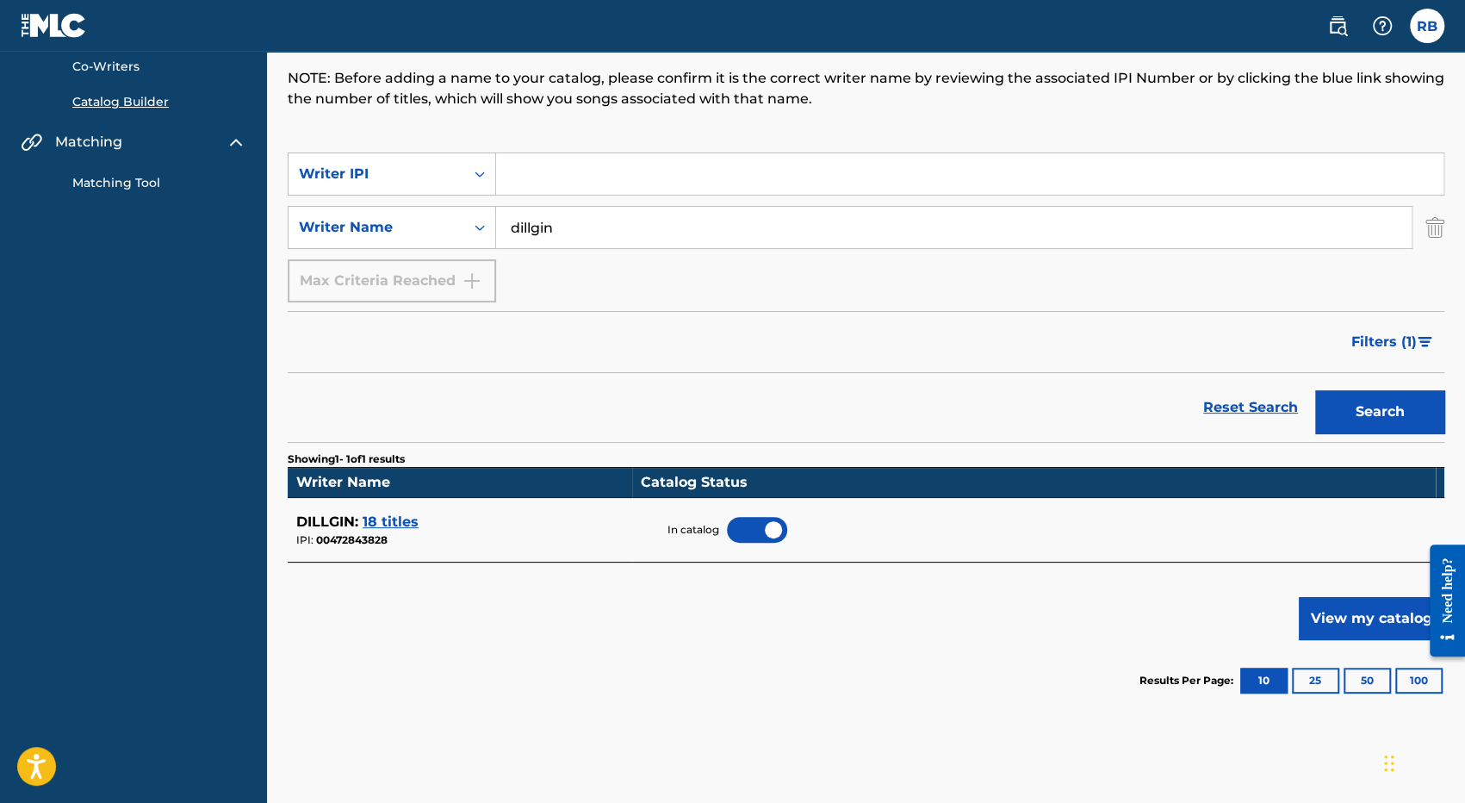
scroll to position [172, 0]
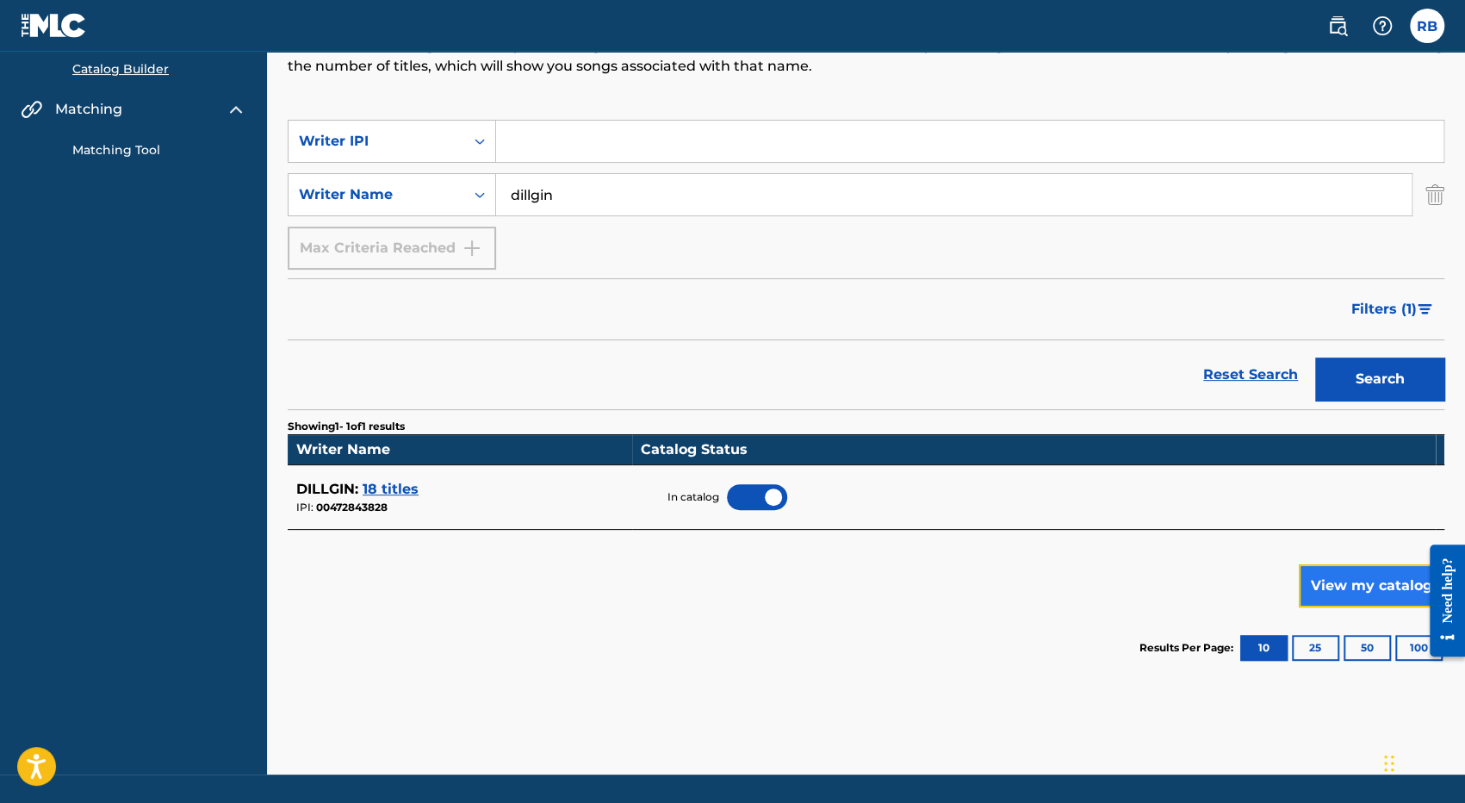
click at [1368, 596] on button "View my catalog" at bounding box center [1372, 585] width 146 height 43
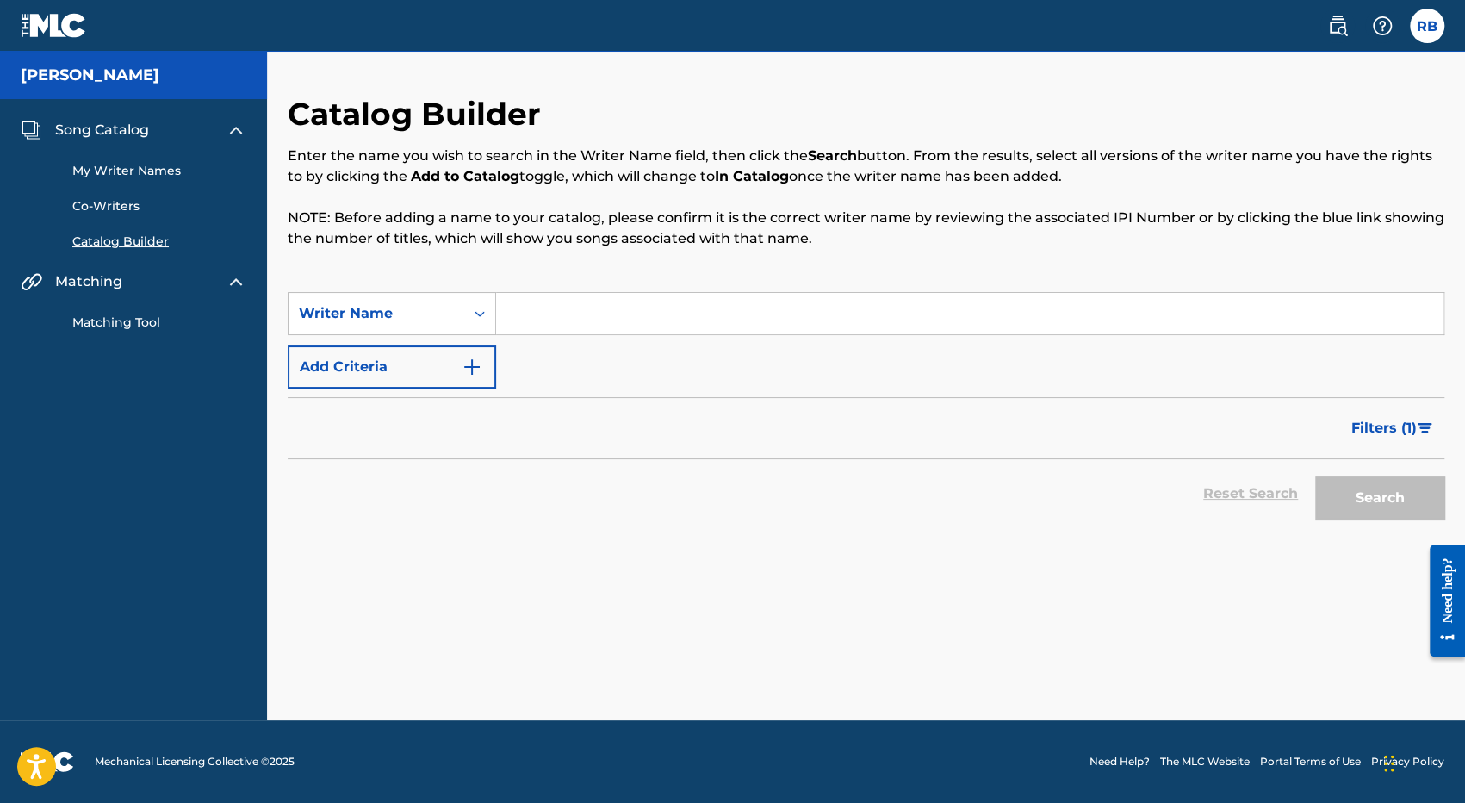
click at [119, 172] on link "My Writer Names" at bounding box center [159, 171] width 174 height 18
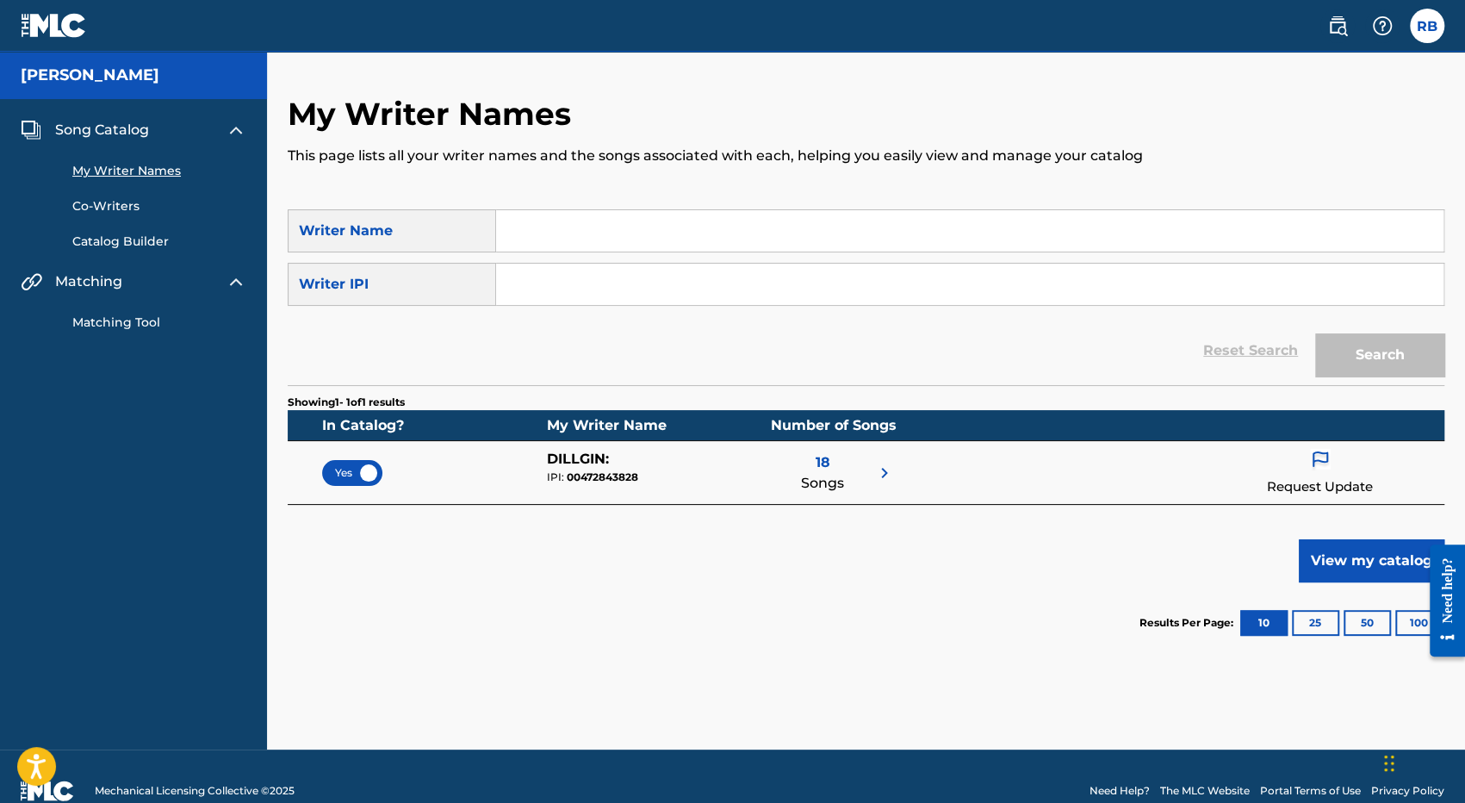
click at [580, 221] on input "Search Form" at bounding box center [969, 230] width 947 height 41
click at [463, 372] on div "Reset Search Search" at bounding box center [866, 350] width 1157 height 69
click at [98, 202] on link "Co-Writers" at bounding box center [159, 206] width 174 height 18
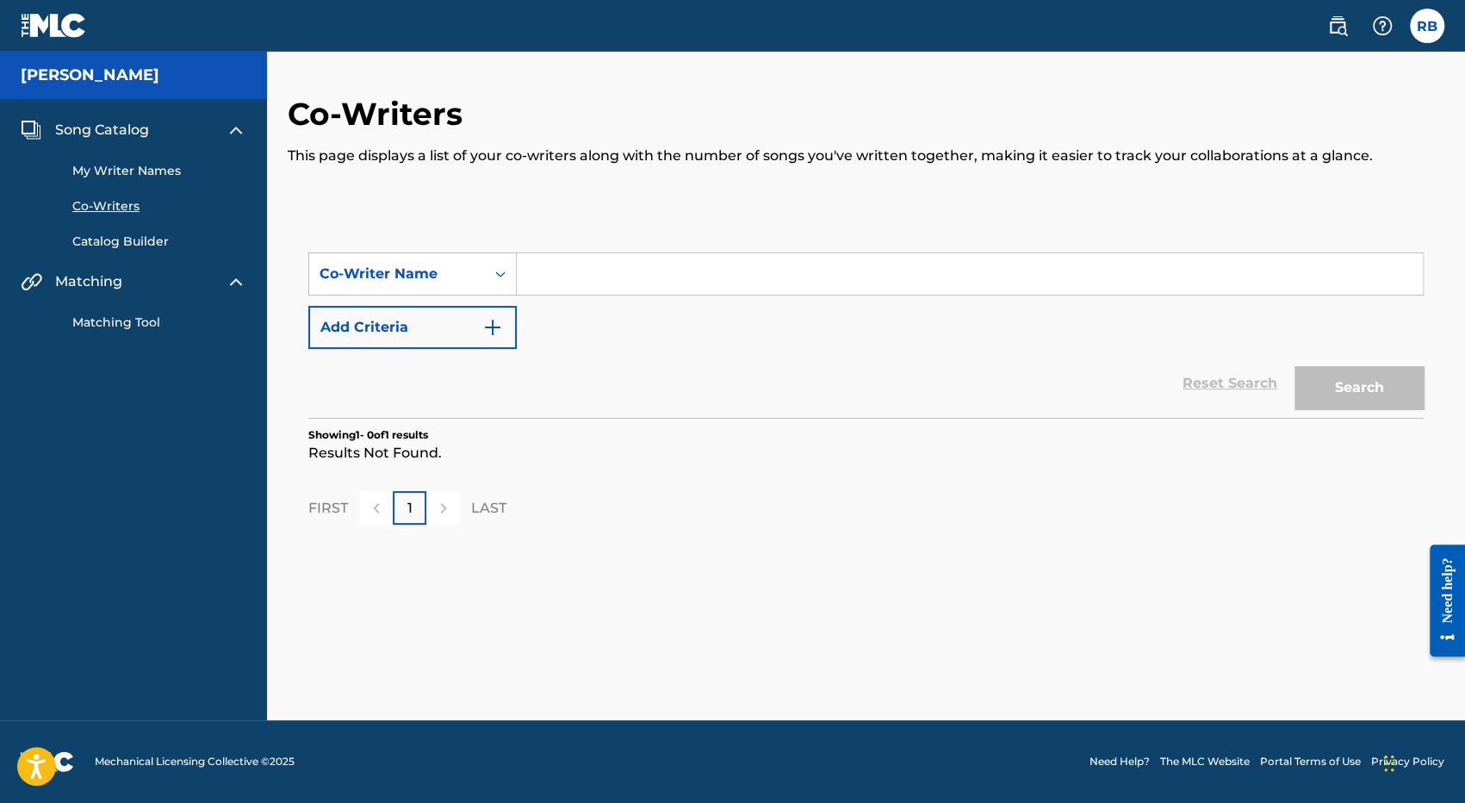
click at [114, 238] on link "Catalog Builder" at bounding box center [159, 242] width 174 height 18
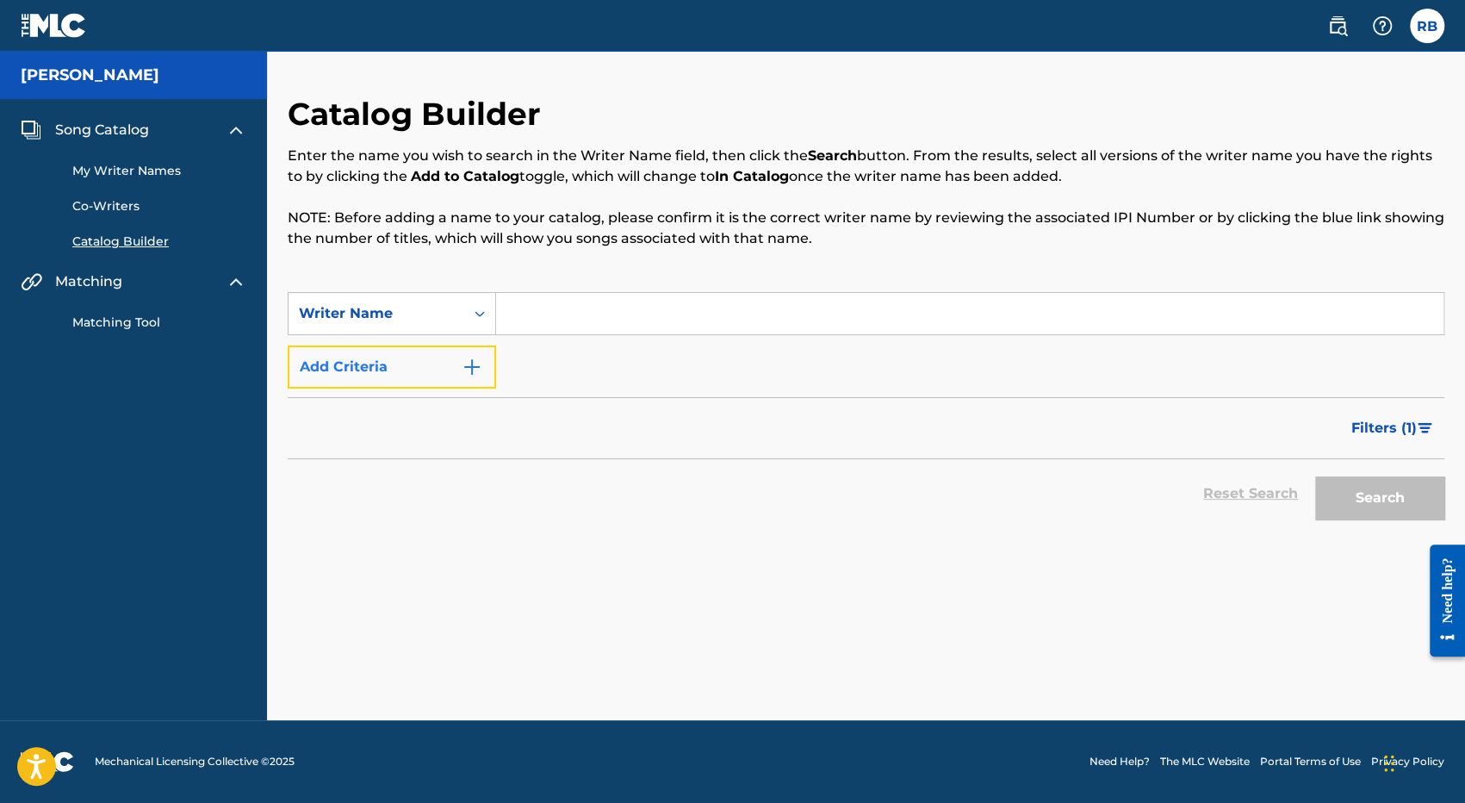
click at [476, 363] on img "Search Form" at bounding box center [472, 367] width 21 height 21
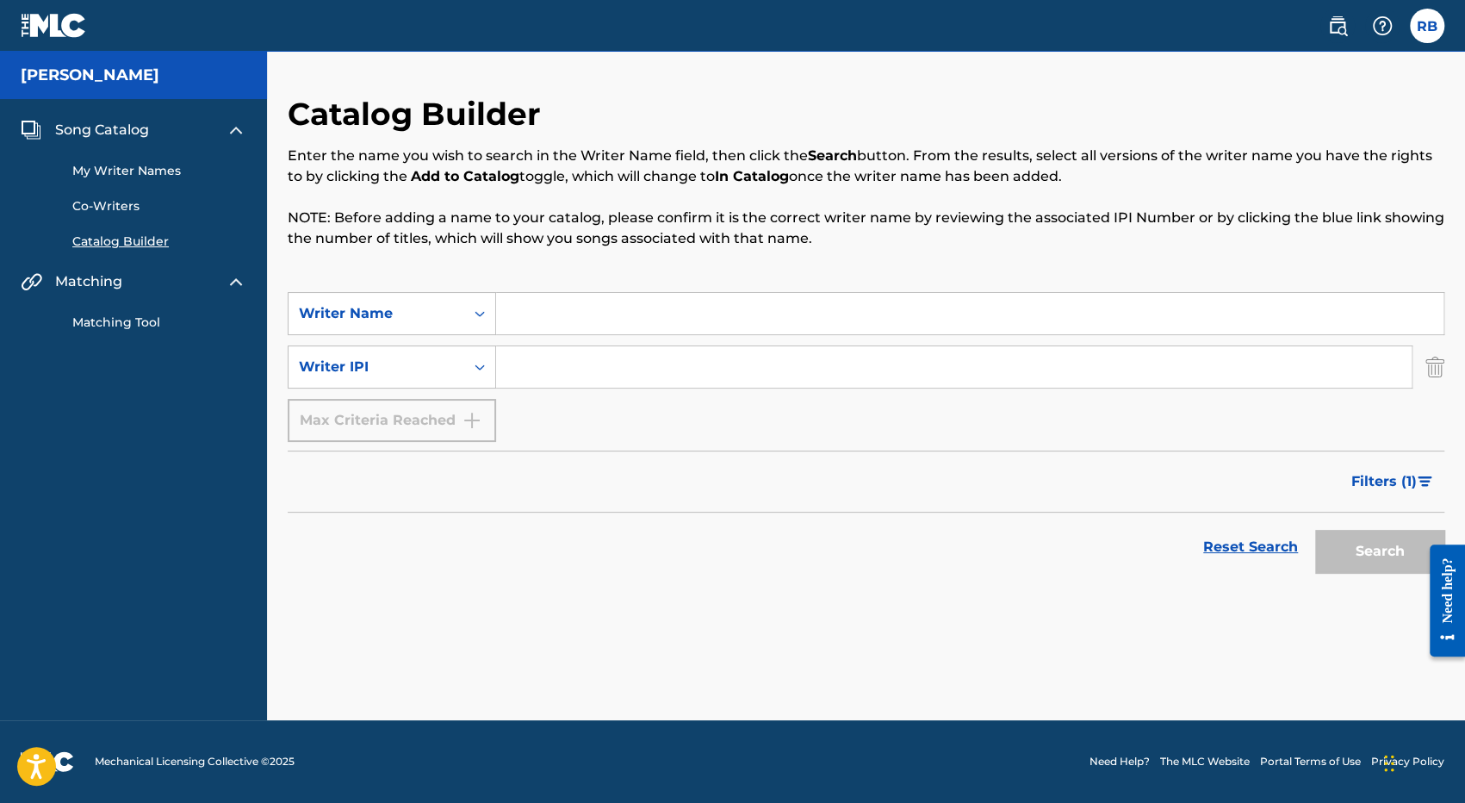
click at [122, 170] on link "My Writer Names" at bounding box center [159, 171] width 174 height 18
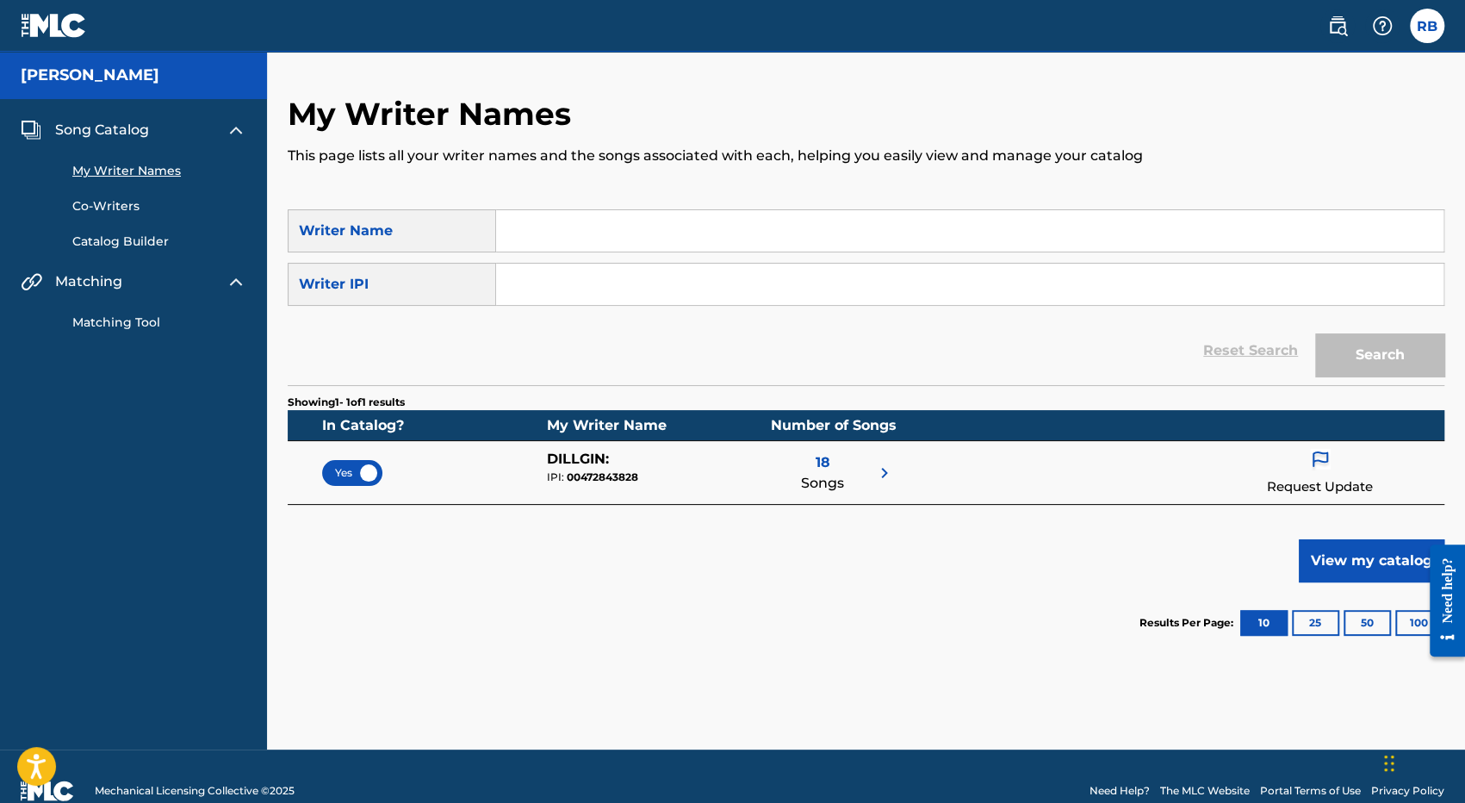
click at [540, 286] on input "Search Form" at bounding box center [969, 284] width 947 height 41
paste input "472843730"
type input "472843730"
click at [1380, 351] on button "Search" at bounding box center [1379, 354] width 129 height 43
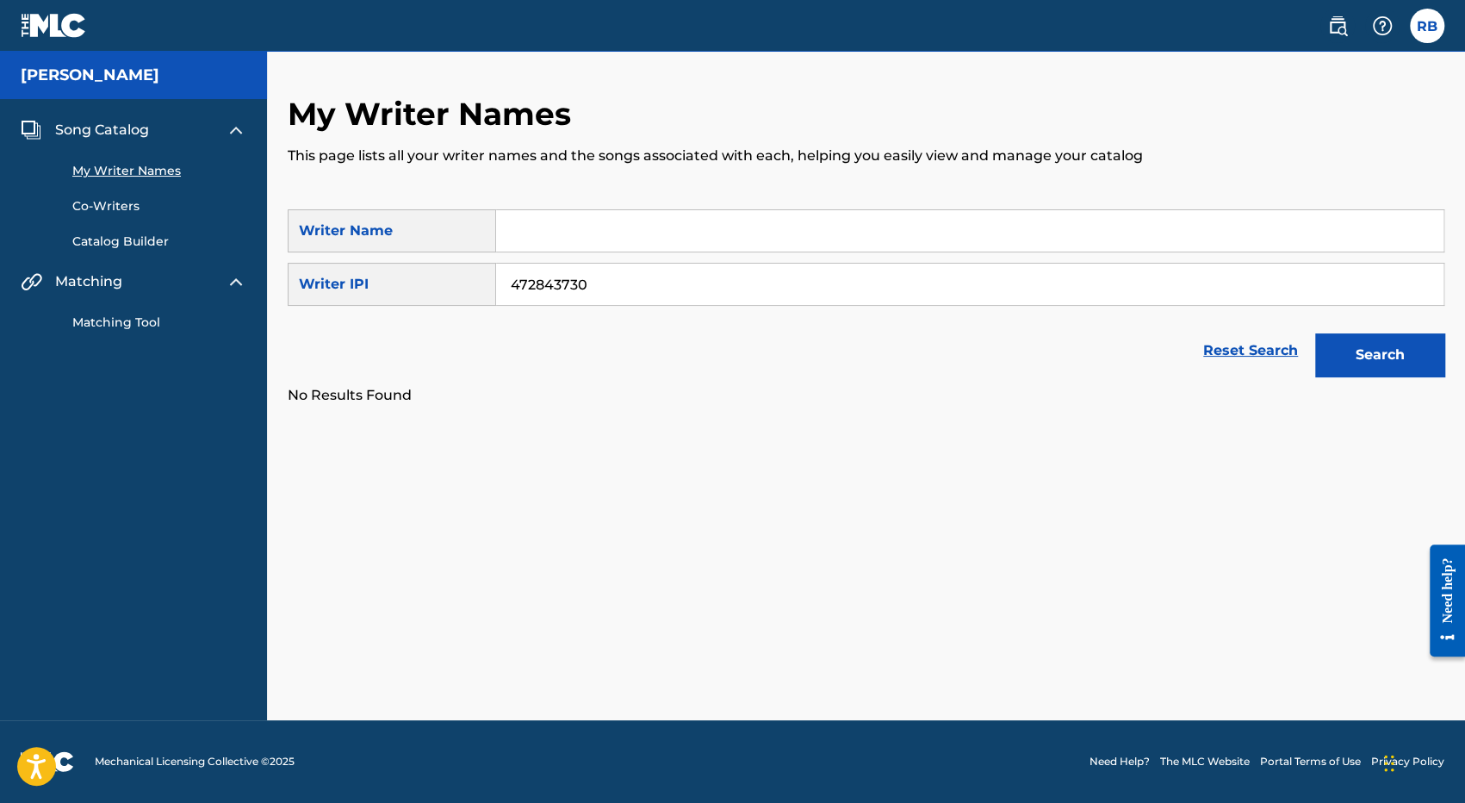
drag, startPoint x: 658, startPoint y: 283, endPoint x: 417, endPoint y: 270, distance: 241.5
click at [422, 270] on div "SearchWithCriteria64c37274-79ed-4cf6-847a-9532d5d4b532 Writer IPI 472843730" at bounding box center [866, 284] width 1157 height 43
click at [113, 199] on link "Co-Writers" at bounding box center [159, 206] width 174 height 18
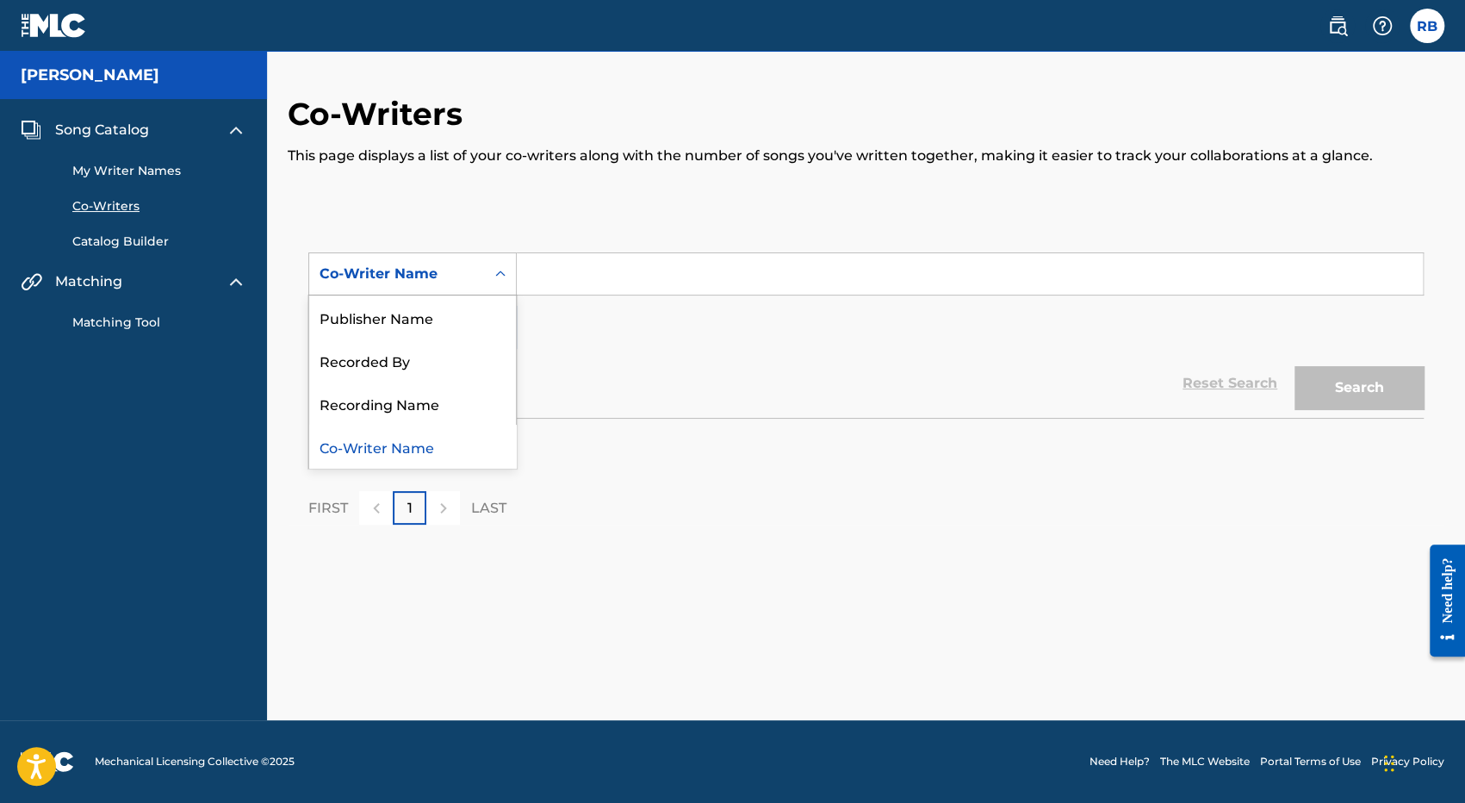
click at [502, 271] on icon "Search Form" at bounding box center [500, 273] width 17 height 17
click at [386, 324] on div "Publisher Name" at bounding box center [412, 316] width 207 height 43
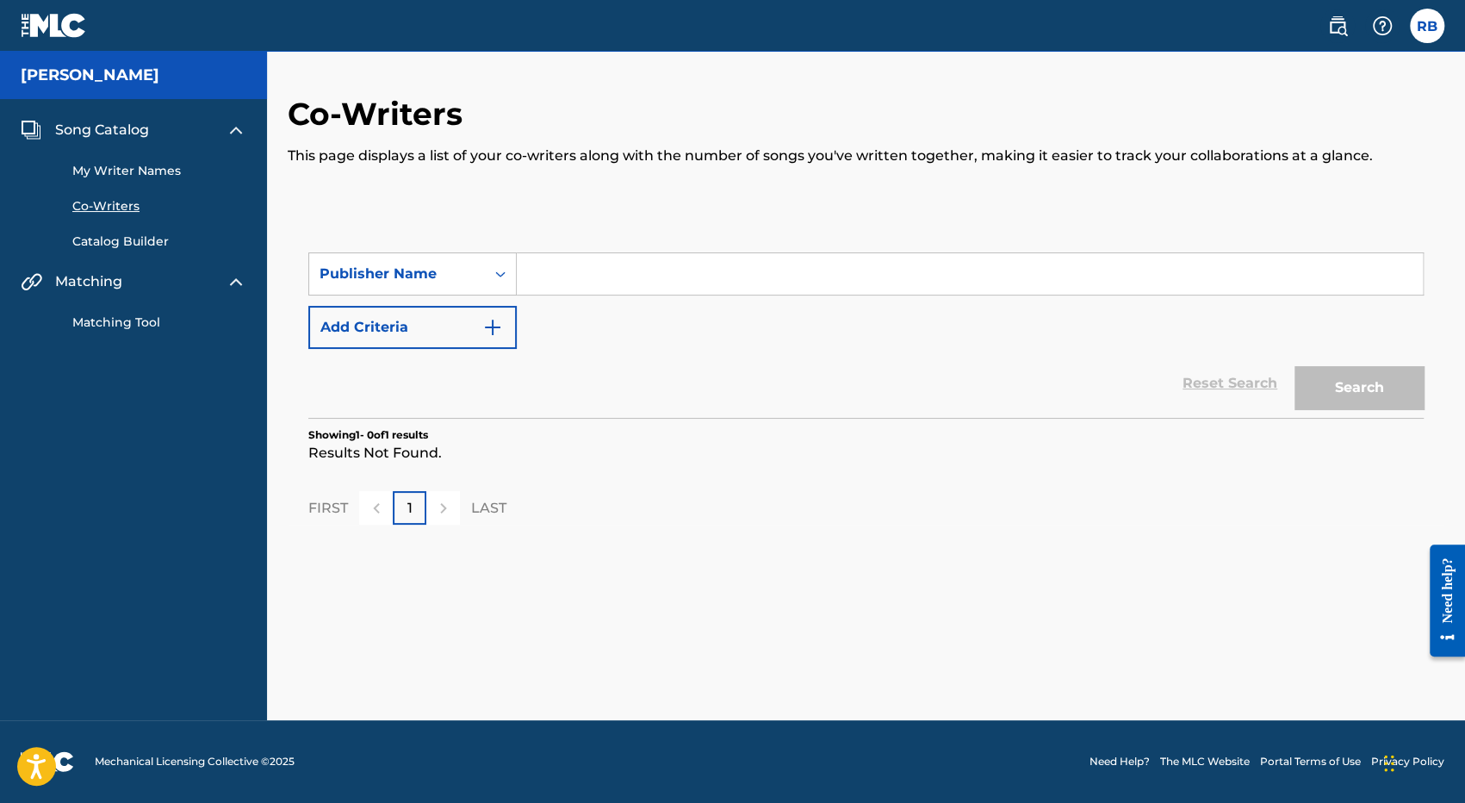
click at [554, 275] on input "Search Form" at bounding box center [970, 273] width 906 height 41
type input "kaylei music"
click at [1338, 388] on button "Search" at bounding box center [1358, 387] width 129 height 43
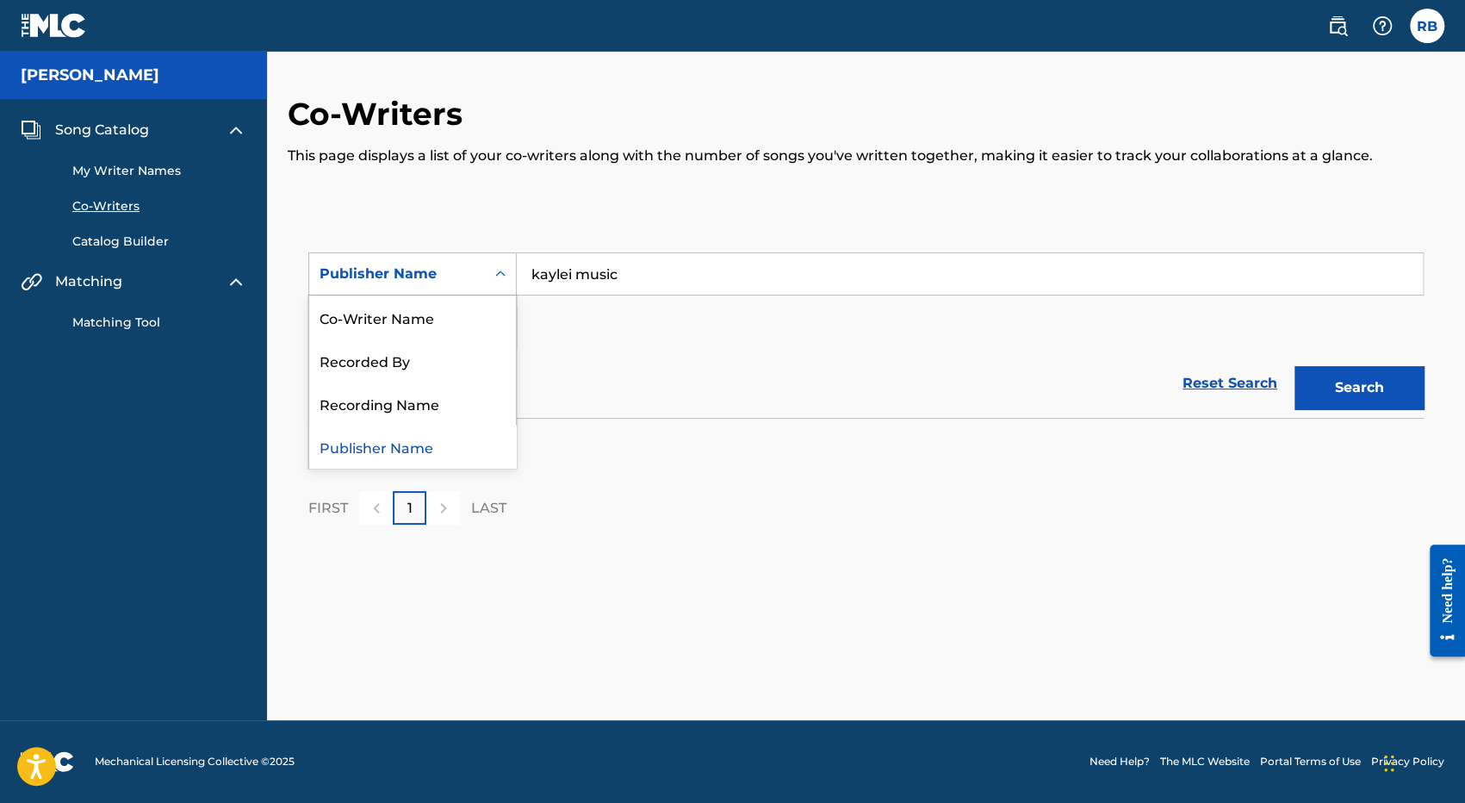
click at [509, 271] on div "Search Form" at bounding box center [500, 273] width 31 height 31
click at [379, 409] on div "Recording Name" at bounding box center [412, 403] width 207 height 43
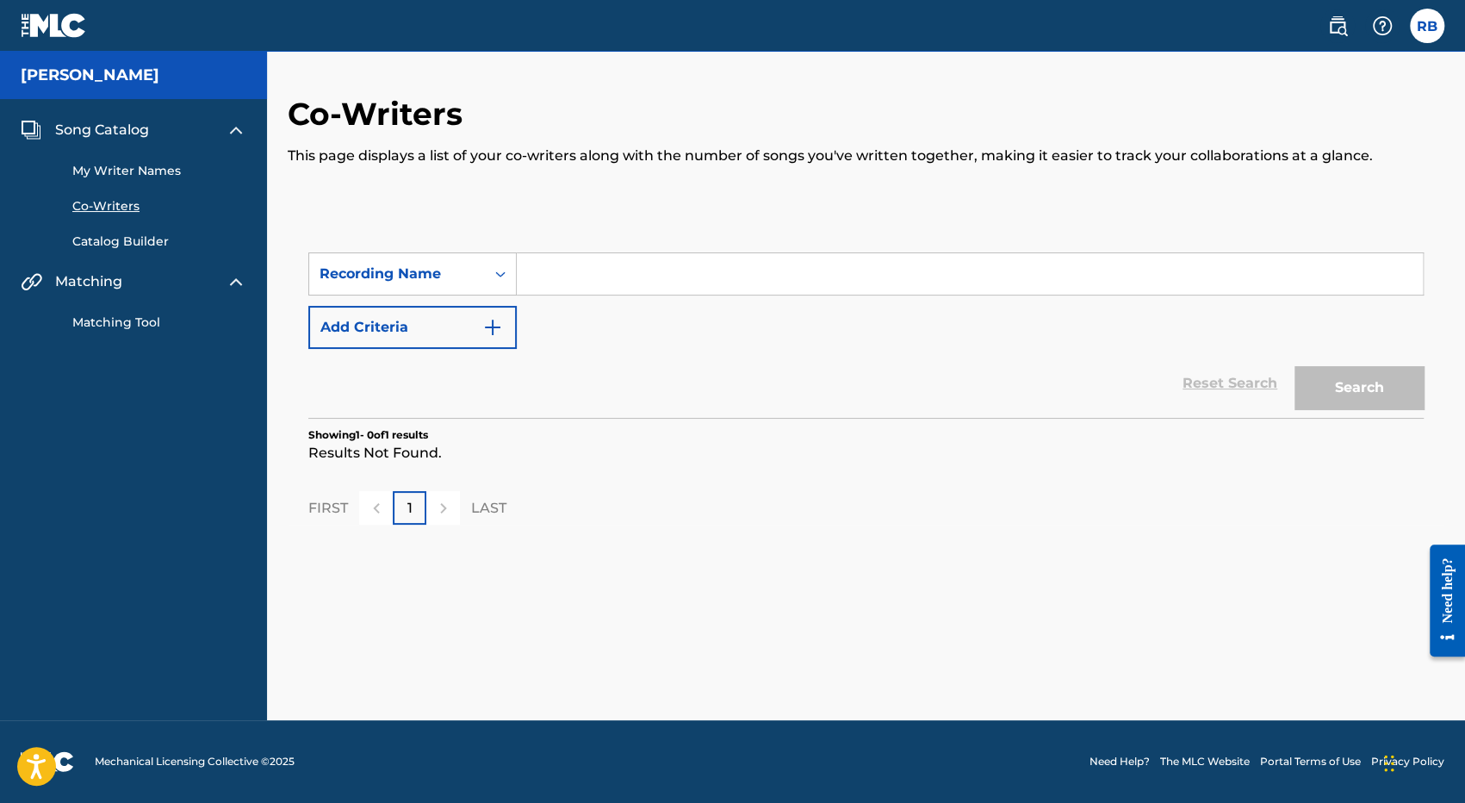
click at [565, 276] on input "Search Form" at bounding box center [970, 273] width 906 height 41
type input "dillgin"
click at [1342, 391] on button "Search" at bounding box center [1358, 387] width 129 height 43
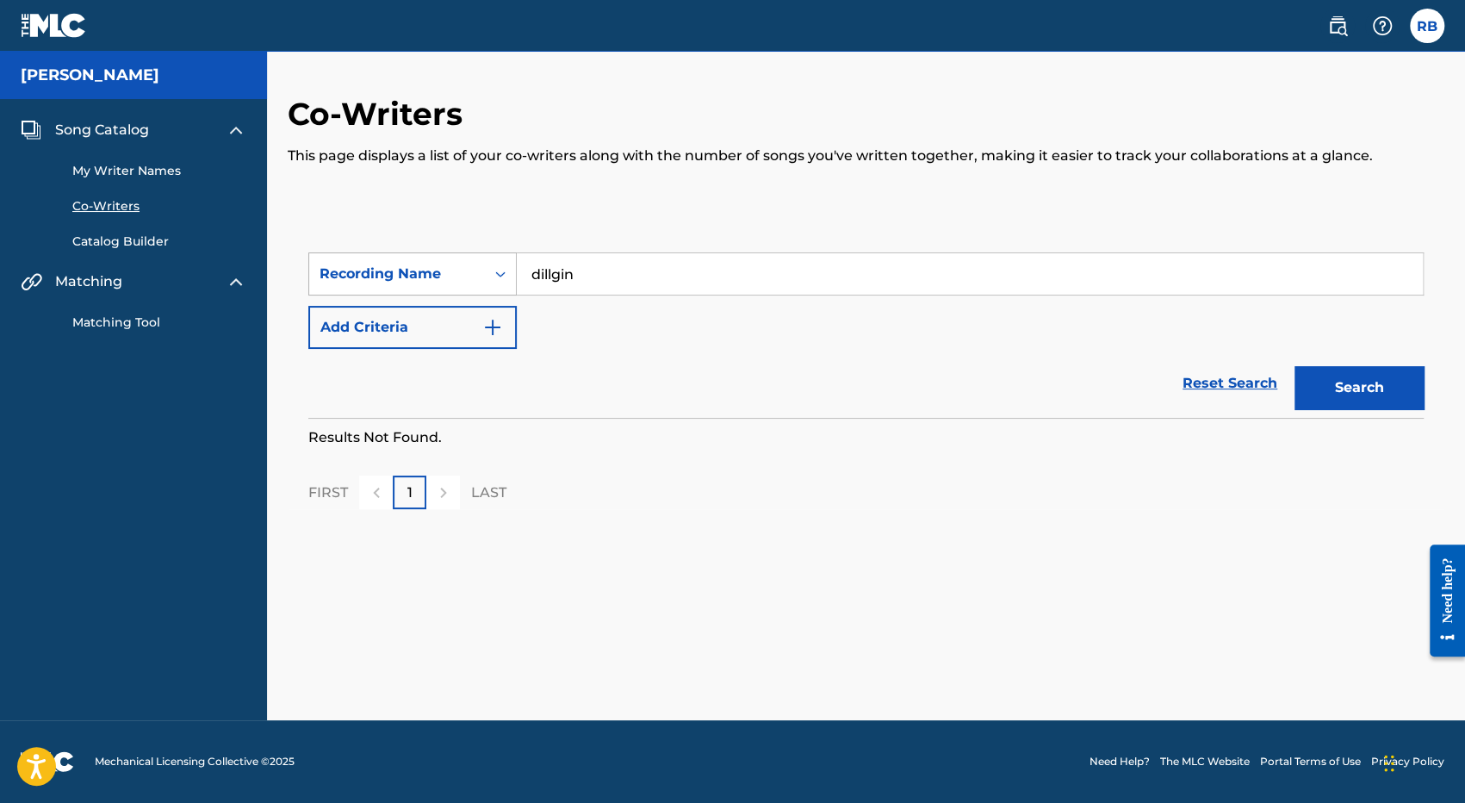
drag, startPoint x: 611, startPoint y: 277, endPoint x: 484, endPoint y: 277, distance: 127.5
click at [484, 277] on div "SearchWithCriteriad78930a7-3021-4c1b-94f3-bbba4926d81b Recording Name dillgin" at bounding box center [865, 273] width 1115 height 43
click at [497, 275] on icon "Search Form" at bounding box center [500, 274] width 10 height 6
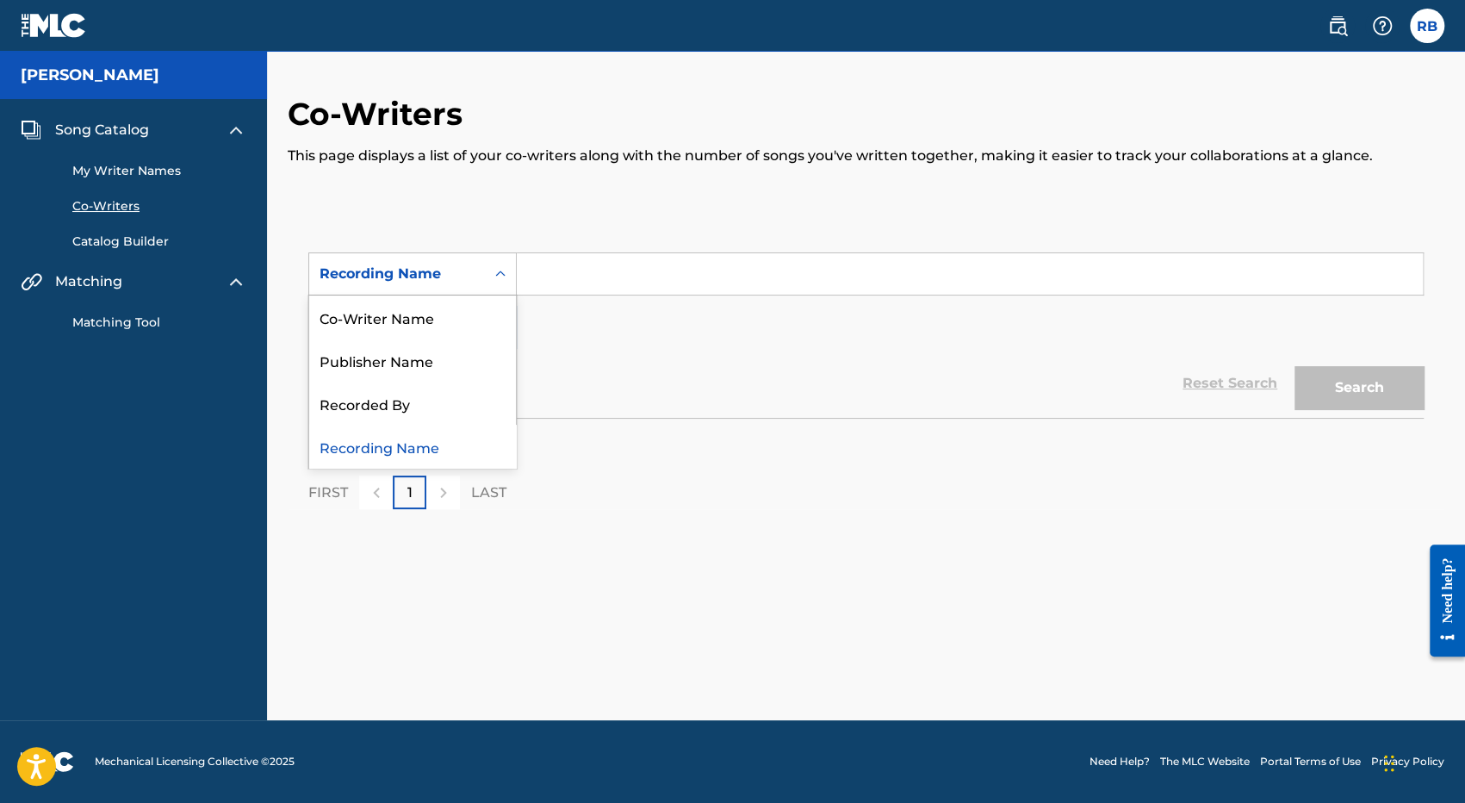
click at [129, 245] on link "Catalog Builder" at bounding box center [159, 242] width 174 height 18
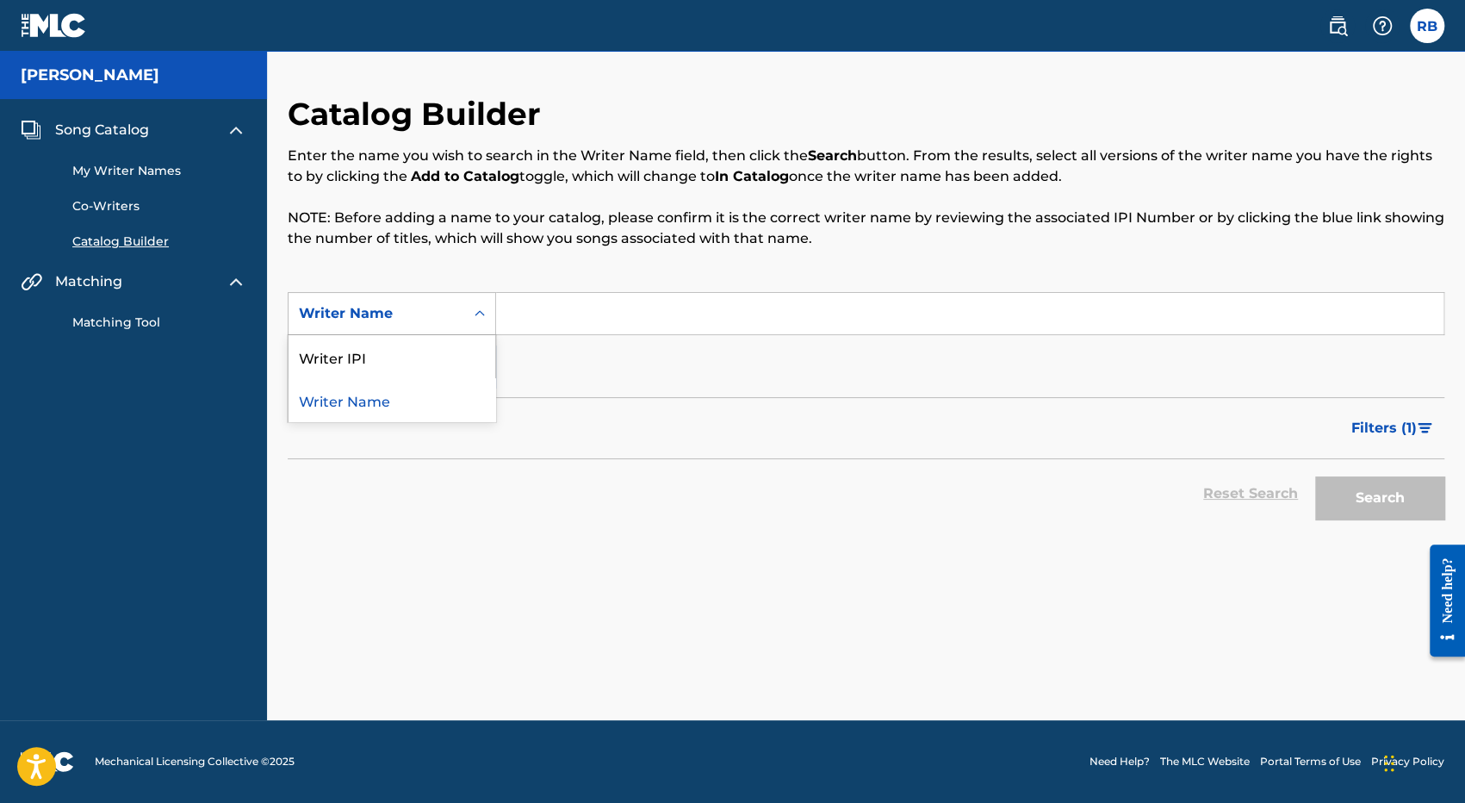
click at [475, 307] on icon "Search Form" at bounding box center [479, 313] width 17 height 17
click at [357, 358] on div "Writer IPI" at bounding box center [392, 356] width 207 height 43
click at [551, 320] on input "Search Form" at bounding box center [969, 313] width 947 height 41
paste input "472843730"
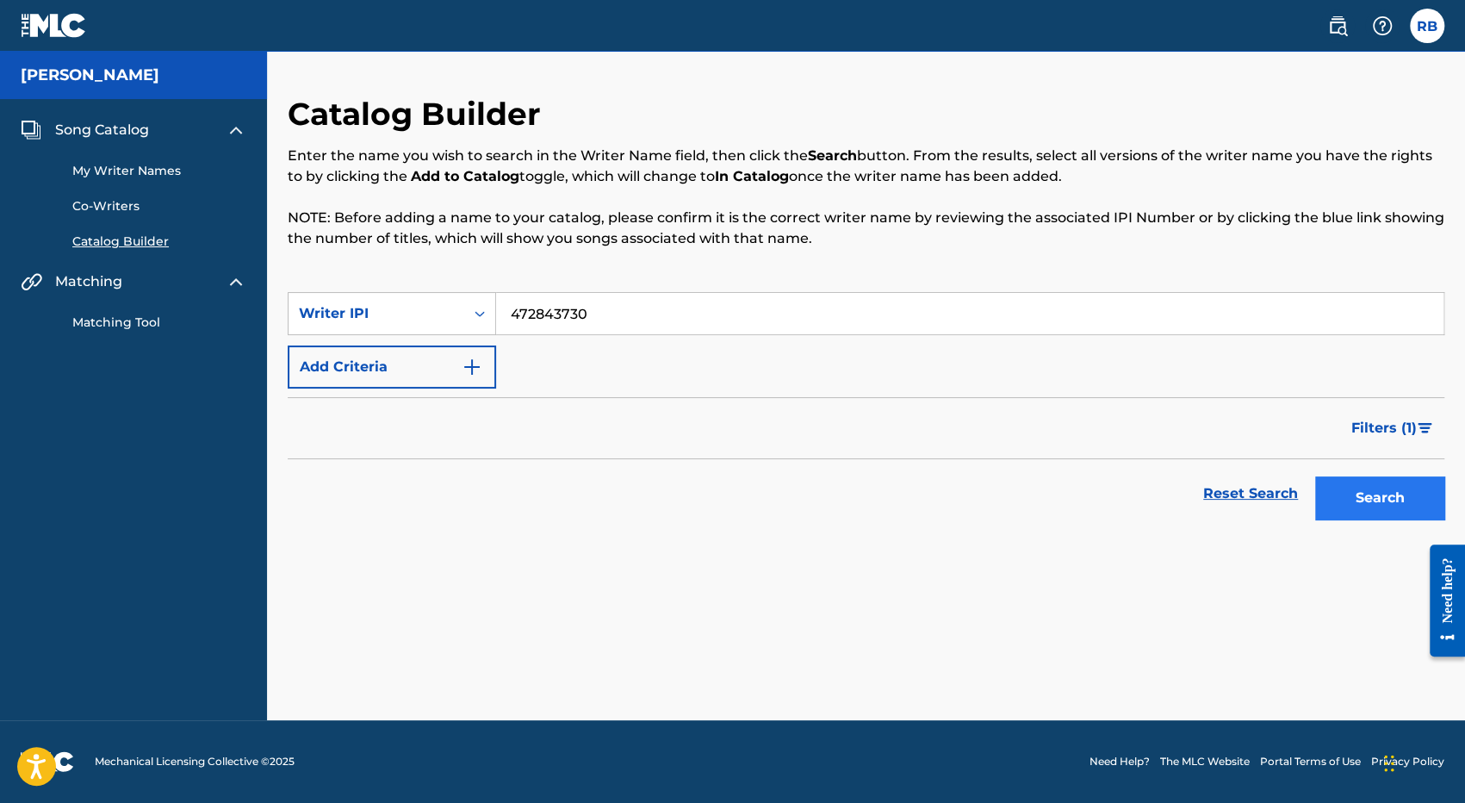
type input "472843730"
click at [1387, 493] on button "Search" at bounding box center [1379, 497] width 129 height 43
drag, startPoint x: 599, startPoint y: 309, endPoint x: 379, endPoint y: 292, distance: 221.1
click at [383, 295] on div "SearchWithCriteriacfda572b-2f4a-414a-ad6f-0e1a48ead3ec Writer IPI 472843730" at bounding box center [866, 313] width 1157 height 43
click at [136, 325] on link "Matching Tool" at bounding box center [159, 322] width 174 height 18
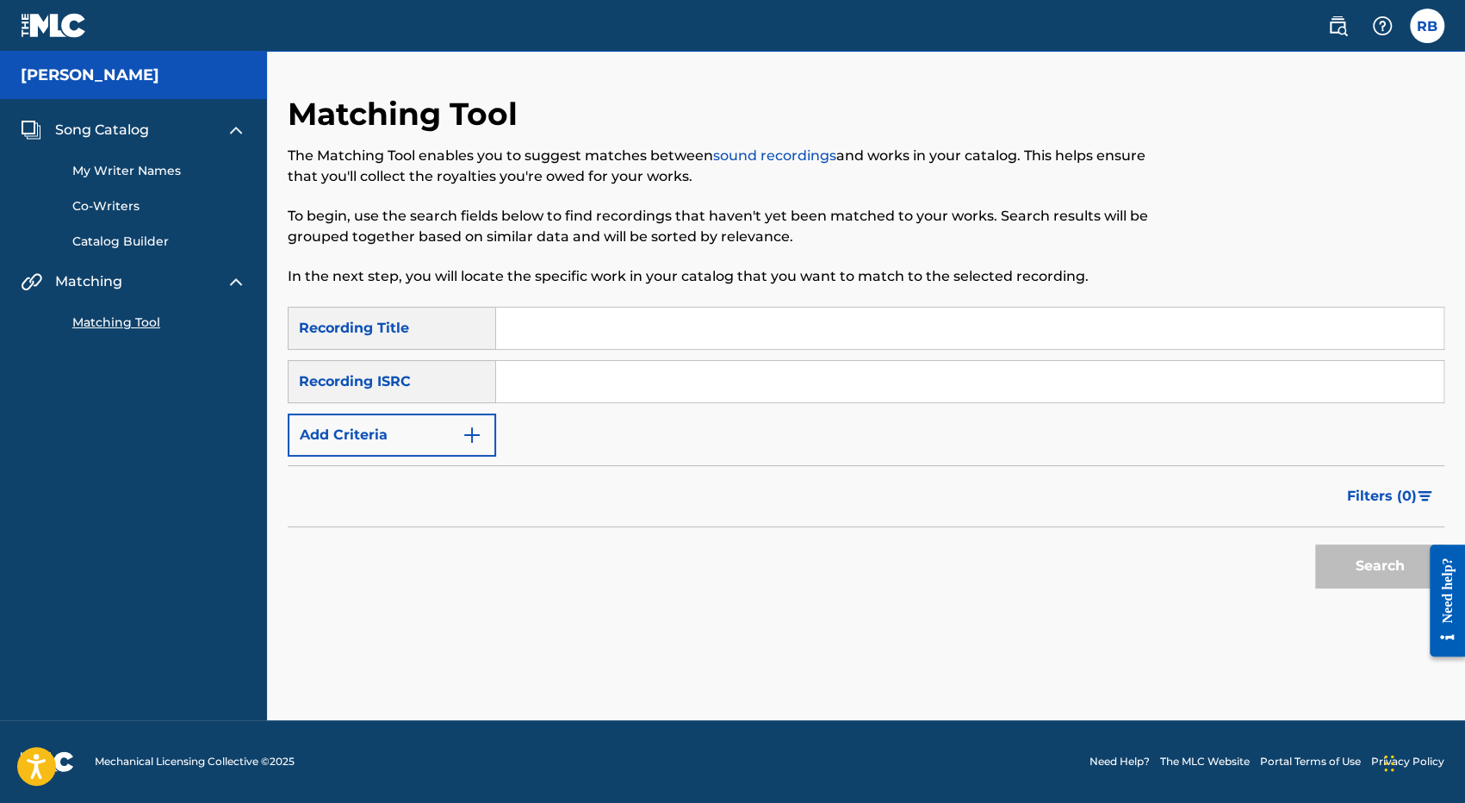
click at [382, 387] on div "Recording ISRC" at bounding box center [392, 381] width 208 height 43
click at [570, 385] on input "Search Form" at bounding box center [969, 381] width 947 height 41
paste input "CAHQJ2213584"
type input "CAHQJ2213584"
click at [1380, 562] on button "Search" at bounding box center [1379, 565] width 129 height 43
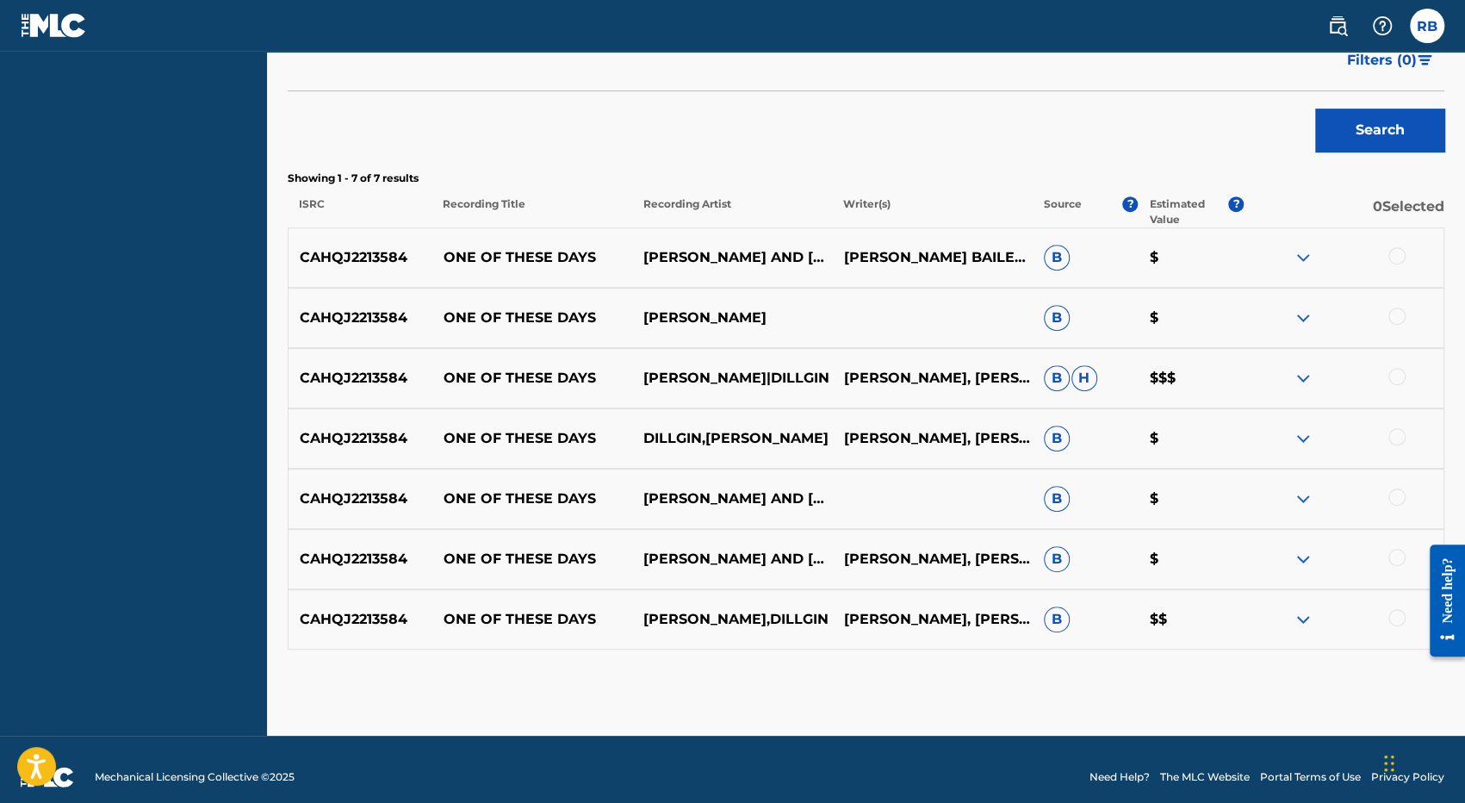
scroll to position [450, 0]
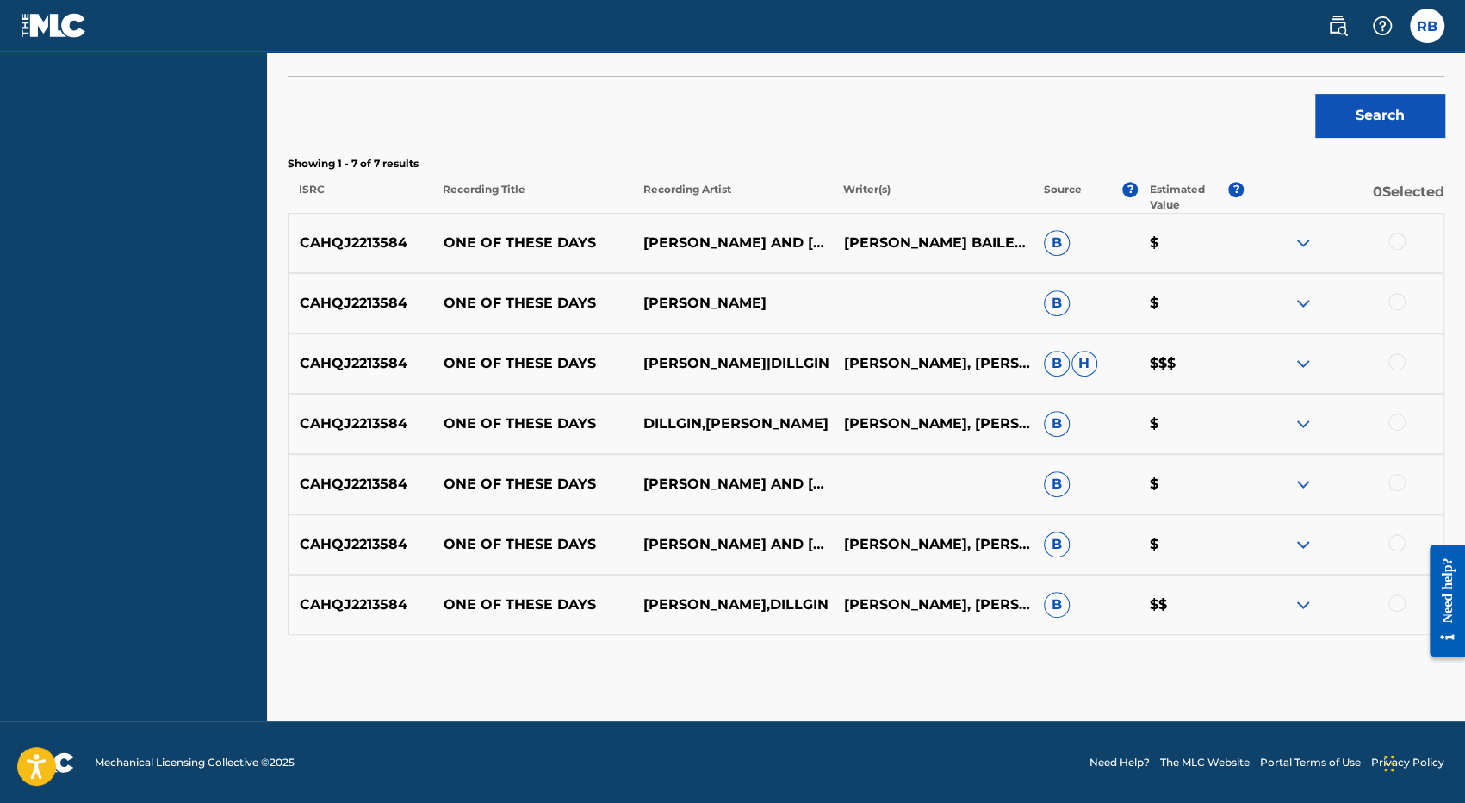
click at [1302, 239] on img at bounding box center [1303, 243] width 21 height 21
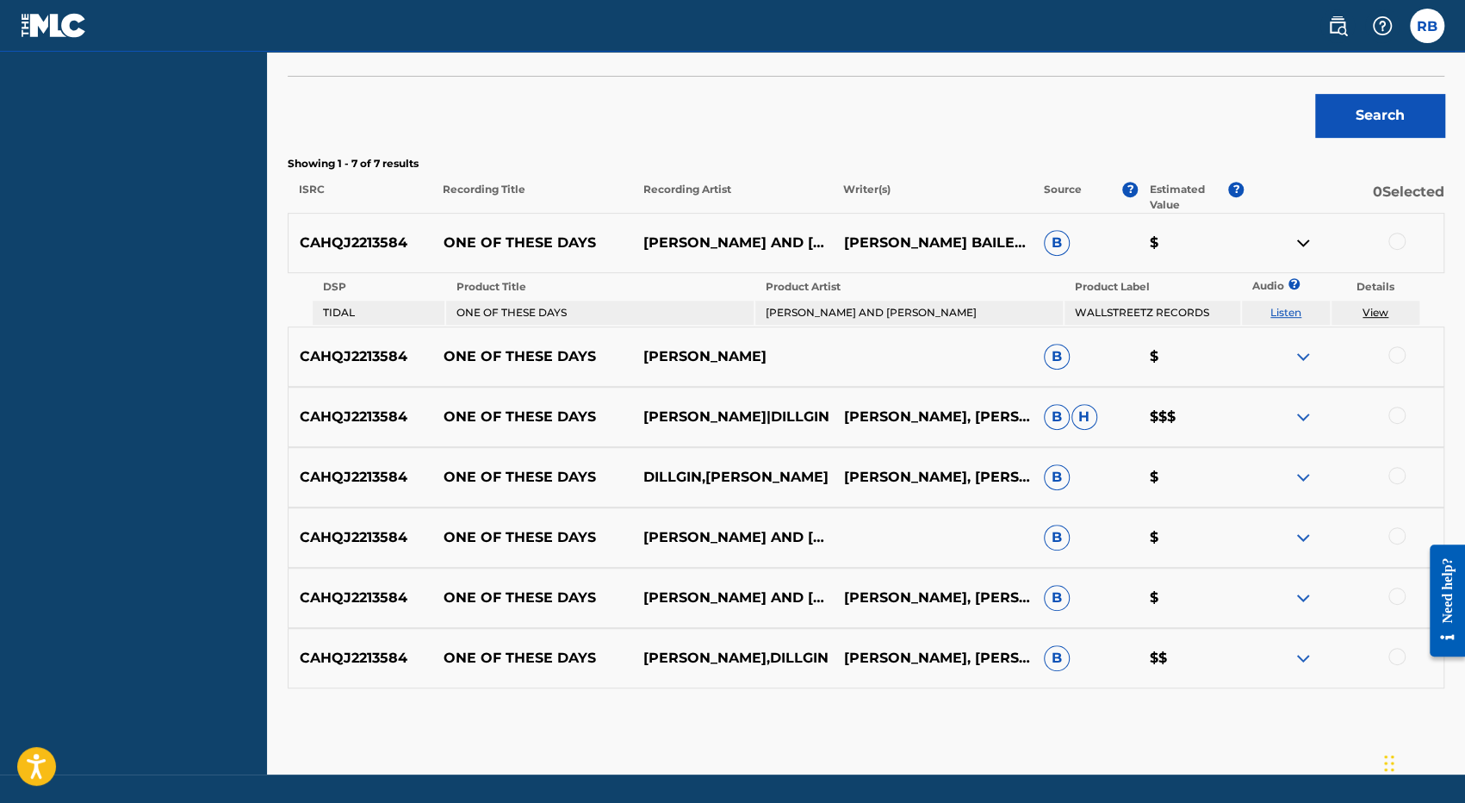
click at [1304, 356] on img at bounding box center [1303, 356] width 21 height 21
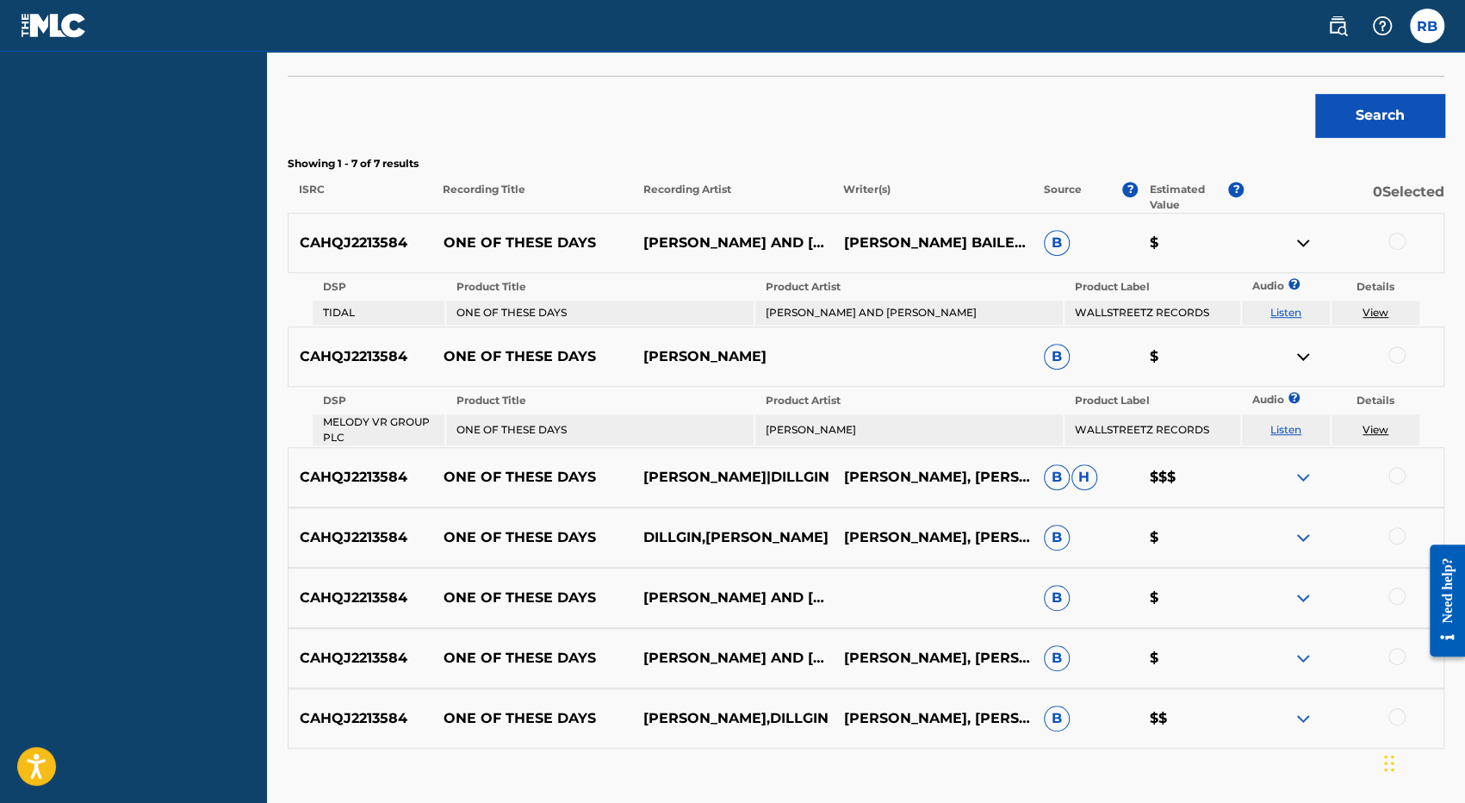
click at [1304, 475] on img at bounding box center [1303, 477] width 21 height 21
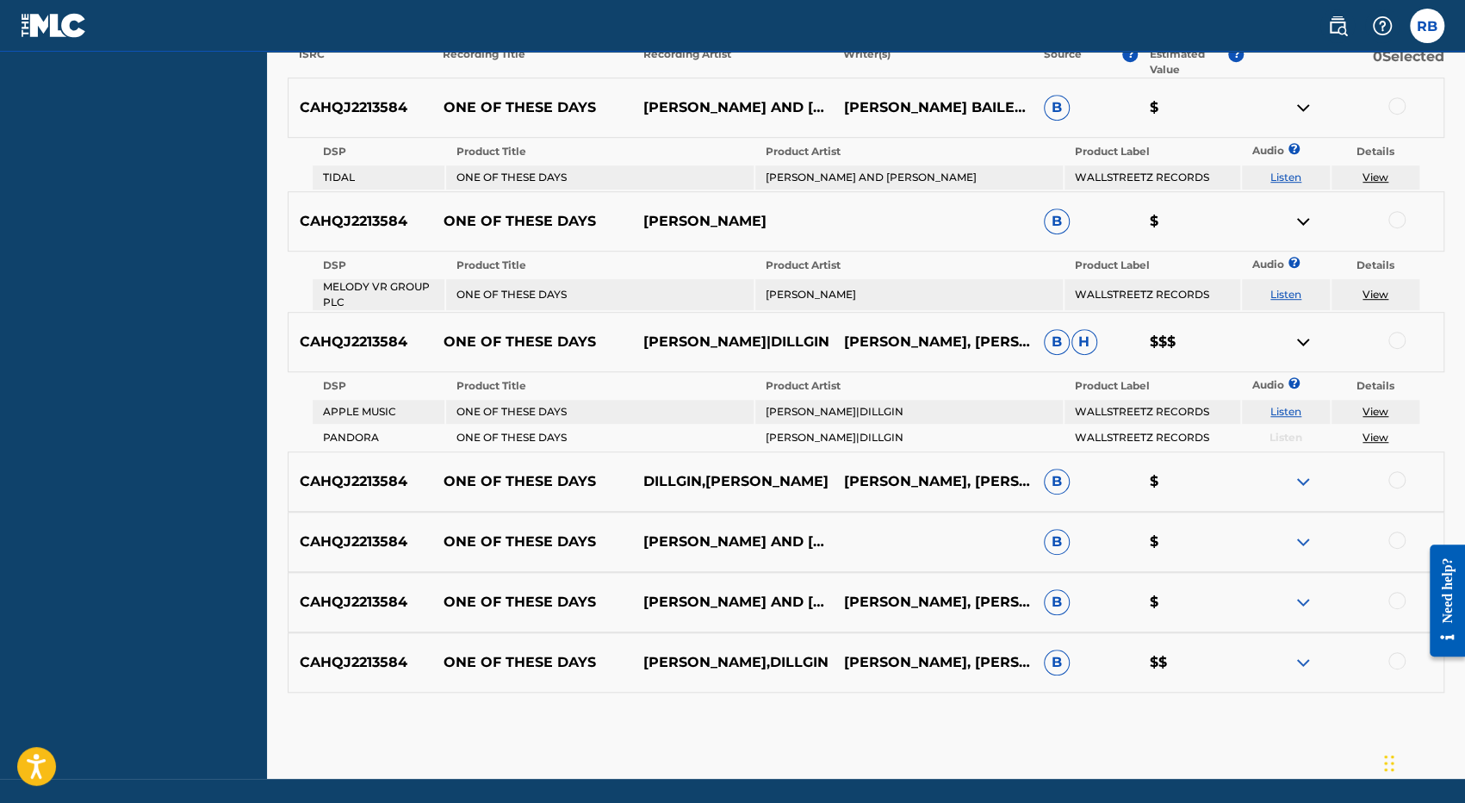
scroll to position [623, 0]
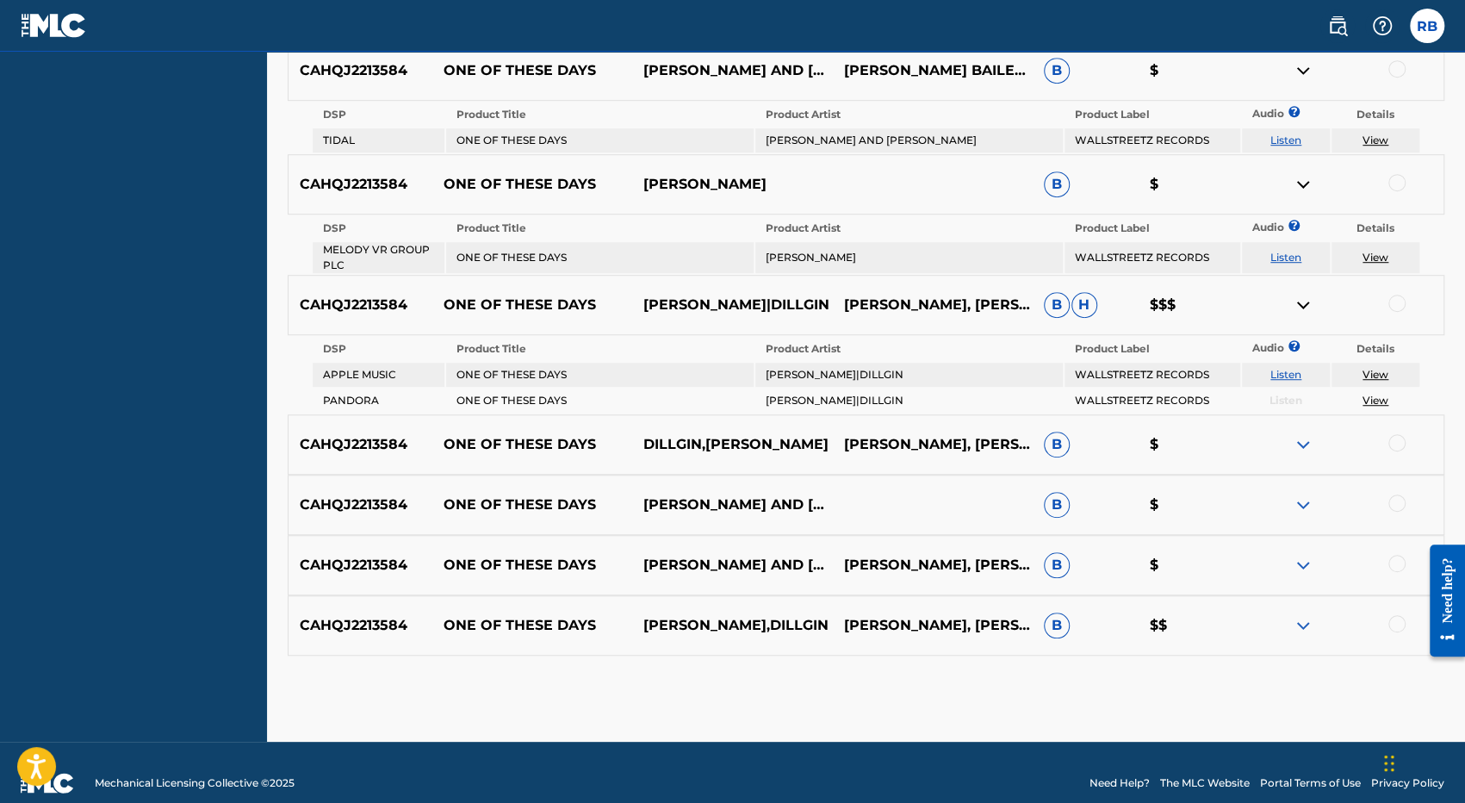
click at [1308, 445] on img at bounding box center [1303, 444] width 21 height 21
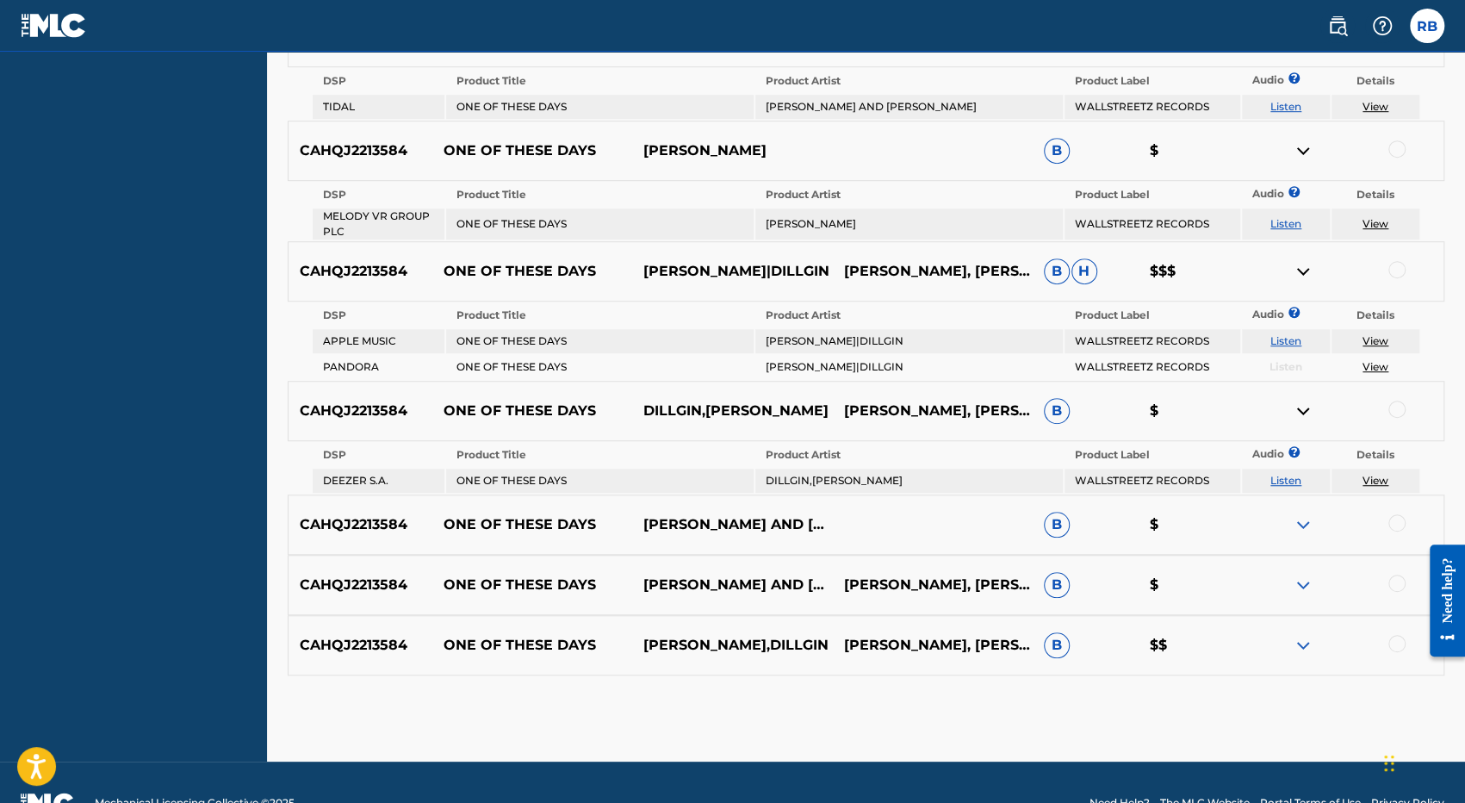
scroll to position [697, 0]
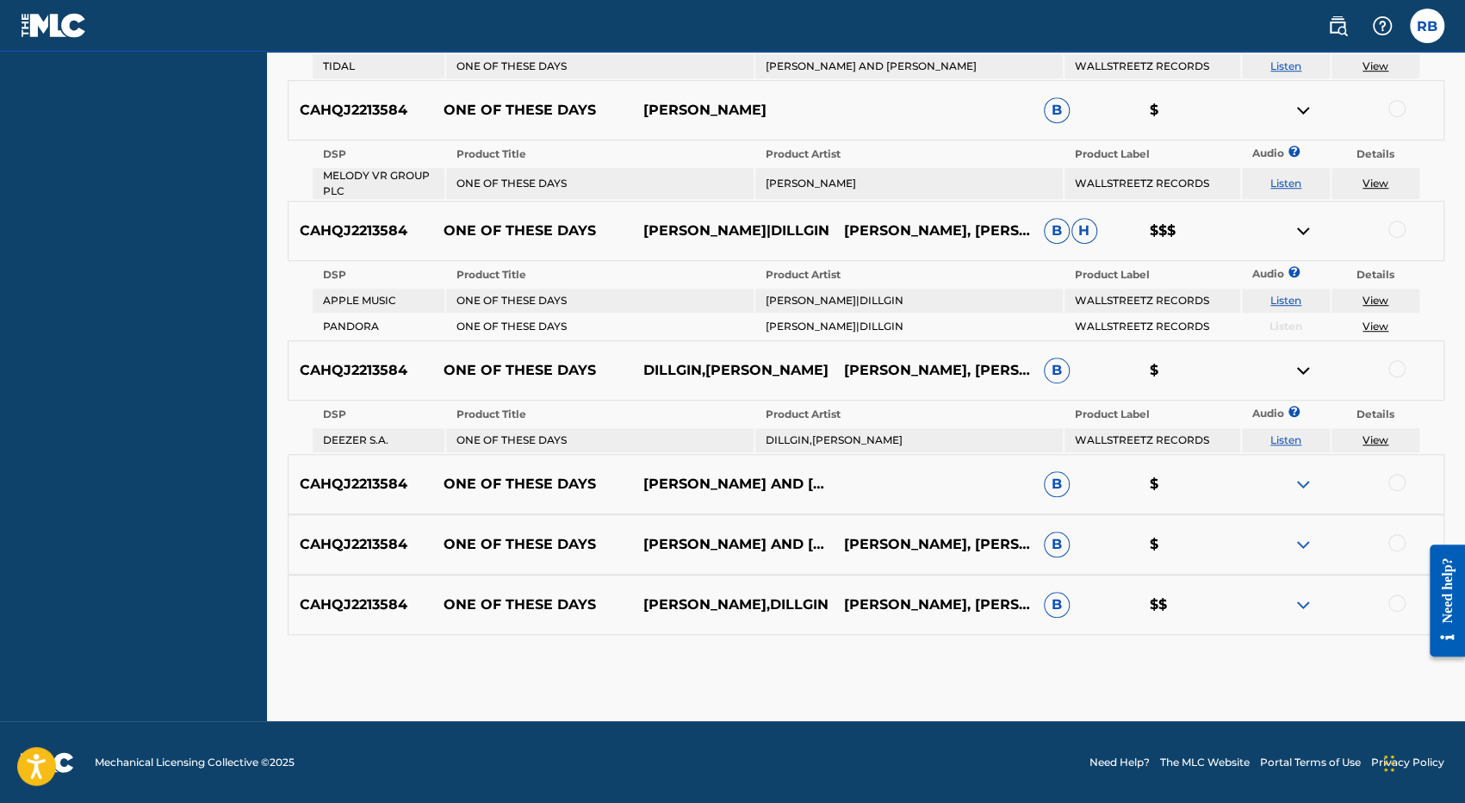
click at [1307, 482] on img at bounding box center [1303, 484] width 21 height 21
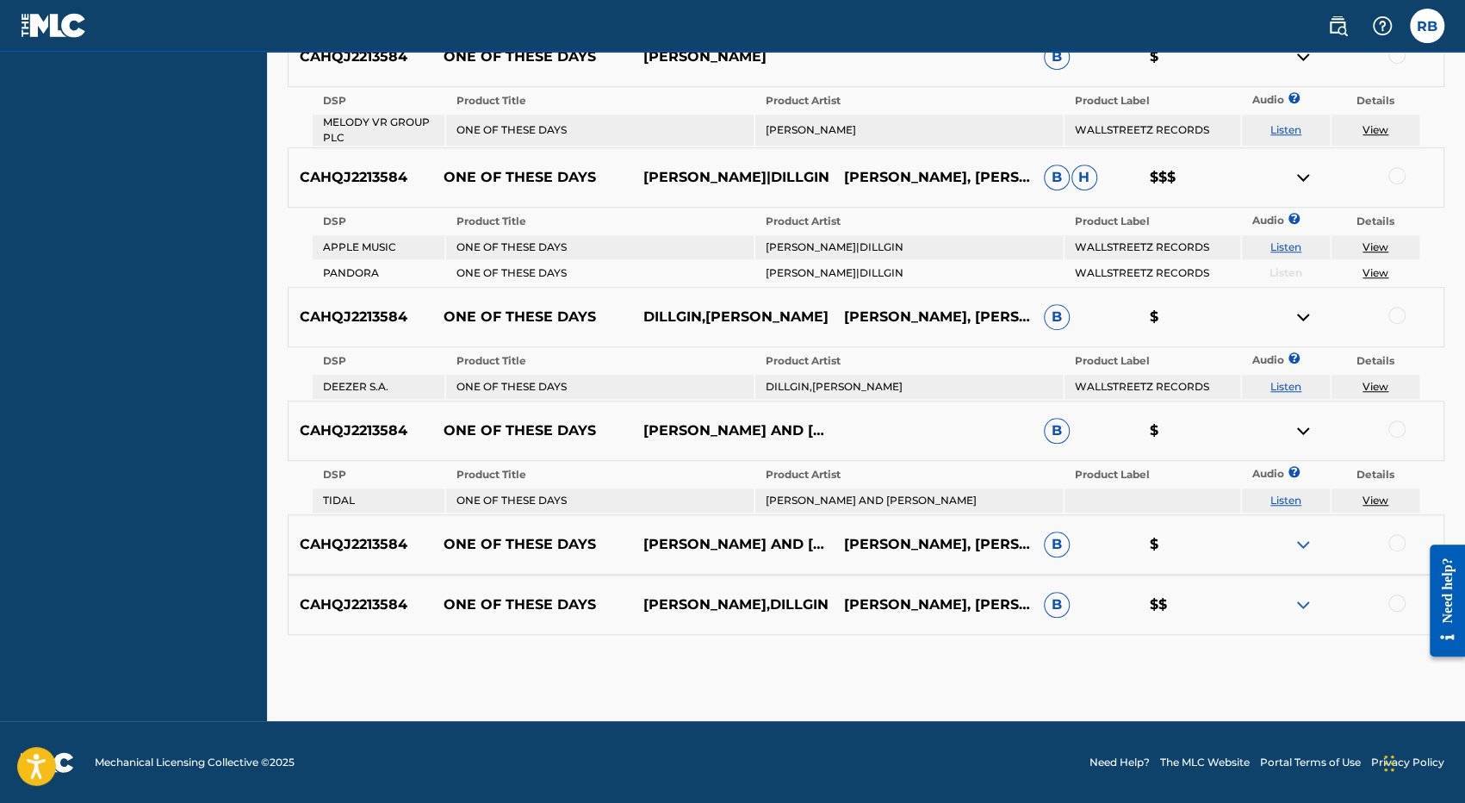
click at [1299, 540] on img at bounding box center [1303, 544] width 21 height 21
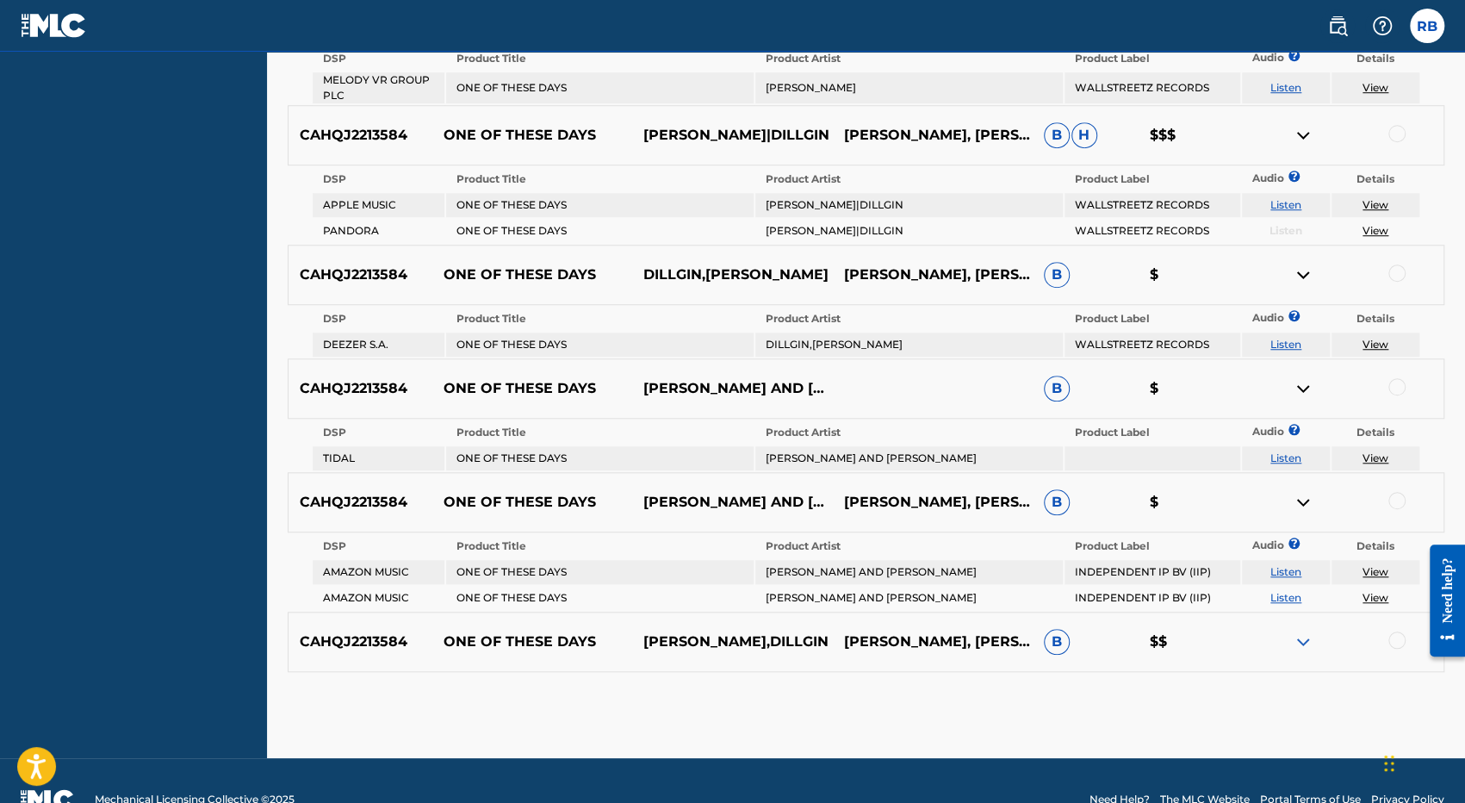
scroll to position [829, 0]
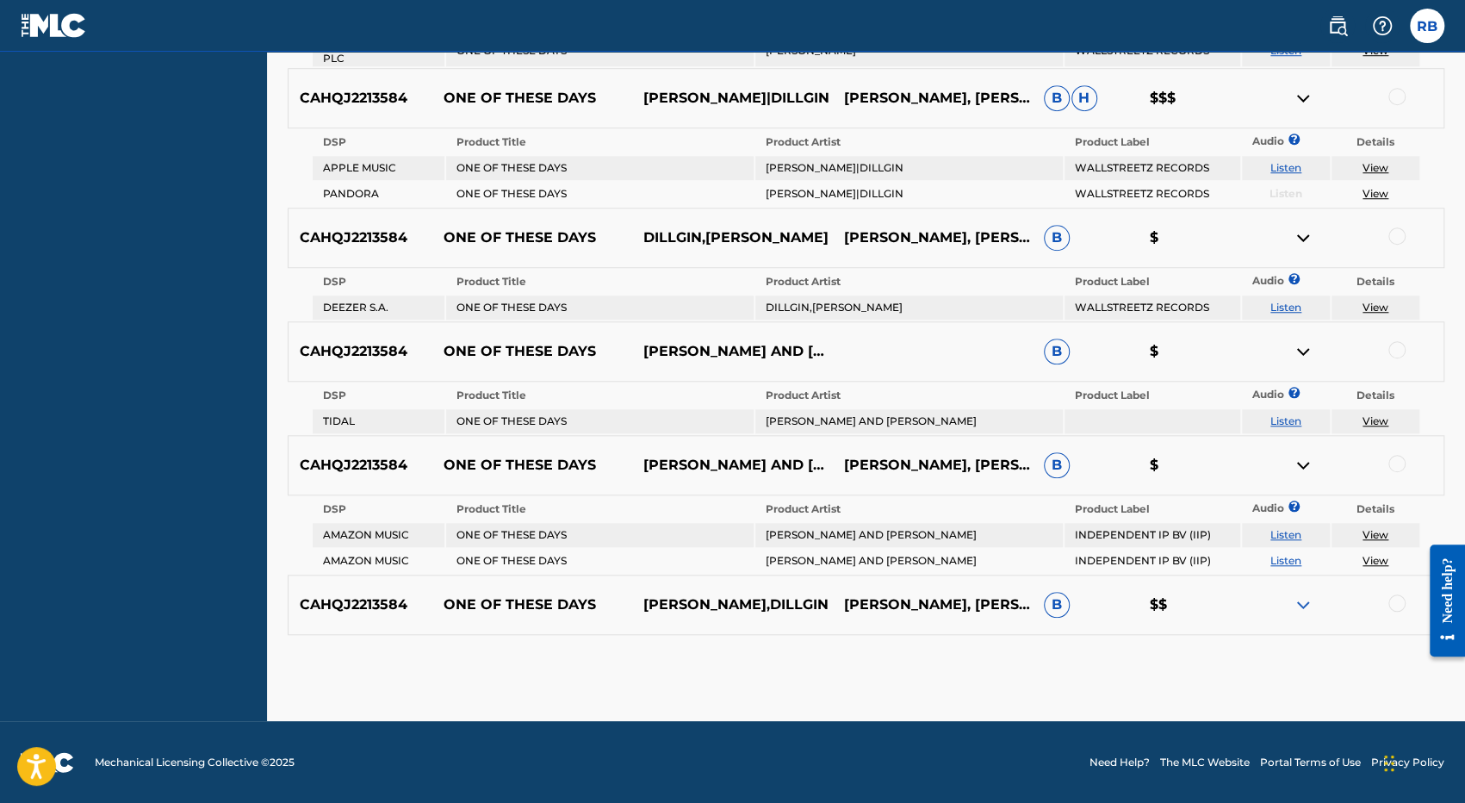
click at [1308, 600] on img at bounding box center [1303, 604] width 21 height 21
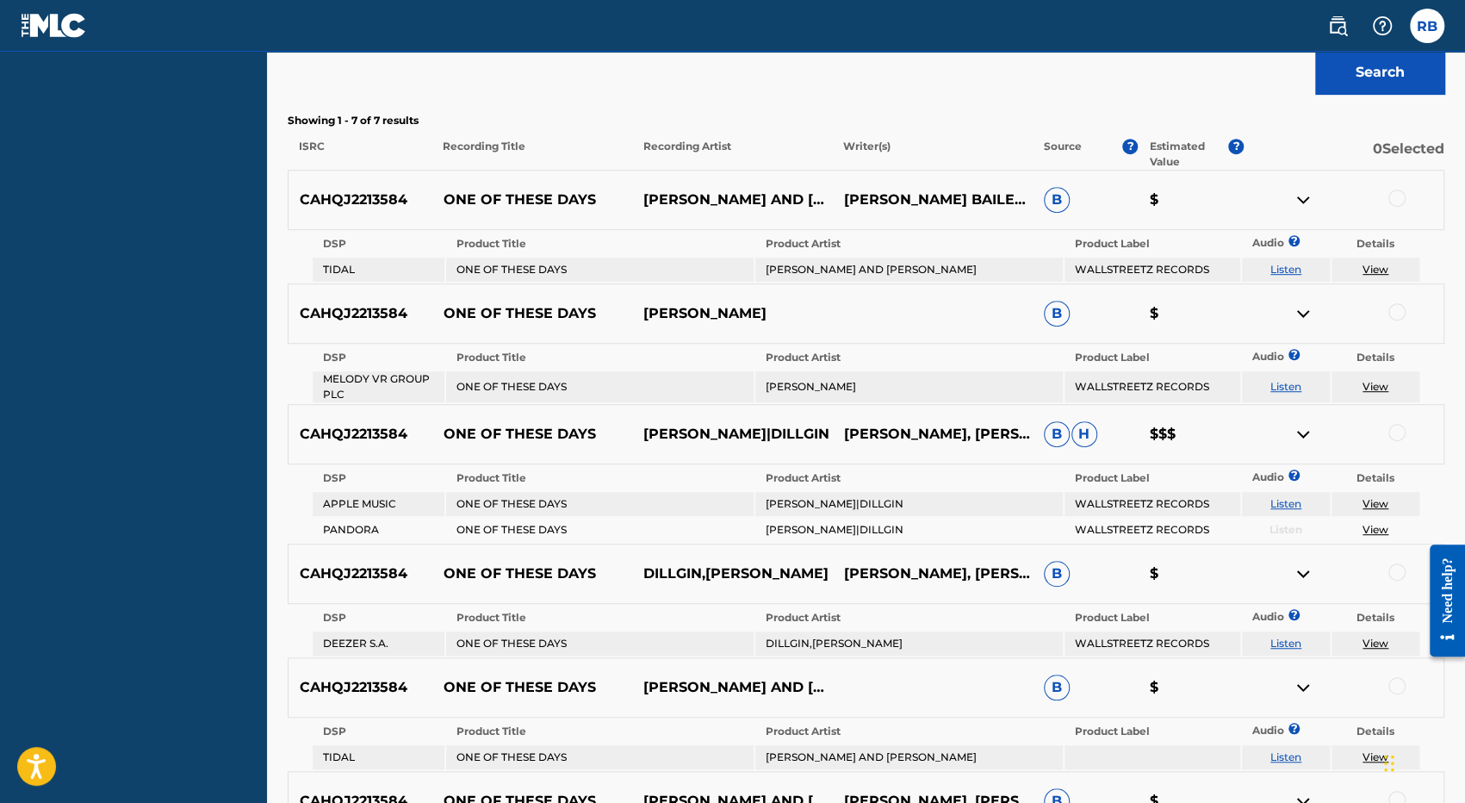
scroll to position [431, 0]
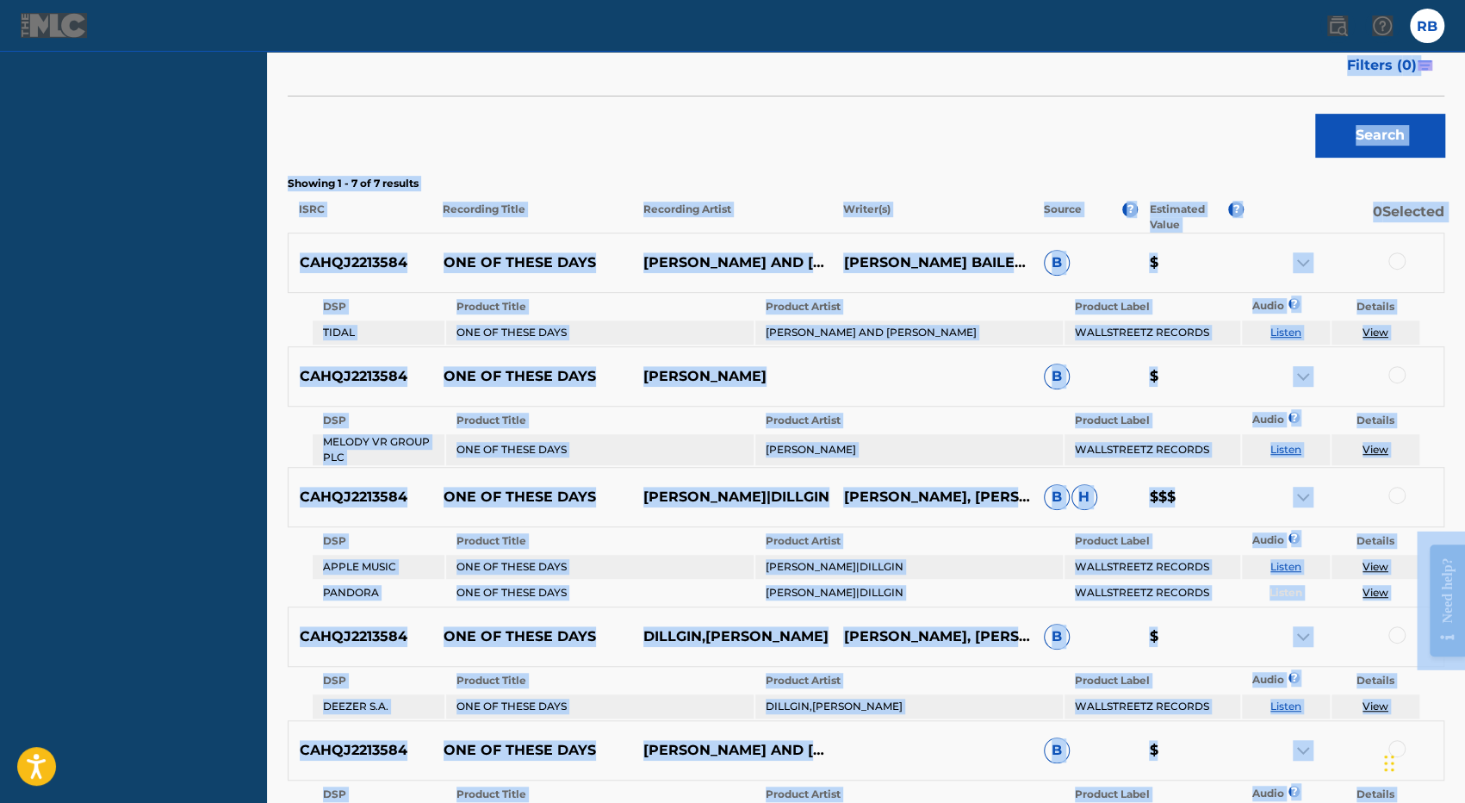
copy body "Loremipsumdol Sitame-Consec Adipi, Elitsedd, eiu Tempo Incididun | Utl etdolo 4…"
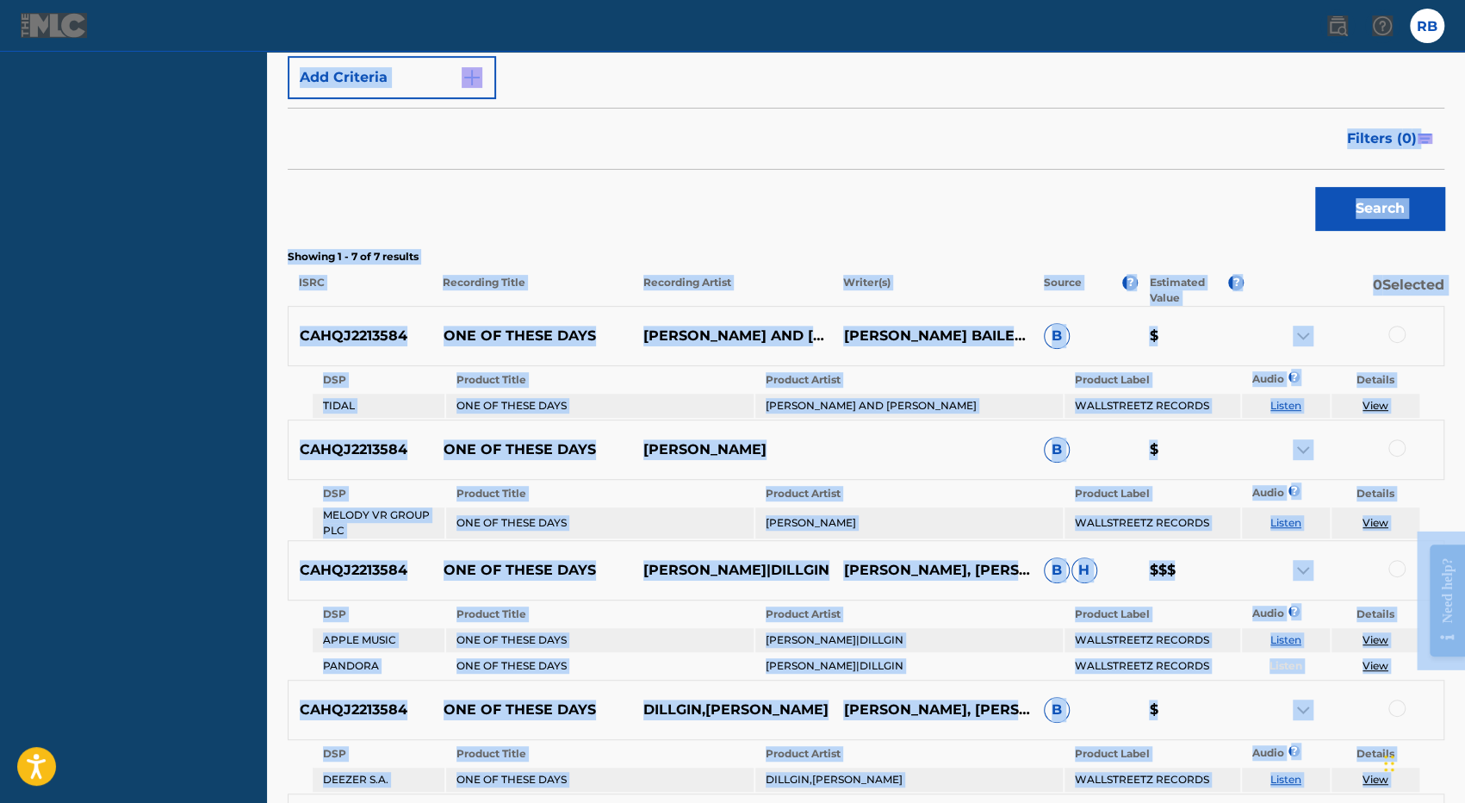
scroll to position [0, 0]
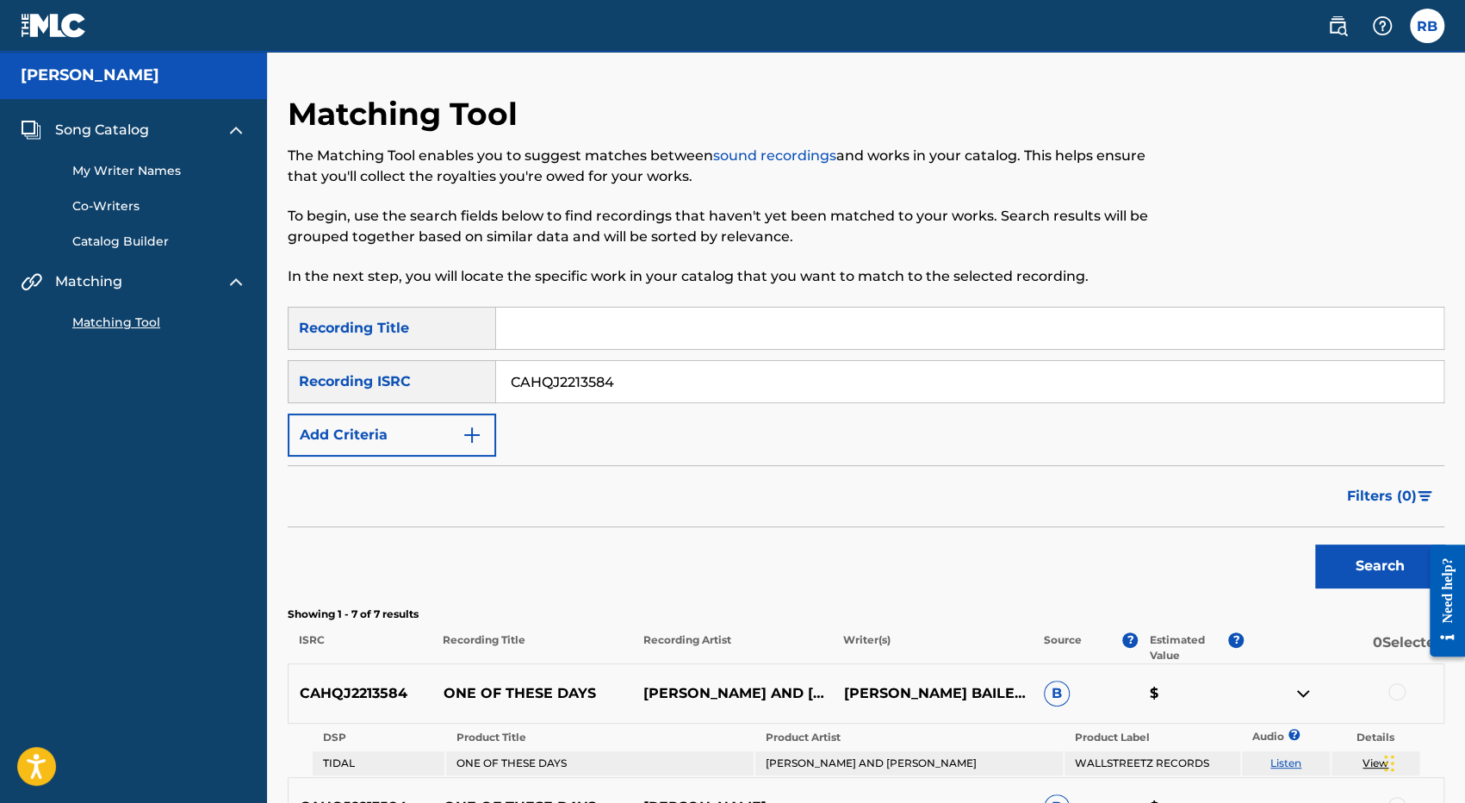
click at [99, 130] on span "Song Catalog" at bounding box center [102, 130] width 94 height 21
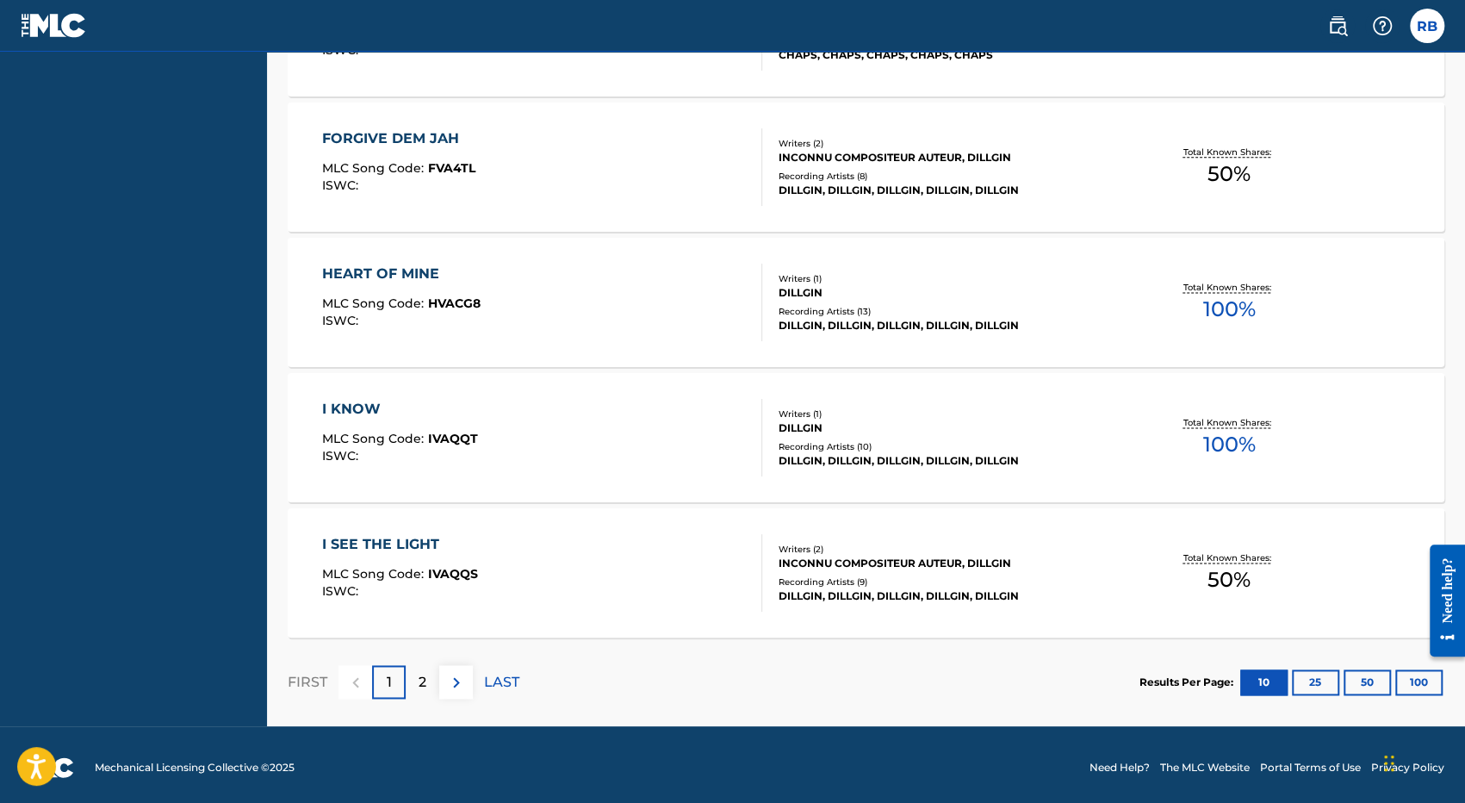
scroll to position [1388, 0]
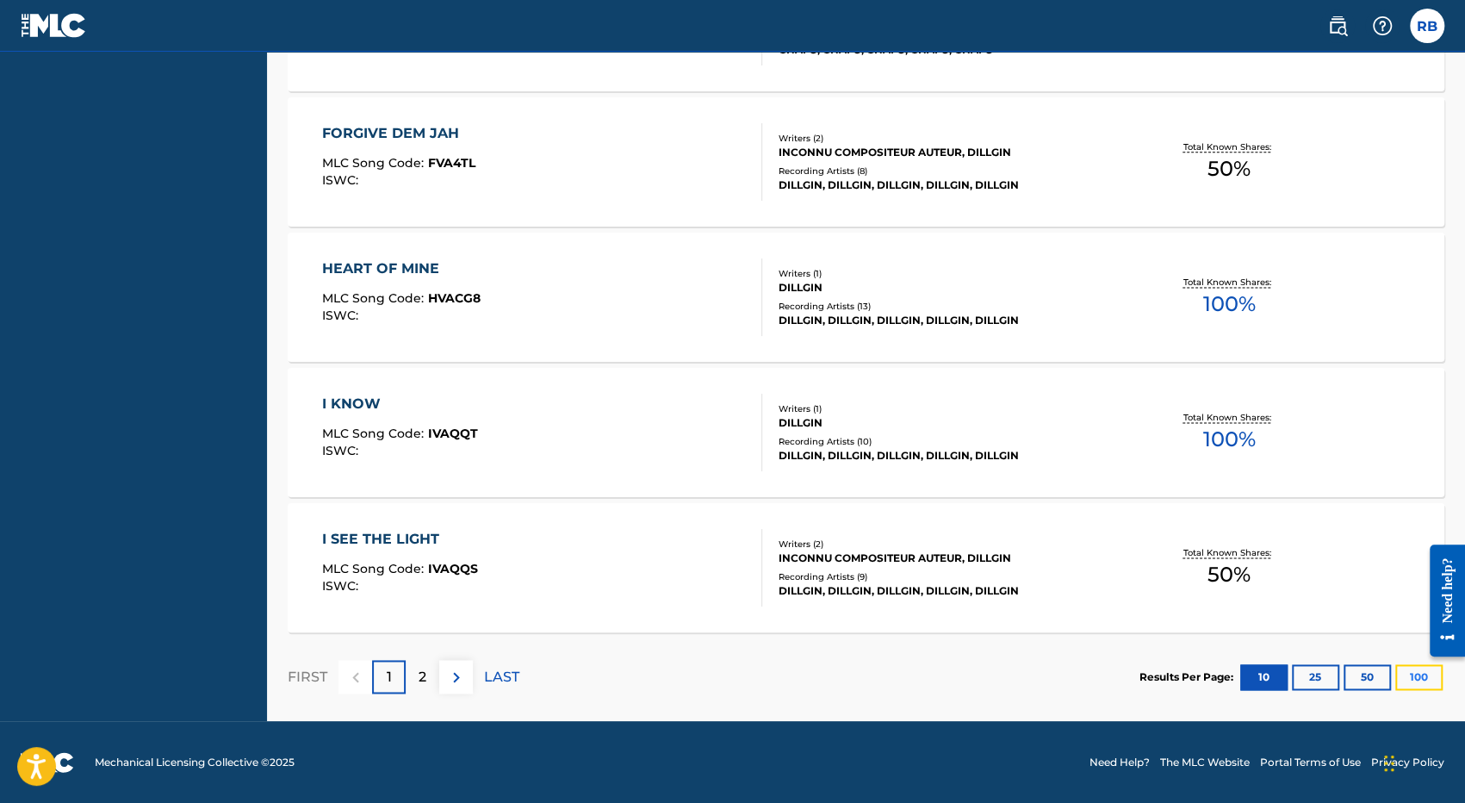
click at [1428, 680] on button "100" at bounding box center [1418, 677] width 47 height 26
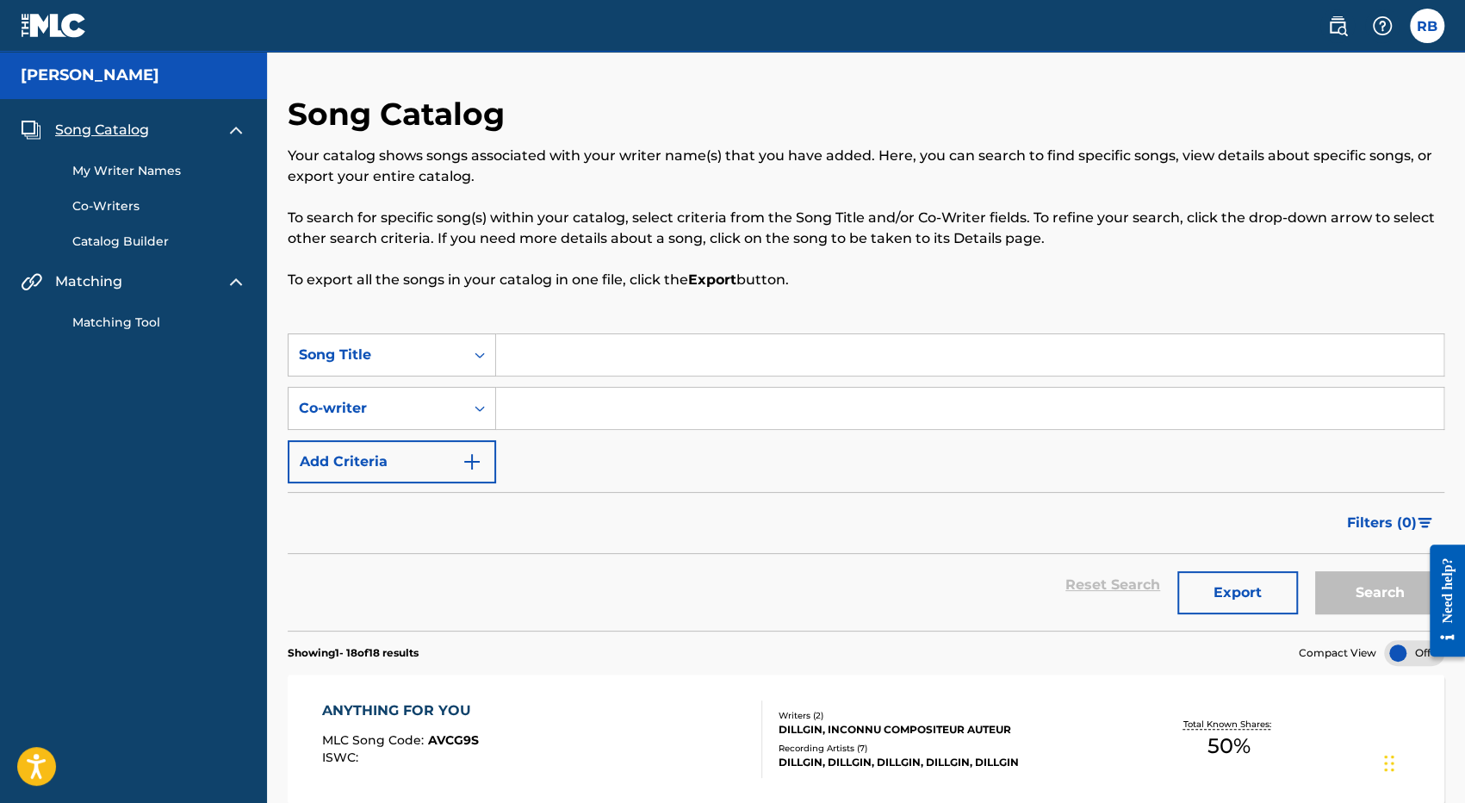
scroll to position [250, 0]
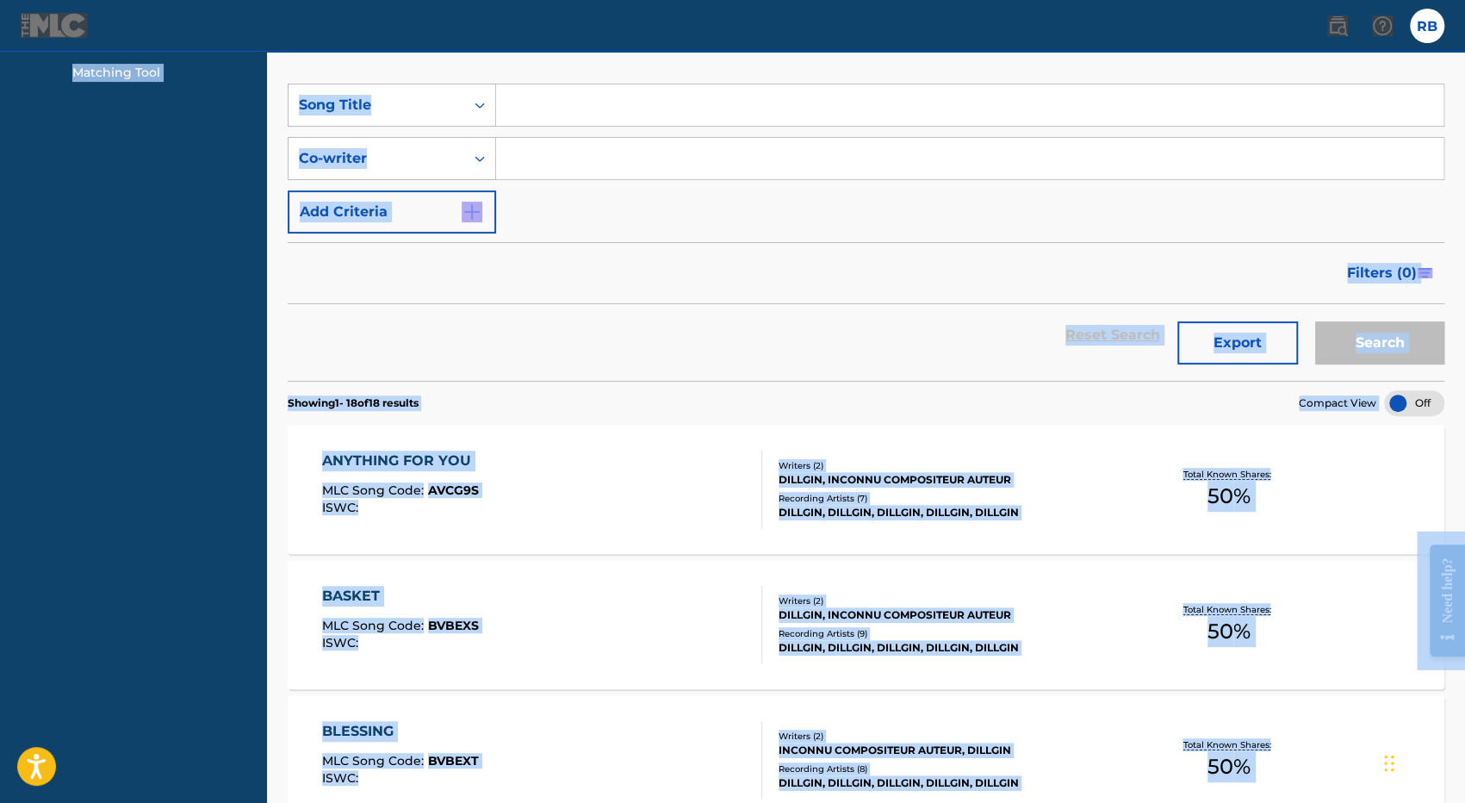
click at [1031, 199] on div "SearchWithCriteria6d1dd3d2-03b8-42ed-b63c-7f4754993f2a Song Title SearchWithCri…" at bounding box center [866, 159] width 1157 height 150
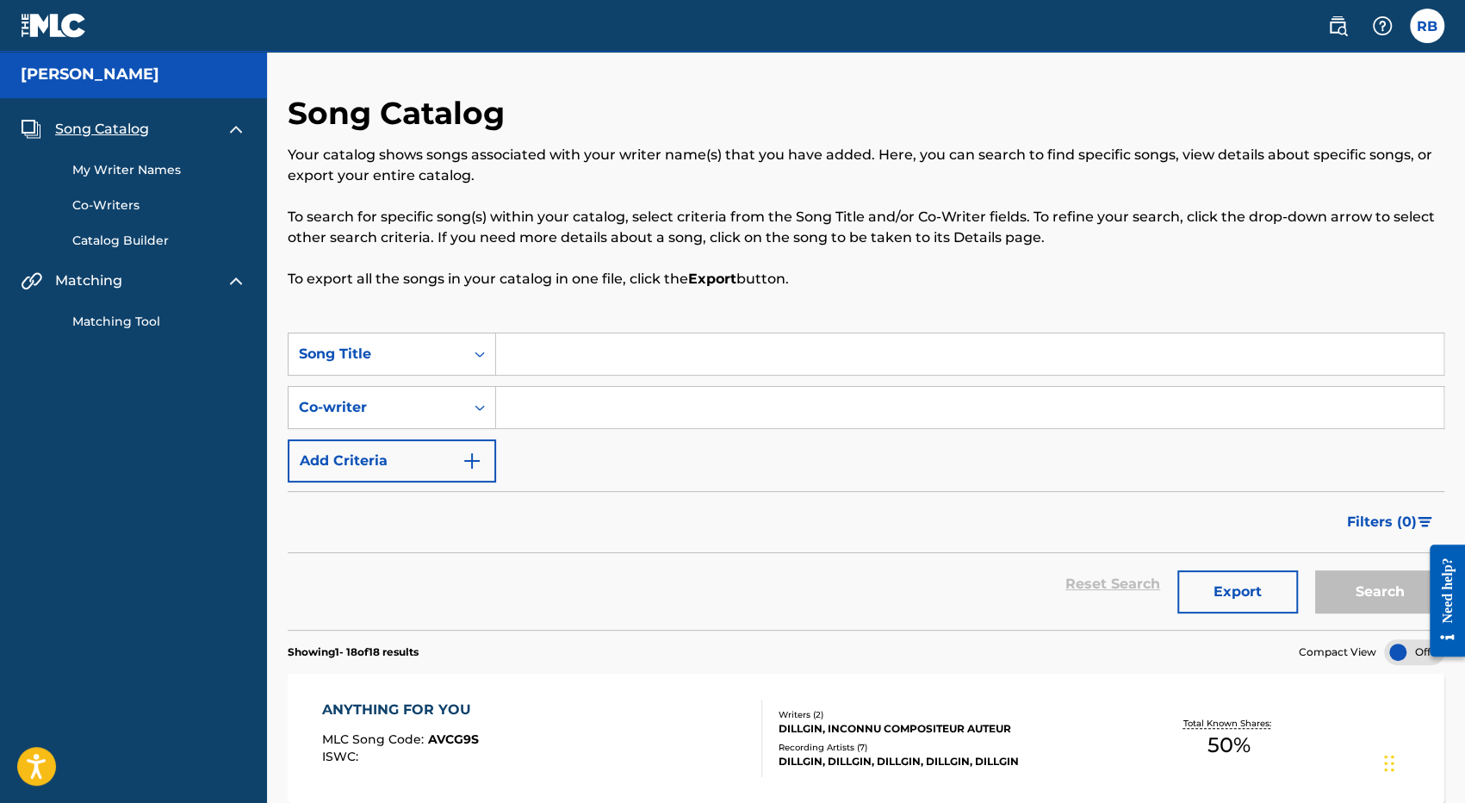
scroll to position [0, 0]
click at [122, 236] on link "Catalog Builder" at bounding box center [159, 242] width 174 height 18
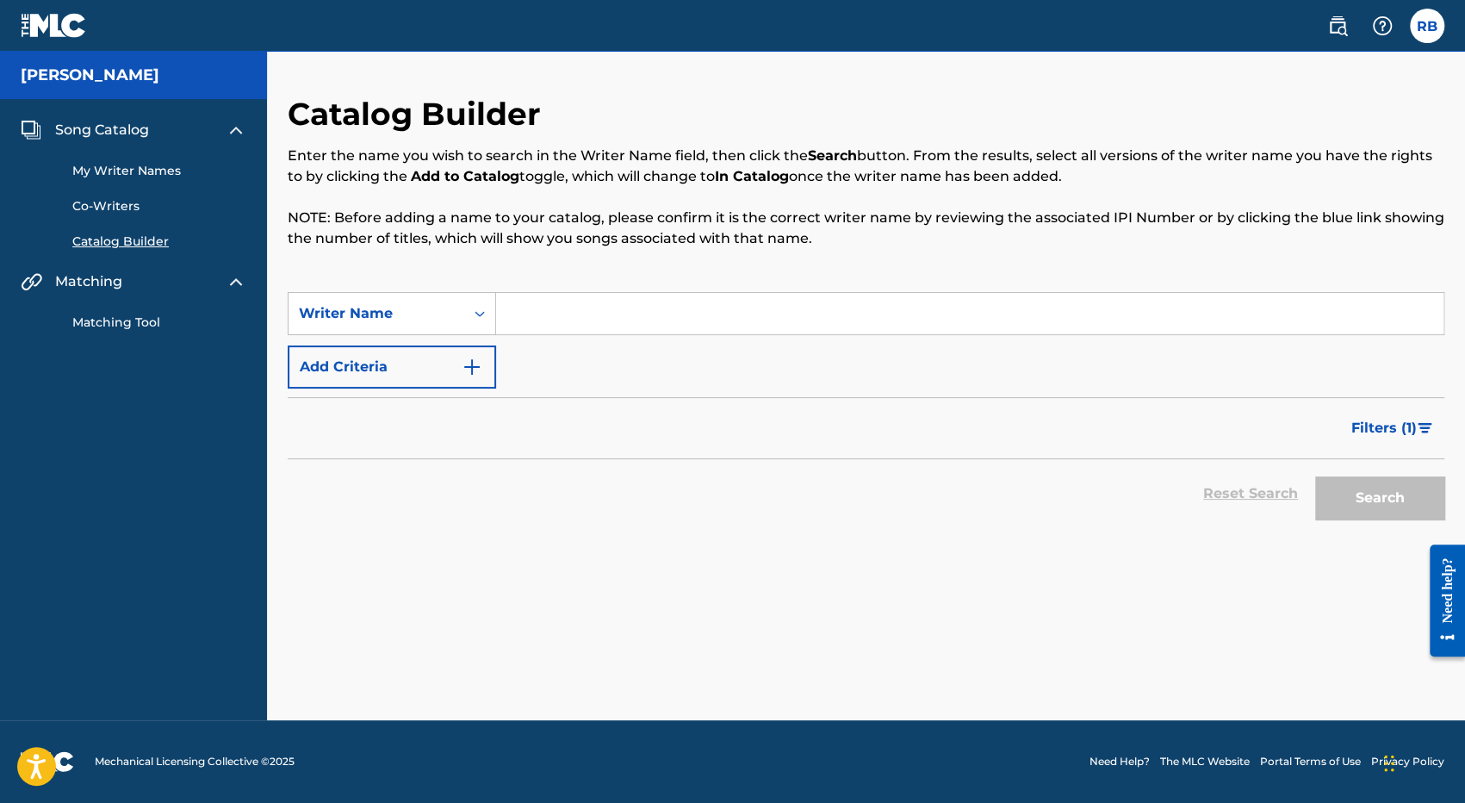
click at [520, 318] on input "Search Form" at bounding box center [969, 313] width 947 height 41
type input "r"
click at [484, 307] on icon "Search Form" at bounding box center [479, 313] width 17 height 17
click at [727, 494] on div "Reset Search Search" at bounding box center [866, 493] width 1157 height 69
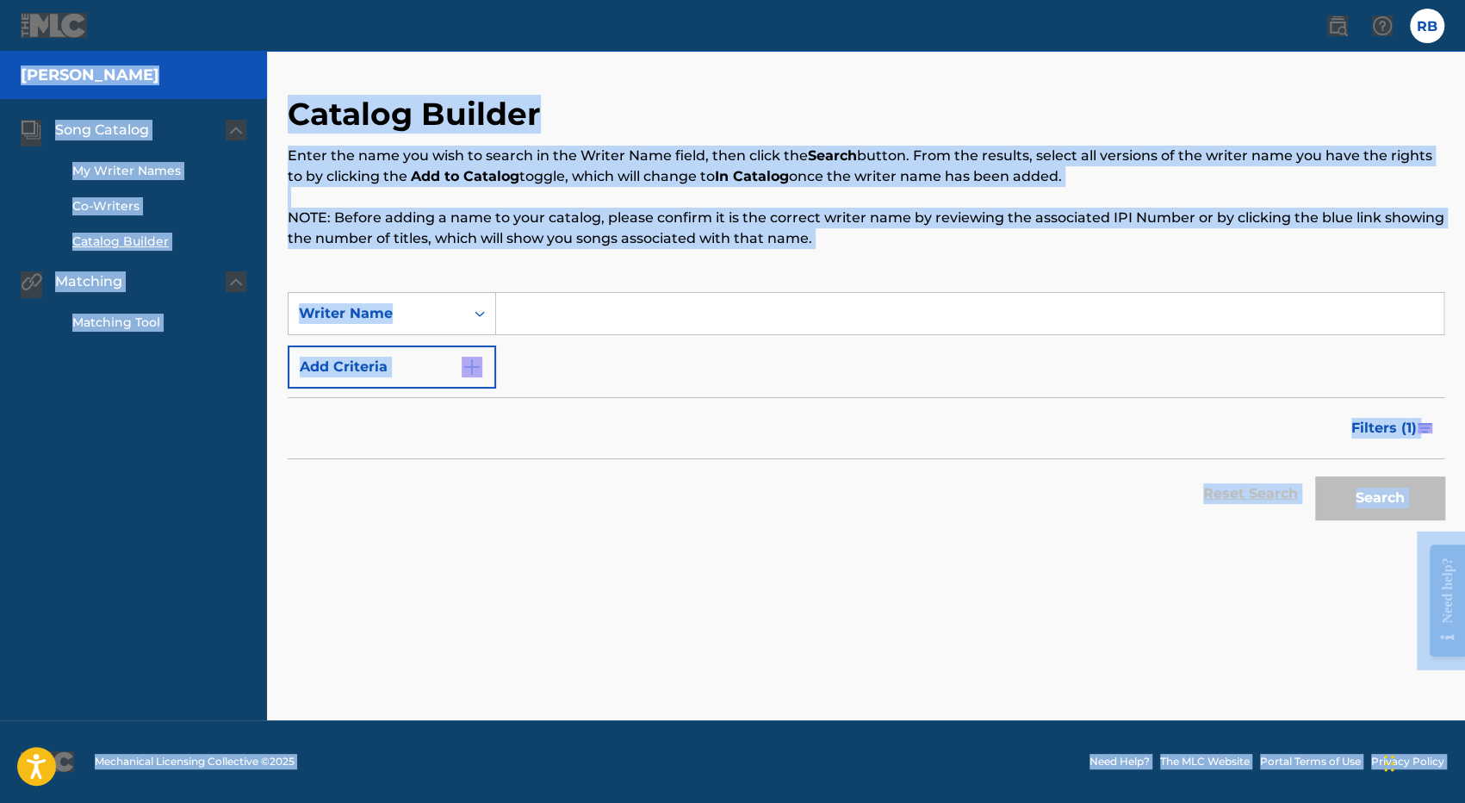
copy body "Accessibility Screen-Reader Guide, Feedback, and Issue Reporting | New window 0…"
click at [539, 327] on input "Search Form" at bounding box center [969, 313] width 947 height 41
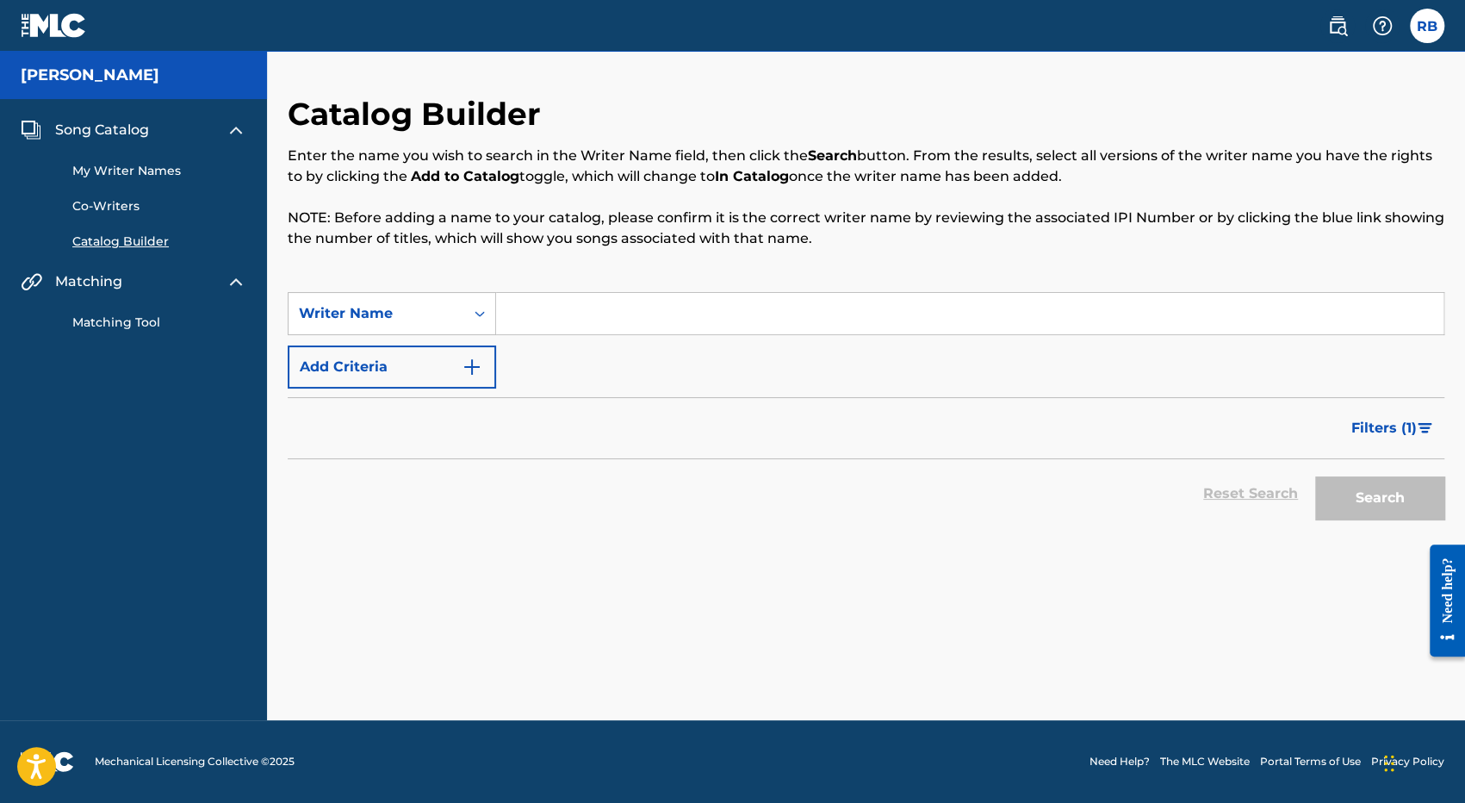
paste input "Dillgin"
type input "Dillgin"
click at [1402, 493] on button "Search" at bounding box center [1379, 497] width 129 height 43
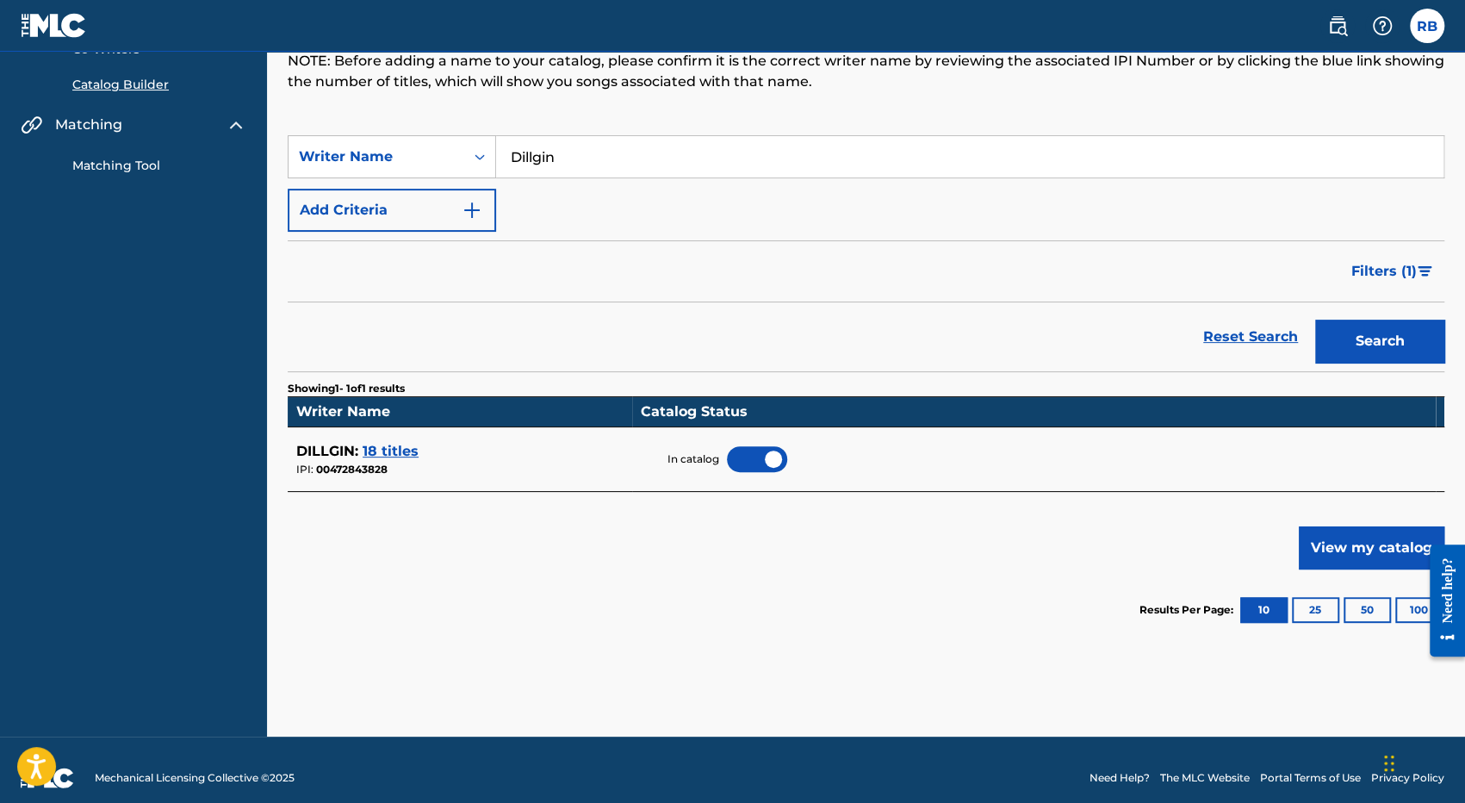
scroll to position [172, 0]
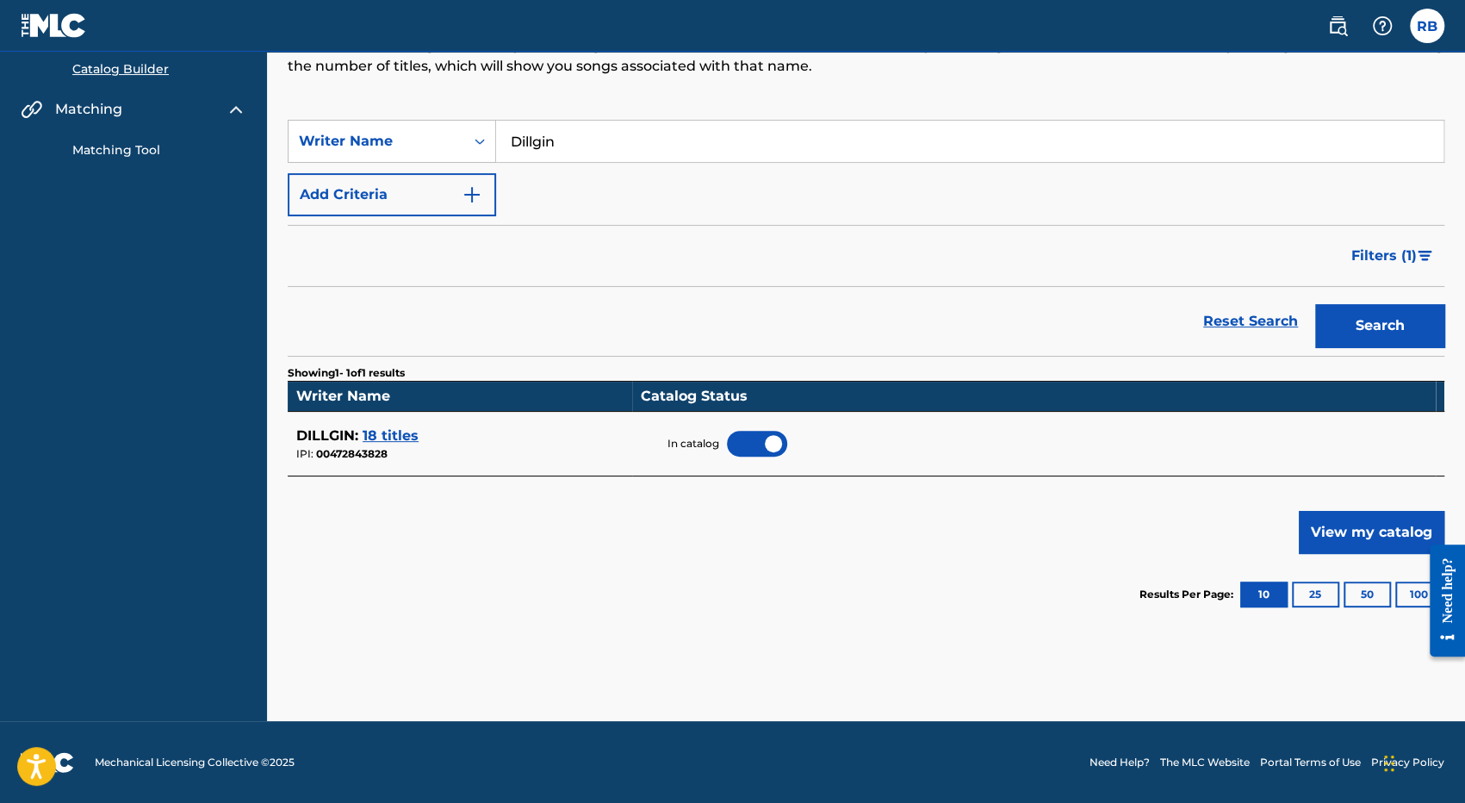
click at [400, 437] on span "18 titles" at bounding box center [391, 435] width 56 height 16
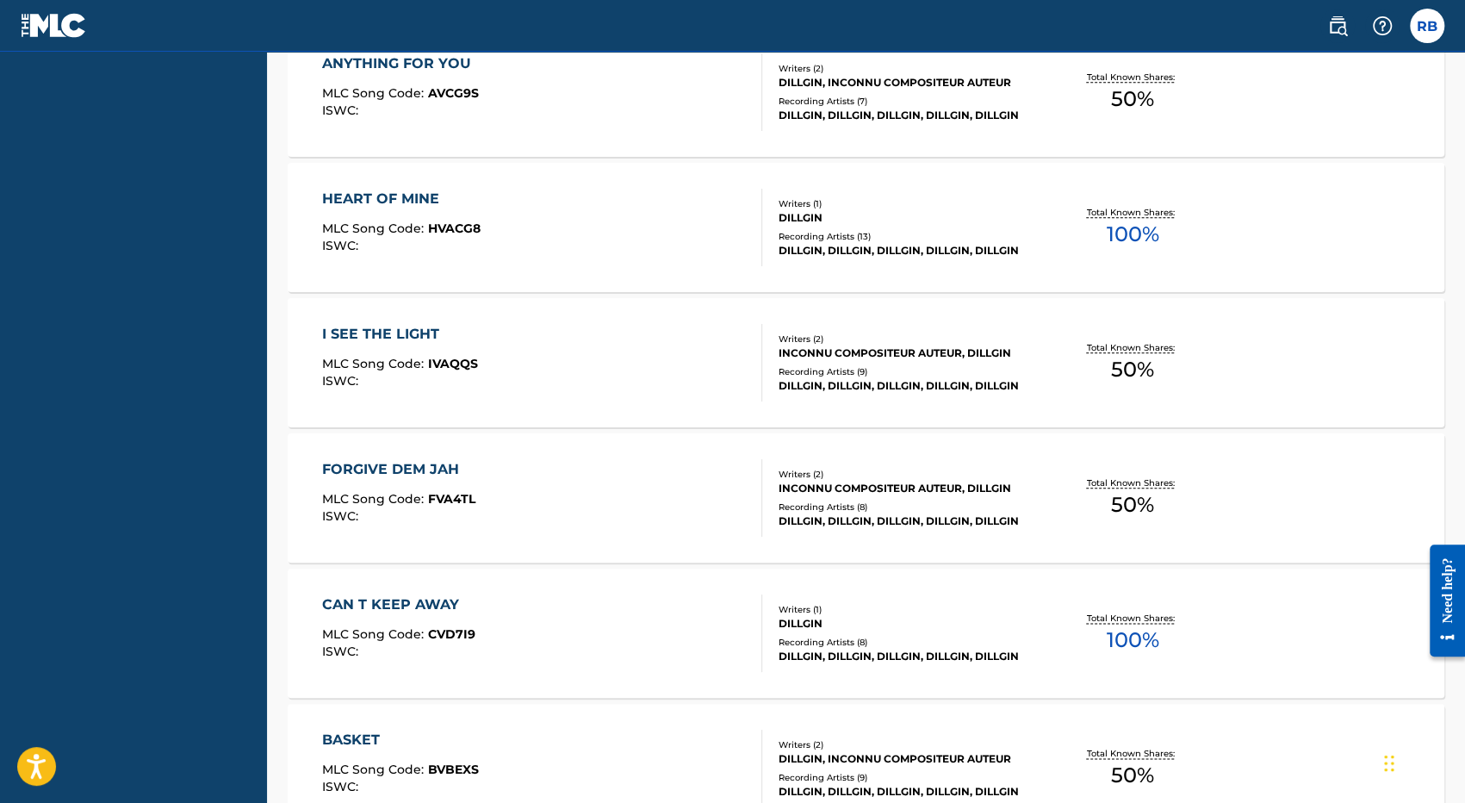
scroll to position [1120, 0]
click at [367, 330] on div "I SEE THE LIGHT" at bounding box center [400, 332] width 156 height 21
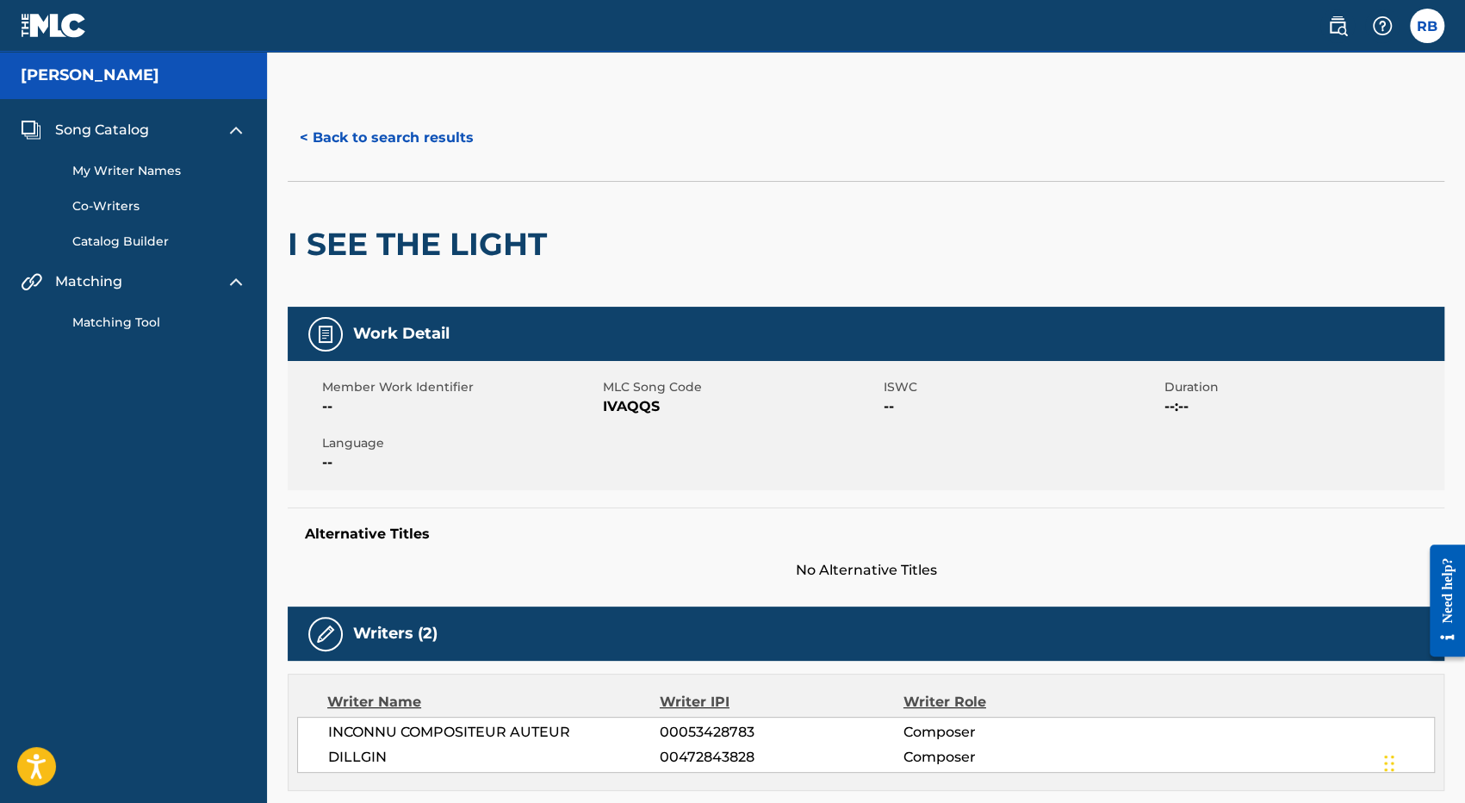
click at [1169, 444] on div "Member Work Identifier -- MLC Song Code IVAQQS ISWC -- Duration --:-- Language …" at bounding box center [866, 425] width 1157 height 129
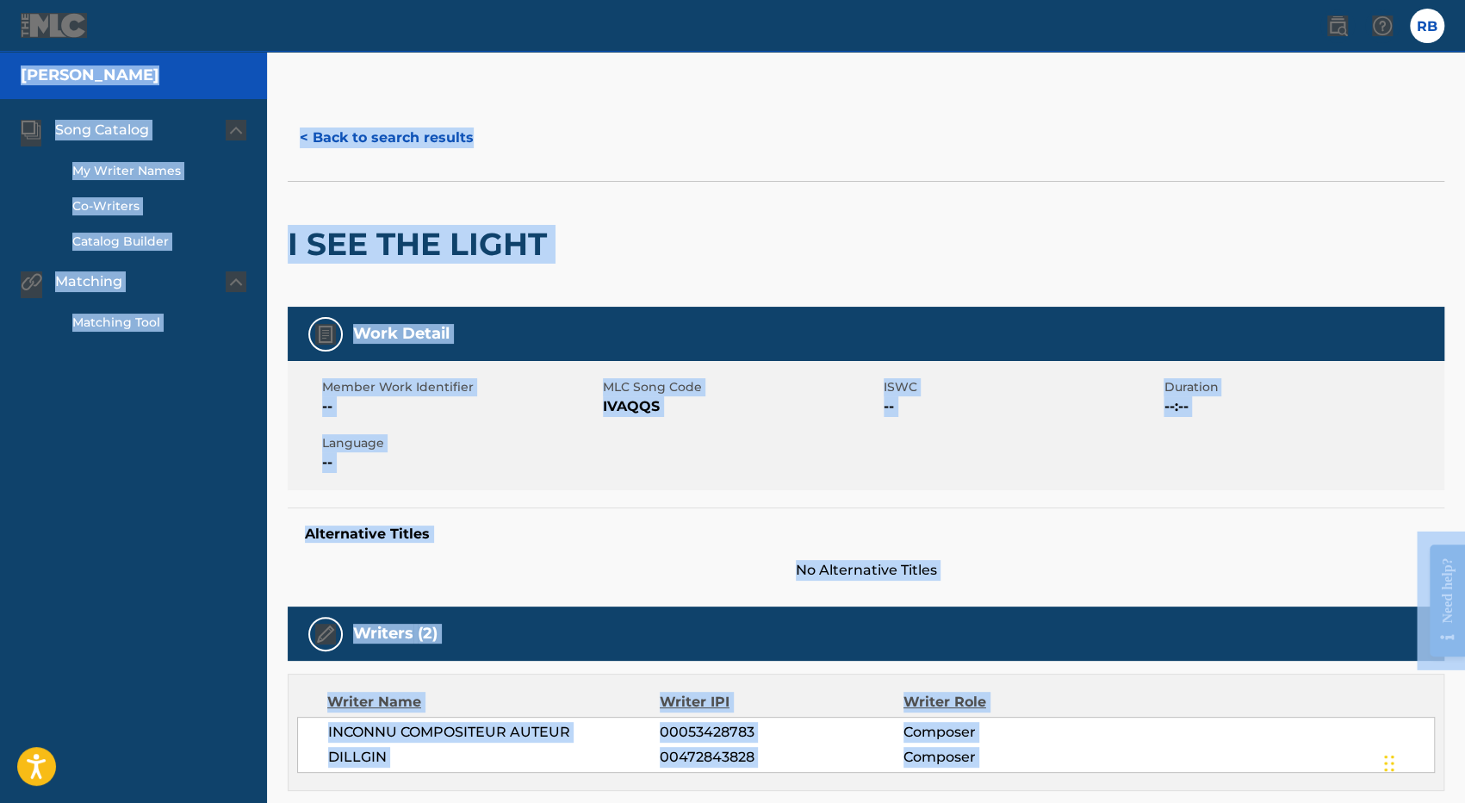
click at [1169, 444] on div "Member Work Identifier -- MLC Song Code IVAQQS ISWC -- Duration --:-- Language …" at bounding box center [866, 425] width 1157 height 129
copy body "Loremipsumdol Sitame-Consec Adipi, Elitsedd, eiu Tempo Incididun | Utl etdolo 9…"
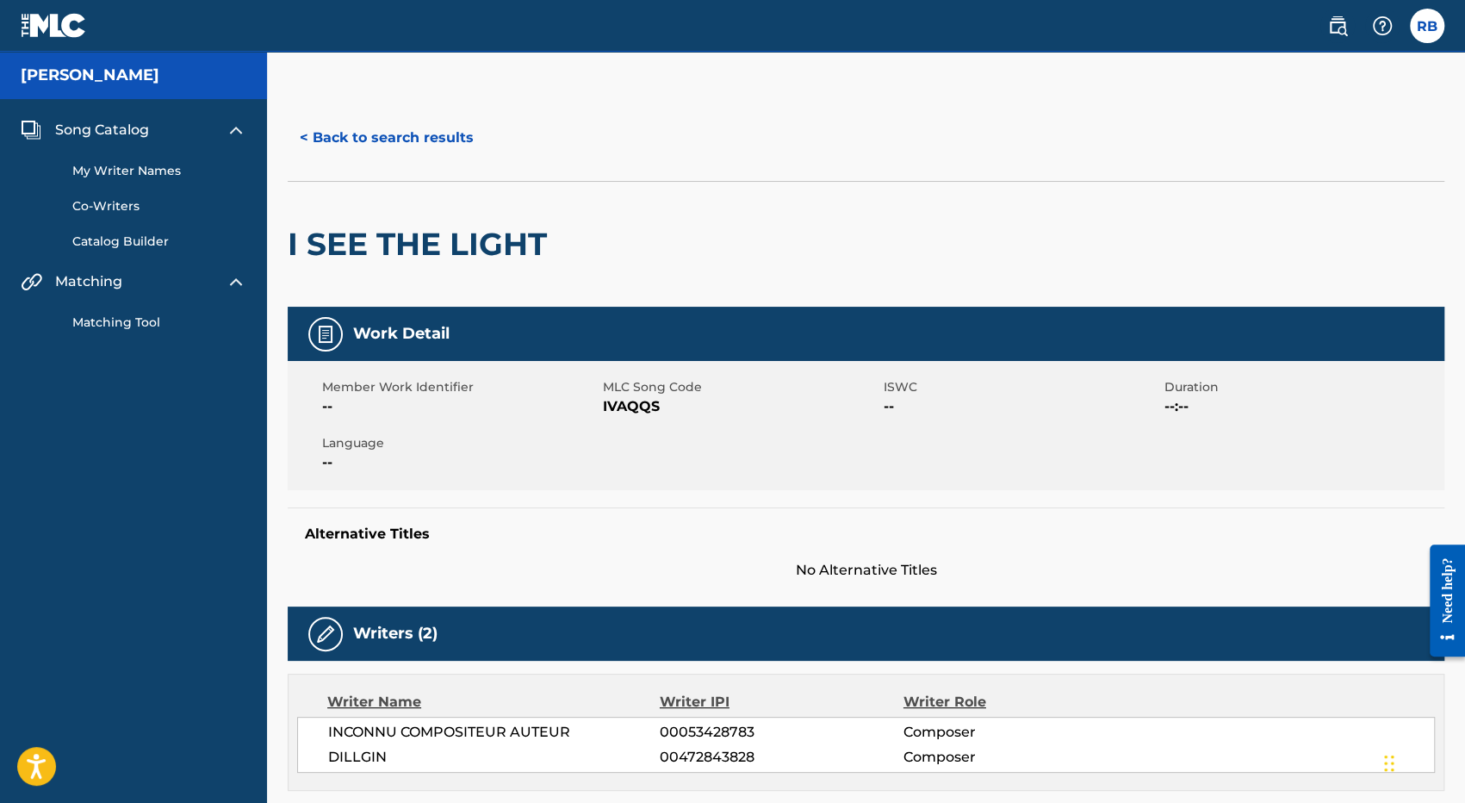
click at [121, 125] on span "Song Catalog" at bounding box center [102, 130] width 94 height 21
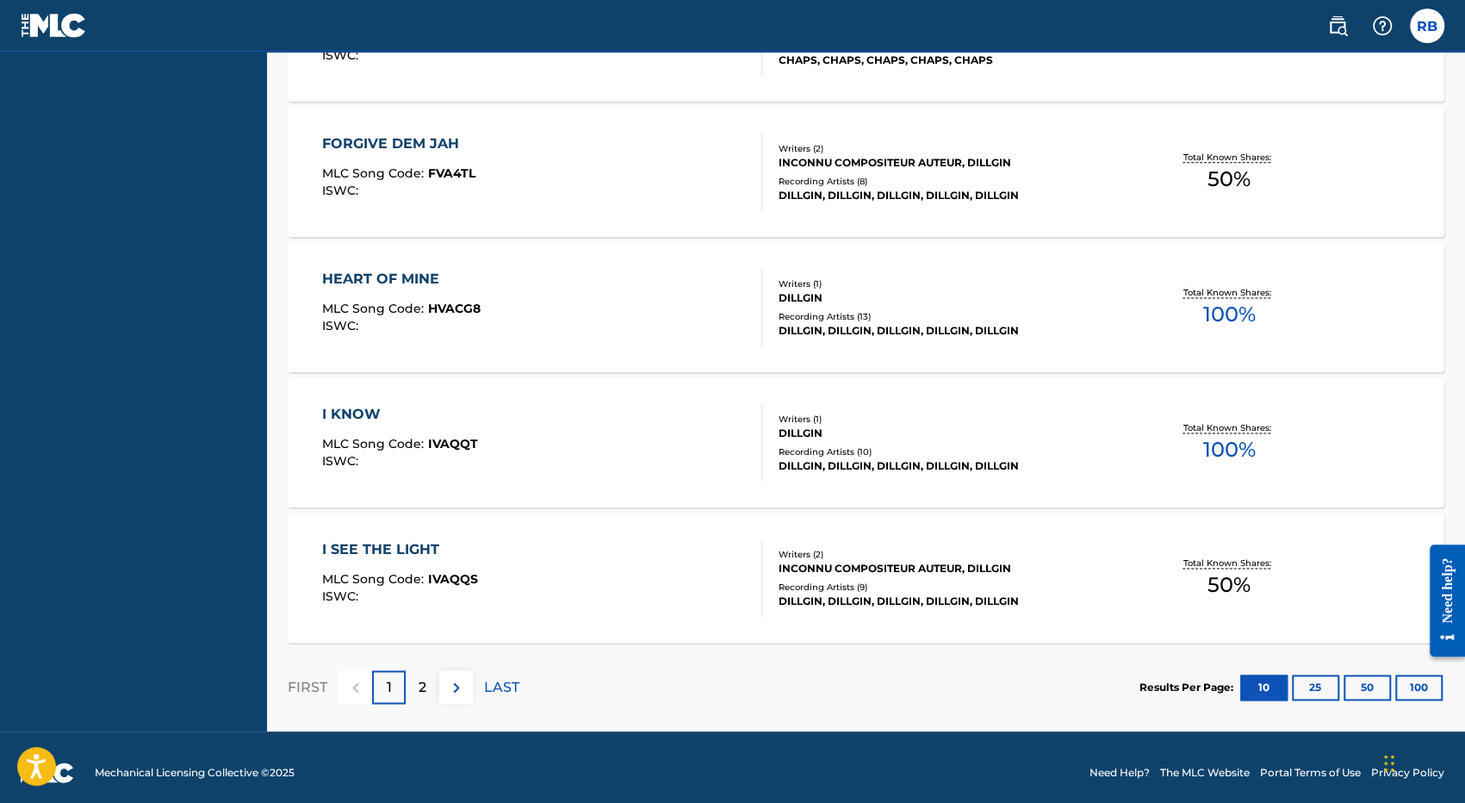
scroll to position [1388, 0]
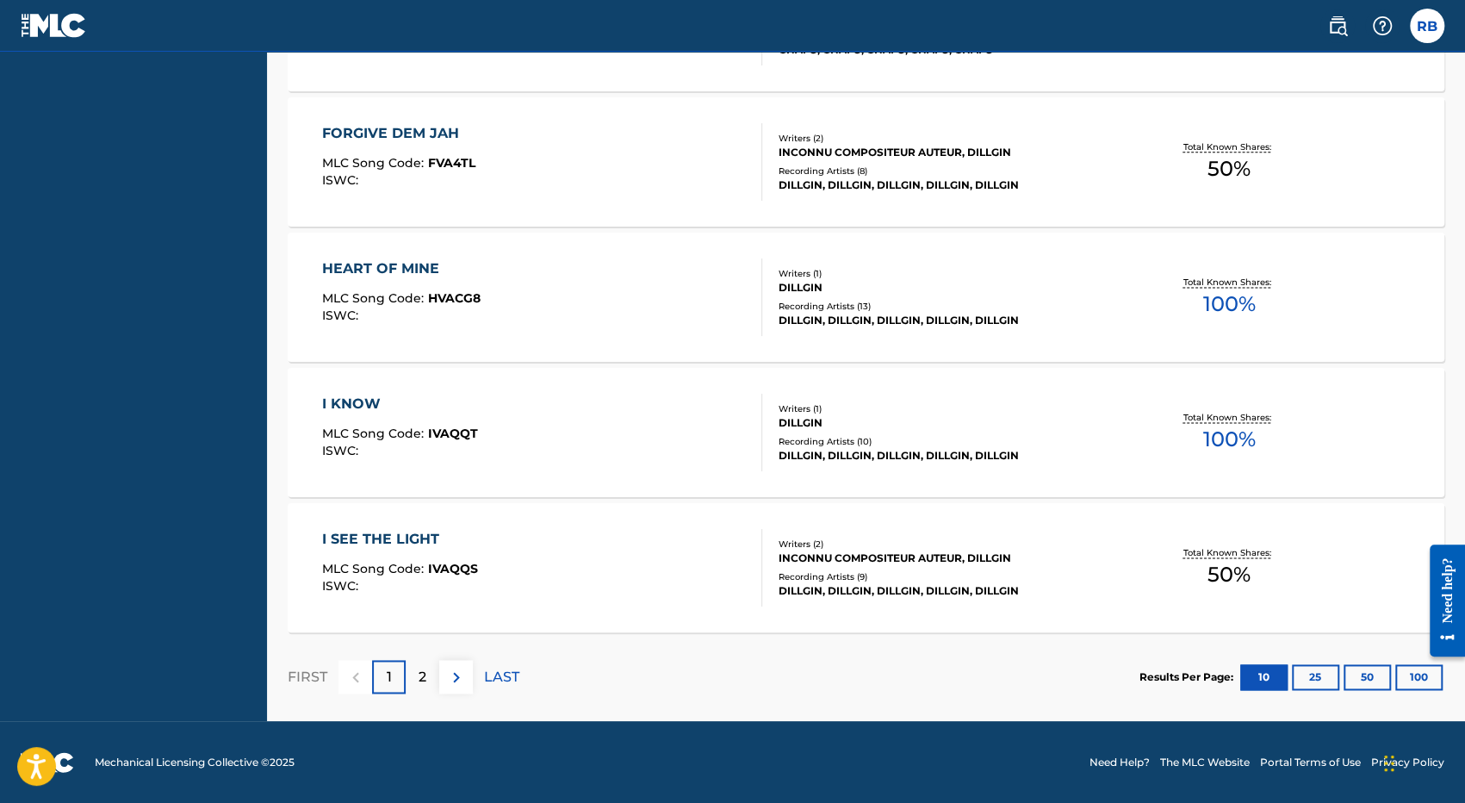
click at [405, 537] on div "I SEE THE LIGHT" at bounding box center [400, 539] width 156 height 21
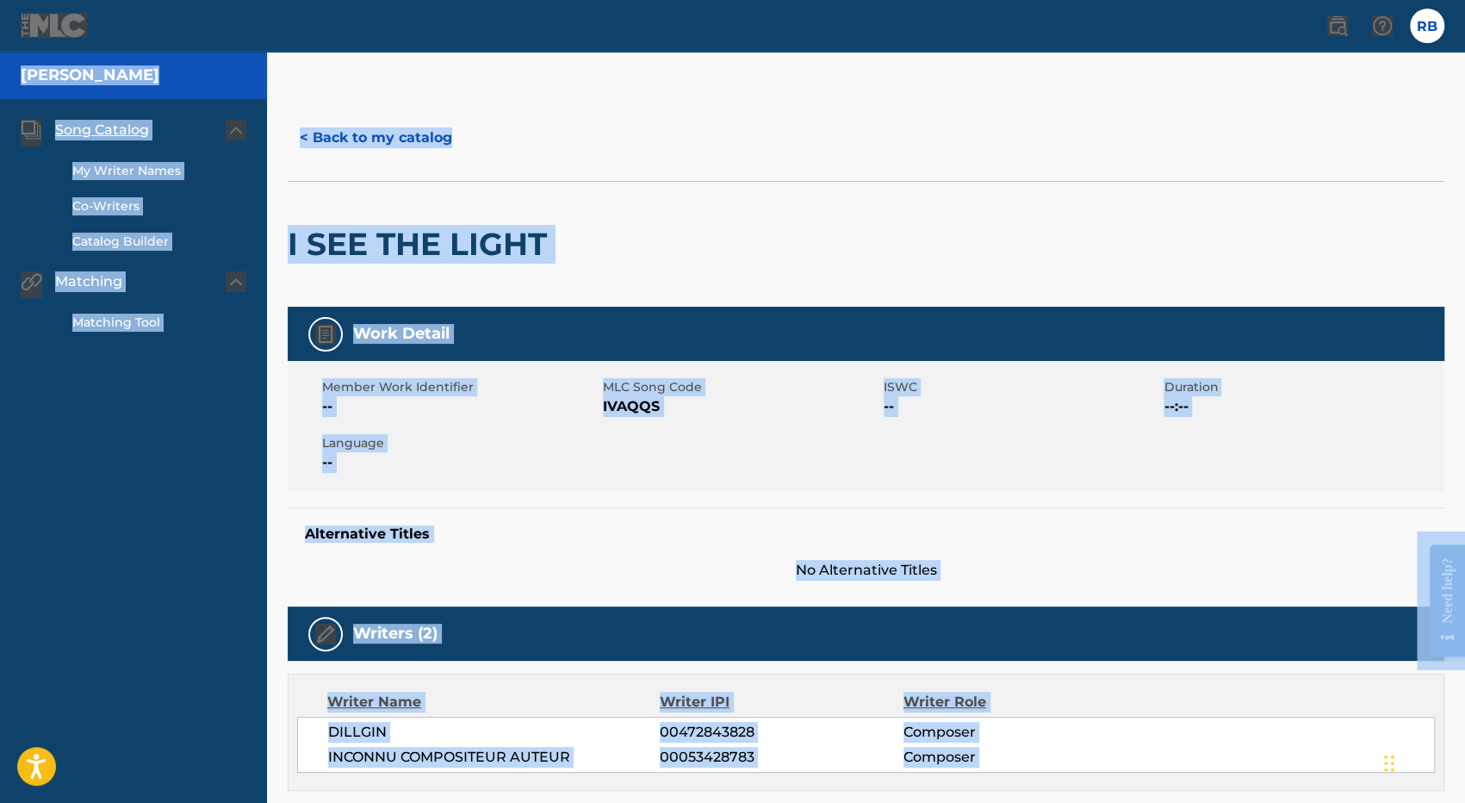
click at [836, 284] on div "I SEE THE LIGHT" at bounding box center [866, 244] width 1157 height 126
